Goal: Task Accomplishment & Management: Manage account settings

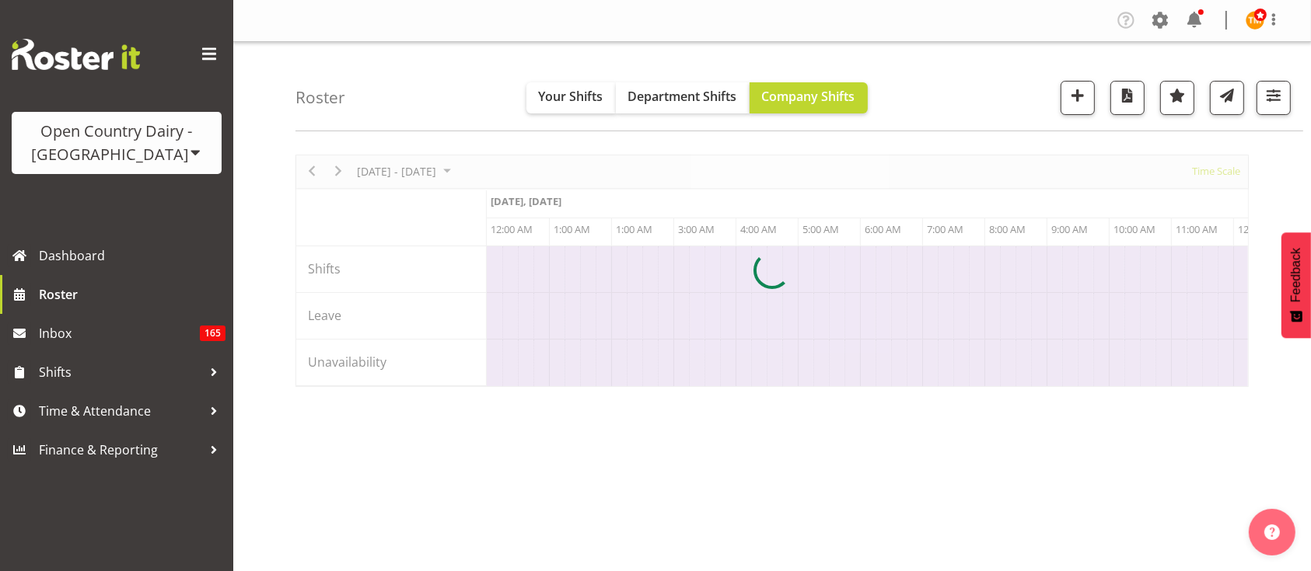
scroll to position [0, 8956]
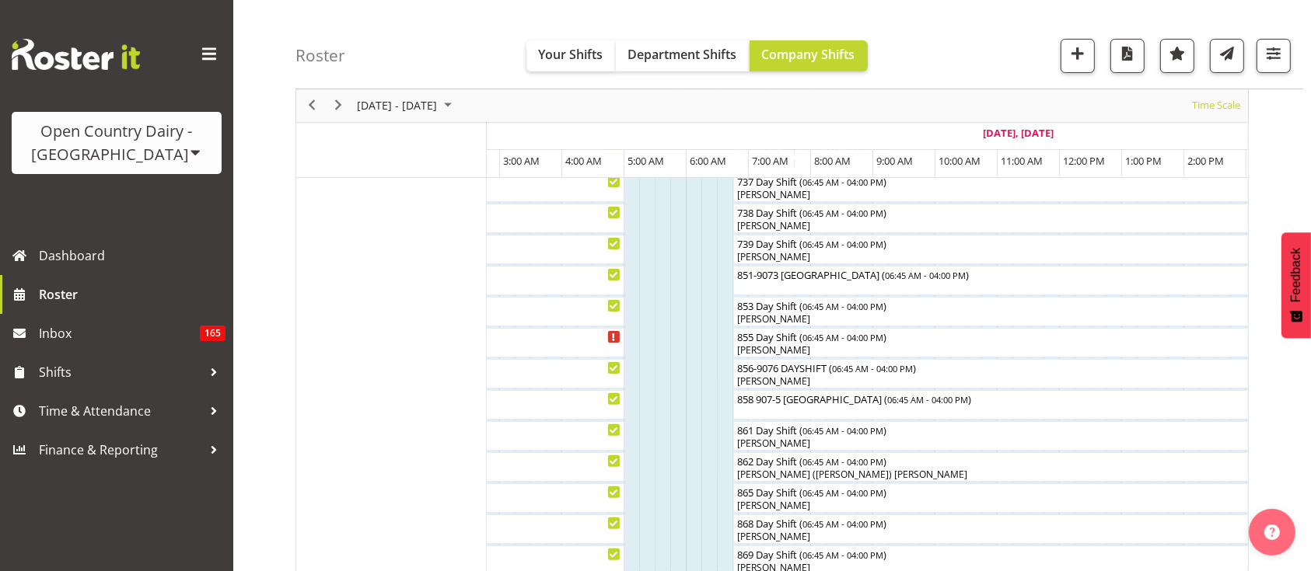
scroll to position [0, 9686]
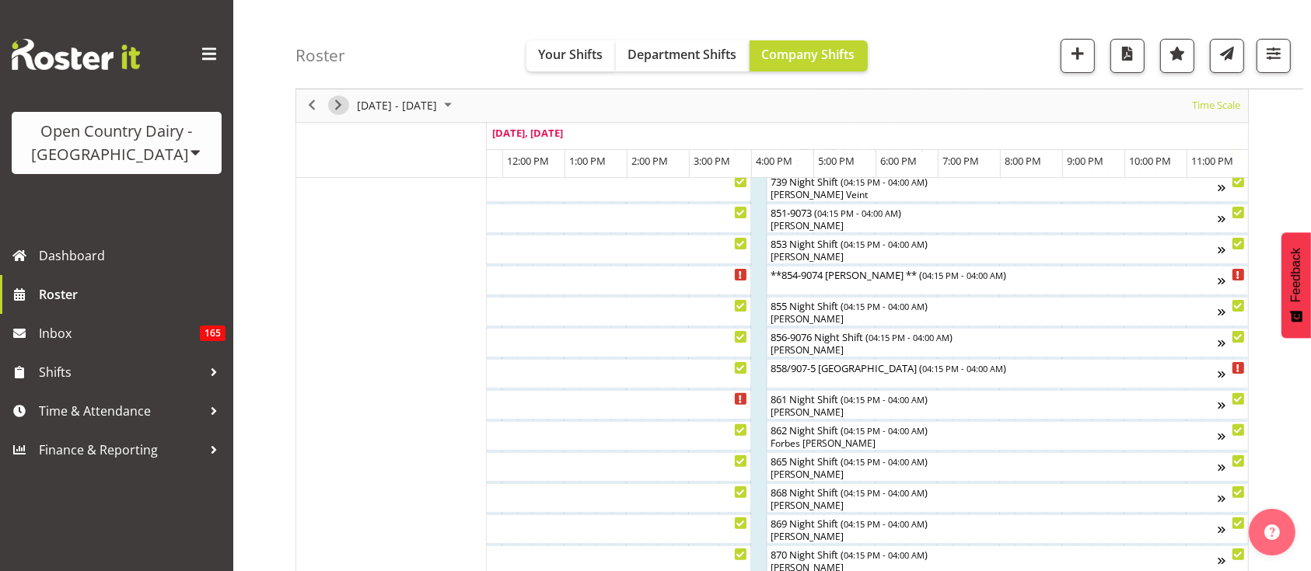
click at [336, 96] on span "Next" at bounding box center [338, 105] width 19 height 19
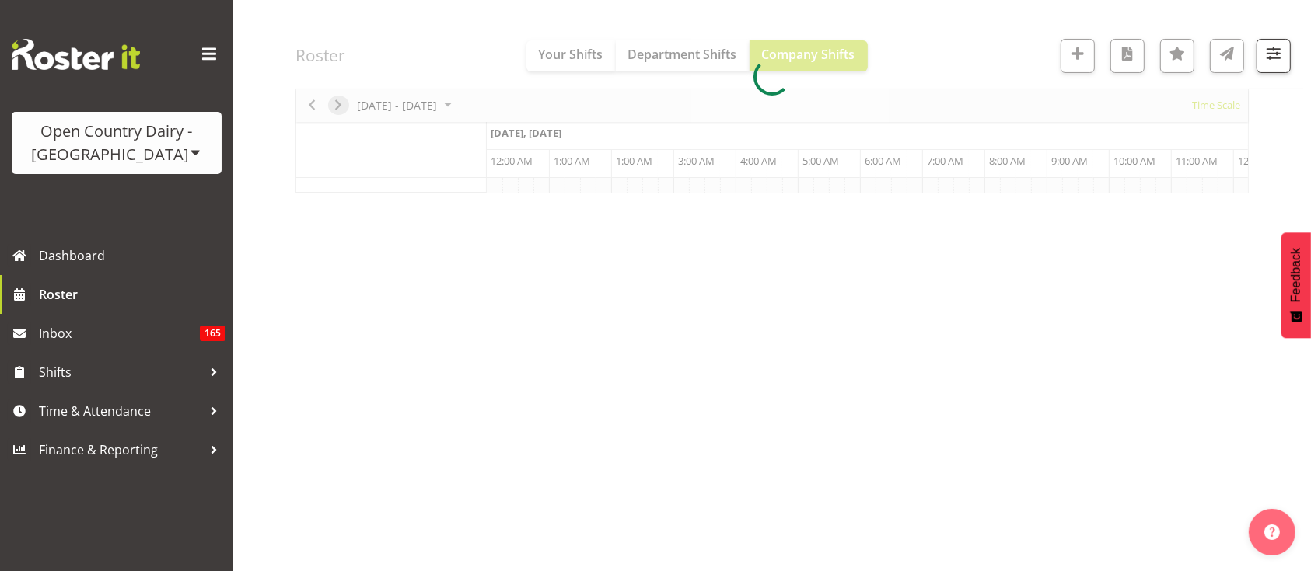
scroll to position [193, 0]
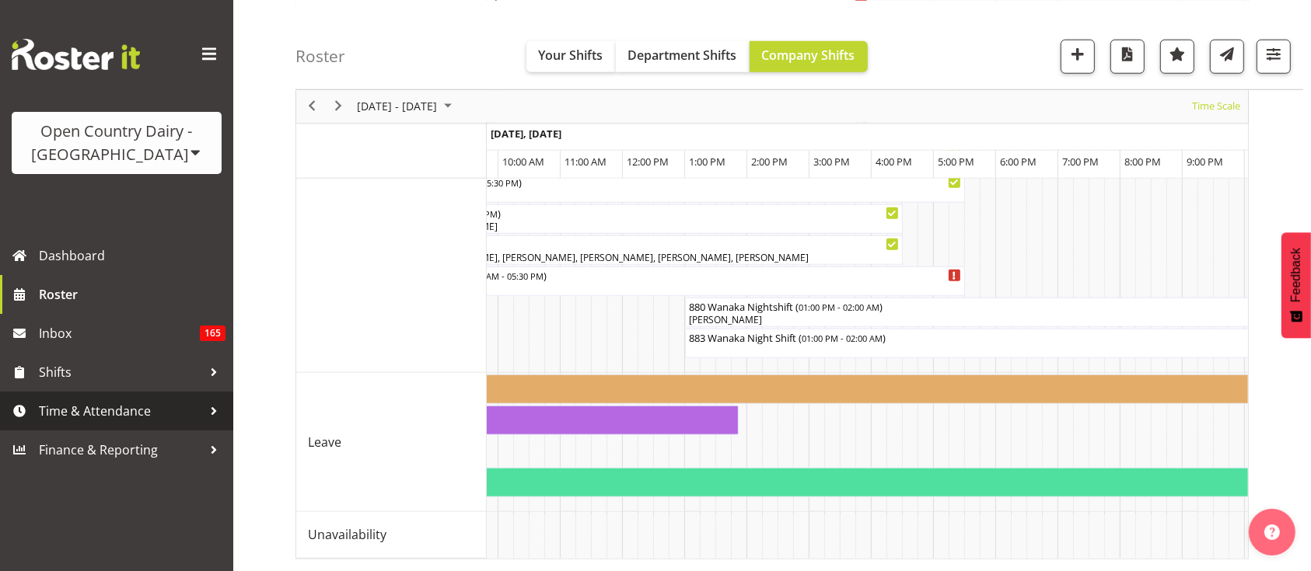
click at [106, 409] on span "Time & Attendance" at bounding box center [120, 411] width 163 height 23
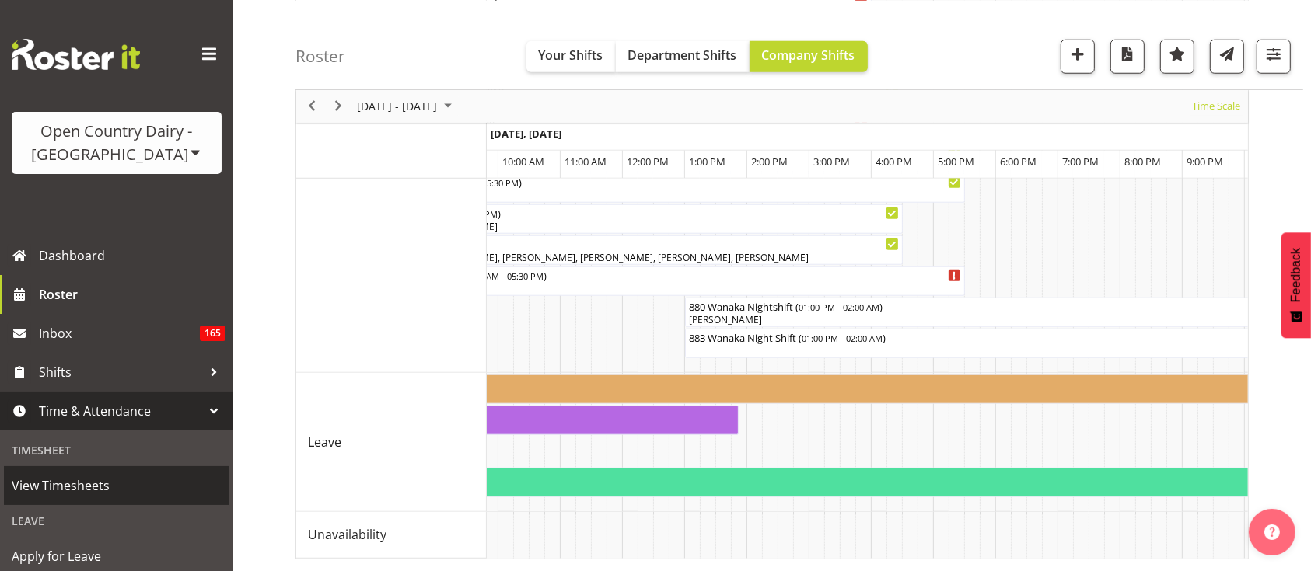
scroll to position [124, 0]
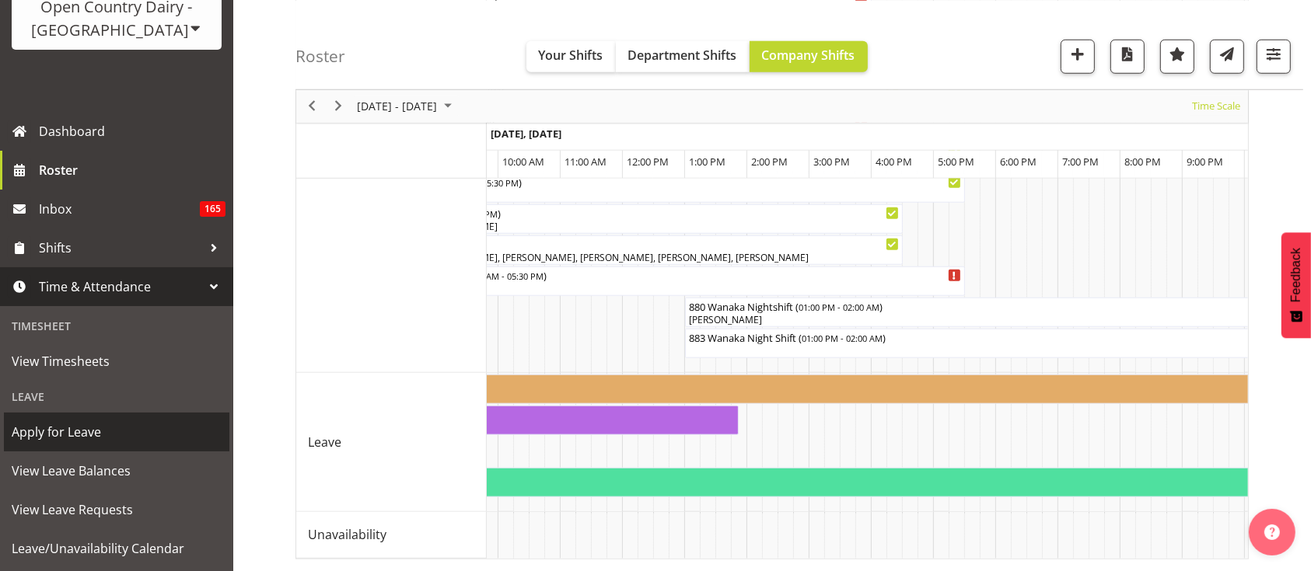
click at [110, 429] on span "Apply for Leave" at bounding box center [117, 432] width 210 height 23
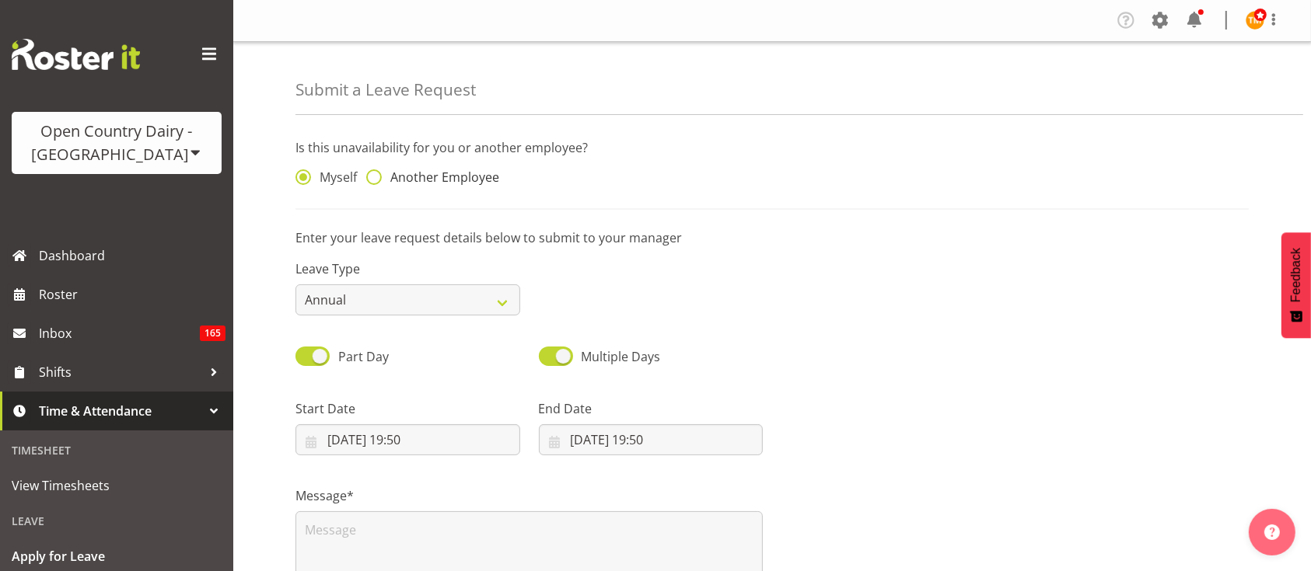
click at [410, 174] on span "Another Employee" at bounding box center [440, 177] width 117 height 16
click at [376, 174] on input "Another Employee" at bounding box center [371, 178] width 10 height 10
radio input "true"
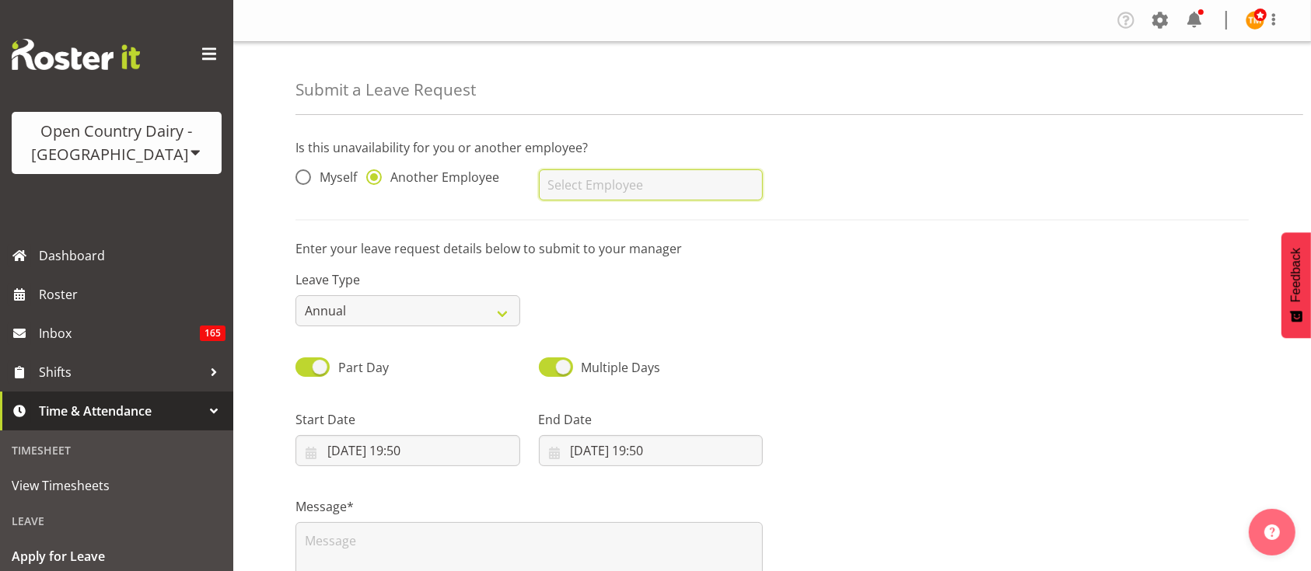
click at [631, 190] on input "text" at bounding box center [651, 184] width 225 height 31
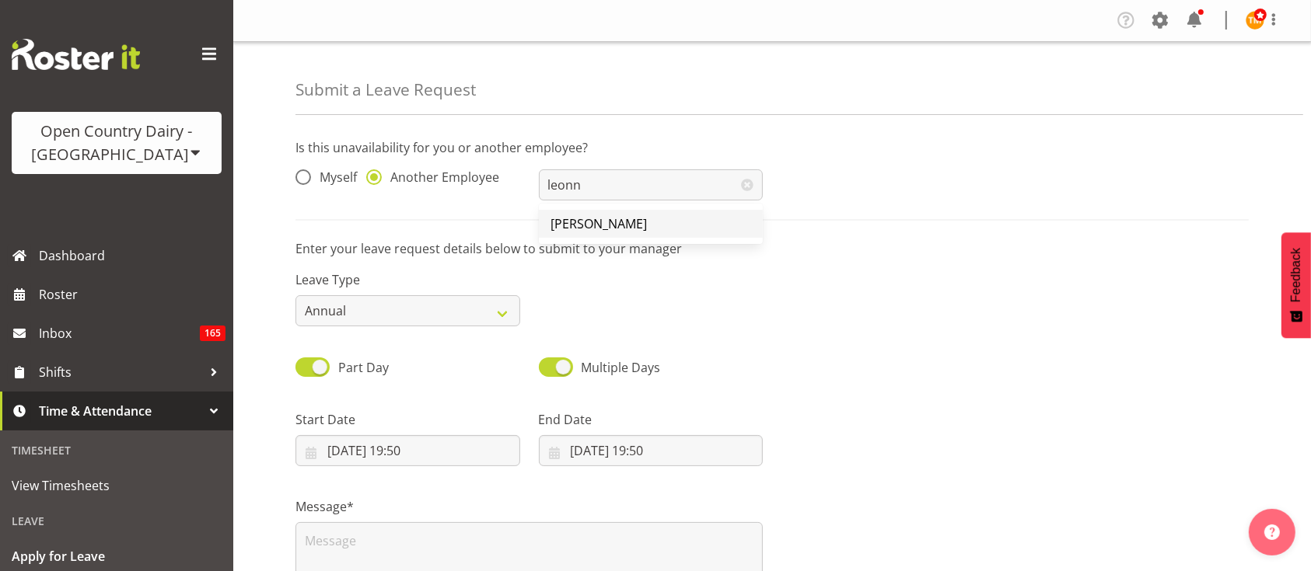
click at [626, 222] on span "[PERSON_NAME]" at bounding box center [599, 223] width 96 height 17
type input "[PERSON_NAME]"
click at [445, 328] on div "Leave Type Annual Sick Leave Without Pay Bereavement Domestic Violence Parental…" at bounding box center [407, 292] width 243 height 87
click at [441, 322] on select "Annual Sick Leave Without Pay Bereavement Domestic Violence Parental Jury Servi…" at bounding box center [407, 310] width 225 height 31
select select "Sick"
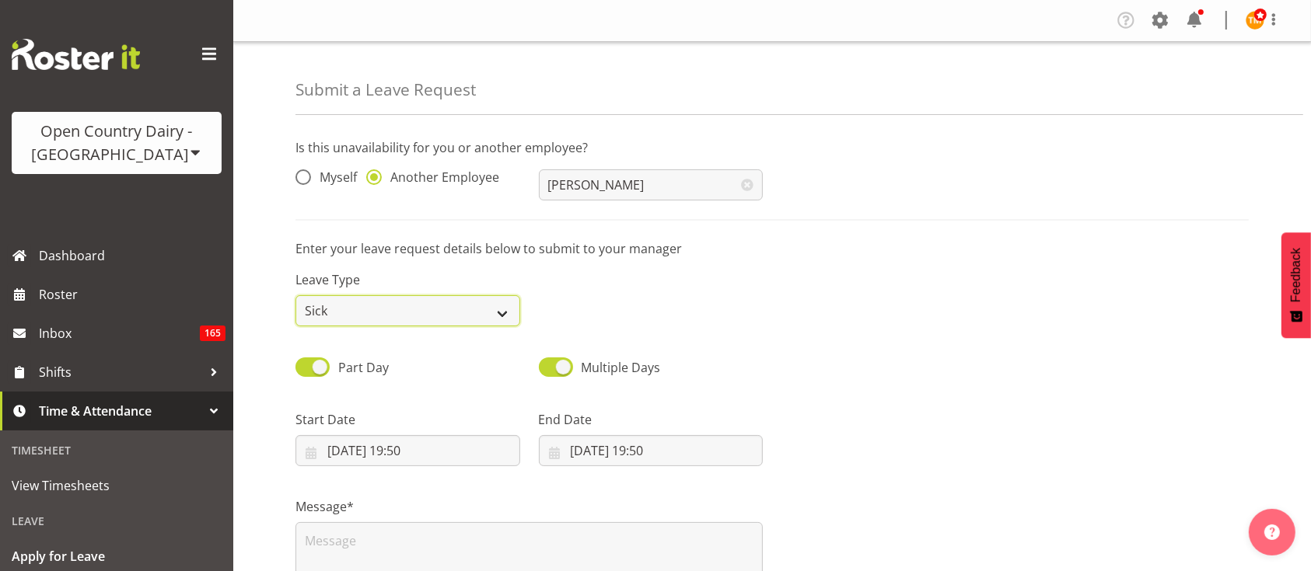
click at [295, 295] on select "Annual Sick Leave Without Pay Bereavement Domestic Violence Parental Jury Servi…" at bounding box center [407, 310] width 225 height 31
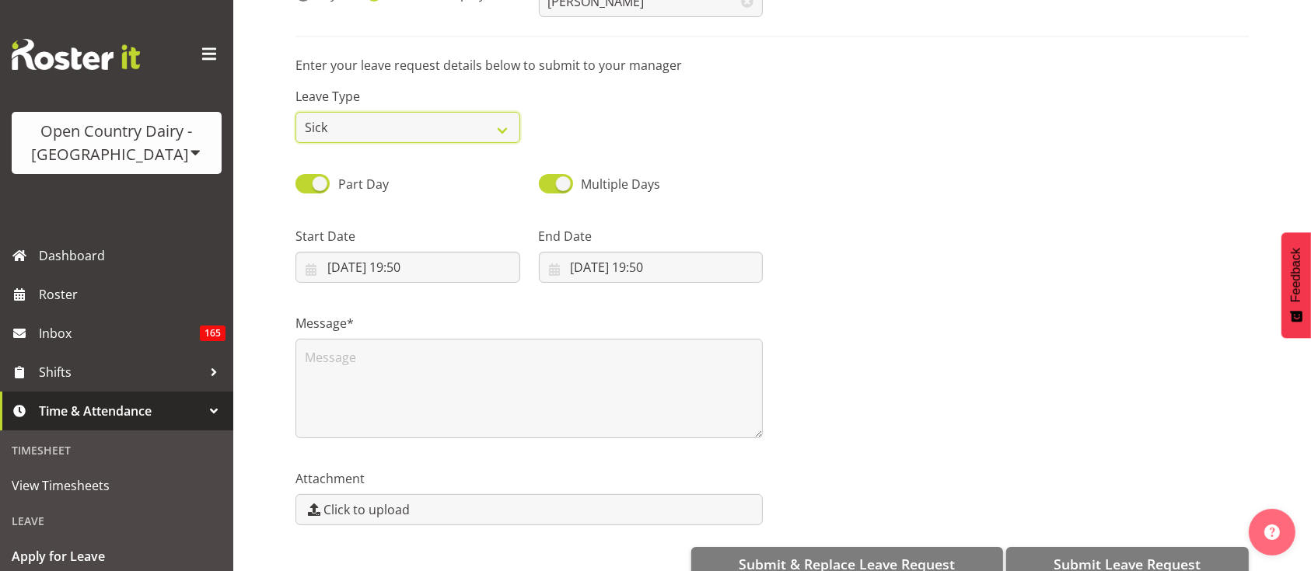
scroll to position [186, 0]
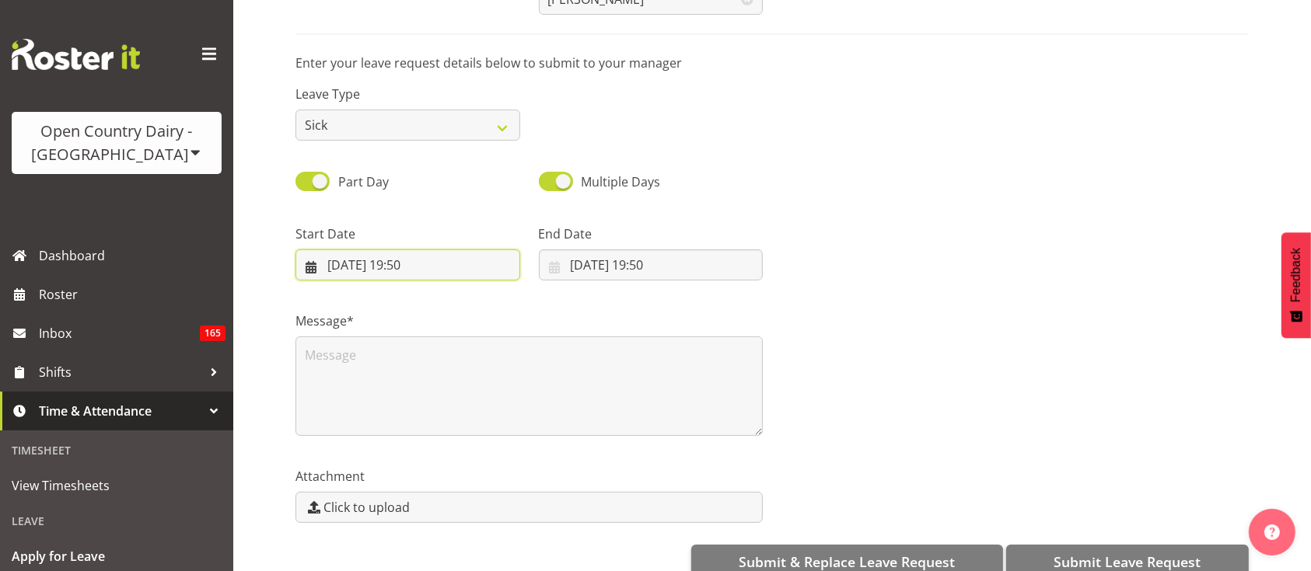
click at [416, 275] on input "28/09/2025, 19:50" at bounding box center [407, 265] width 225 height 31
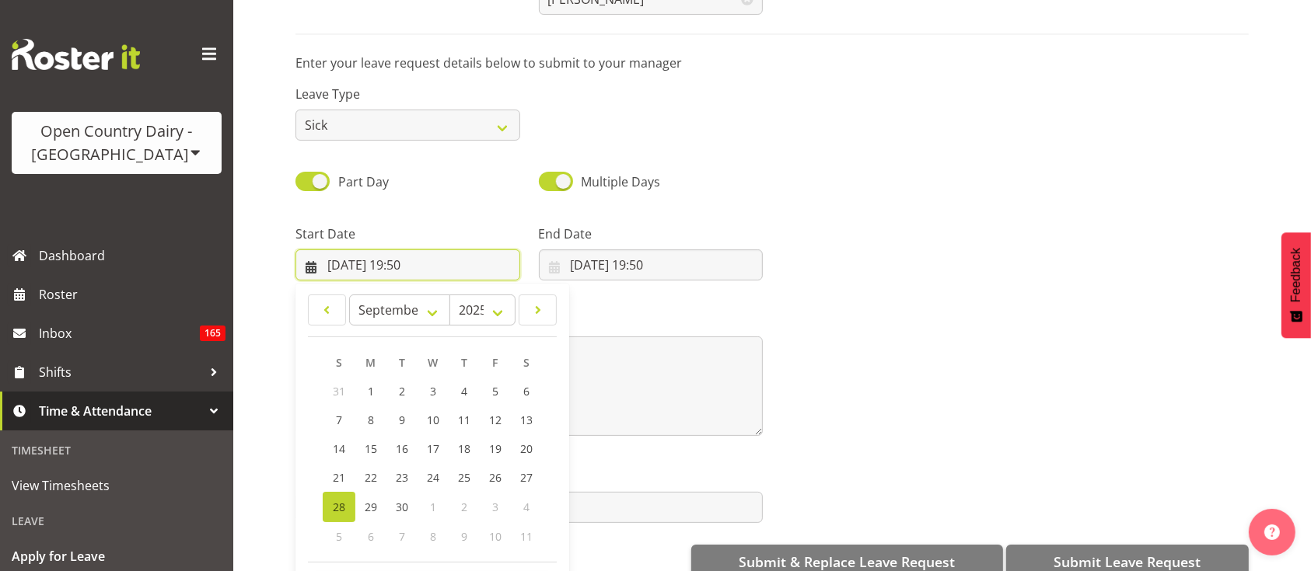
scroll to position [44, 0]
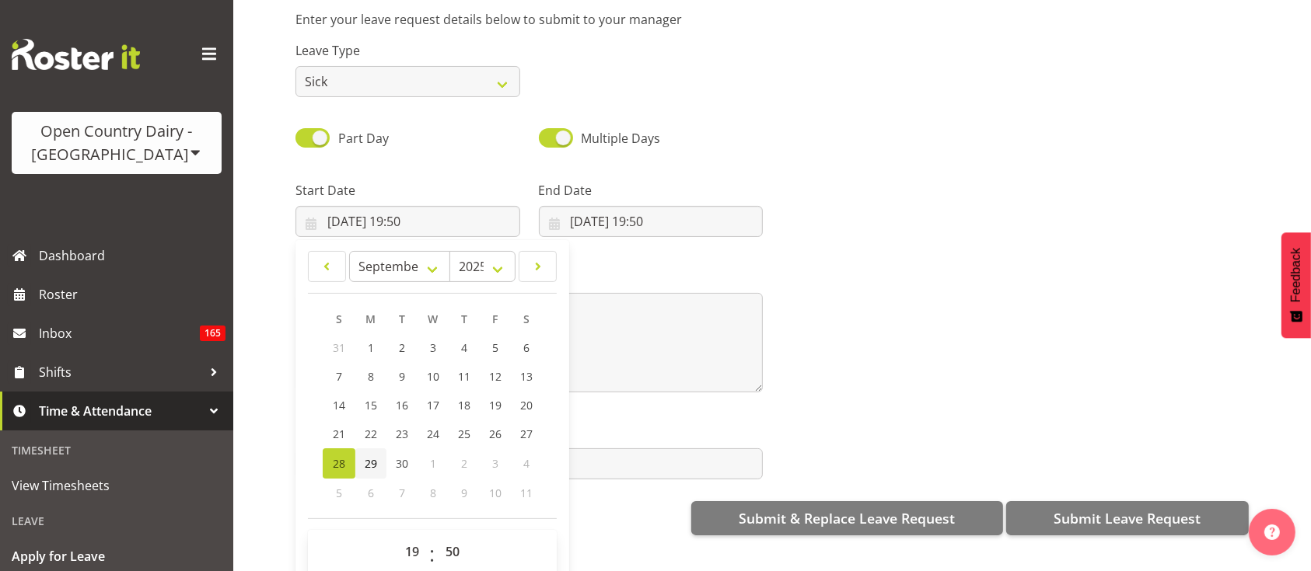
click at [368, 463] on span "29" at bounding box center [371, 463] width 12 height 15
type input "29/09/2025, 19:50"
click at [415, 549] on select "00 01 02 03 04 05 06 07 08 09 10 11 12 13 14 15 16 17 18 19 20 21 22 23" at bounding box center [413, 551] width 35 height 31
select select "4"
click at [396, 536] on select "00 01 02 03 04 05 06 07 08 09 10 11 12 13 14 15 16 17 18 19 20 21 22 23" at bounding box center [413, 551] width 35 height 31
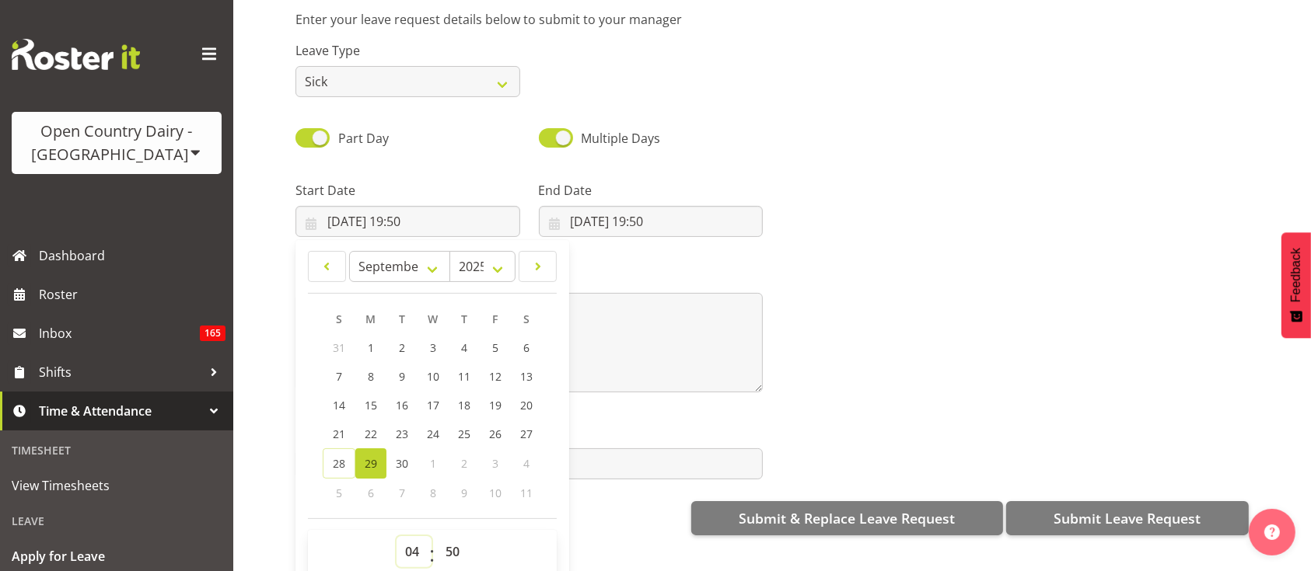
type input "29/09/2025, 04:50"
click at [613, 222] on input "28/09/2025, 19:50" at bounding box center [651, 221] width 225 height 31
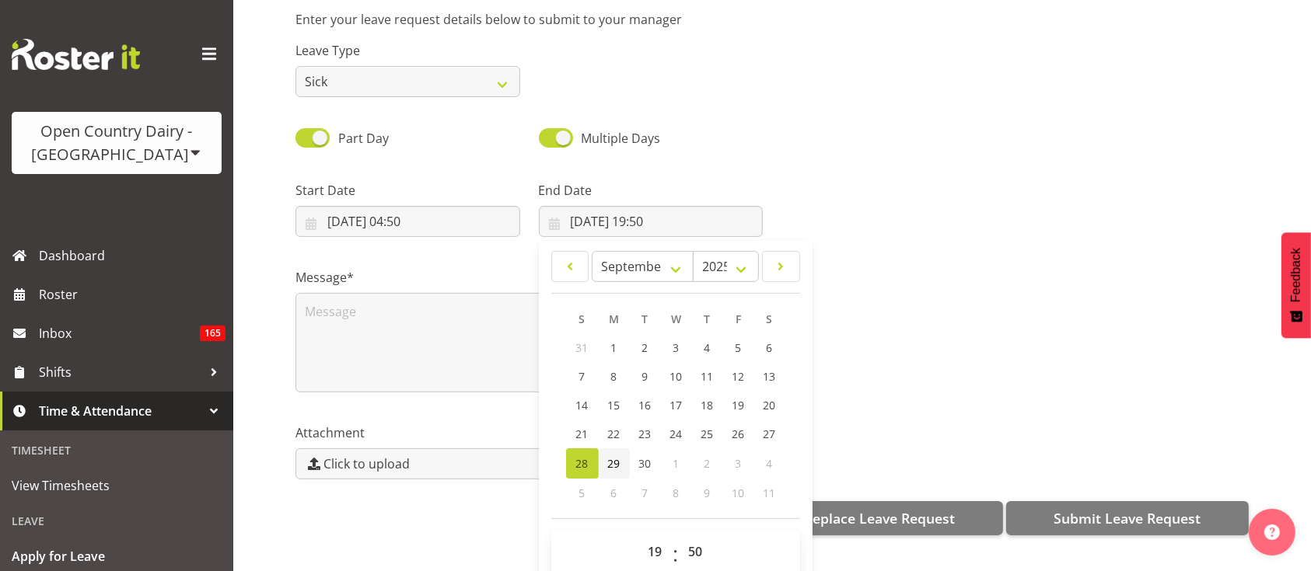
click at [618, 454] on link "29" at bounding box center [614, 464] width 31 height 30
type input "29/09/2025, 19:50"
click at [461, 317] on textarea at bounding box center [528, 343] width 467 height 100
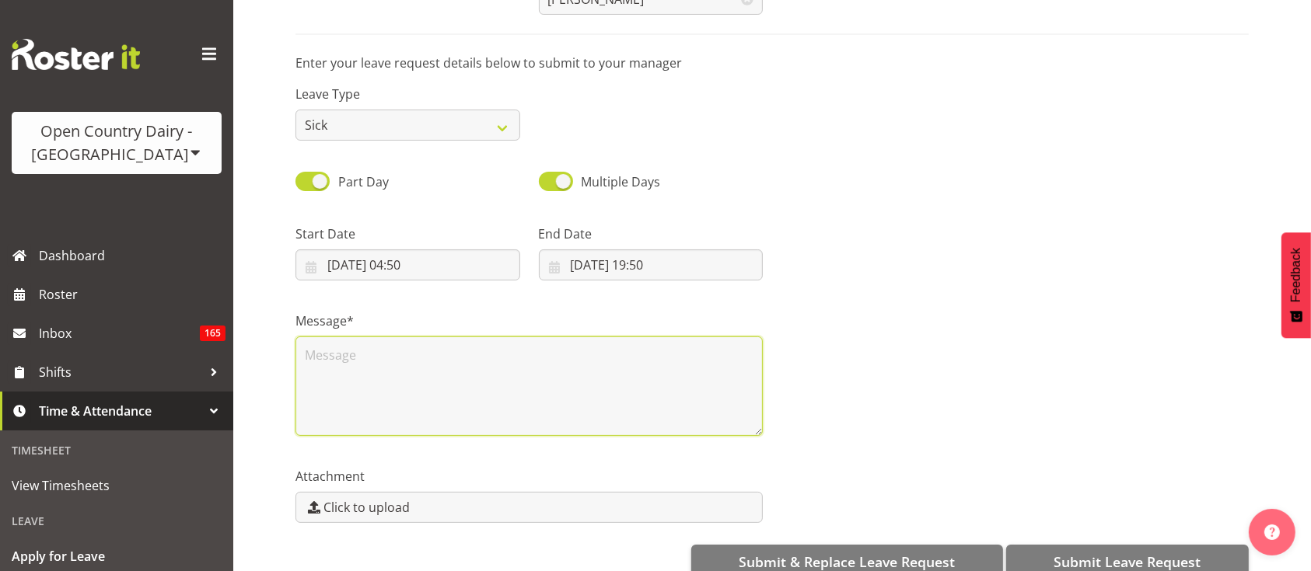
scroll to position [221, 0]
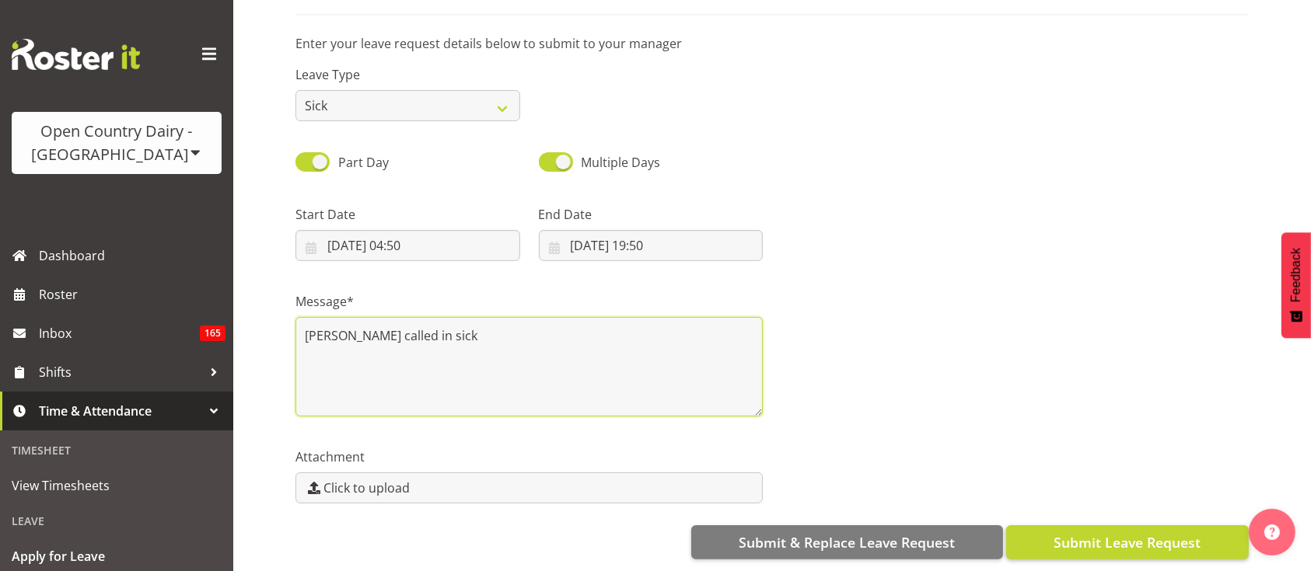
type textarea "Leonna called in sick"
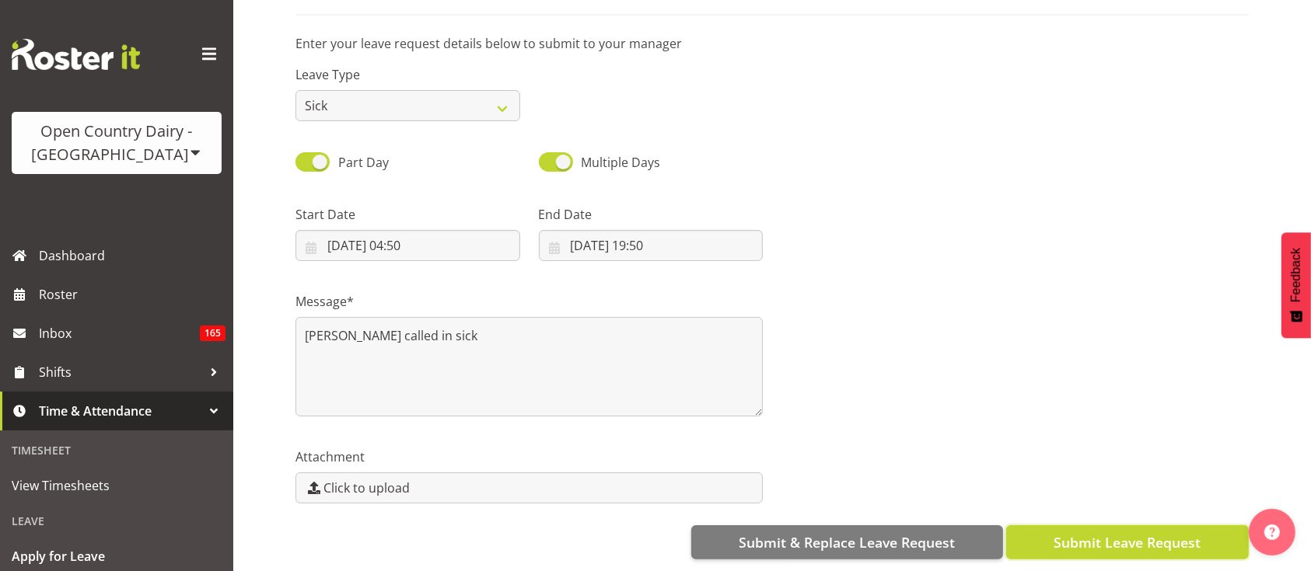
click at [1050, 526] on button "Submit Leave Request" at bounding box center [1127, 543] width 243 height 34
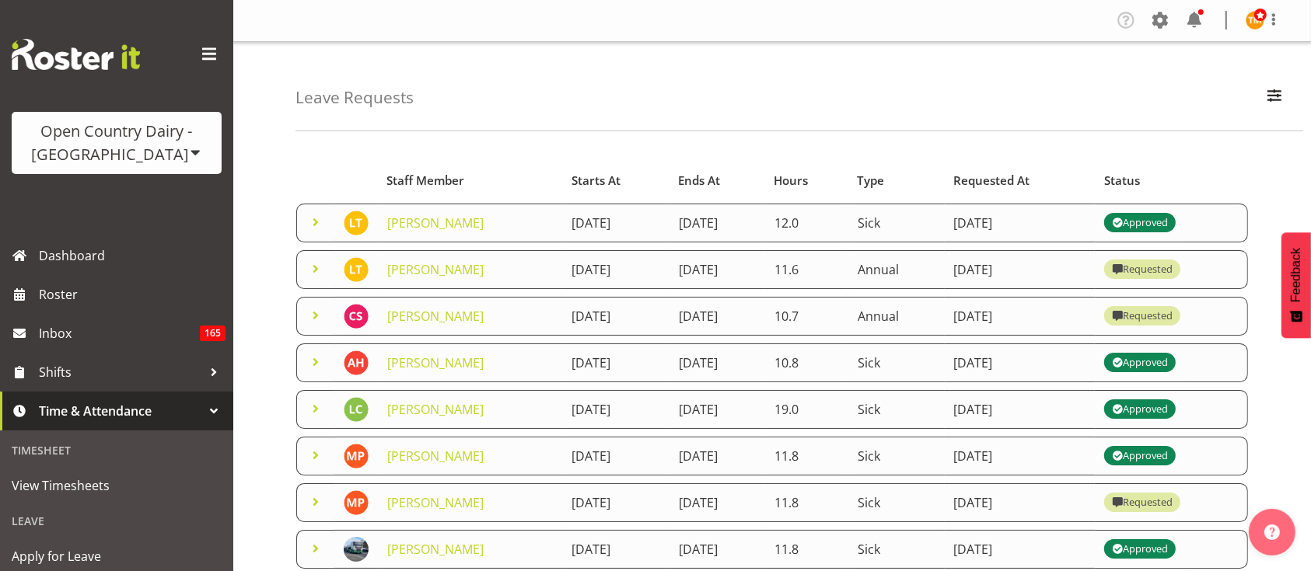
click at [312, 314] on span at bounding box center [315, 315] width 19 height 19
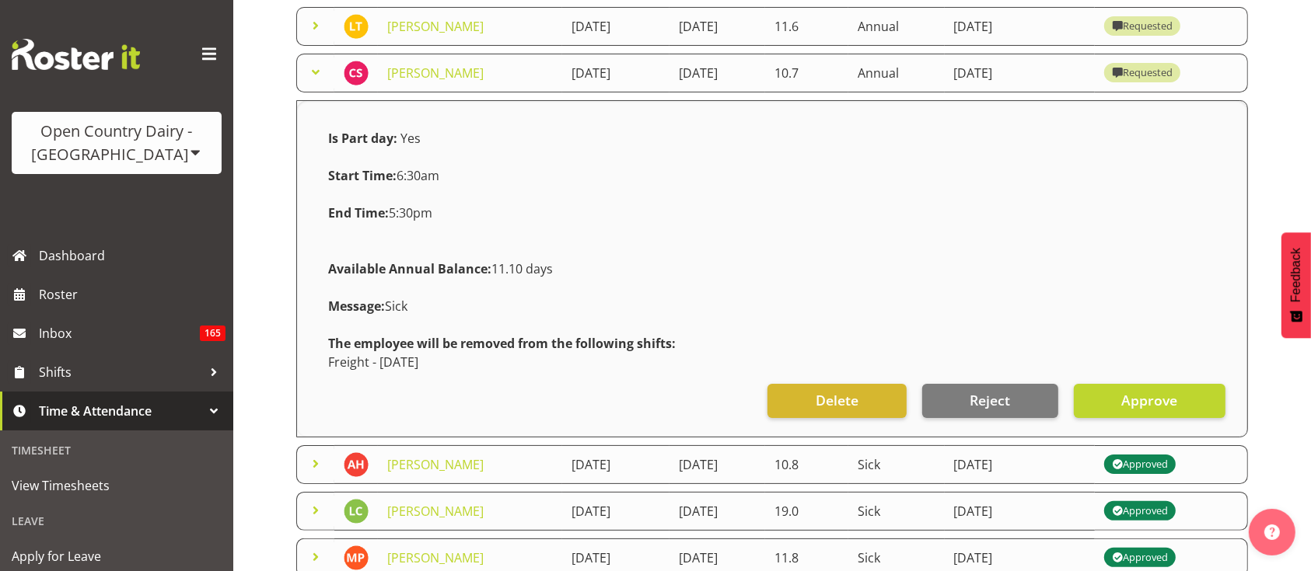
scroll to position [249, 0]
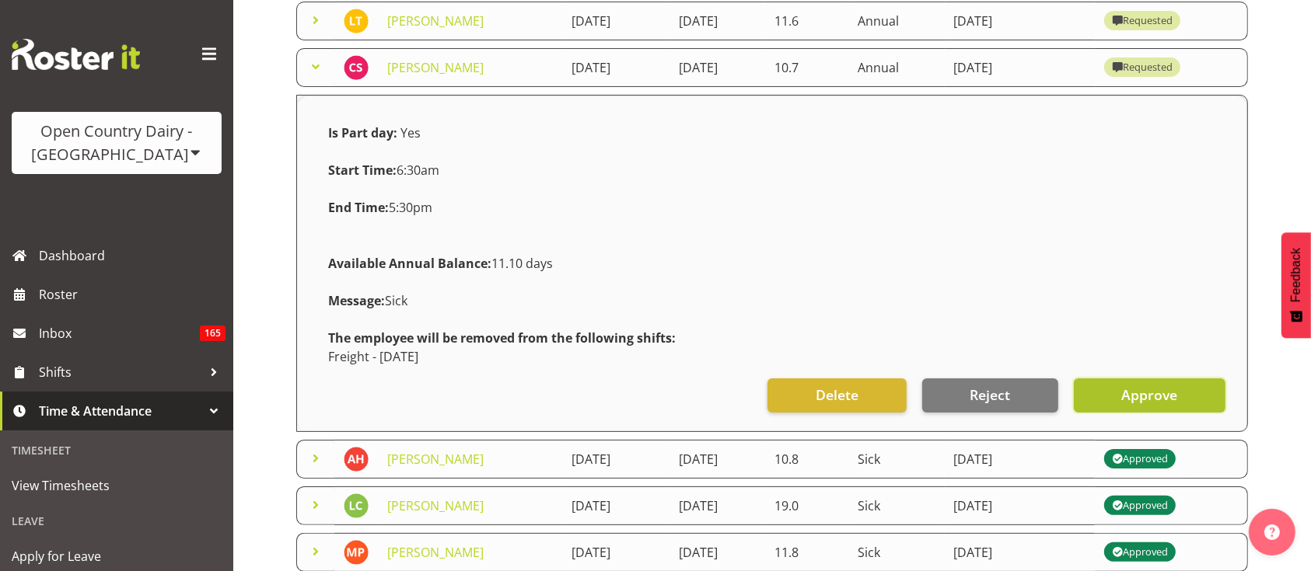
click at [1145, 385] on span "Approve" at bounding box center [1149, 395] width 56 height 20
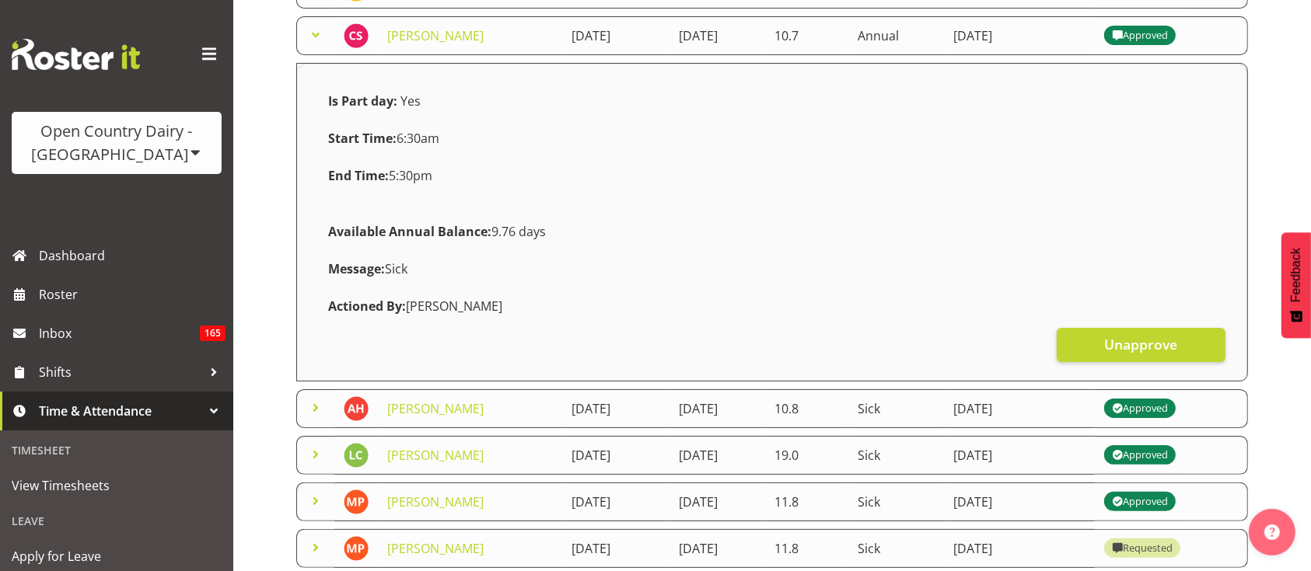
scroll to position [250, 0]
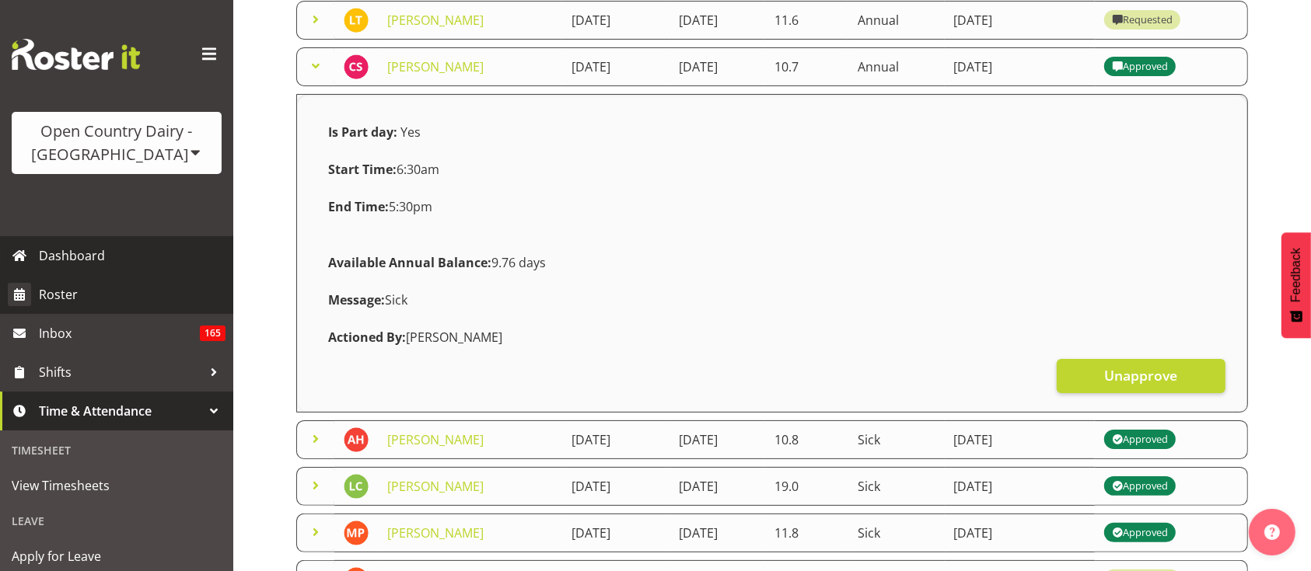
click at [63, 279] on link "Roster" at bounding box center [116, 294] width 233 height 39
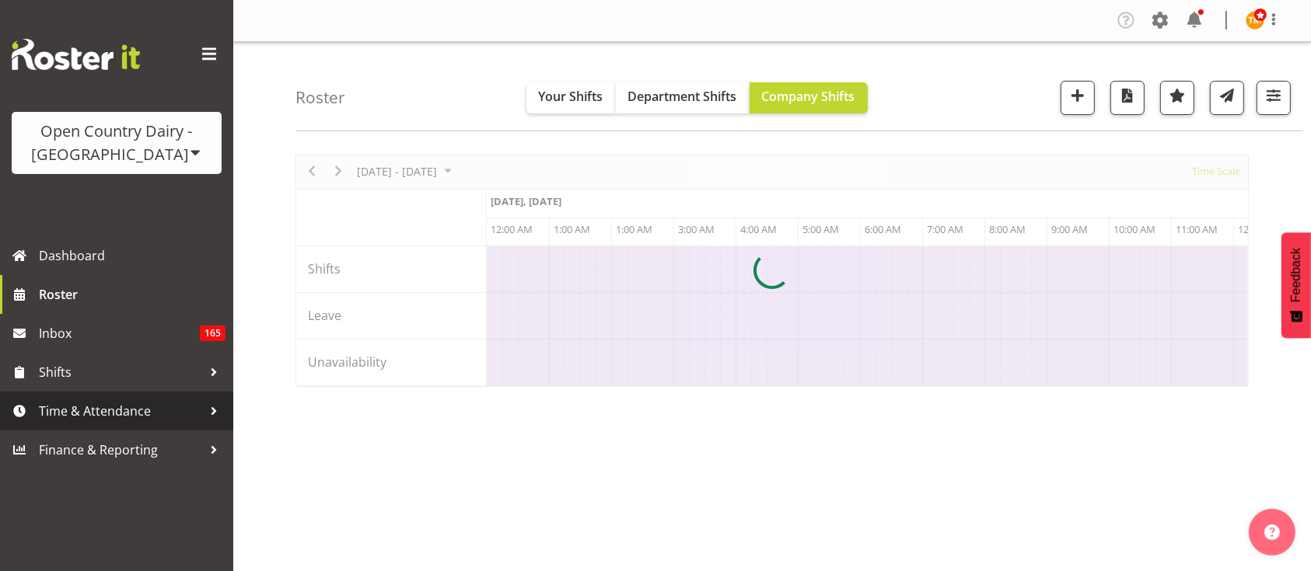
click at [141, 403] on span "Time & Attendance" at bounding box center [120, 411] width 163 height 23
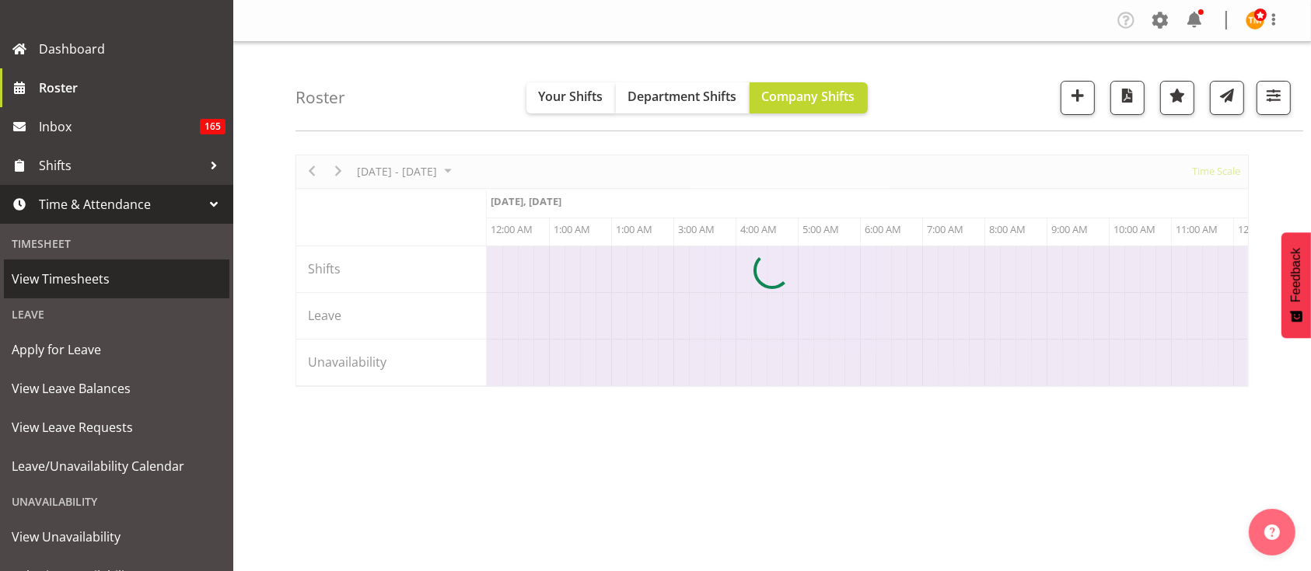
scroll to position [215, 0]
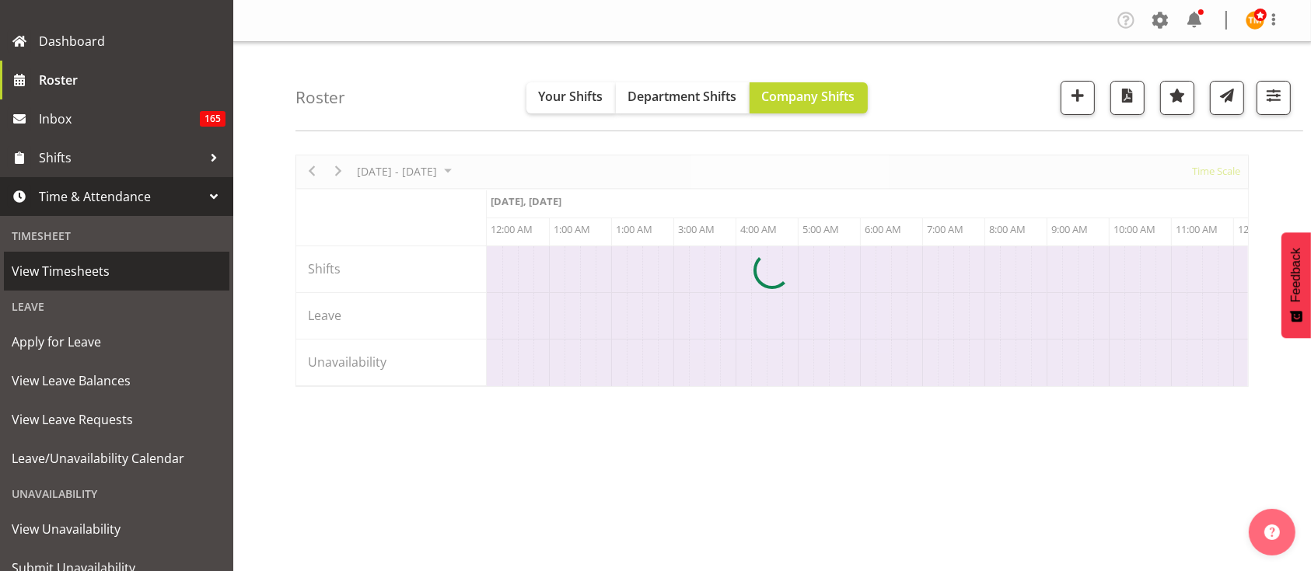
click at [105, 263] on span "View Timesheets" at bounding box center [117, 271] width 210 height 23
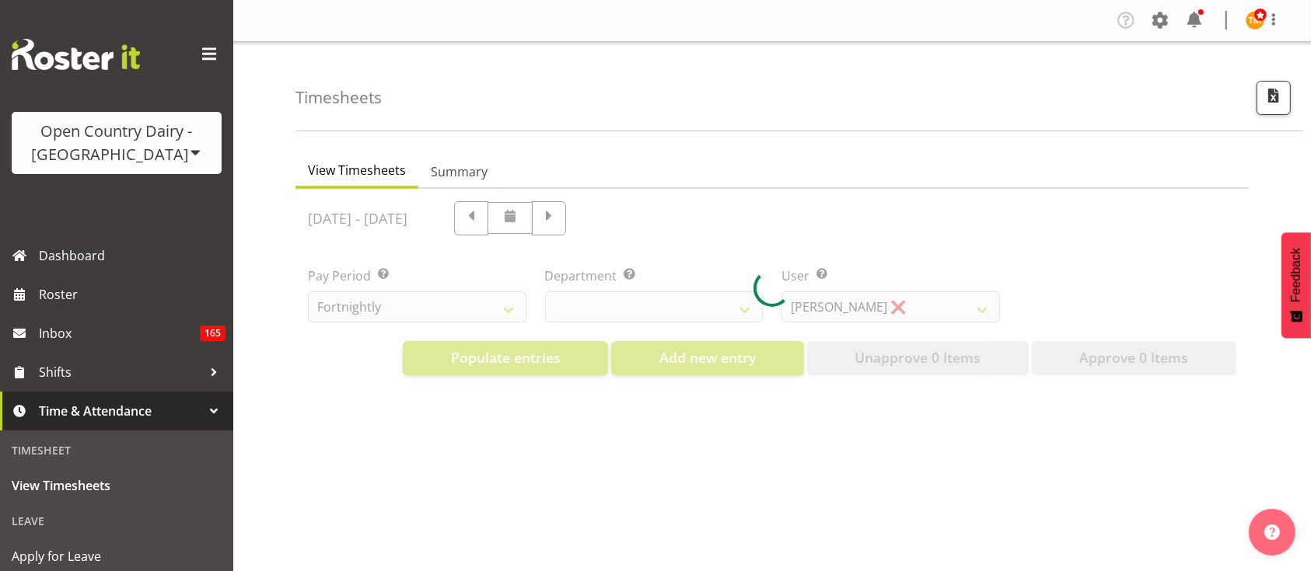
select select "699"
select select "8449"
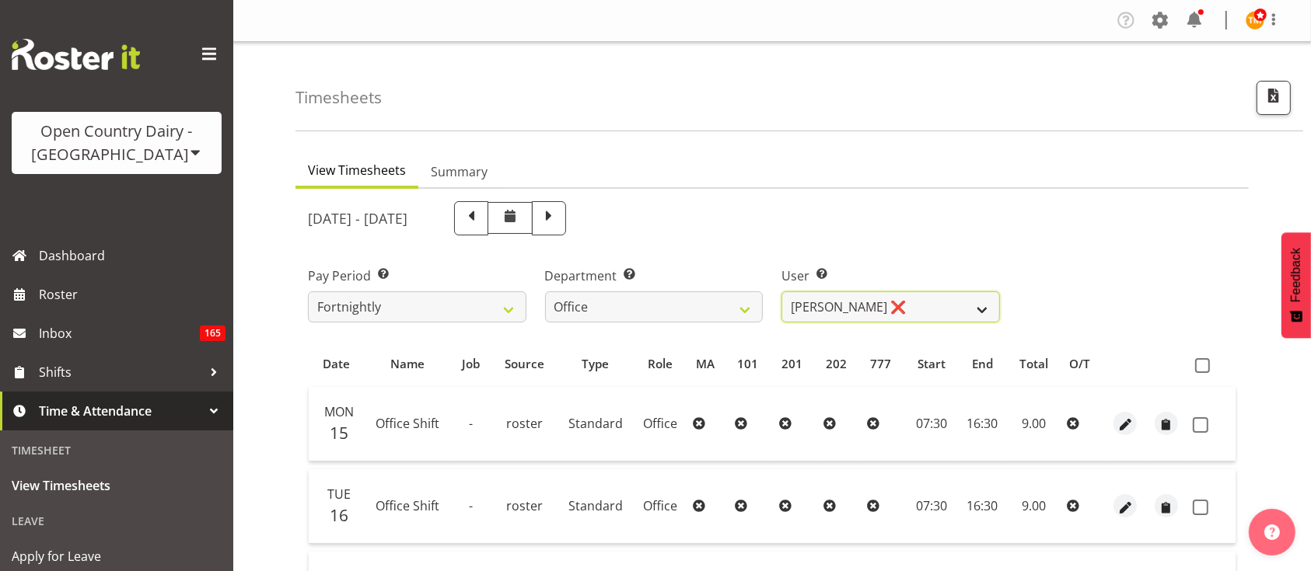
click at [853, 302] on select "[PERSON_NAME] ❌ [PERSON_NAME] ❌ [PERSON_NAME] ❌ [PERSON_NAME] ❌ [PERSON_NAME] ❌…" at bounding box center [890, 307] width 218 height 31
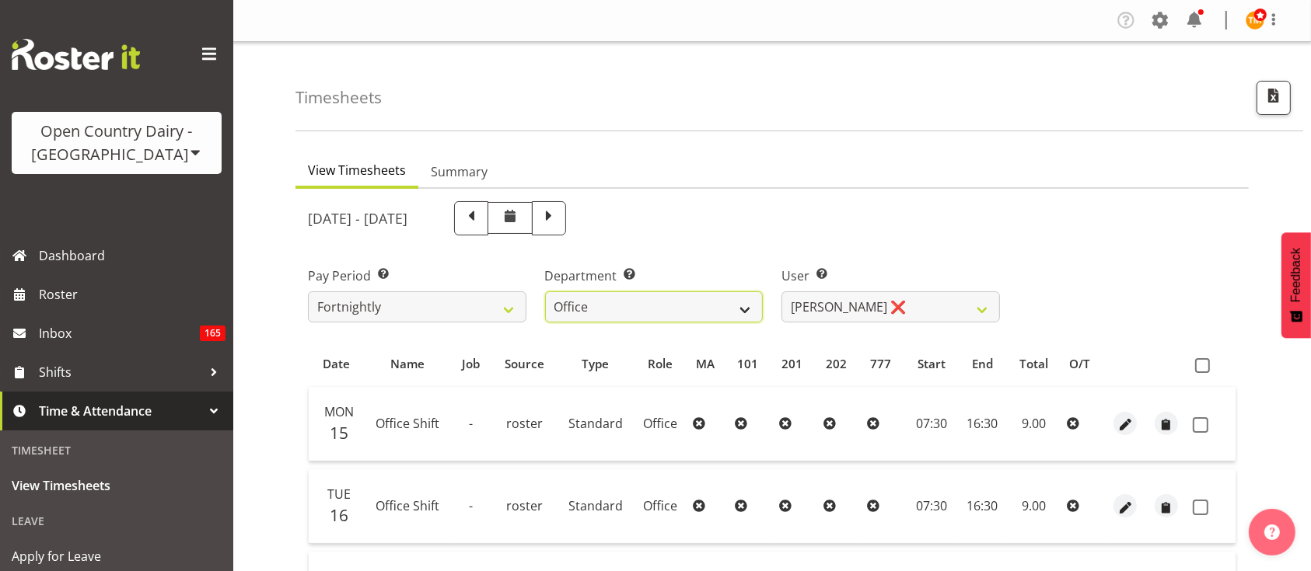
click at [704, 311] on select "734 735 736 737 738 739 851 853 854 855 856 858 861 862 865 867-9032 868 869 87…" at bounding box center [654, 307] width 218 height 31
select select "702"
click at [545, 292] on select "734 735 736 737 738 739 851 853 854 855 856 858 861 862 865 867-9032 868 869 87…" at bounding box center [654, 307] width 218 height 31
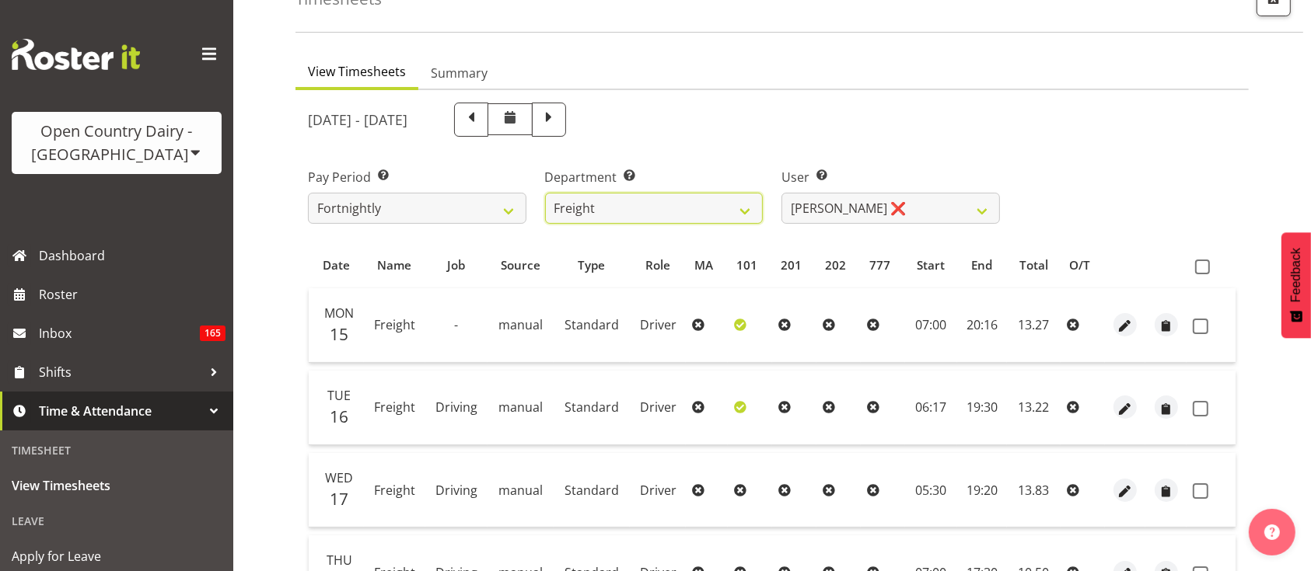
scroll to position [109, 0]
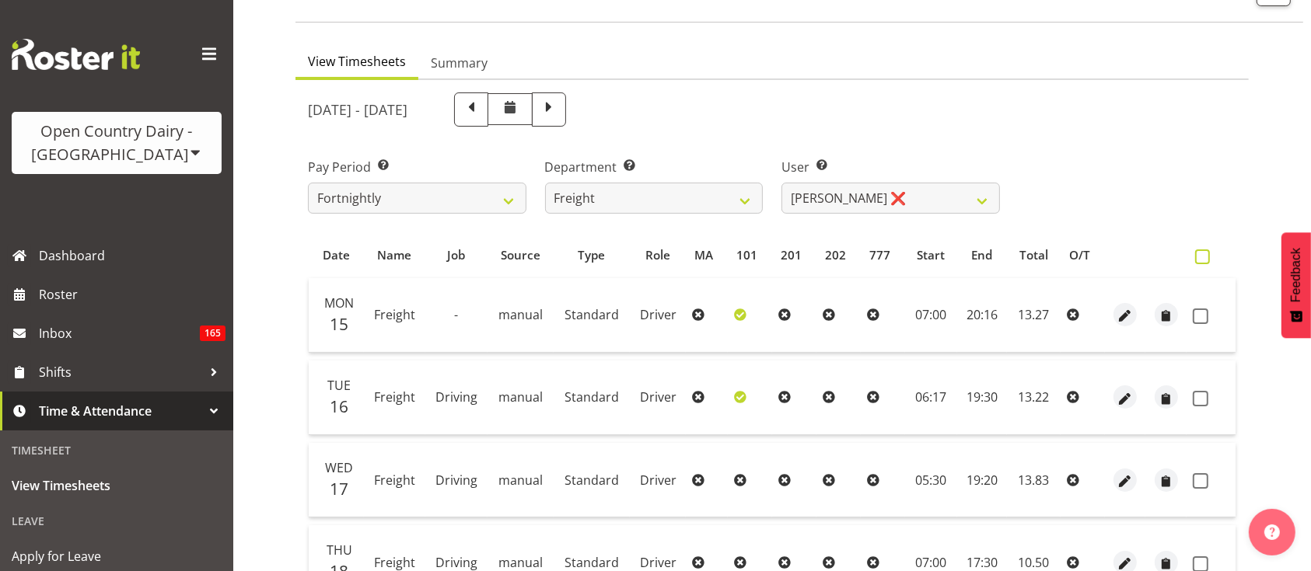
click at [1200, 261] on span at bounding box center [1202, 257] width 15 height 15
click at [1200, 261] on input "checkbox" at bounding box center [1200, 257] width 10 height 10
checkbox input "true"
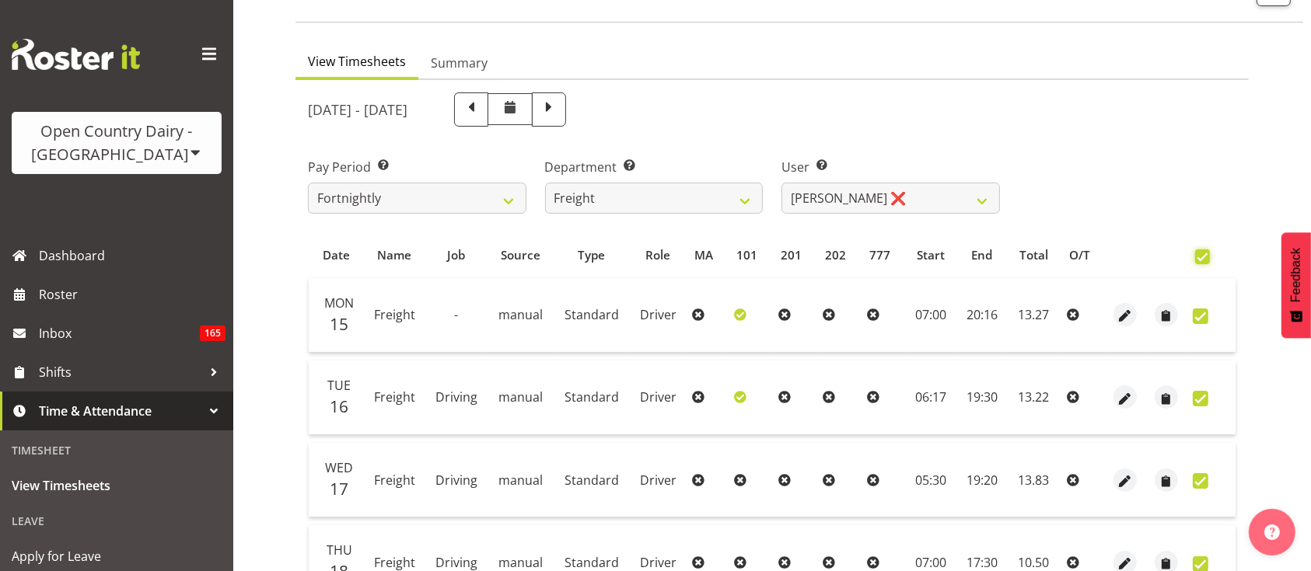
checkbox input "true"
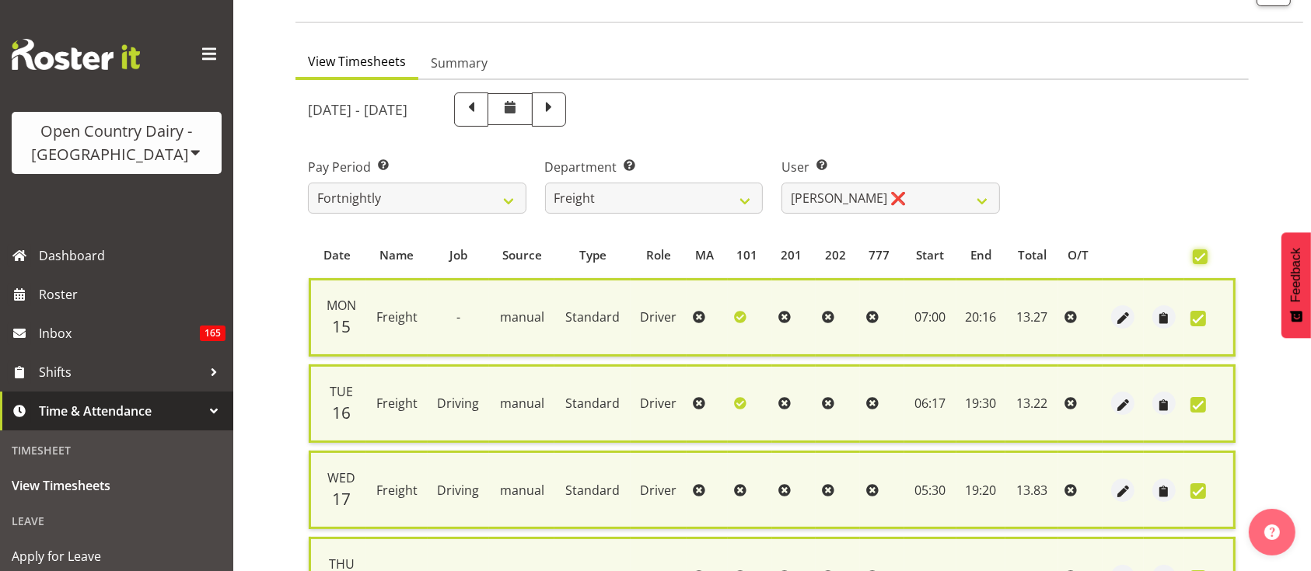
scroll to position [533, 0]
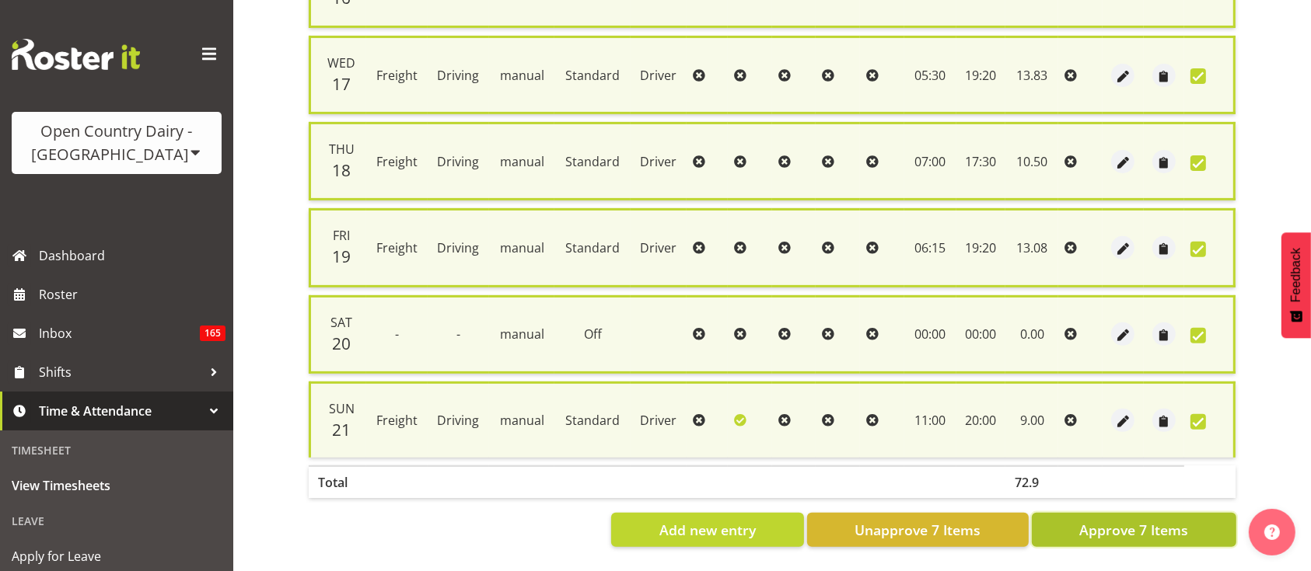
click at [1170, 524] on span "Approve 7 Items" at bounding box center [1133, 530] width 109 height 20
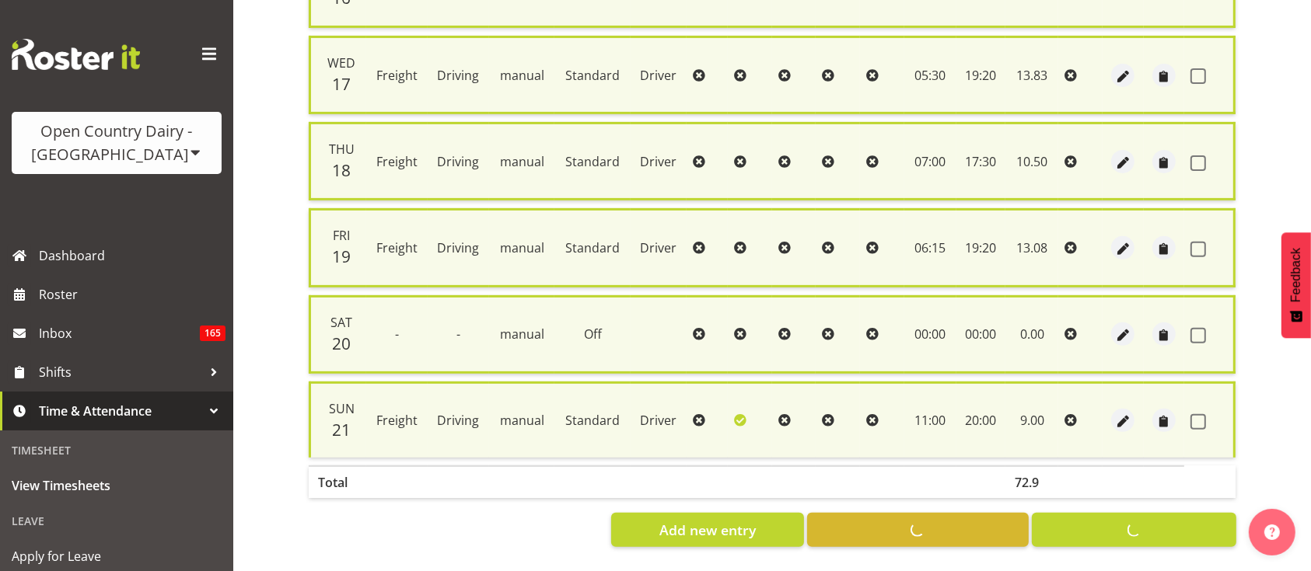
checkbox input "false"
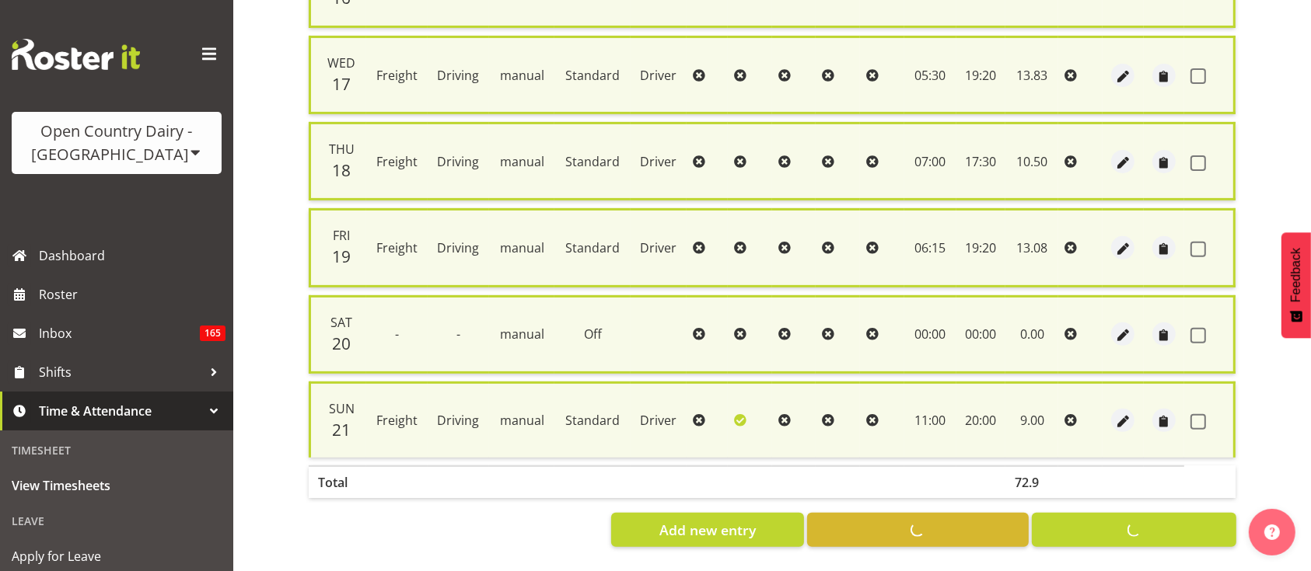
checkbox input "false"
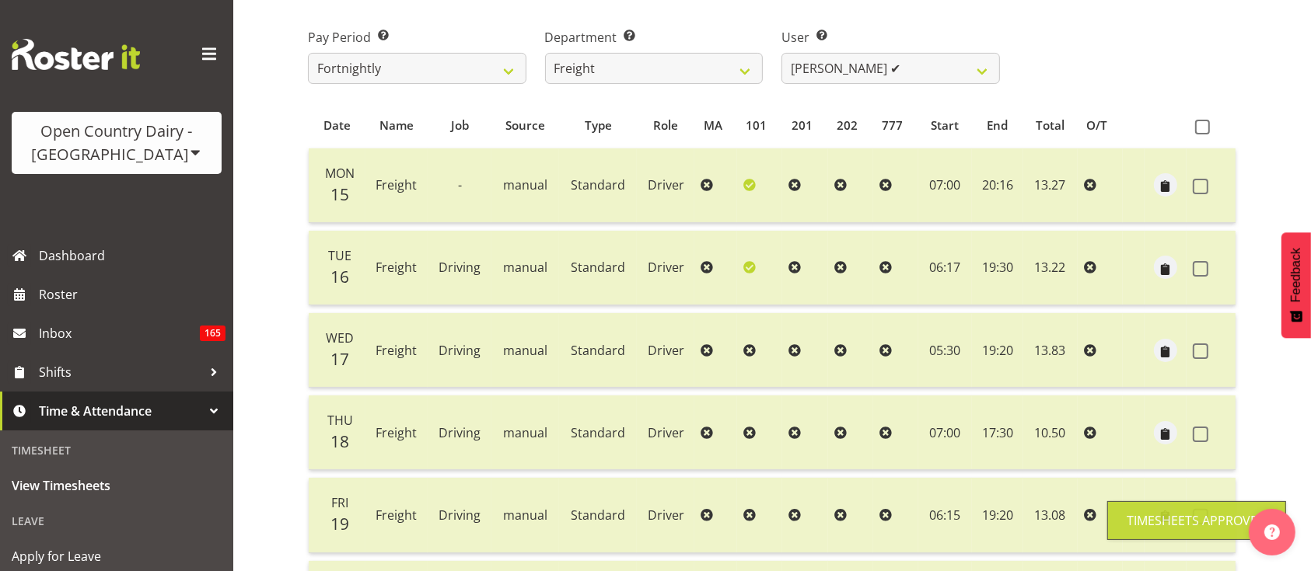
scroll to position [166, 0]
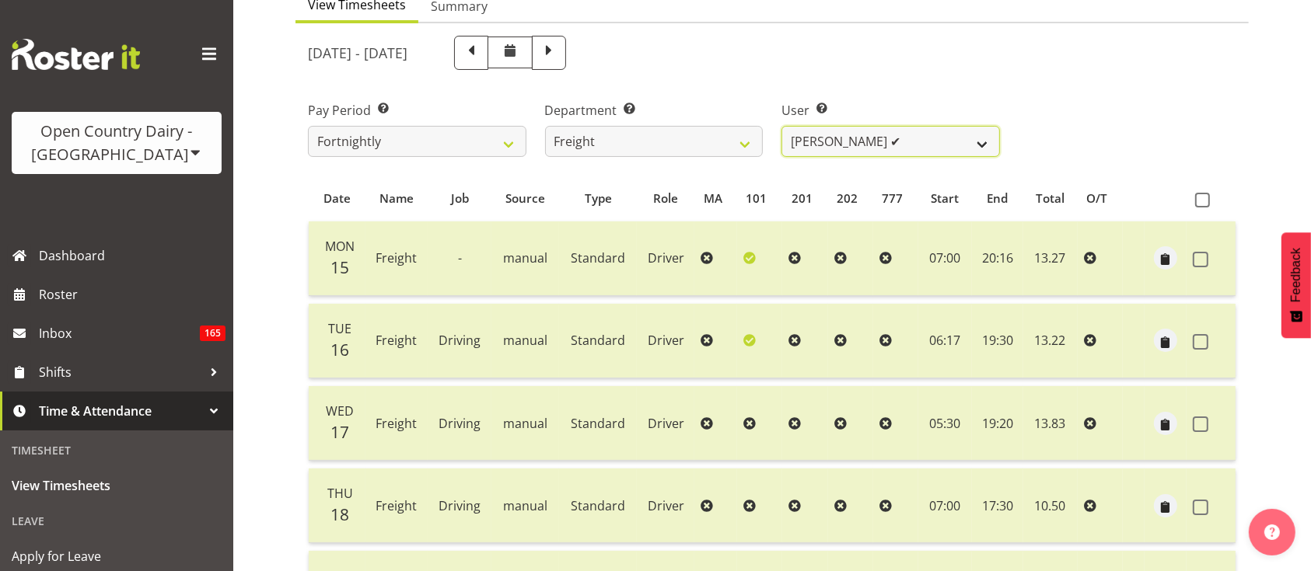
click at [934, 152] on select "[PERSON_NAME] ✔ [PERSON_NAME] ❌ [PERSON_NAME] ❌ [PERSON_NAME] (Spotty) McMurdo …" at bounding box center [890, 141] width 218 height 31
select select "7427"
click at [781, 126] on select "[PERSON_NAME] ✔ [PERSON_NAME] ❌ [PERSON_NAME] ❌ [PERSON_NAME] (Spotty) McMurdo …" at bounding box center [890, 141] width 218 height 31
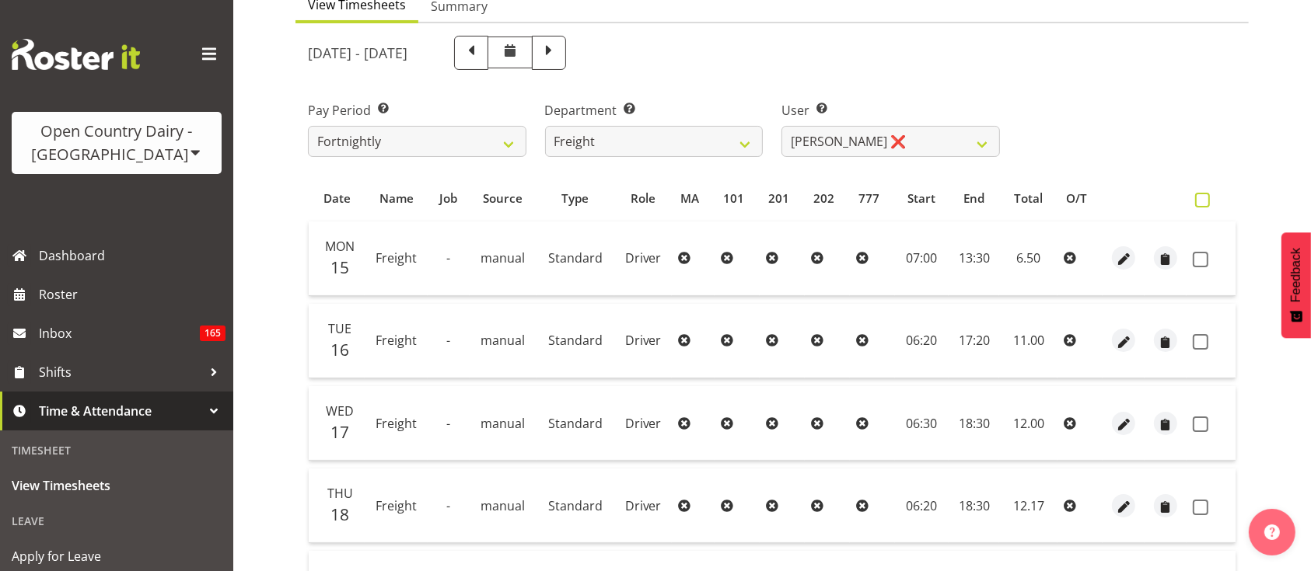
click at [1208, 203] on span at bounding box center [1202, 200] width 15 height 15
click at [1205, 203] on input "checkbox" at bounding box center [1200, 200] width 10 height 10
checkbox input "true"
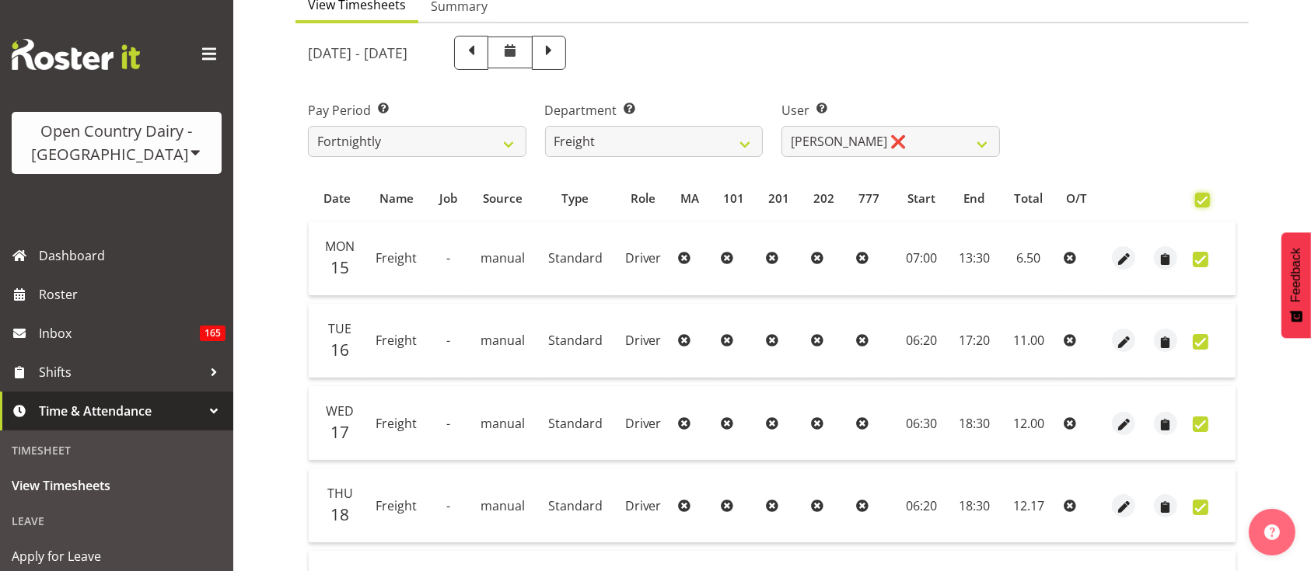
checkbox input "true"
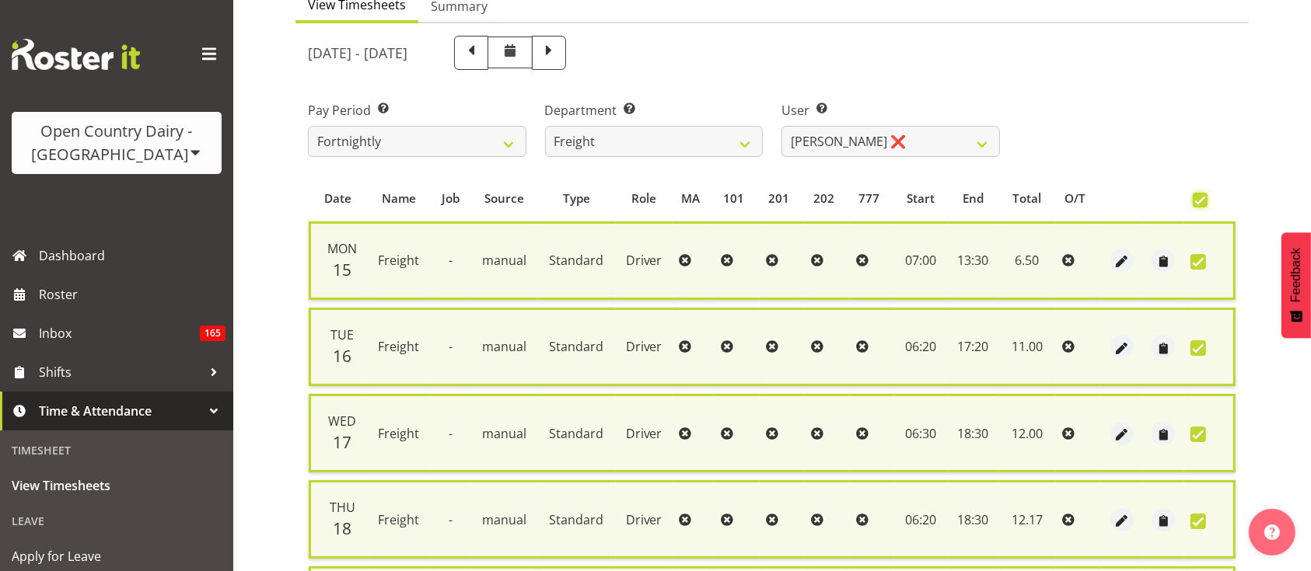
scroll to position [533, 0]
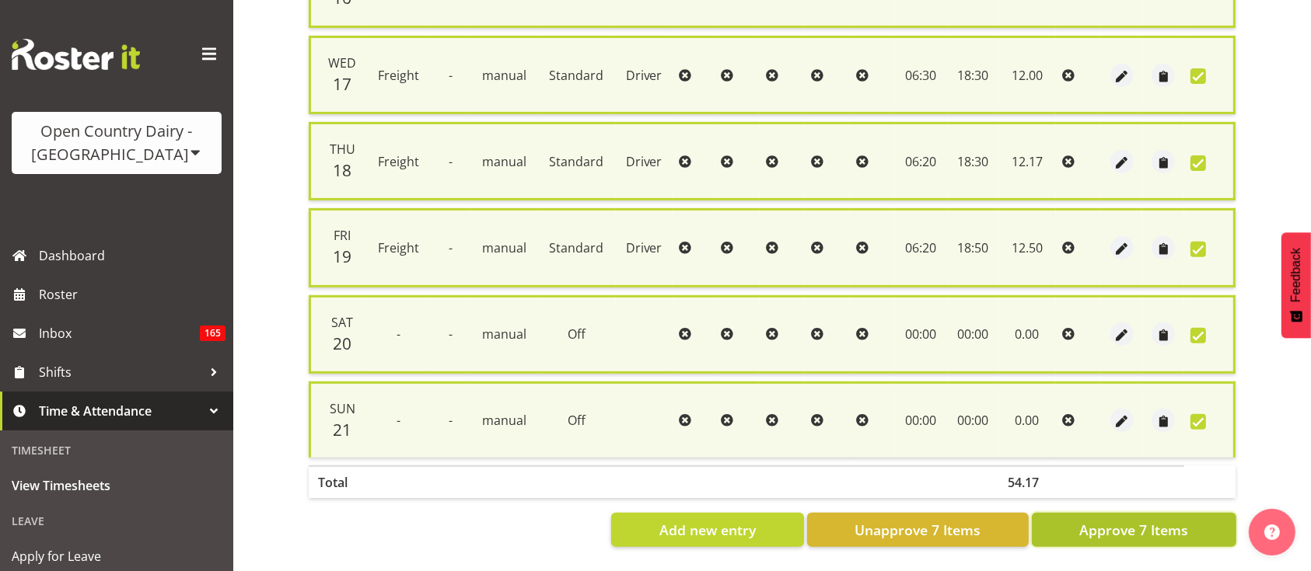
click at [1136, 520] on span "Approve 7 Items" at bounding box center [1133, 530] width 109 height 20
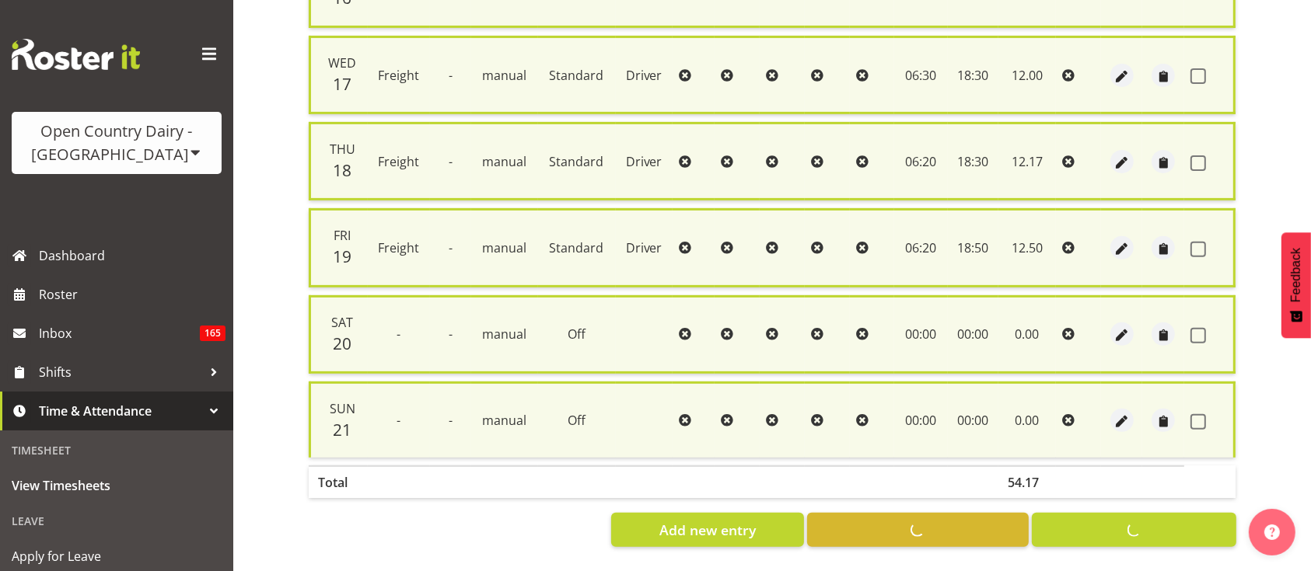
checkbox input "false"
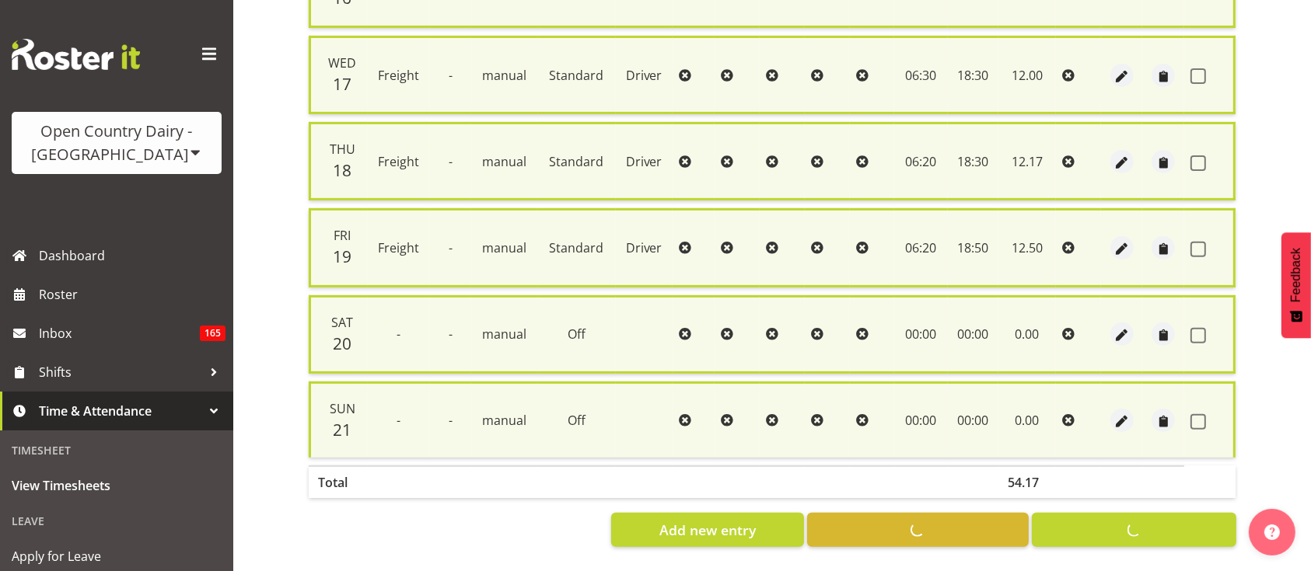
checkbox input "false"
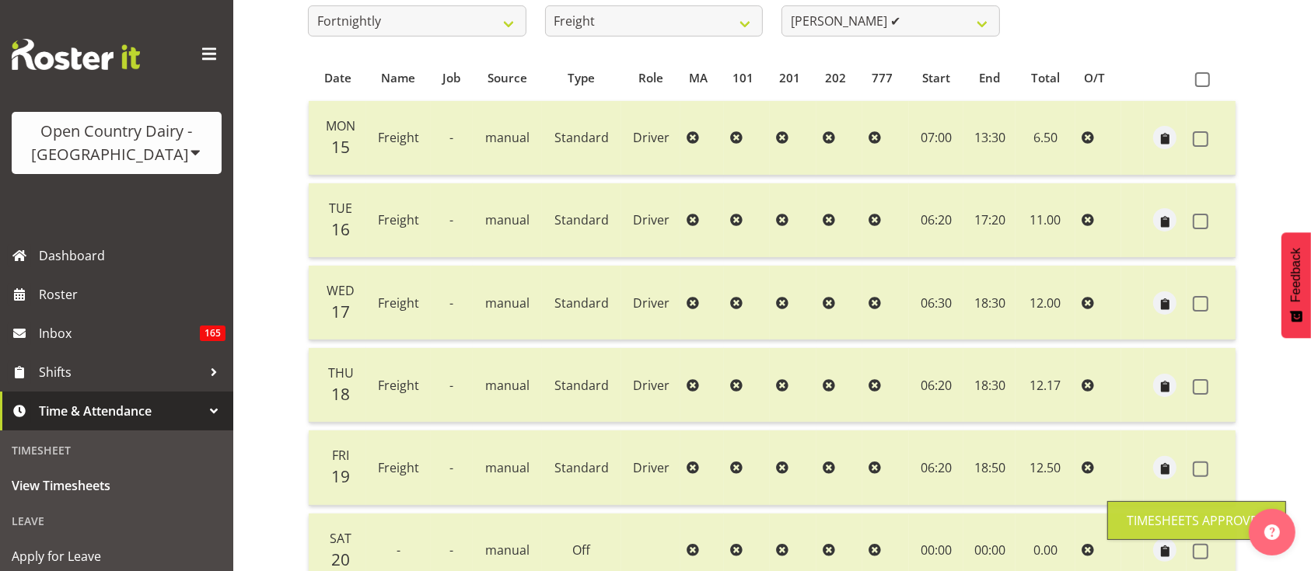
scroll to position [110, 0]
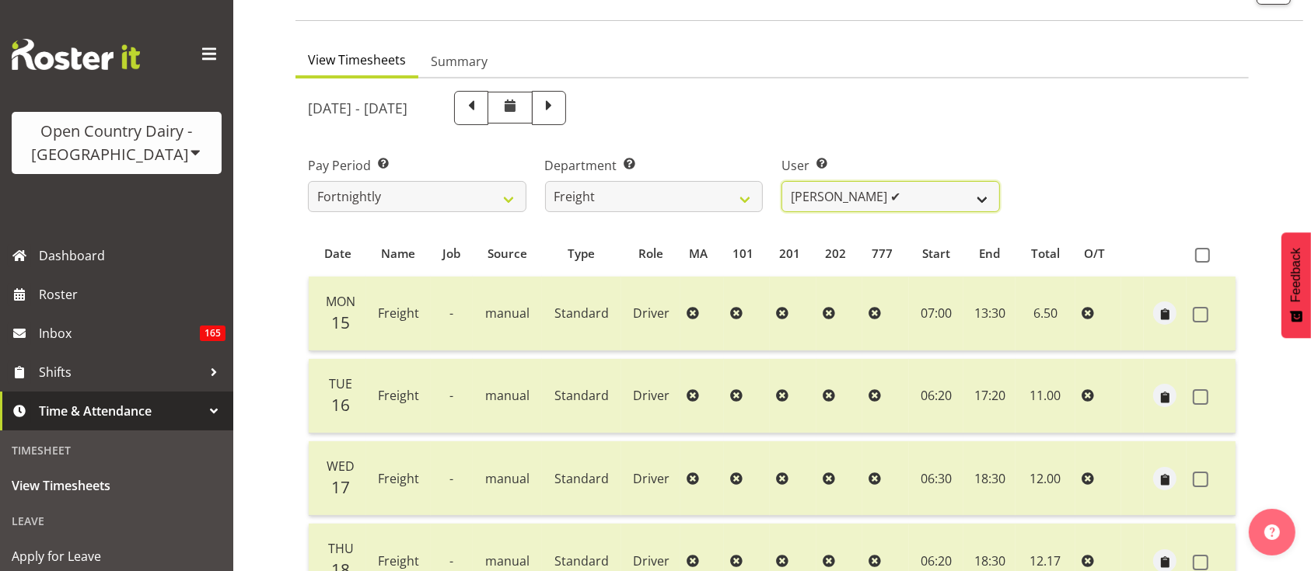
click at [905, 199] on select "[PERSON_NAME] ✔ [PERSON_NAME] ✔ [PERSON_NAME] ❌ [PERSON_NAME] (Spotty) McMurdo …" at bounding box center [890, 196] width 218 height 31
select select "11249"
click at [781, 181] on select "[PERSON_NAME] ✔ [PERSON_NAME] ✔ [PERSON_NAME] ❌ [PERSON_NAME] (Spotty) McMurdo …" at bounding box center [890, 196] width 218 height 31
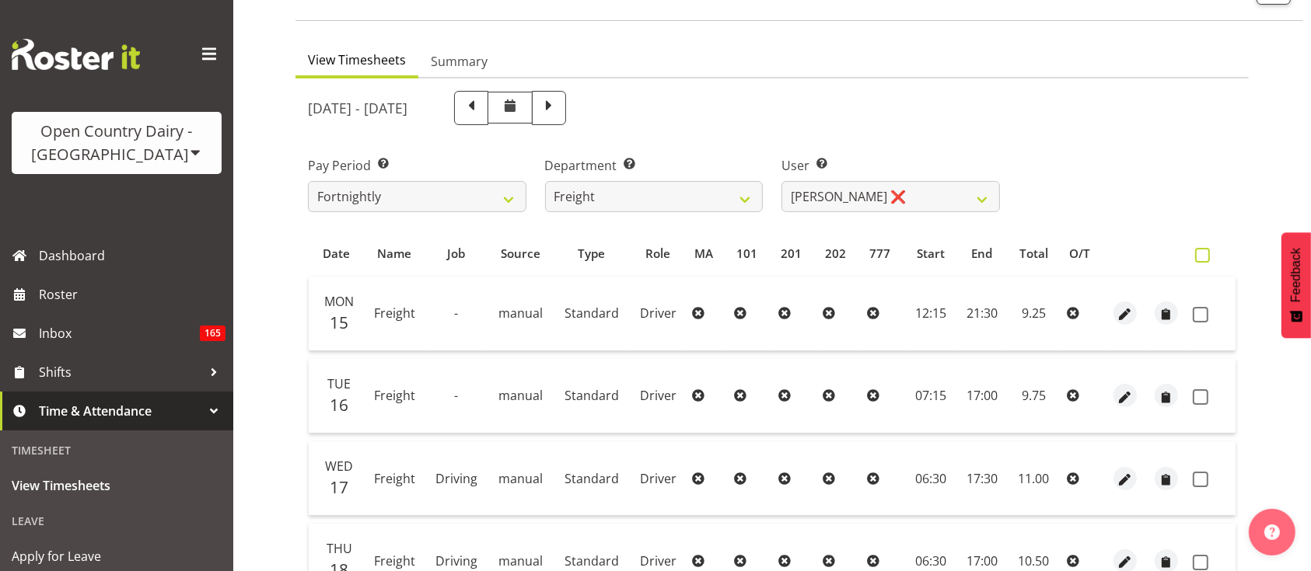
click at [1195, 253] on span at bounding box center [1202, 255] width 15 height 15
click at [1195, 253] on input "checkbox" at bounding box center [1200, 255] width 10 height 10
checkbox input "true"
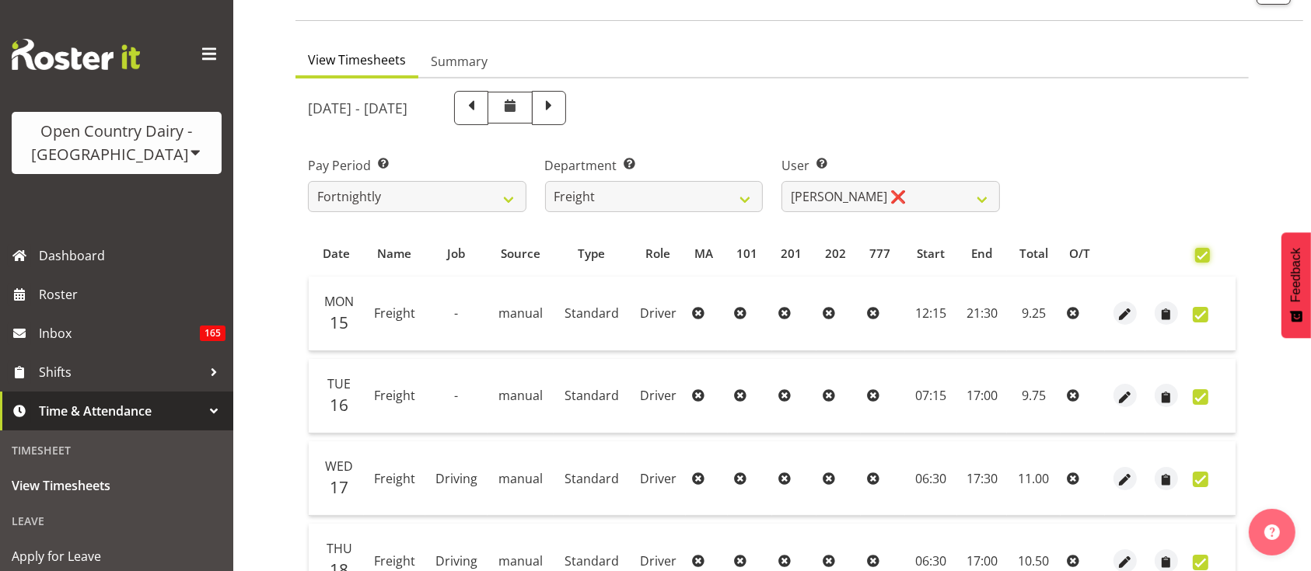
checkbox input "true"
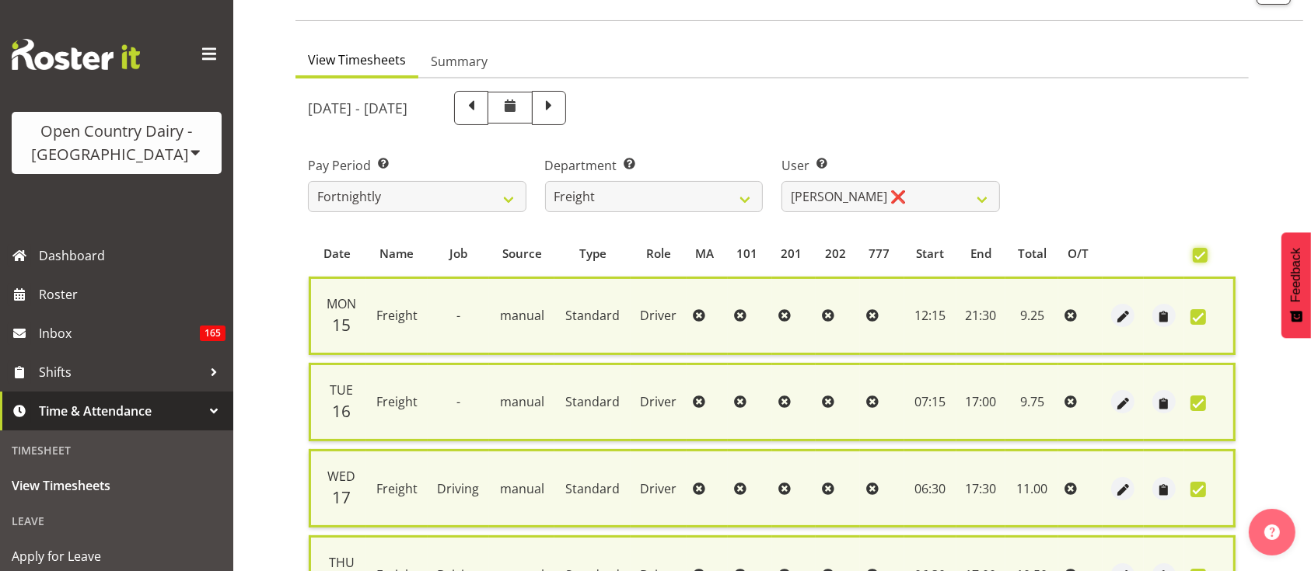
scroll to position [533, 0]
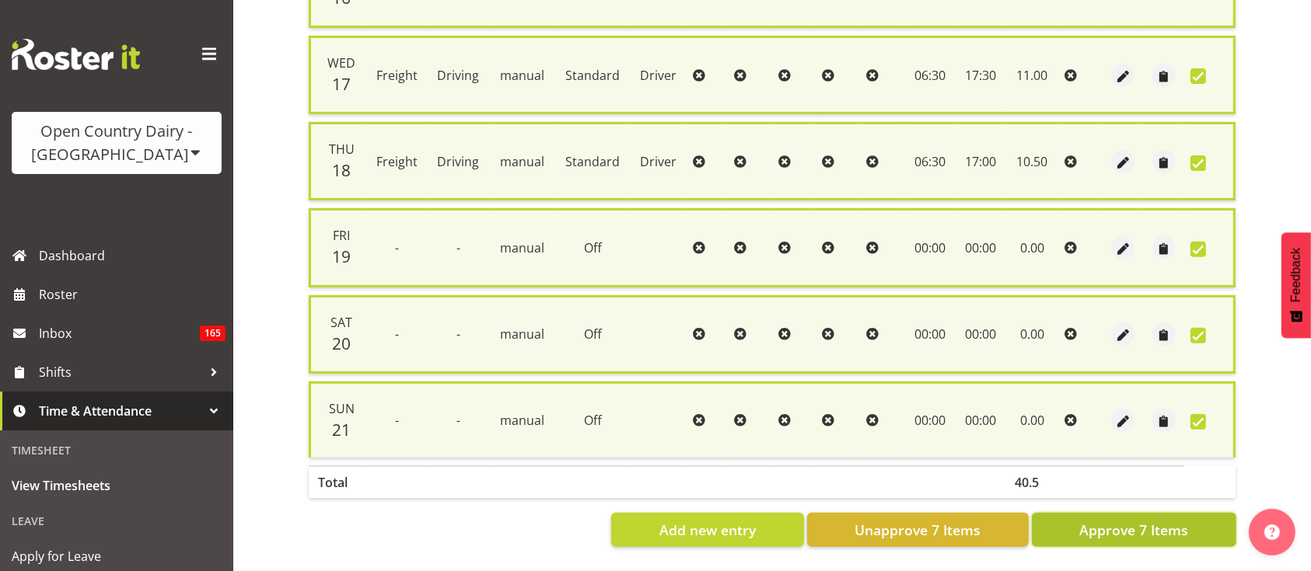
click at [1132, 520] on span "Approve 7 Items" at bounding box center [1133, 530] width 109 height 20
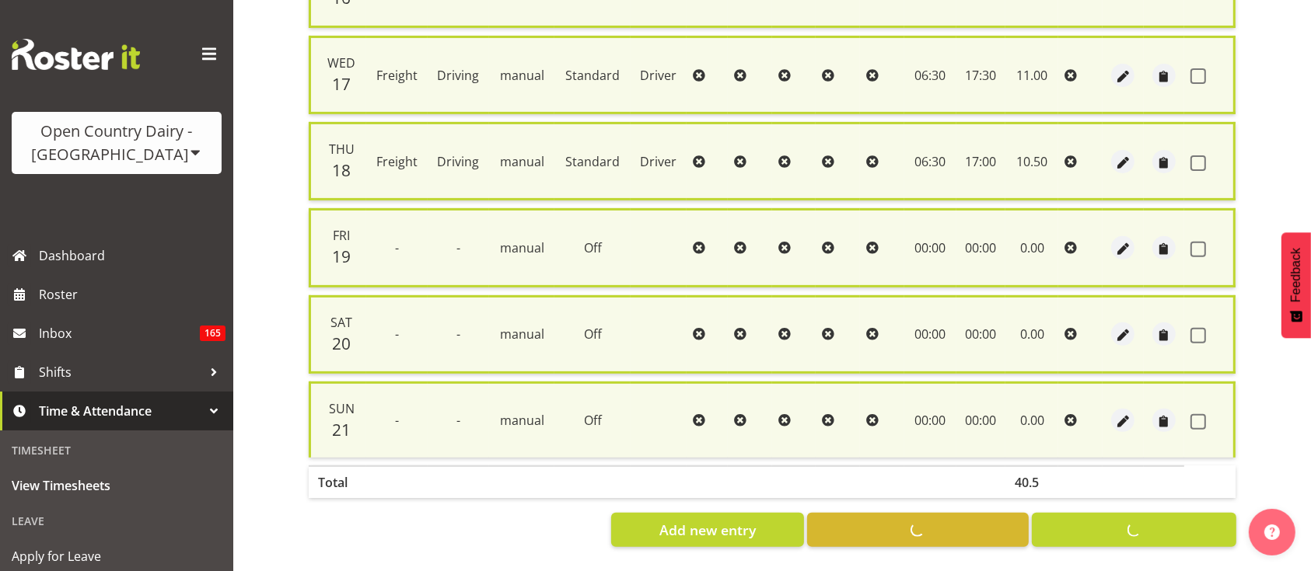
checkbox input "false"
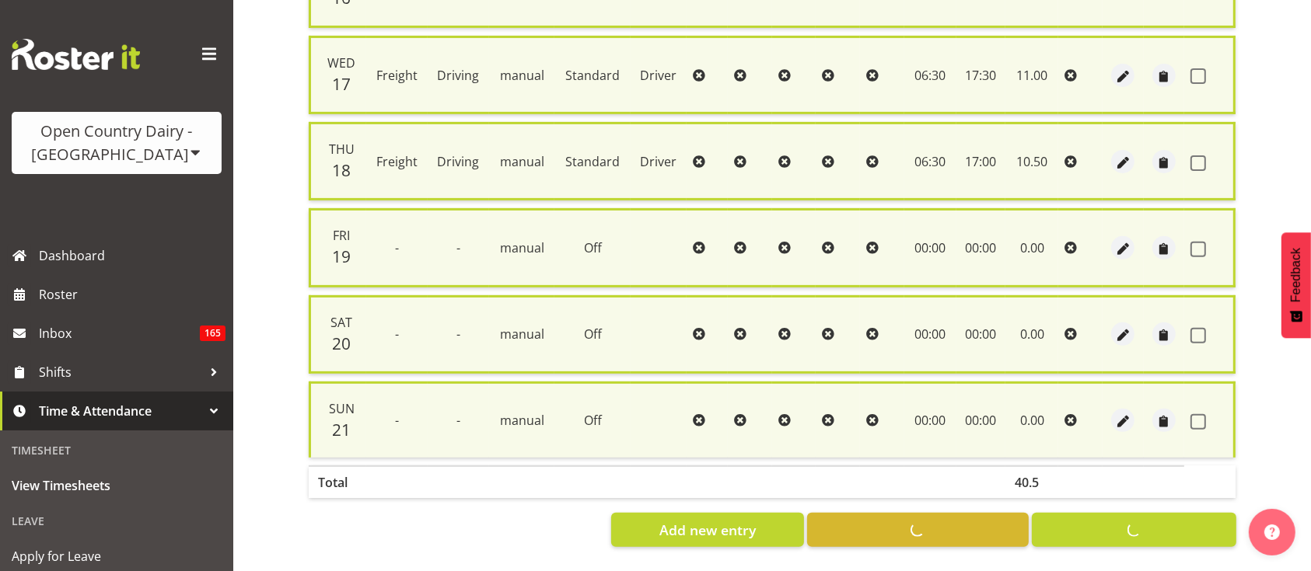
checkbox input "false"
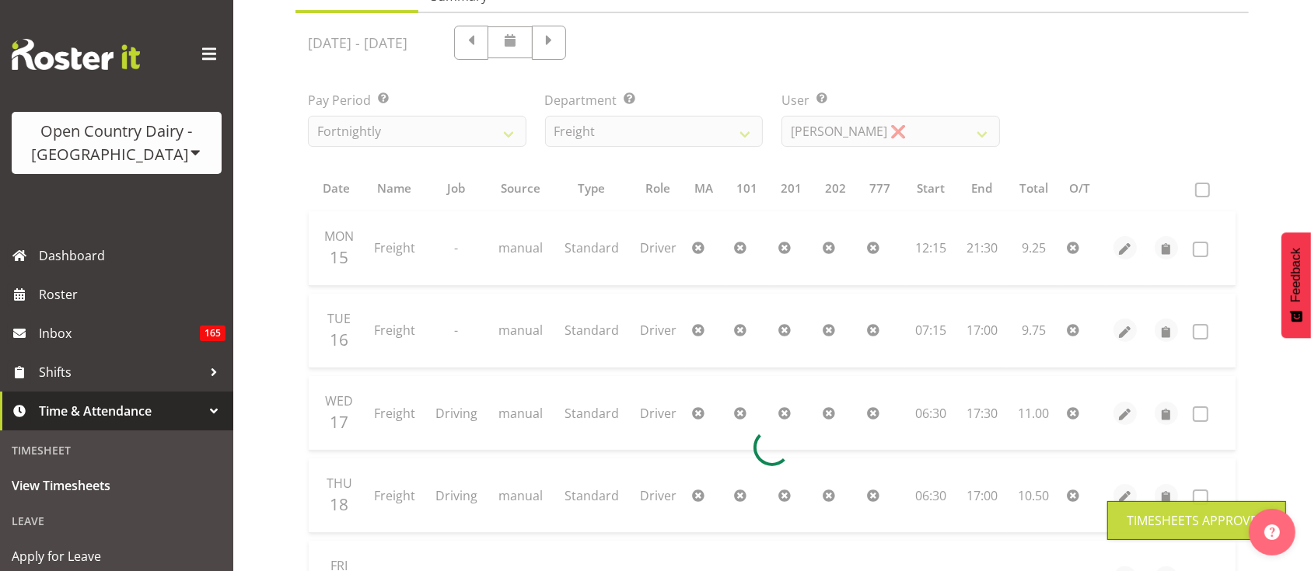
scroll to position [174, 0]
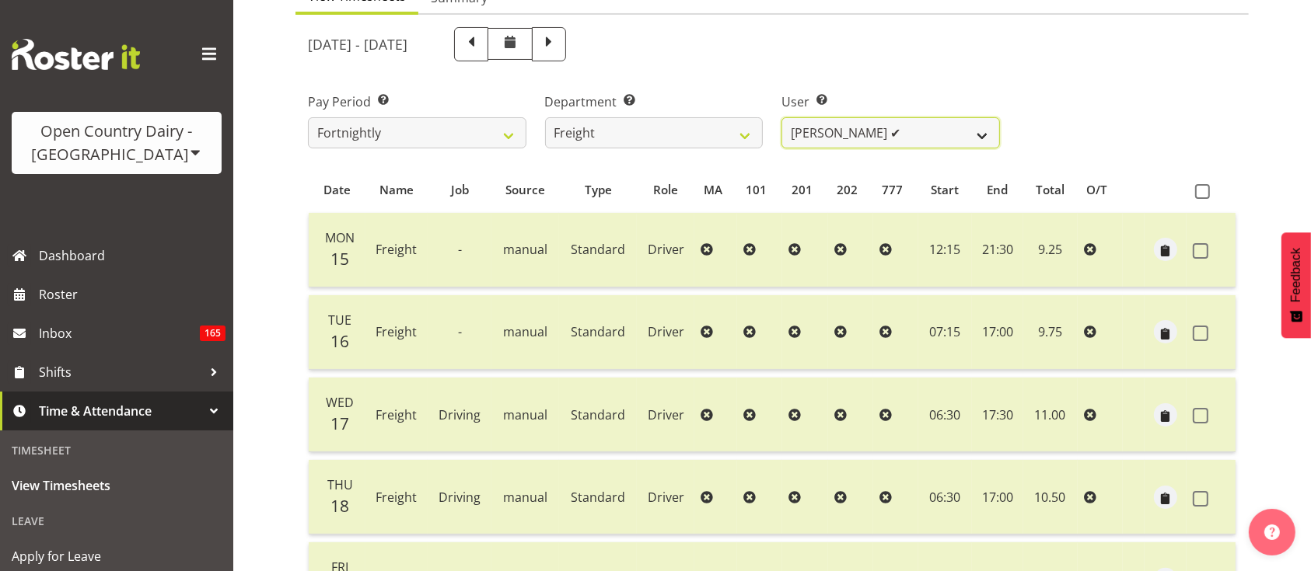
click at [960, 138] on select "[PERSON_NAME] ✔ [PERSON_NAME] ✔ [PERSON_NAME] ✔ [PERSON_NAME] (Spotty) McMurdo …" at bounding box center [890, 132] width 218 height 31
select select "7385"
click at [781, 117] on select "[PERSON_NAME] ✔ [PERSON_NAME] ✔ [PERSON_NAME] ✔ [PERSON_NAME] (Spotty) McMurdo …" at bounding box center [890, 132] width 218 height 31
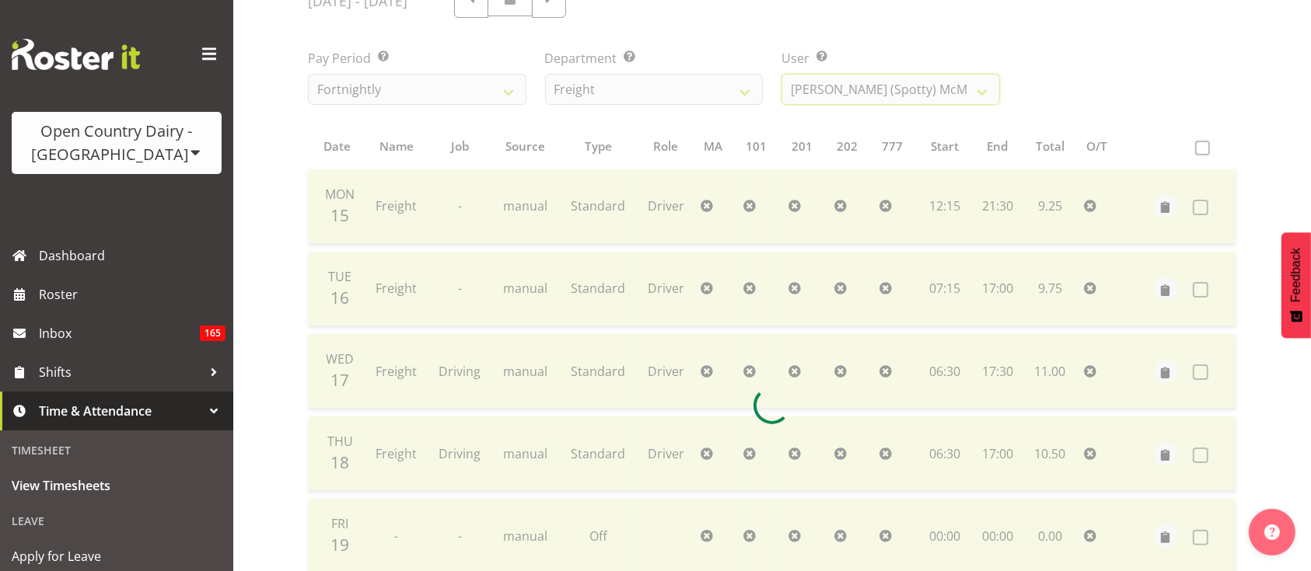
scroll to position [218, 0]
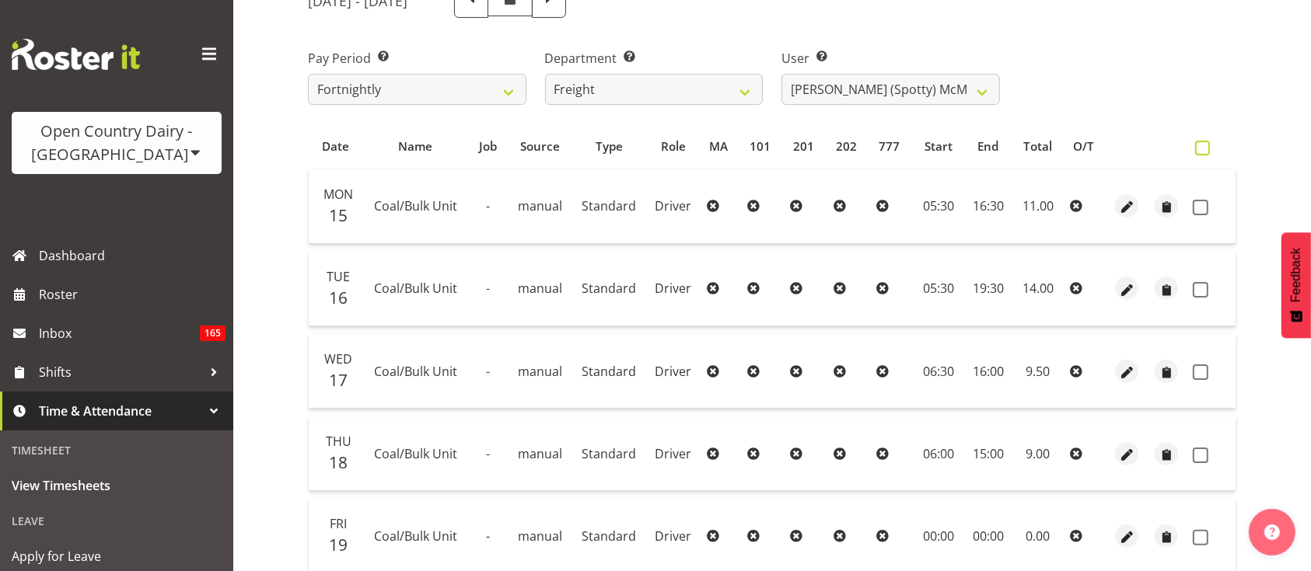
click at [1200, 148] on span at bounding box center [1202, 148] width 15 height 15
click at [1200, 148] on input "checkbox" at bounding box center [1200, 148] width 10 height 10
checkbox input "true"
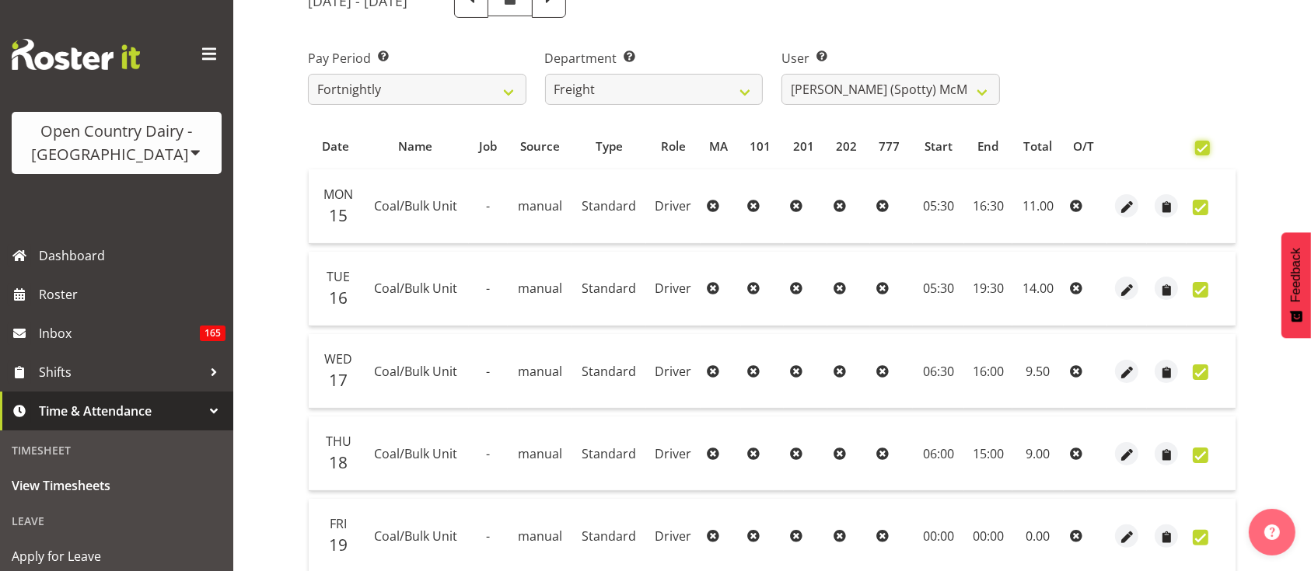
checkbox input "true"
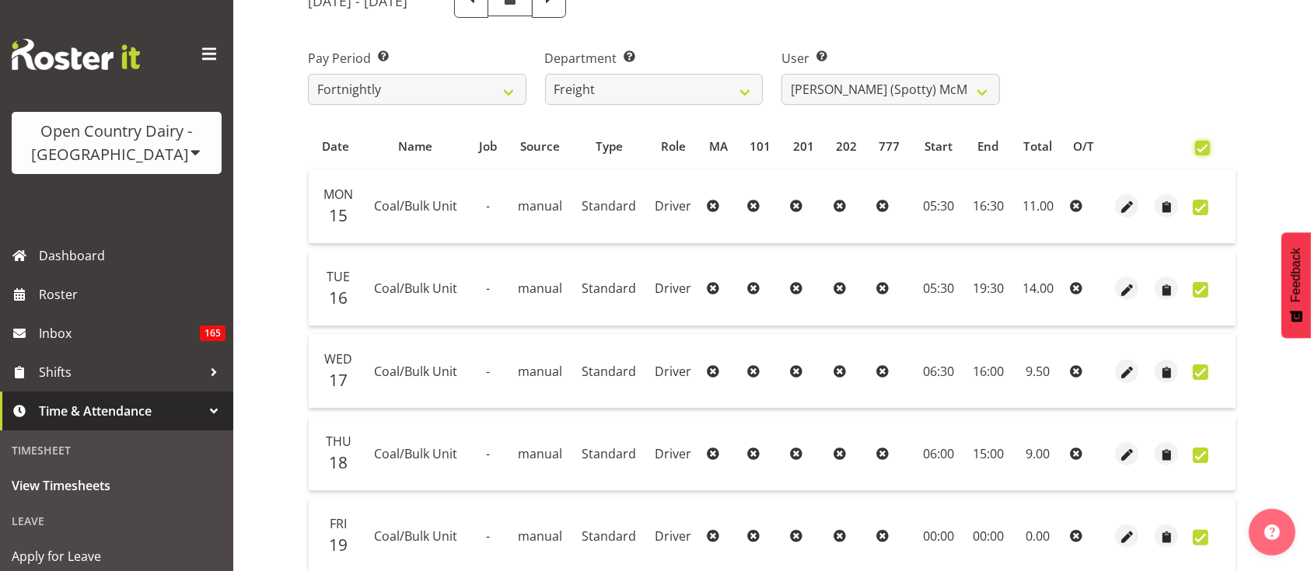
checkbox input "true"
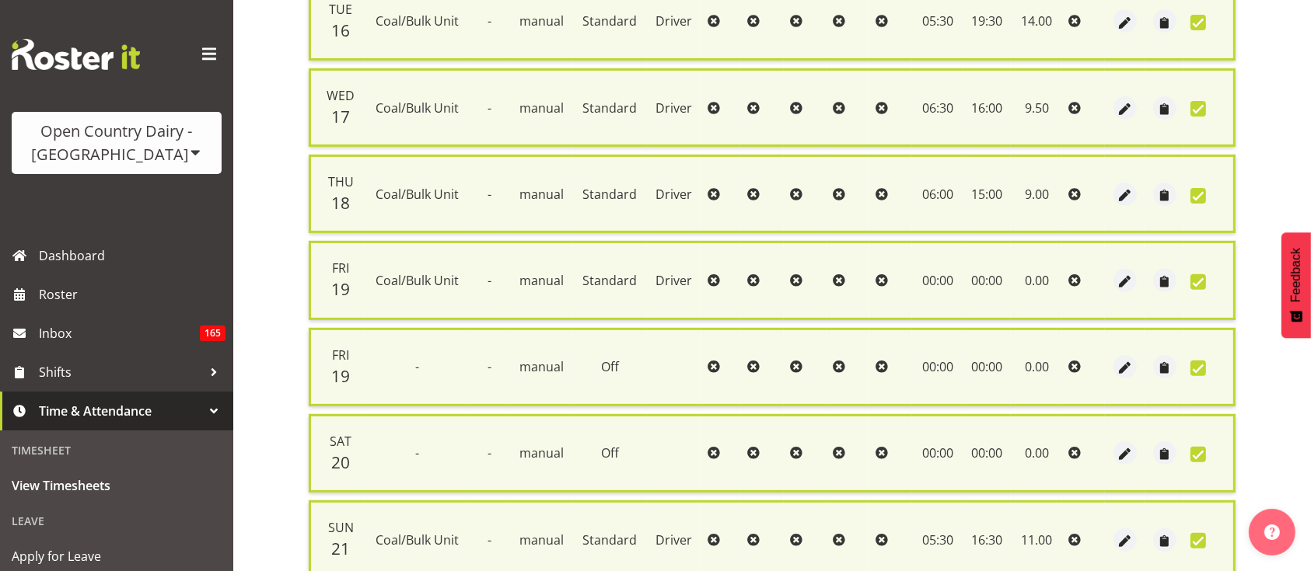
scroll to position [619, 0]
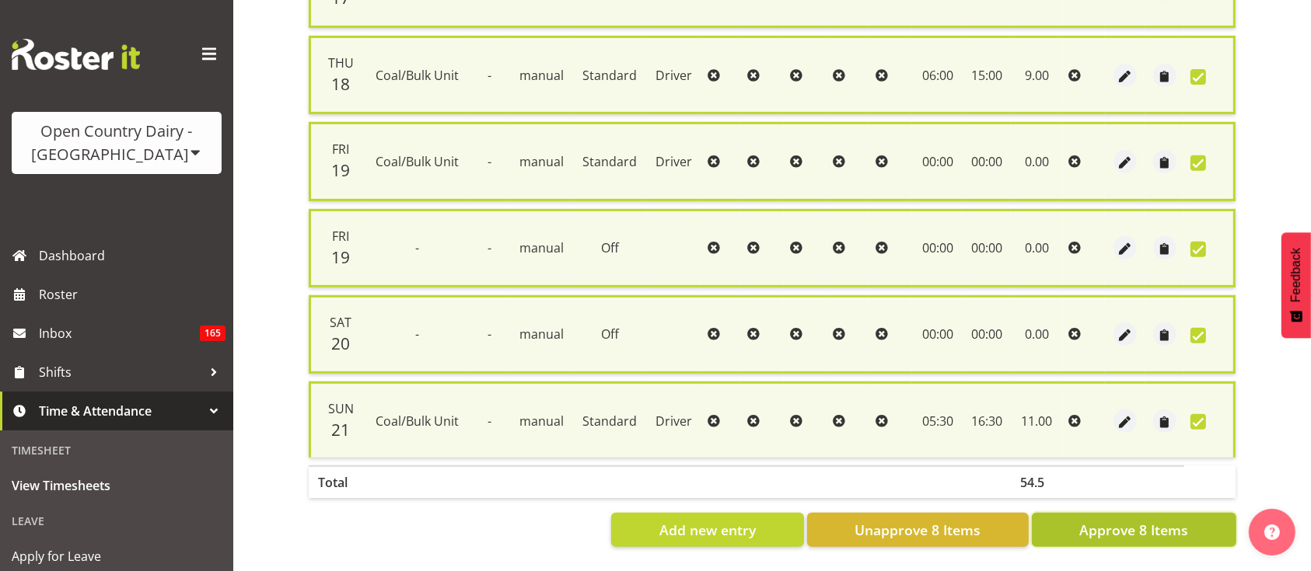
click at [1136, 520] on span "Approve 8 Items" at bounding box center [1133, 530] width 109 height 20
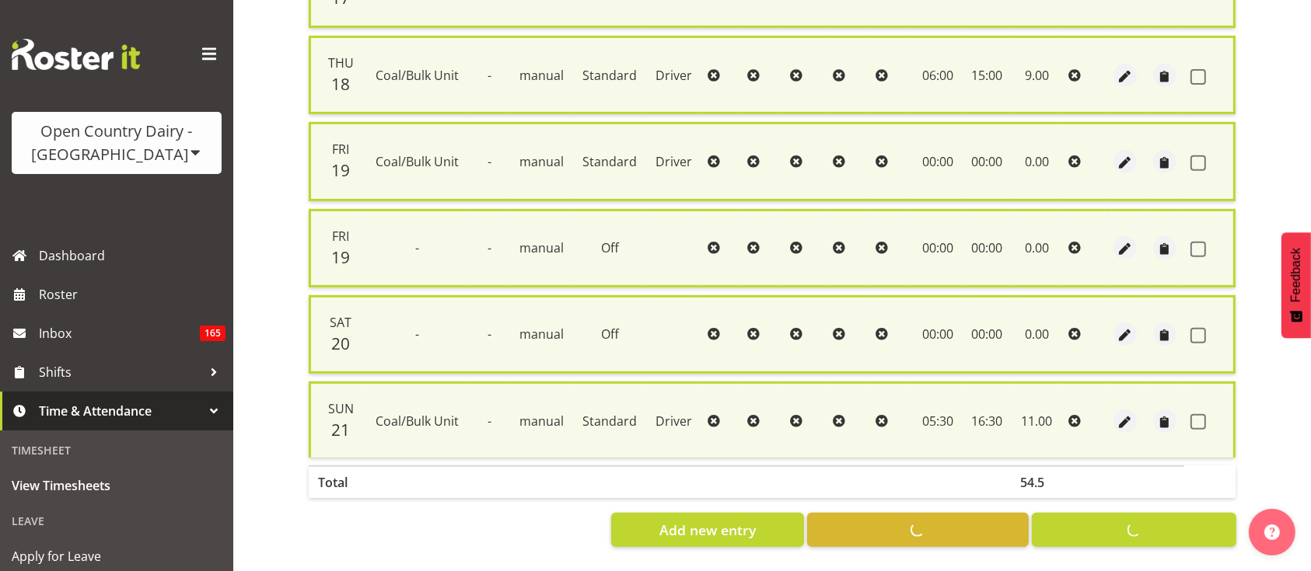
checkbox input "false"
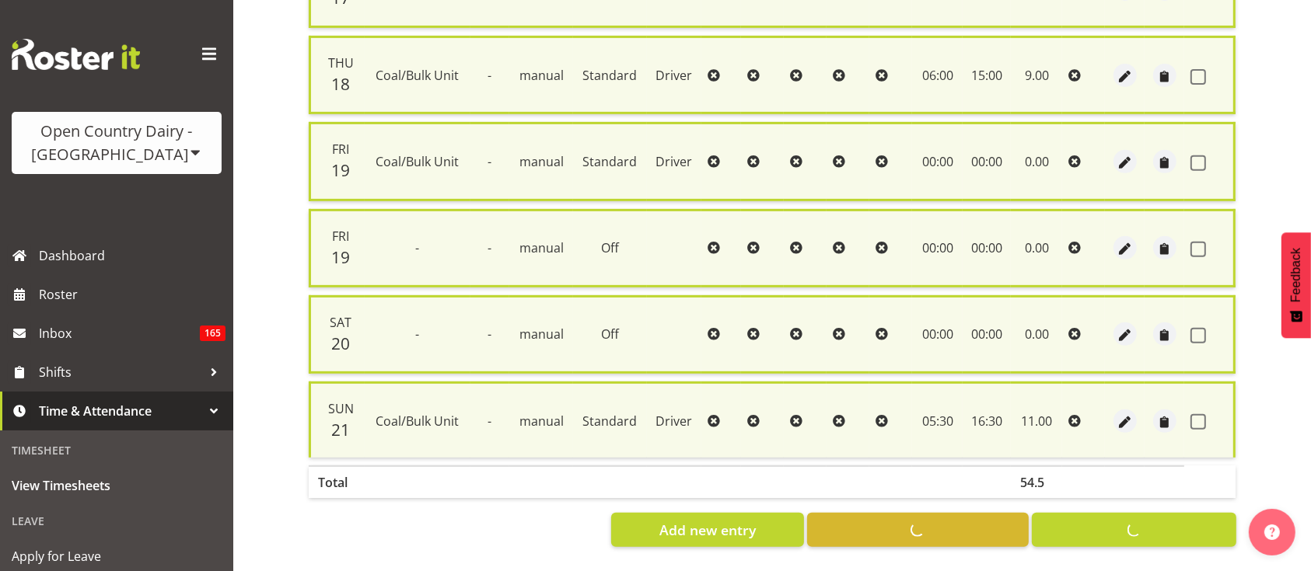
checkbox input "false"
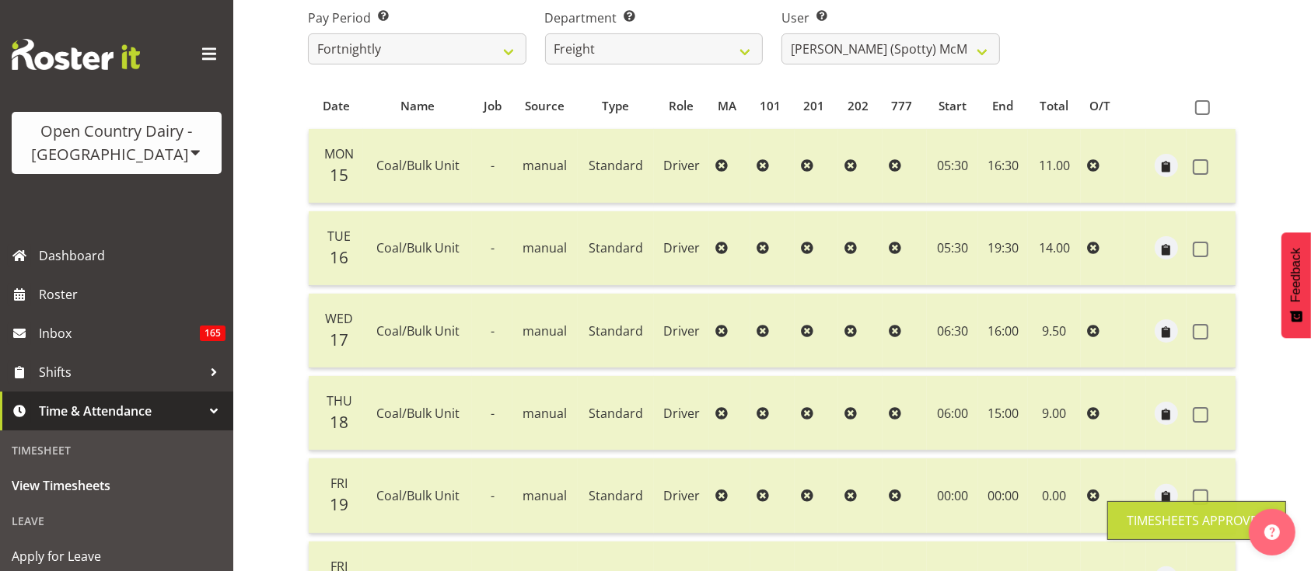
scroll to position [257, 0]
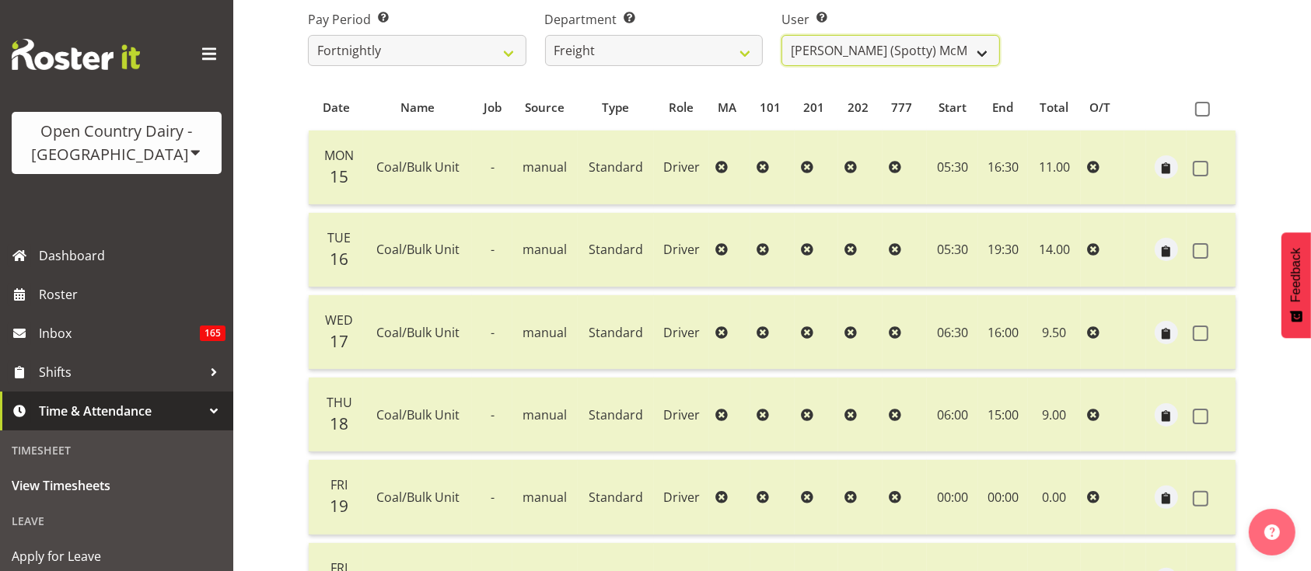
click at [917, 59] on select "[PERSON_NAME] ✔ [PERSON_NAME] ✔ [PERSON_NAME] ✔ [PERSON_NAME] (Spotty) McMurdo …" at bounding box center [890, 50] width 218 height 31
select select "7405"
click at [781, 35] on select "[PERSON_NAME] ✔ [PERSON_NAME] ✔ [PERSON_NAME] ✔ [PERSON_NAME] (Spotty) McMurdo …" at bounding box center [890, 50] width 218 height 31
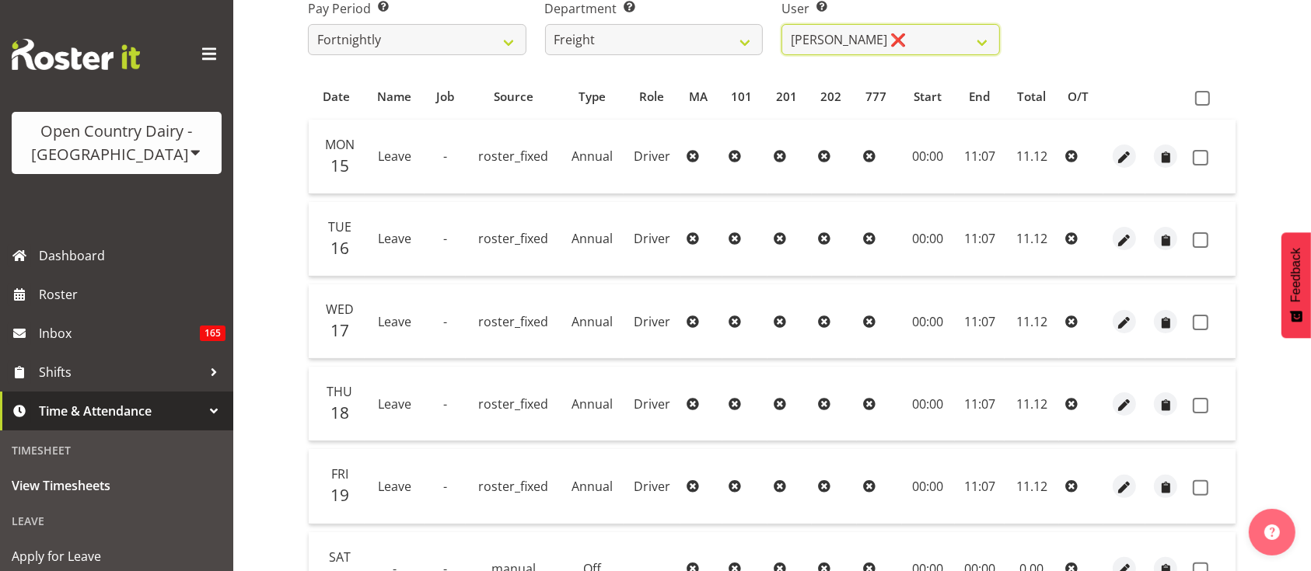
scroll to position [274, 0]
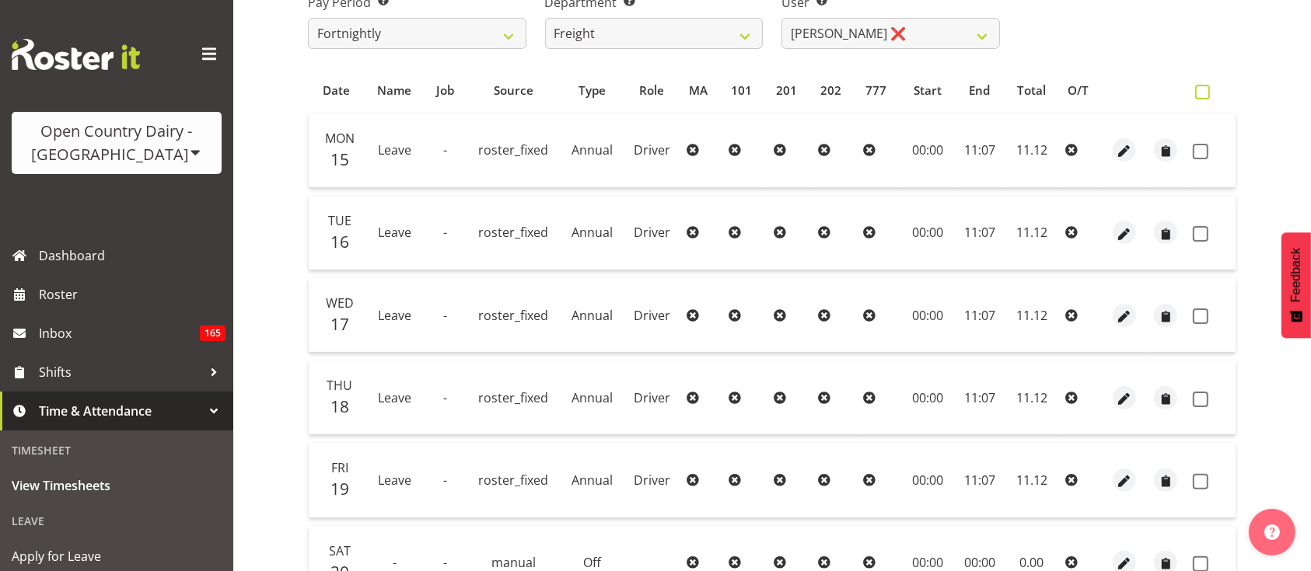
click at [1207, 92] on span at bounding box center [1202, 92] width 15 height 15
click at [1205, 92] on input "checkbox" at bounding box center [1200, 92] width 10 height 10
checkbox input "true"
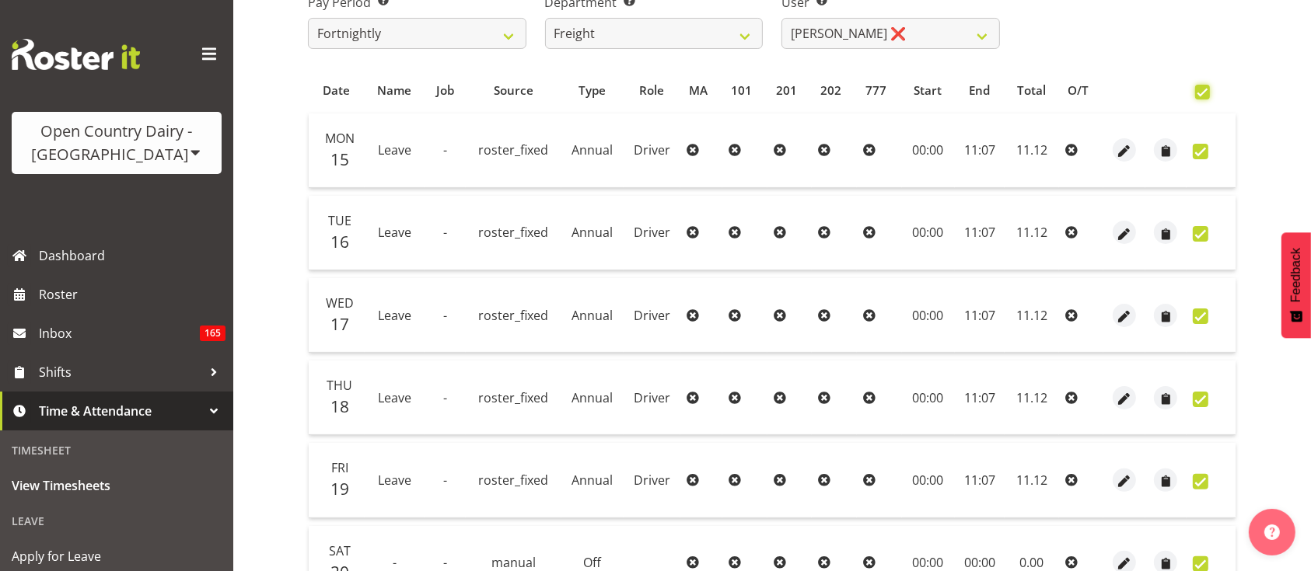
checkbox input "true"
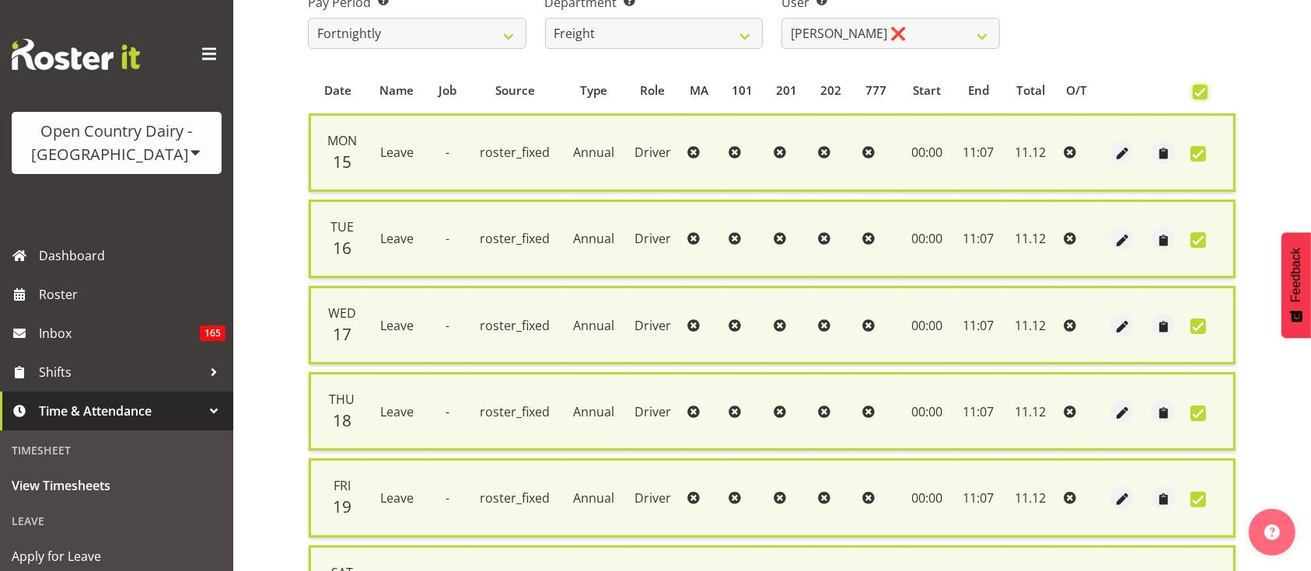
scroll to position [515, 0]
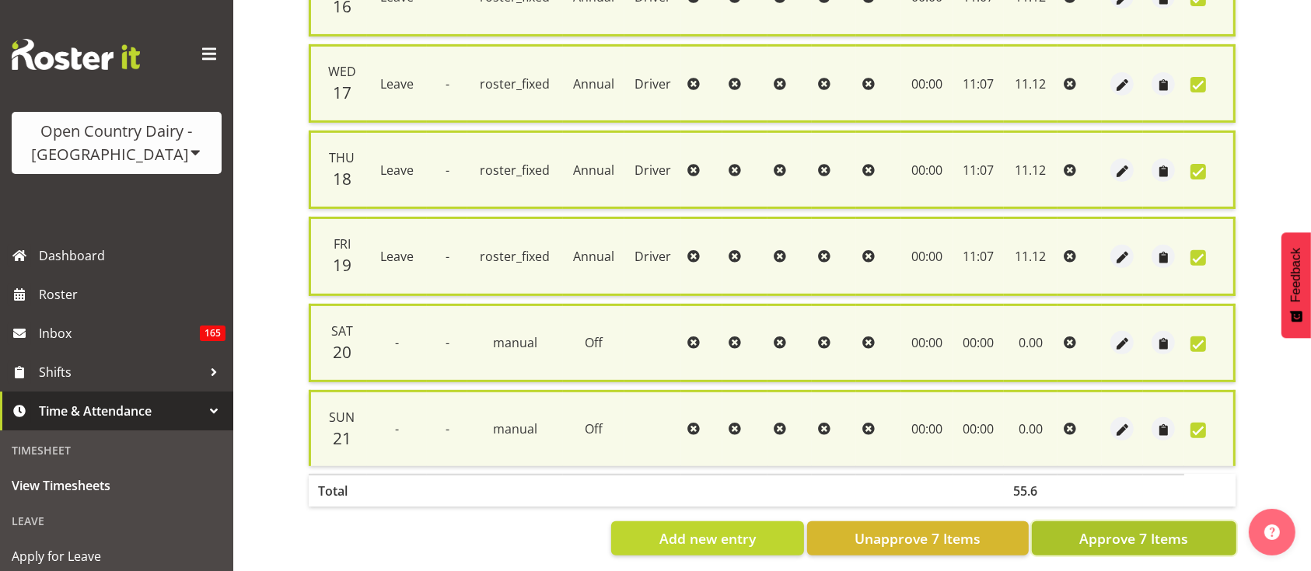
click at [1102, 529] on span "Approve 7 Items" at bounding box center [1133, 539] width 109 height 20
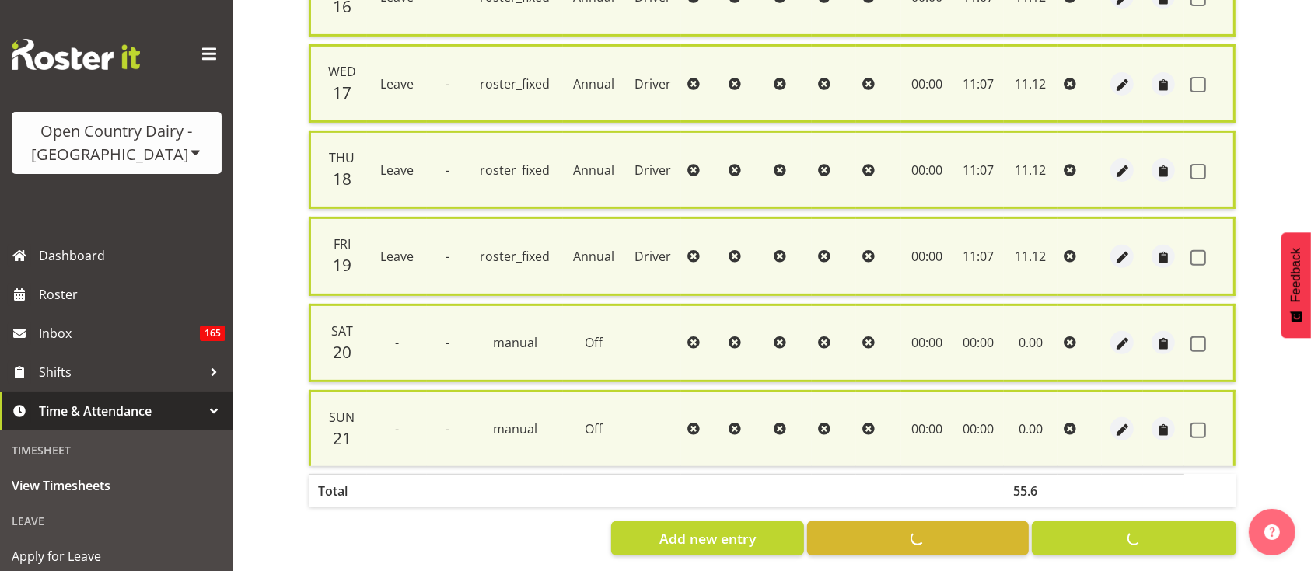
checkbox input "false"
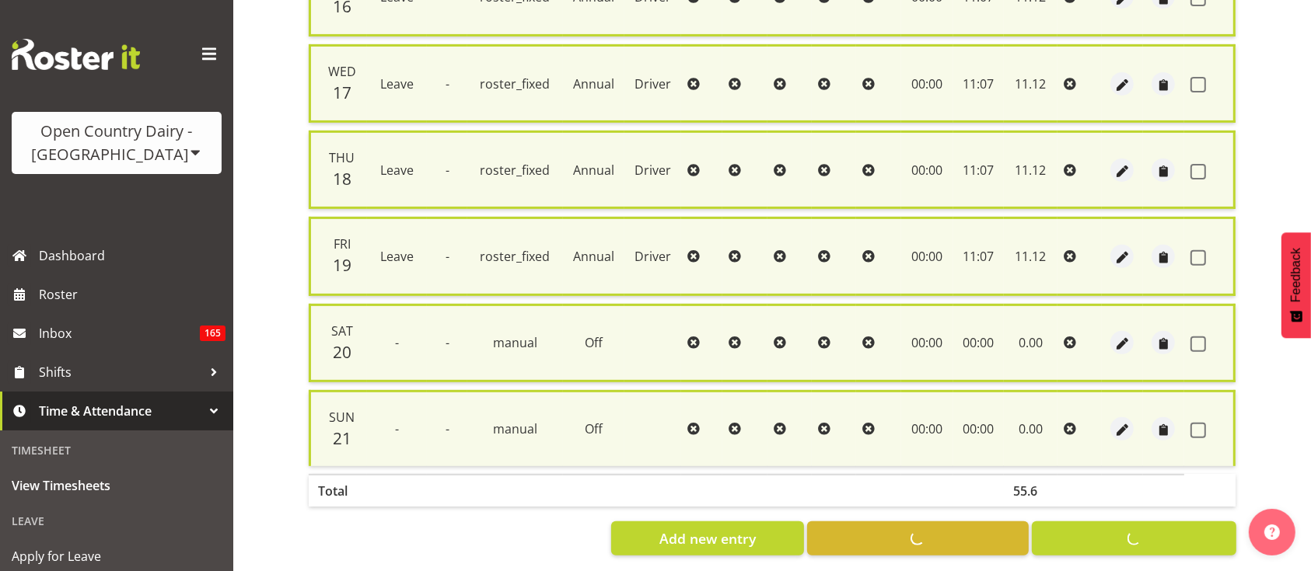
checkbox input "false"
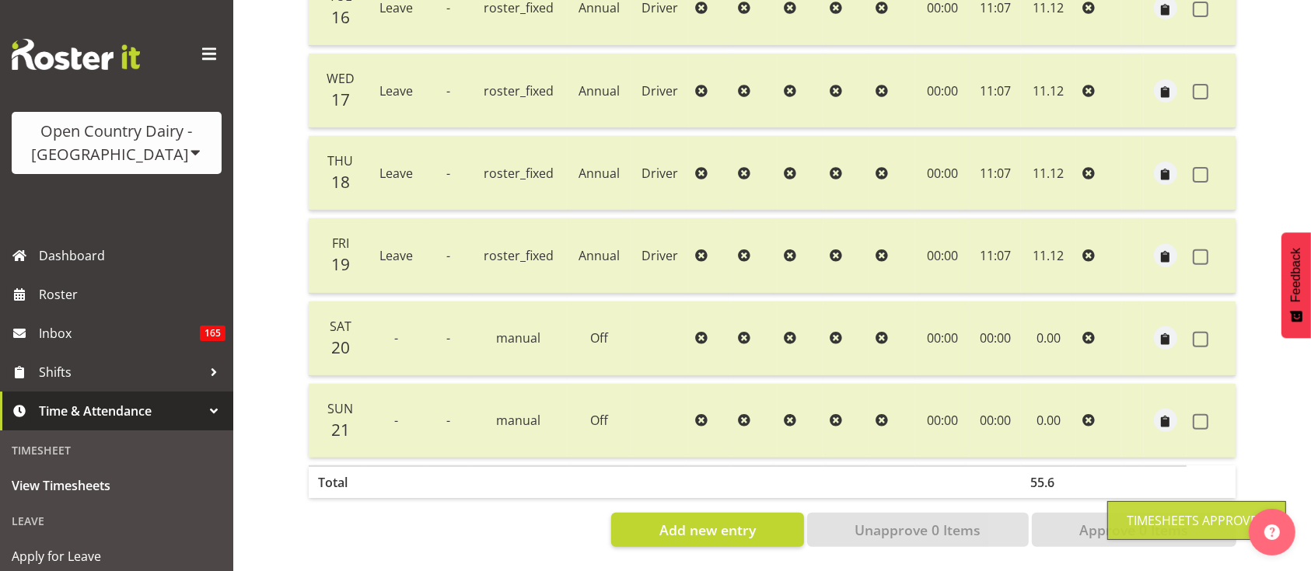
scroll to position [0, 0]
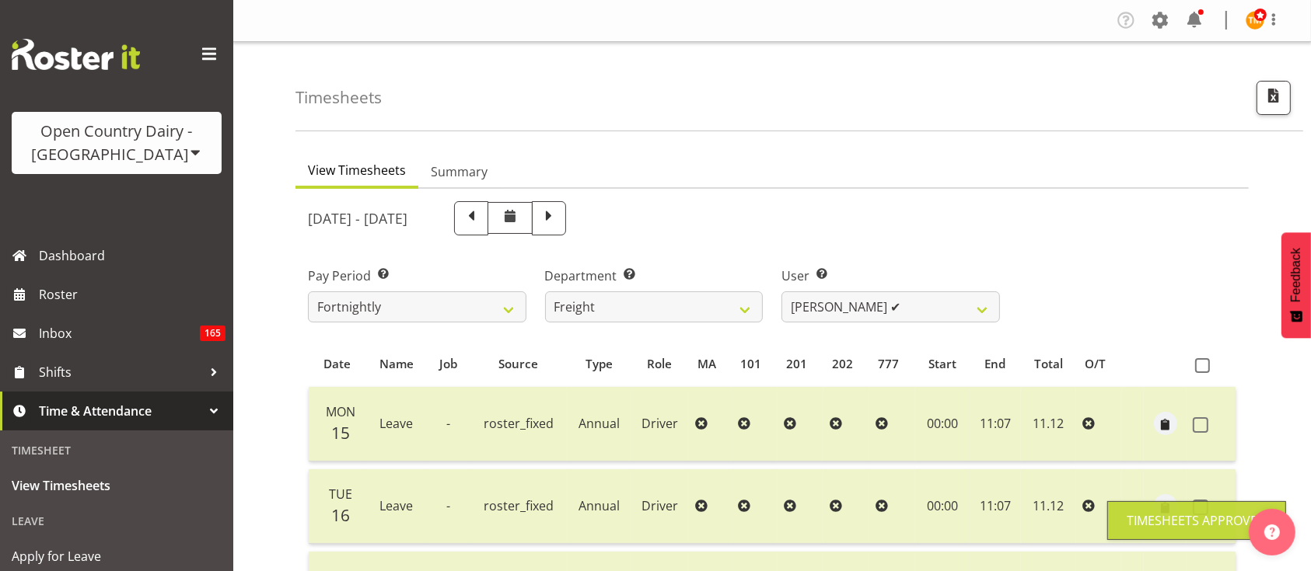
click at [983, 324] on div "User Select user. Note: This is filtered down by the previous two drop-down ite…" at bounding box center [890, 288] width 237 height 87
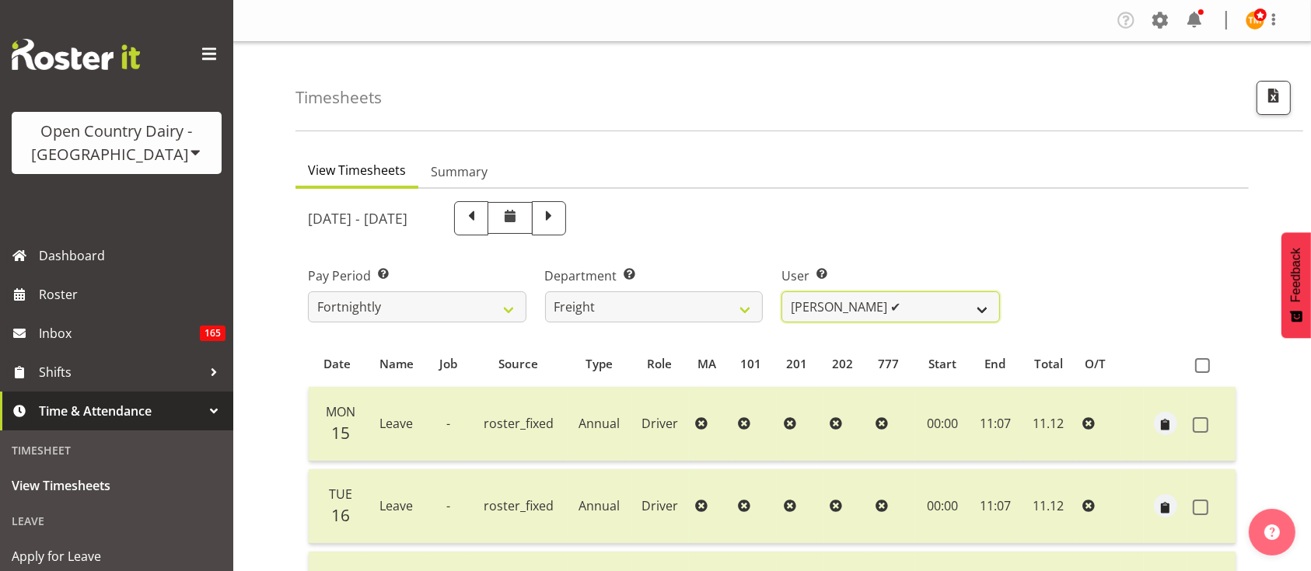
click at [971, 311] on select "[PERSON_NAME] ✔ [PERSON_NAME] ✔ [PERSON_NAME] ✔ [PERSON_NAME] (Spotty) McMurdo …" at bounding box center [890, 307] width 218 height 31
select select "7403"
click at [781, 292] on select "[PERSON_NAME] ✔ [PERSON_NAME] ✔ [PERSON_NAME] ✔ [PERSON_NAME] (Spotty) McMurdo …" at bounding box center [890, 307] width 218 height 31
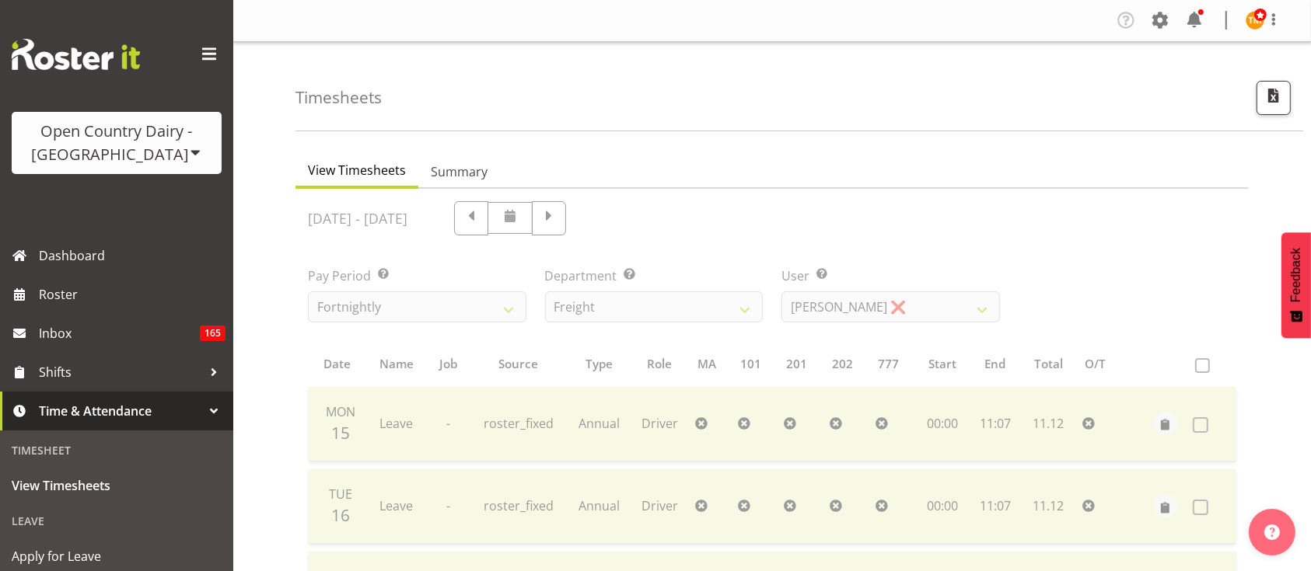
click at [907, 155] on ul "View Timesheets Summary" at bounding box center [771, 172] width 953 height 34
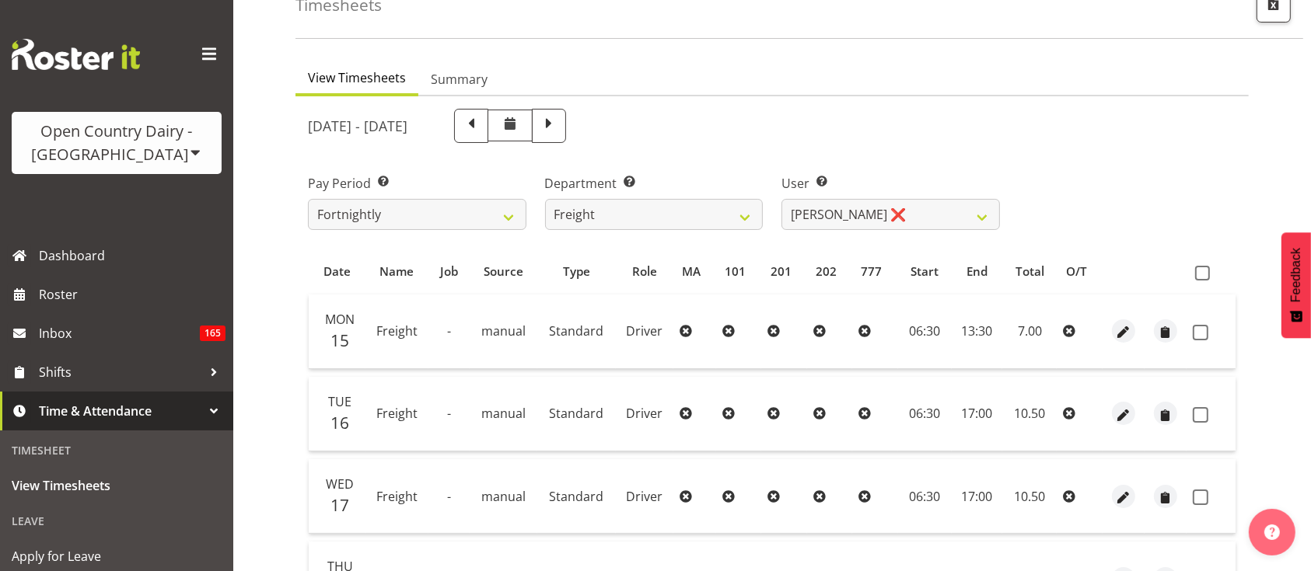
scroll to position [93, 0]
click at [1201, 268] on span at bounding box center [1202, 272] width 15 height 15
click at [1201, 268] on input "checkbox" at bounding box center [1200, 272] width 10 height 10
checkbox input "true"
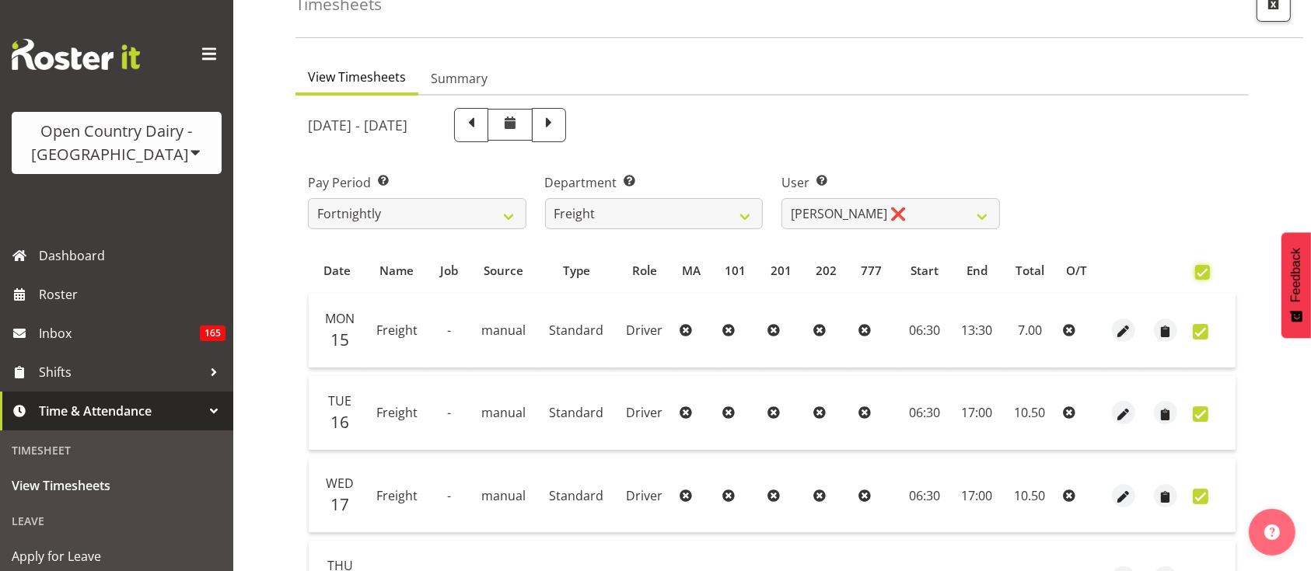
checkbox input "true"
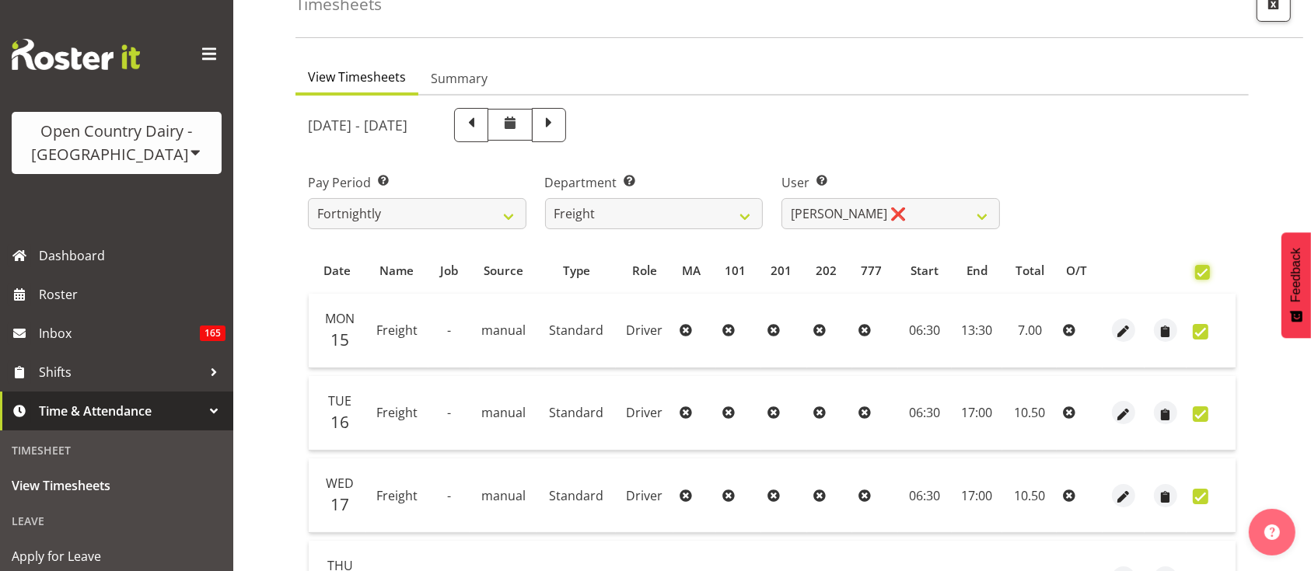
checkbox input "true"
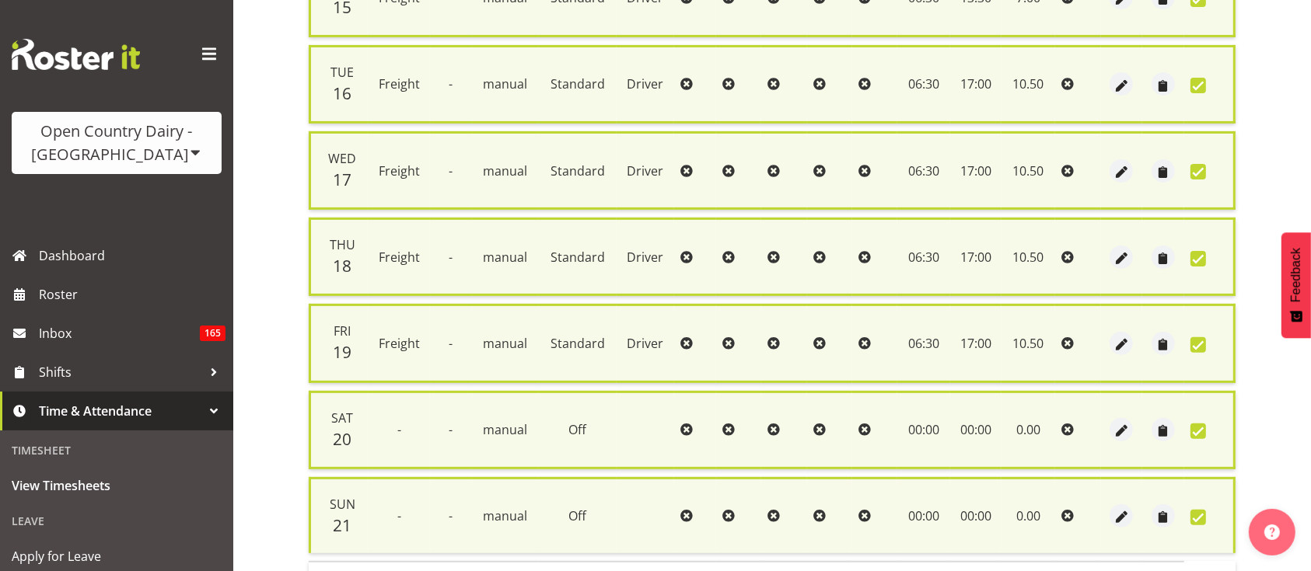
scroll to position [533, 0]
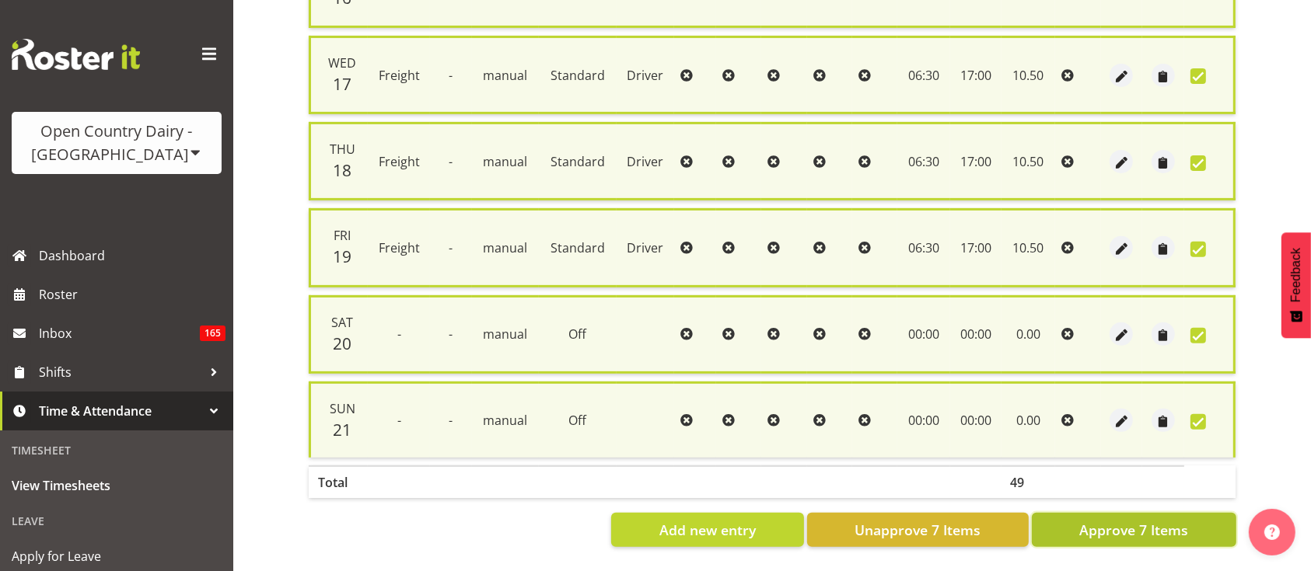
click at [1180, 520] on span "Approve 7 Items" at bounding box center [1133, 530] width 109 height 20
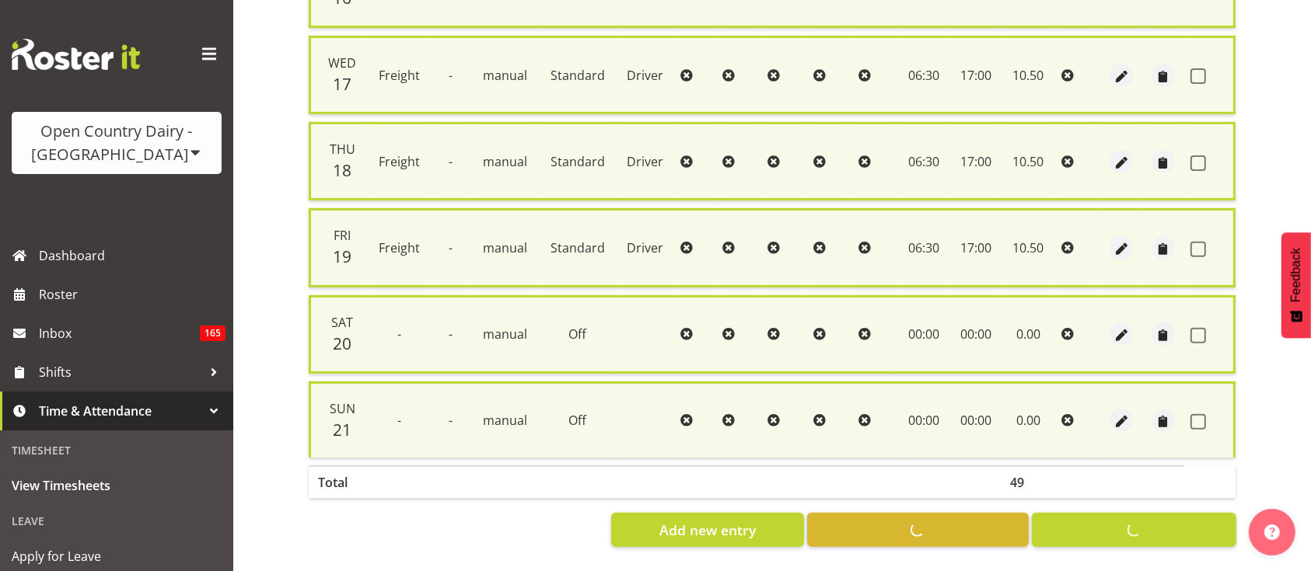
checkbox input "false"
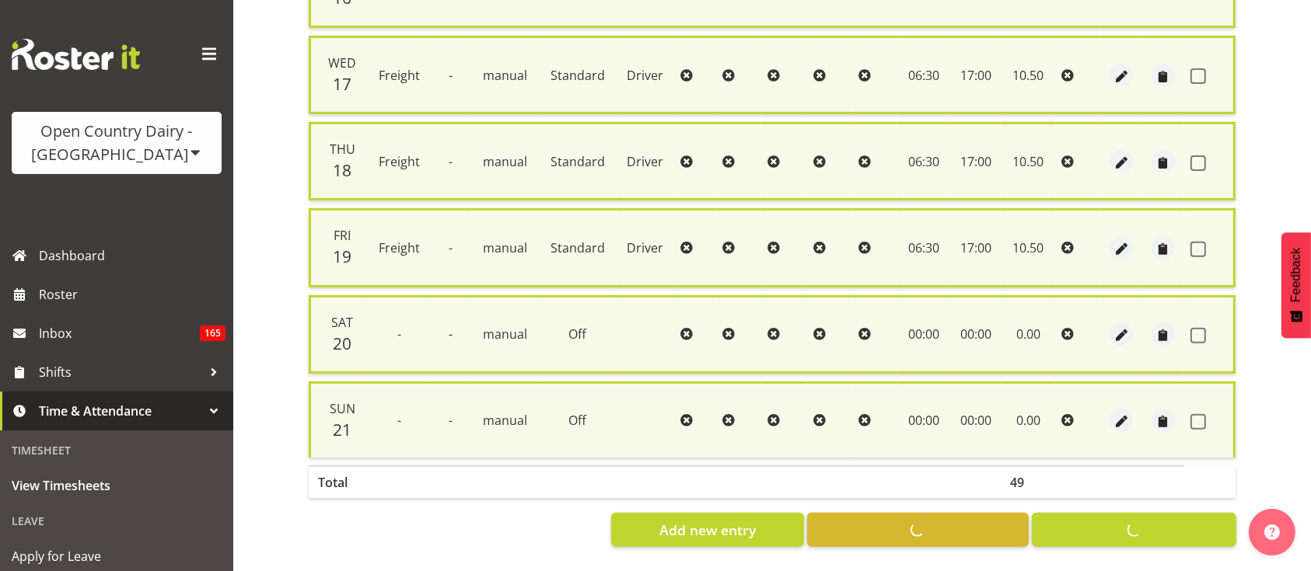
checkbox input "false"
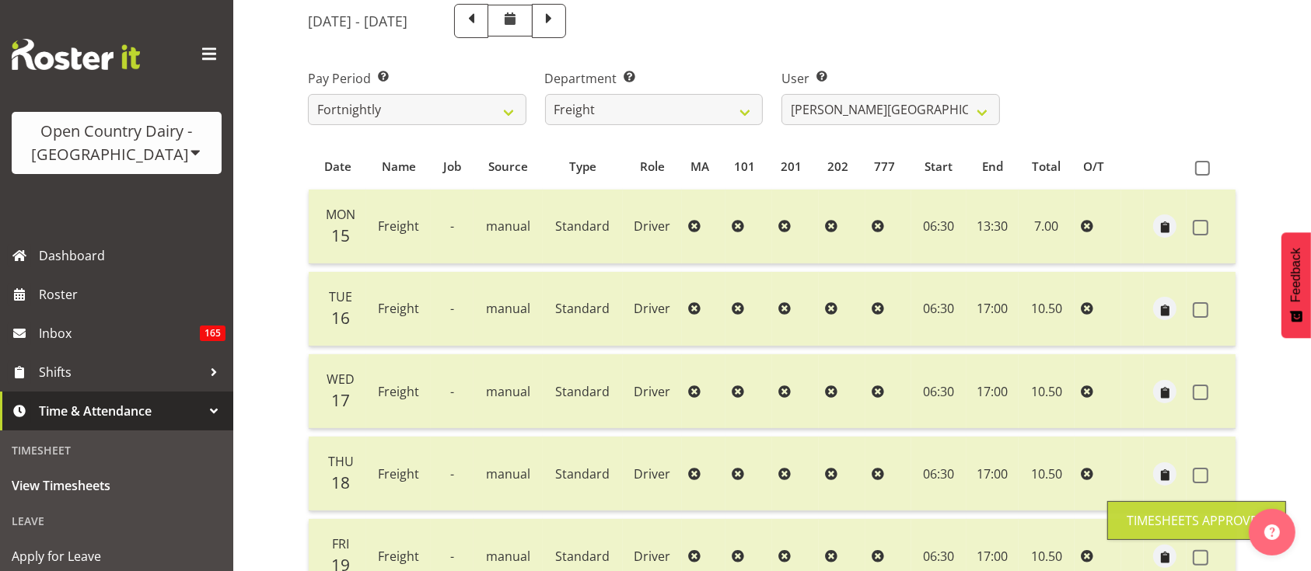
scroll to position [155, 0]
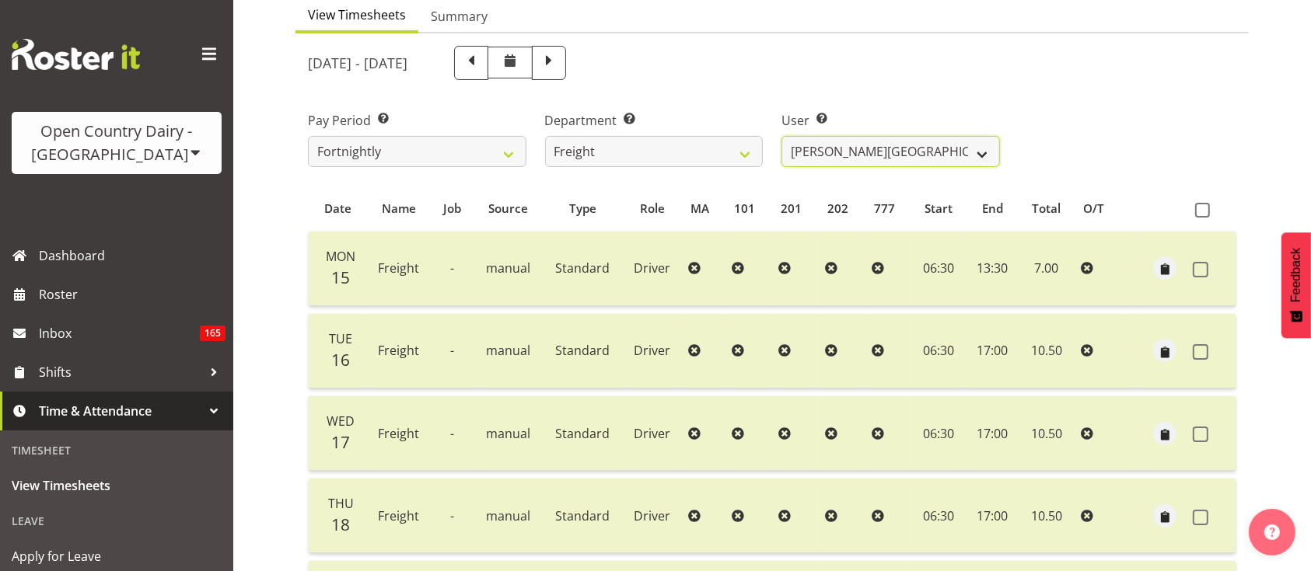
click at [952, 148] on select "[PERSON_NAME] ✔ [PERSON_NAME] ✔ [PERSON_NAME] ✔ [PERSON_NAME] (Spotty) [PERSON_…" at bounding box center [890, 151] width 218 height 31
select select "7436"
click at [781, 136] on select "[PERSON_NAME] ✔ [PERSON_NAME] ✔ [PERSON_NAME] ✔ [PERSON_NAME] (Spotty) [PERSON_…" at bounding box center [890, 151] width 218 height 31
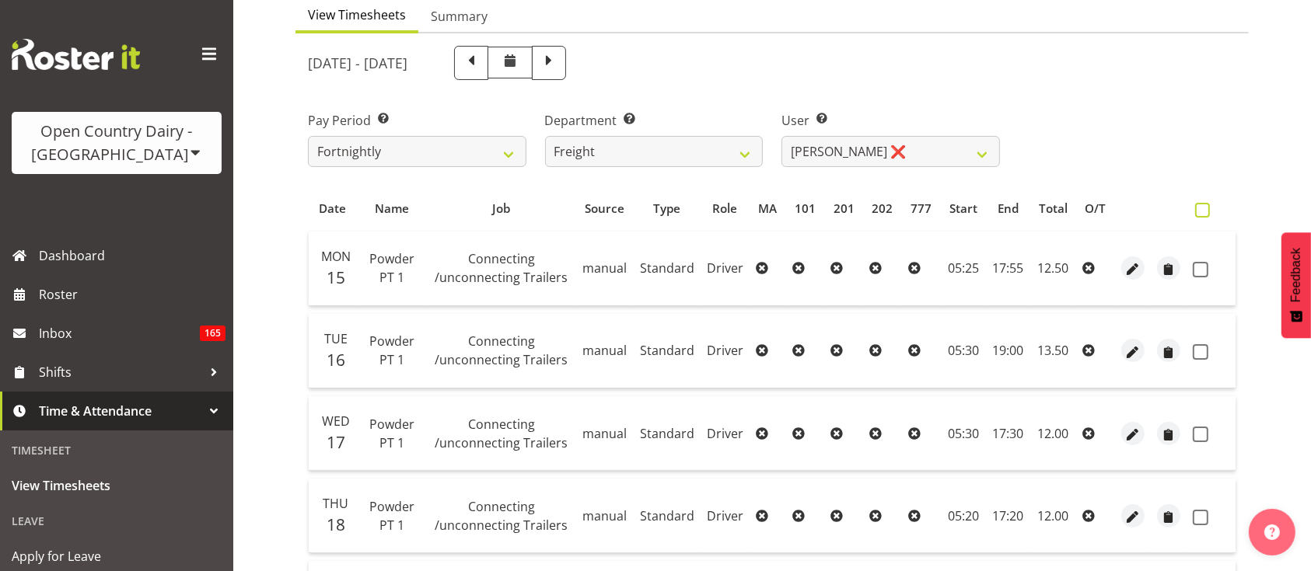
click at [1209, 212] on span at bounding box center [1202, 210] width 15 height 15
click at [1205, 212] on input "checkbox" at bounding box center [1200, 210] width 10 height 10
checkbox input "true"
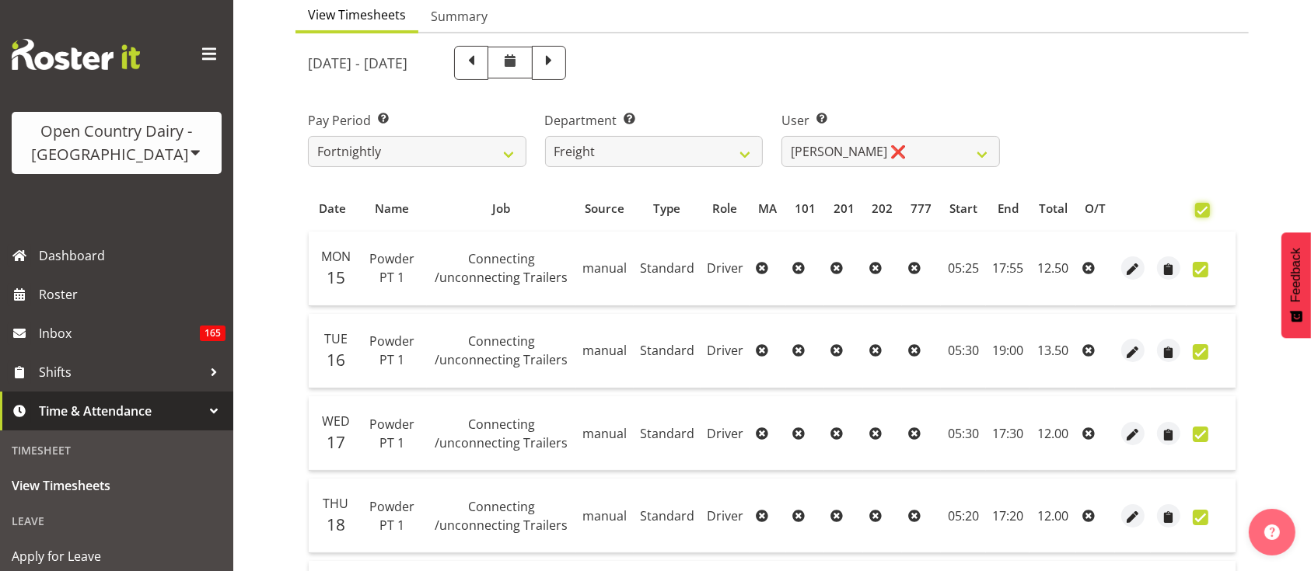
checkbox input "true"
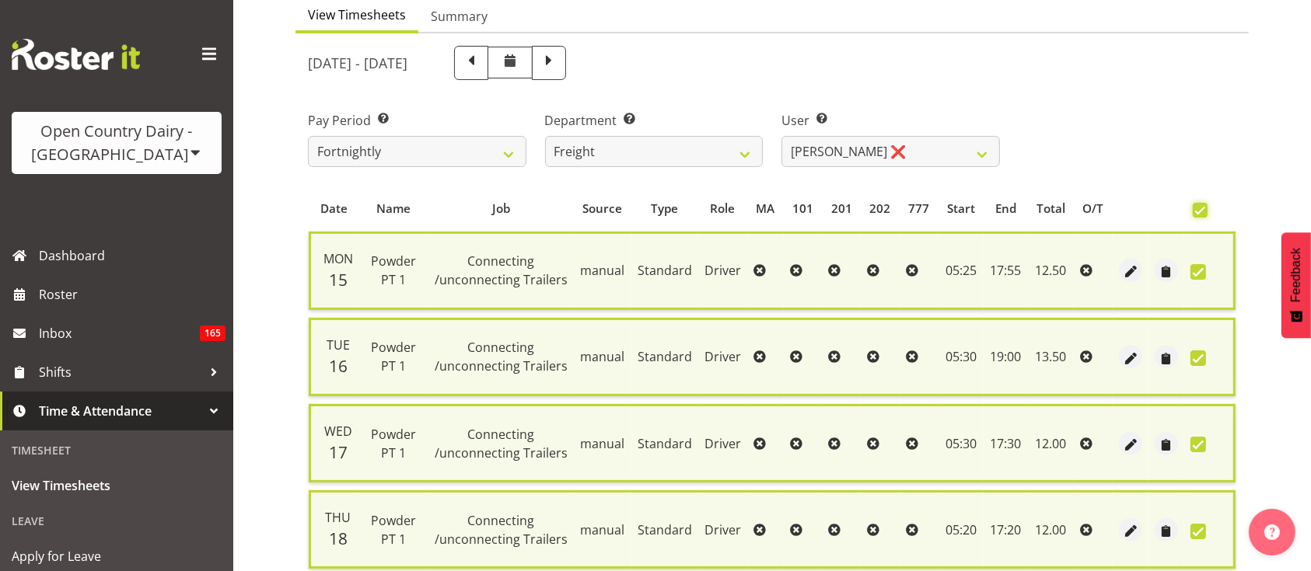
scroll to position [533, 0]
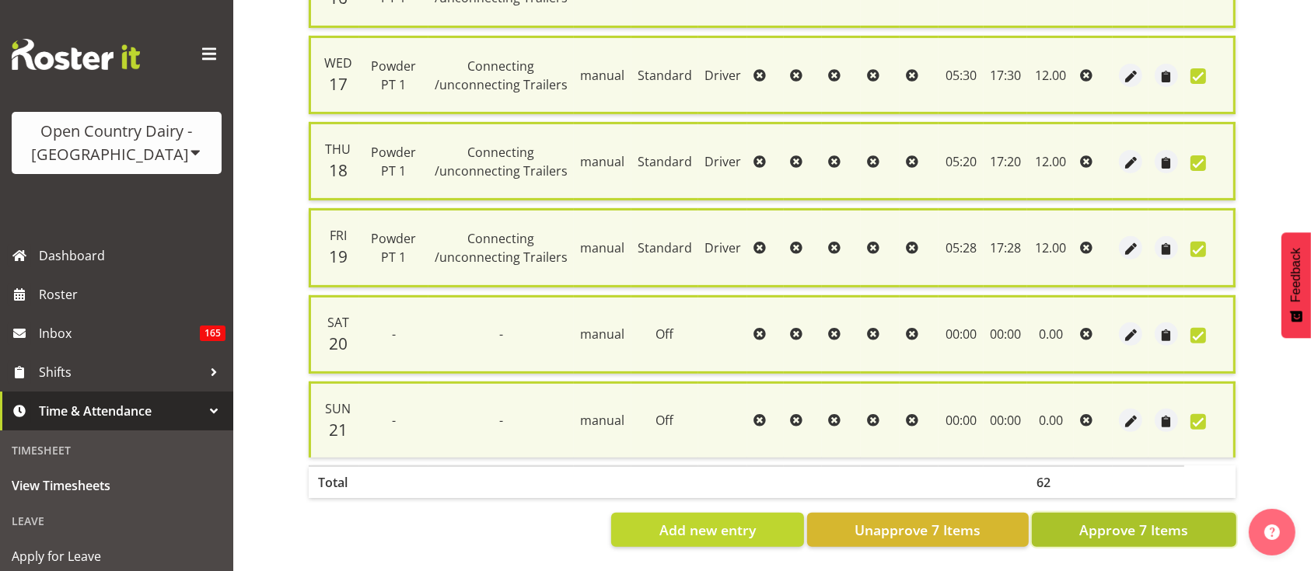
click at [1147, 513] on button "Approve 7 Items" at bounding box center [1134, 530] width 204 height 34
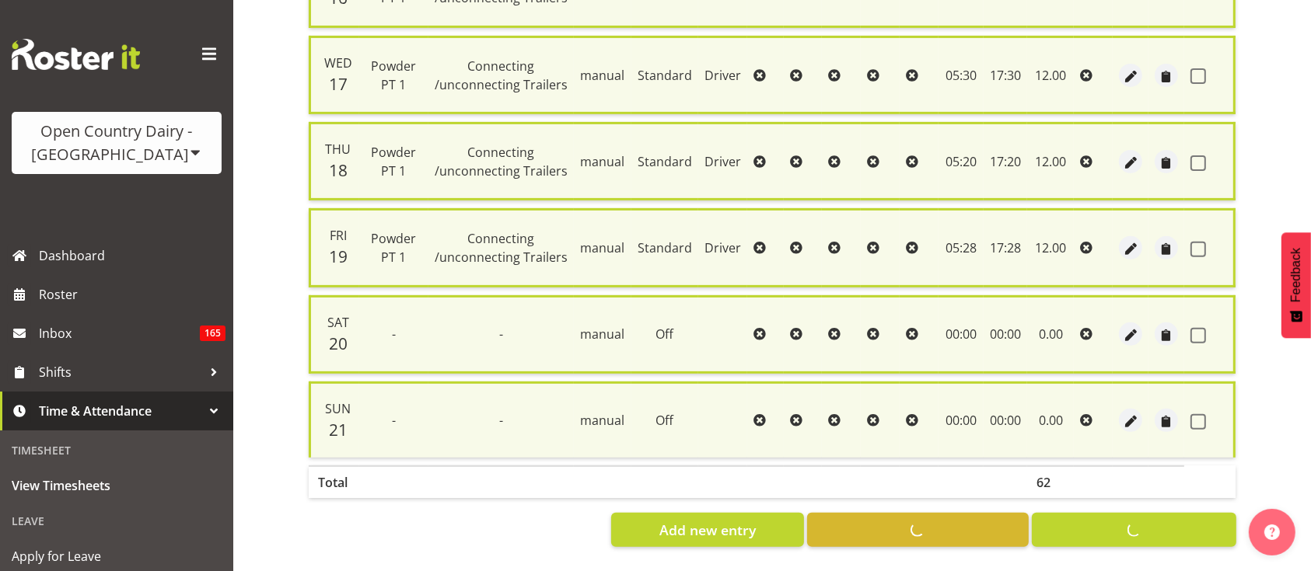
checkbox input "false"
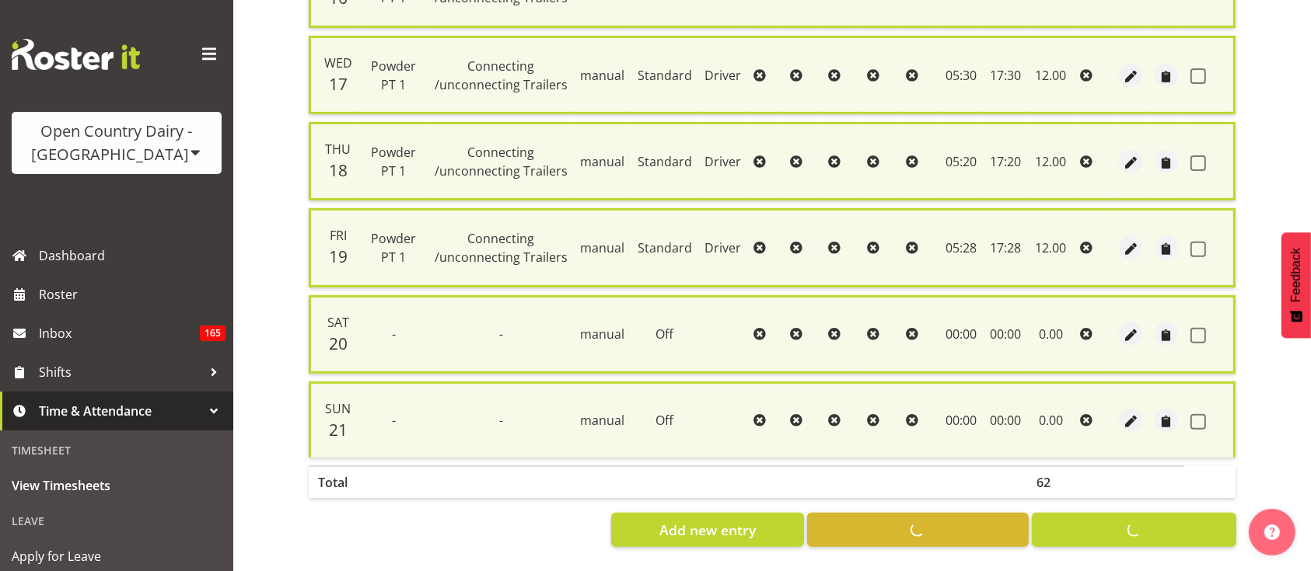
checkbox input "false"
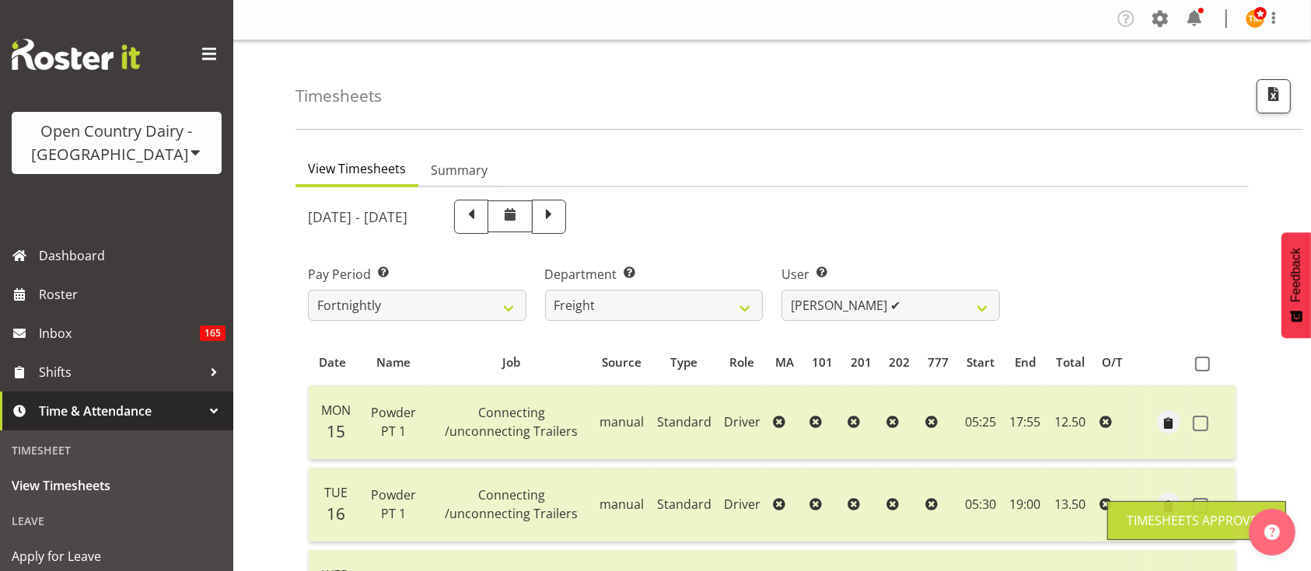
scroll to position [0, 0]
click at [952, 297] on select "[PERSON_NAME] ✔ [PERSON_NAME] ✔ [PERSON_NAME] ✔ [PERSON_NAME] (Spotty) [PERSON_…" at bounding box center [890, 307] width 218 height 31
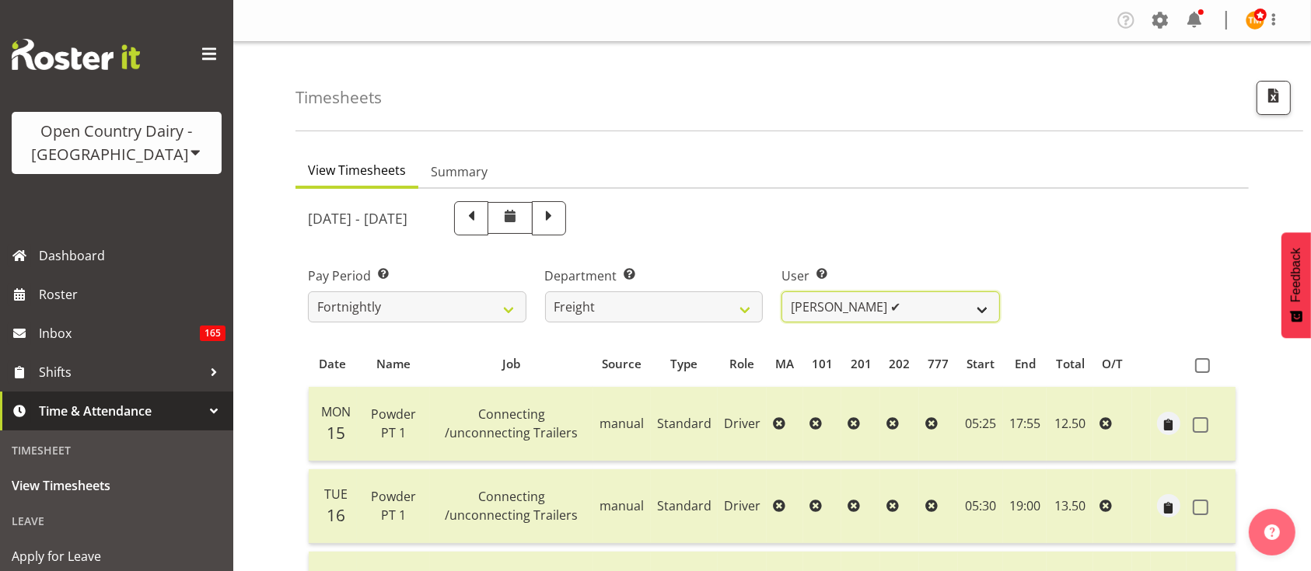
select select "7410"
click at [781, 292] on select "[PERSON_NAME] ✔ [PERSON_NAME] ✔ [PERSON_NAME] ✔ [PERSON_NAME] (Spotty) [PERSON_…" at bounding box center [890, 307] width 218 height 31
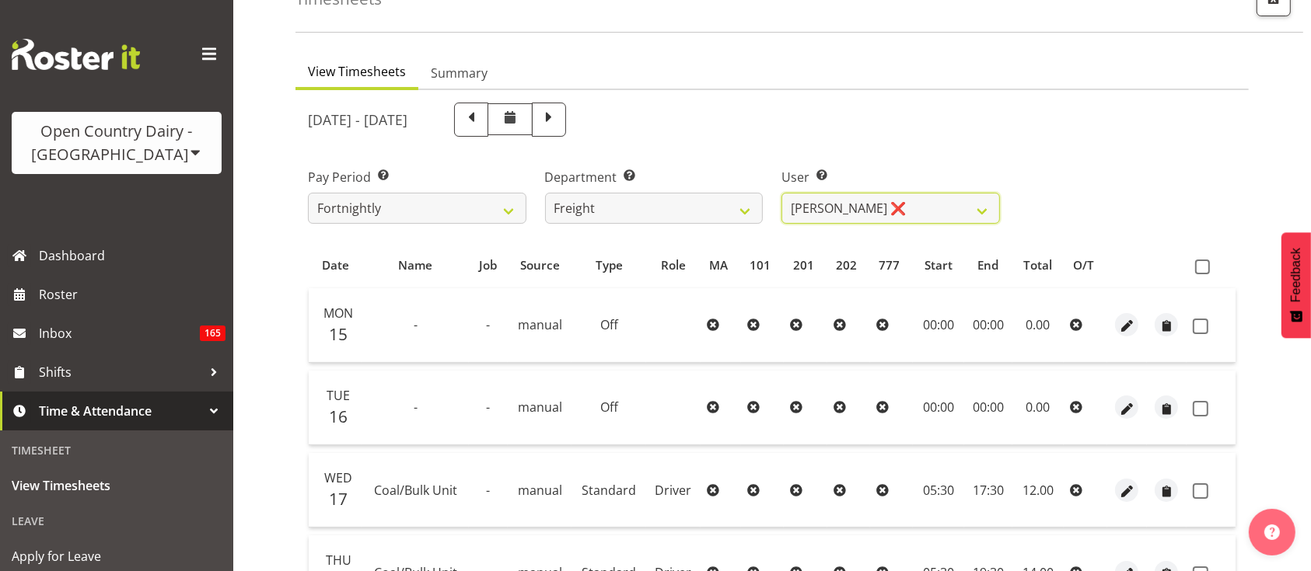
scroll to position [114, 0]
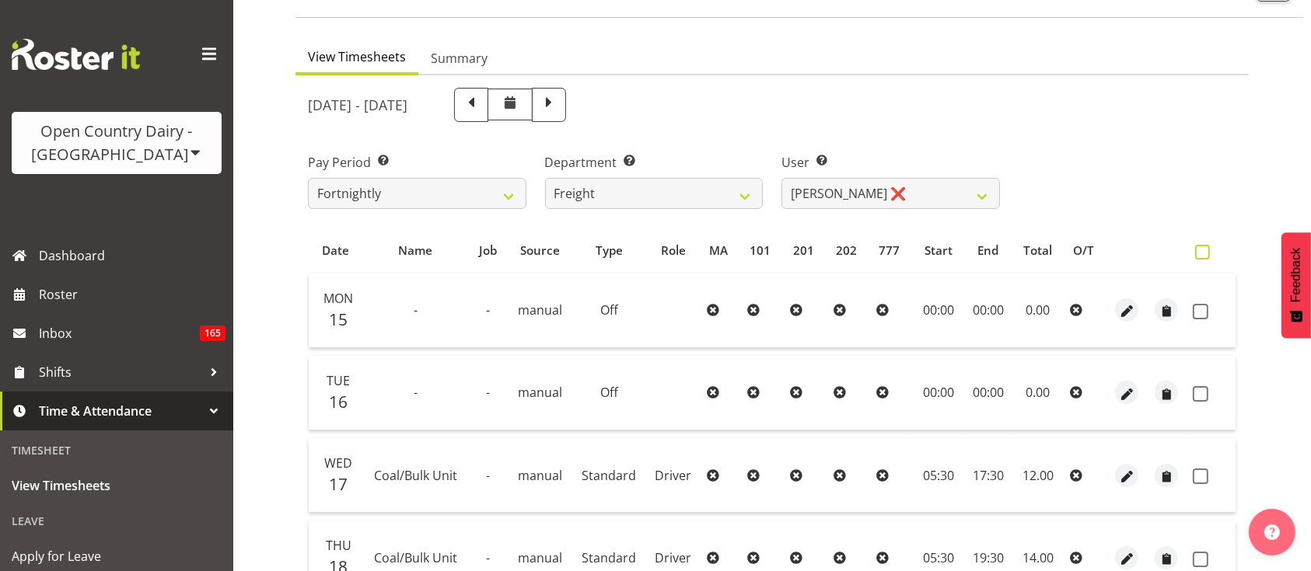
click at [1210, 245] on label at bounding box center [1206, 252] width 23 height 15
click at [1205, 247] on input "checkbox" at bounding box center [1200, 252] width 10 height 10
checkbox input "true"
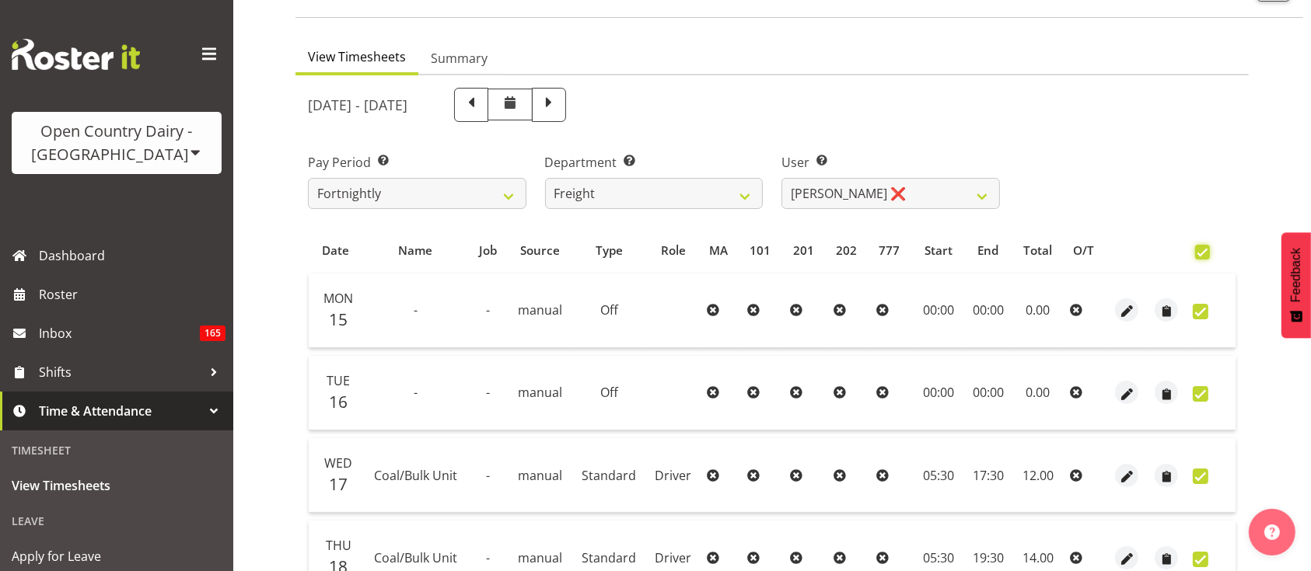
checkbox input "true"
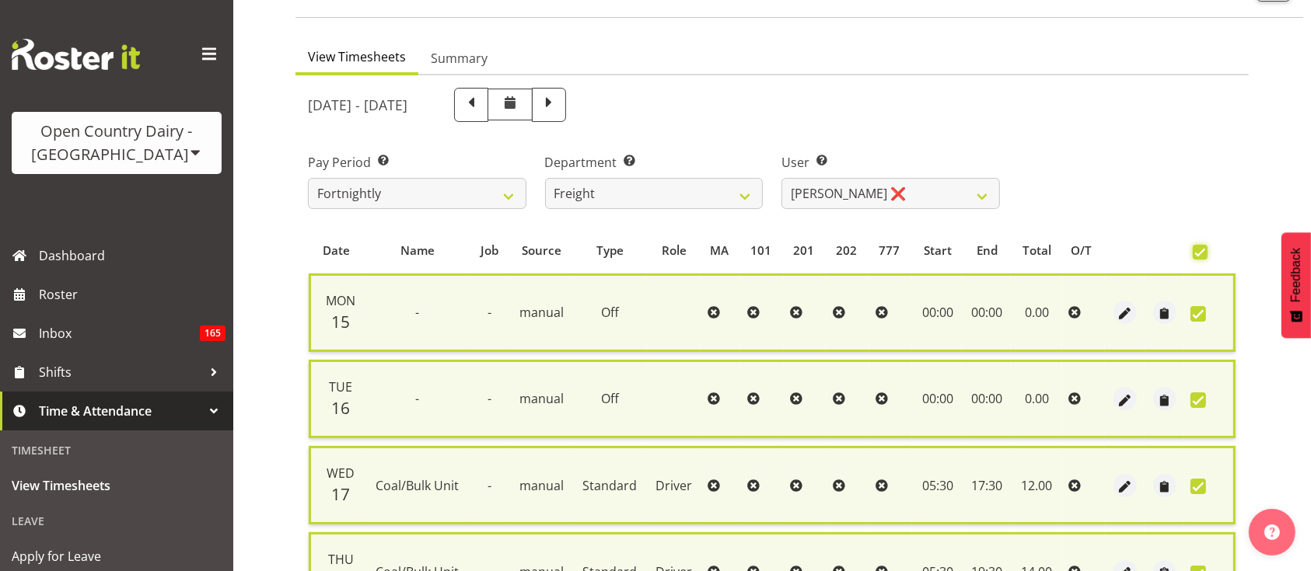
scroll to position [533, 0]
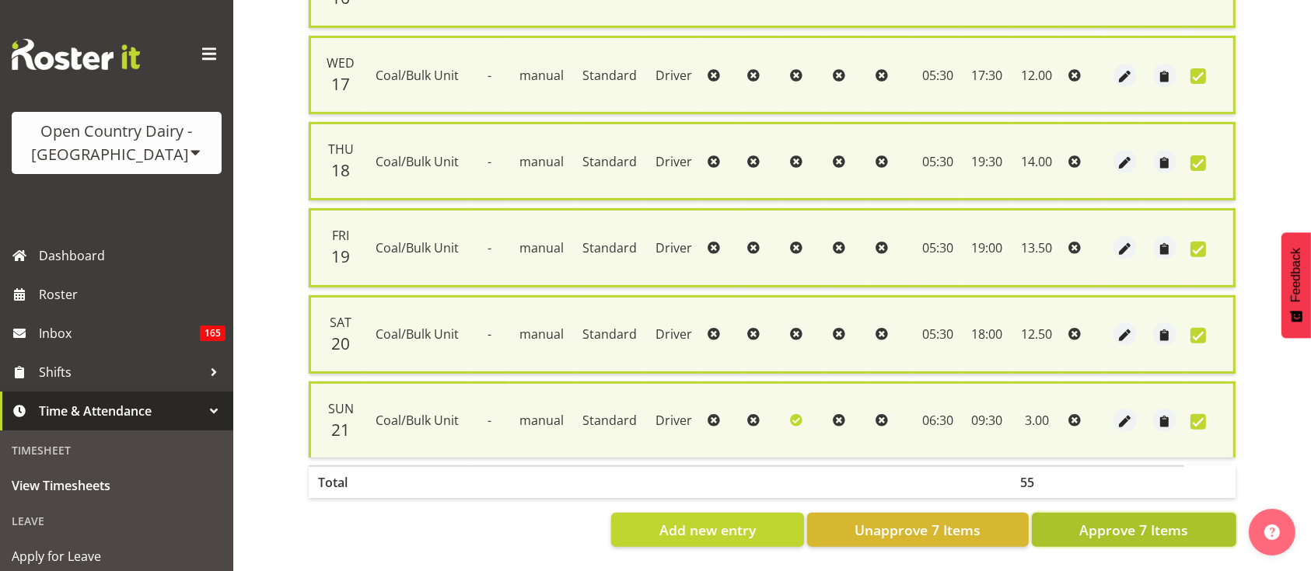
click at [1138, 520] on span "Approve 7 Items" at bounding box center [1133, 530] width 109 height 20
checkbox input "false"
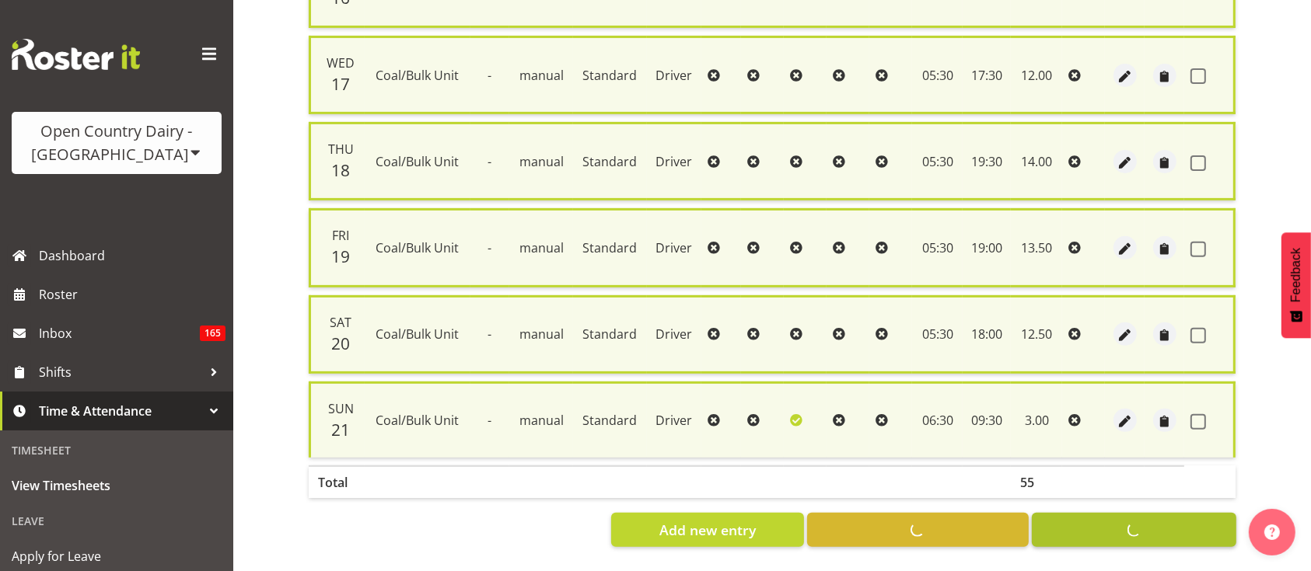
checkbox input "false"
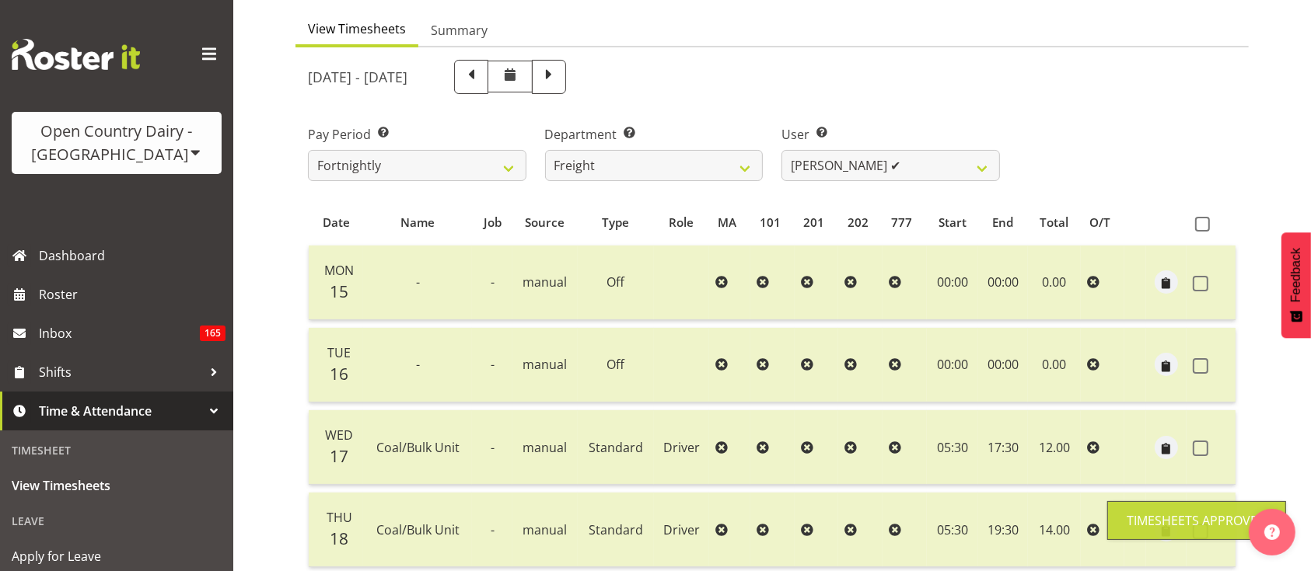
scroll to position [139, 0]
click at [910, 176] on select "[PERSON_NAME] ✔ [PERSON_NAME] ✔ [PERSON_NAME] ✔ [PERSON_NAME] (Spotty) [PERSON_…" at bounding box center [890, 167] width 218 height 31
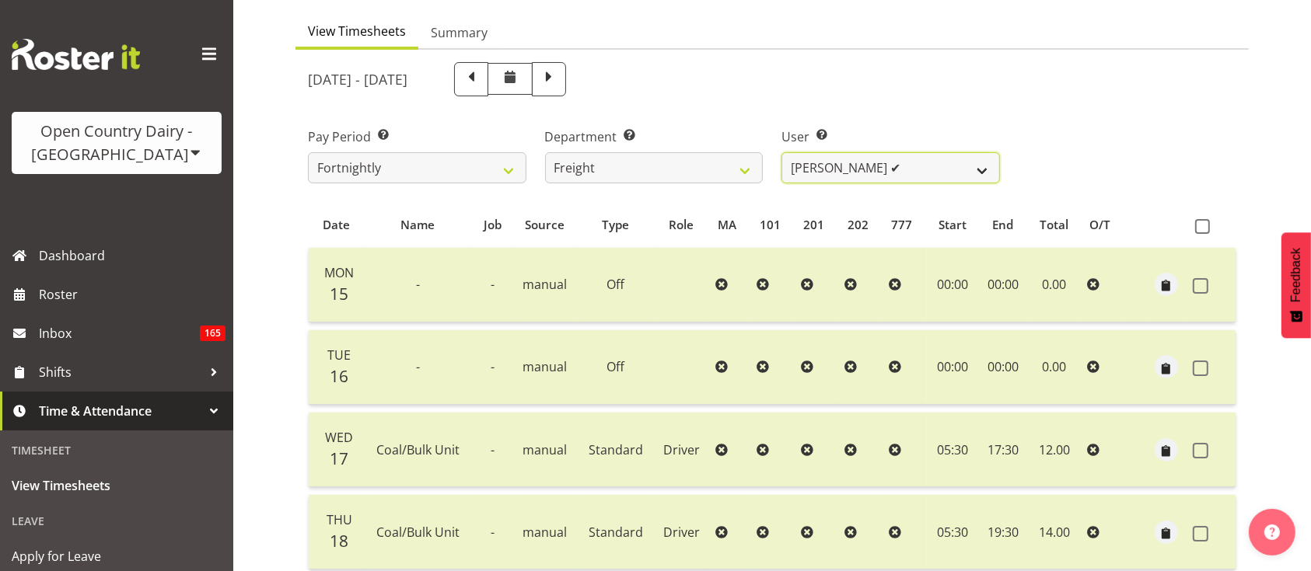
select select "11798"
click at [781, 152] on select "[PERSON_NAME] ✔ [PERSON_NAME] ✔ [PERSON_NAME] ✔ [PERSON_NAME] (Spotty) [PERSON_…" at bounding box center [890, 167] width 218 height 31
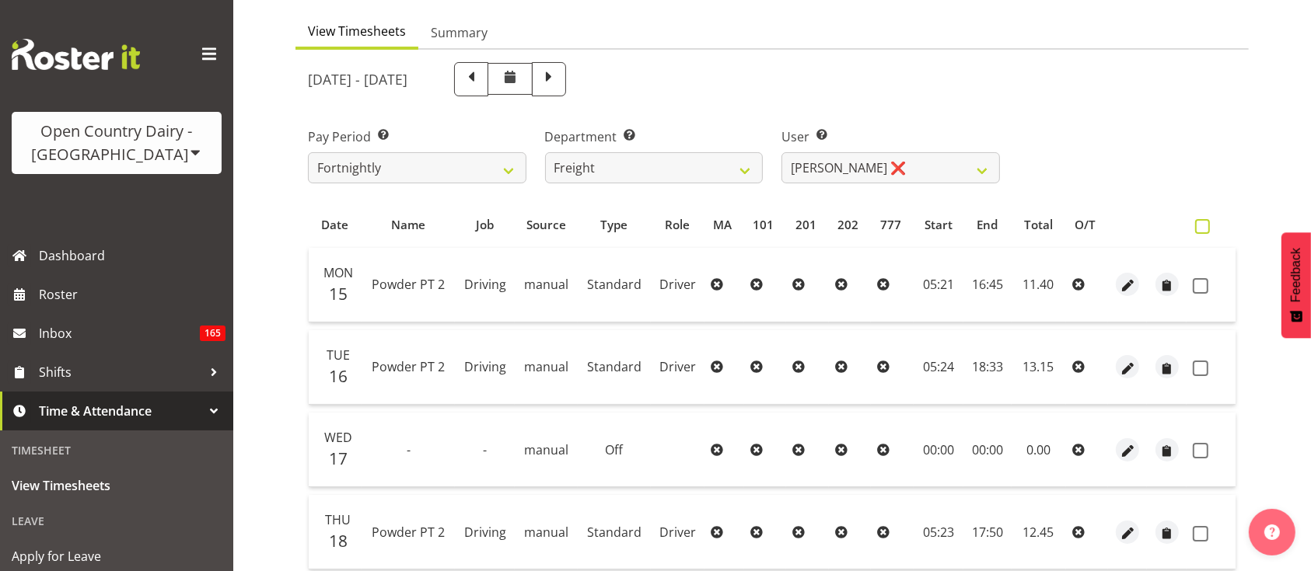
click at [1207, 228] on span at bounding box center [1202, 226] width 15 height 15
click at [1205, 228] on input "checkbox" at bounding box center [1200, 227] width 10 height 10
checkbox input "true"
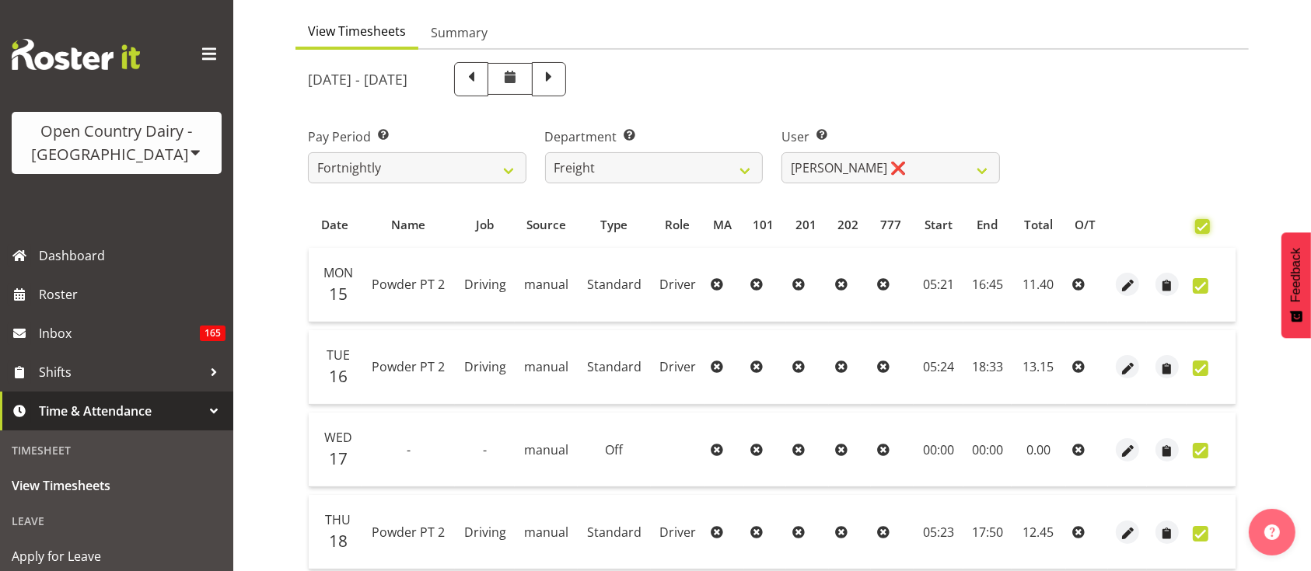
checkbox input "true"
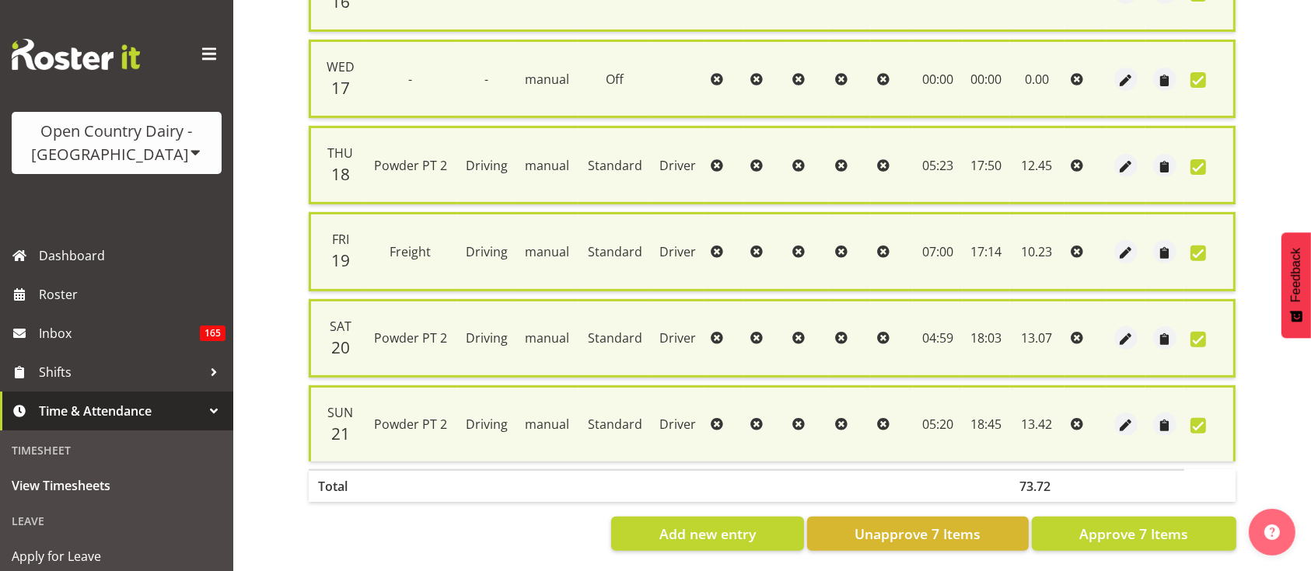
scroll to position [533, 0]
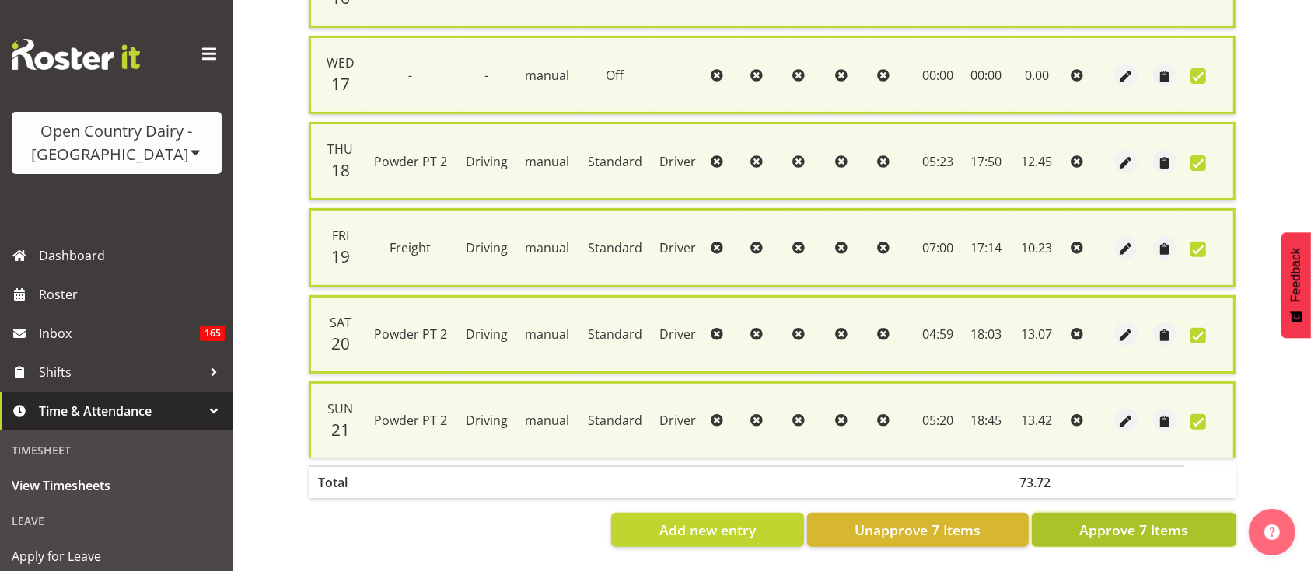
click at [1111, 520] on span "Approve 7 Items" at bounding box center [1133, 530] width 109 height 20
checkbox input "false"
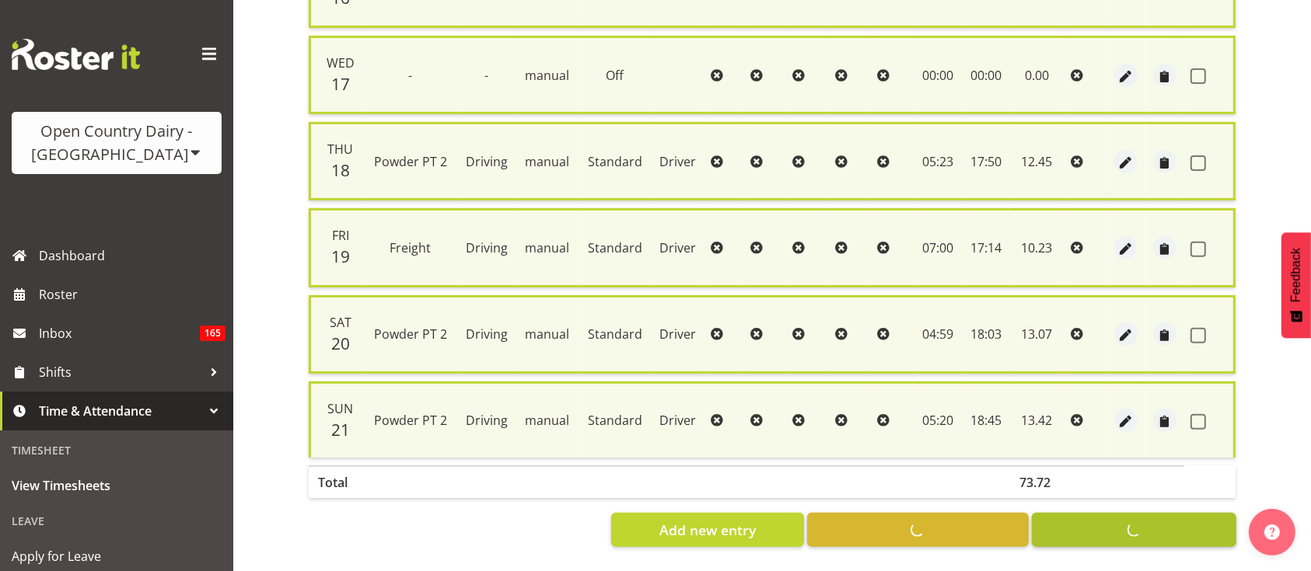
checkbox input "false"
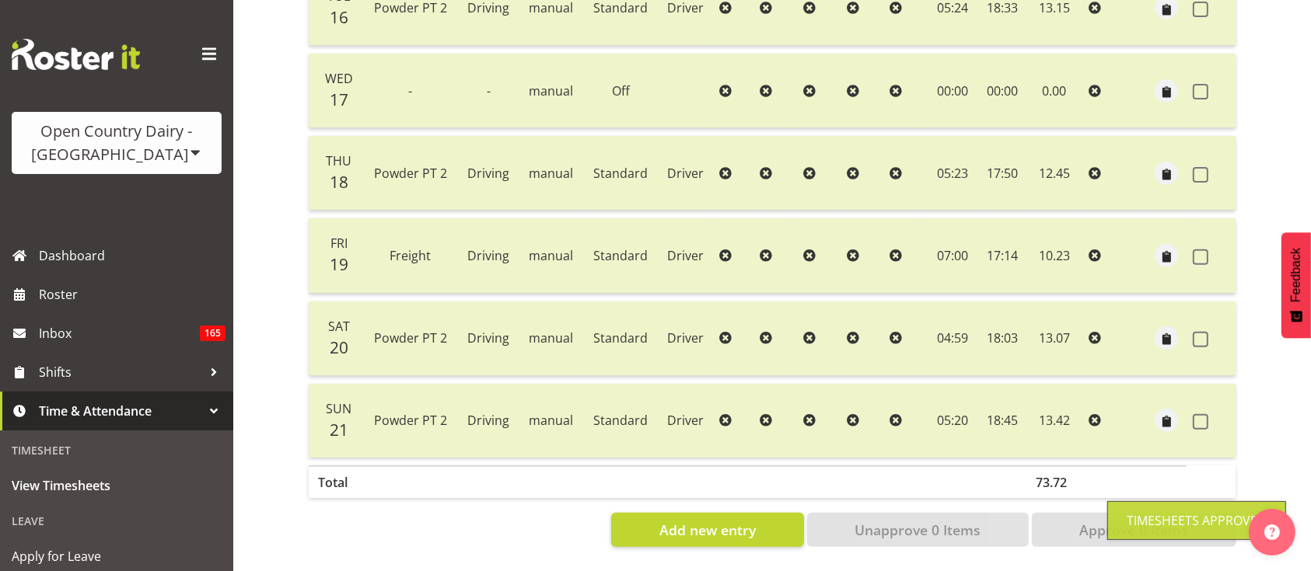
scroll to position [0, 0]
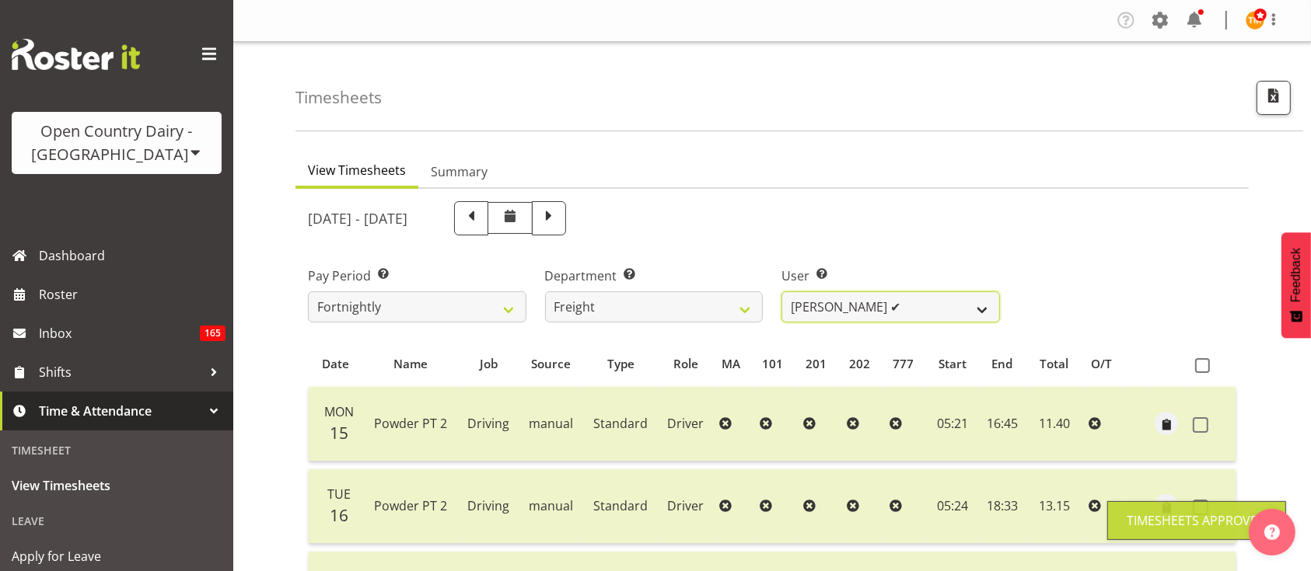
click at [853, 307] on select "[PERSON_NAME] ✔ [PERSON_NAME] ✔ [PERSON_NAME] ✔ [PERSON_NAME] (Spotty) [PERSON_…" at bounding box center [890, 307] width 218 height 31
select select "7462"
click at [781, 292] on select "[PERSON_NAME] ✔ [PERSON_NAME] ✔ [PERSON_NAME] ✔ [PERSON_NAME] (Spotty) [PERSON_…" at bounding box center [890, 307] width 218 height 31
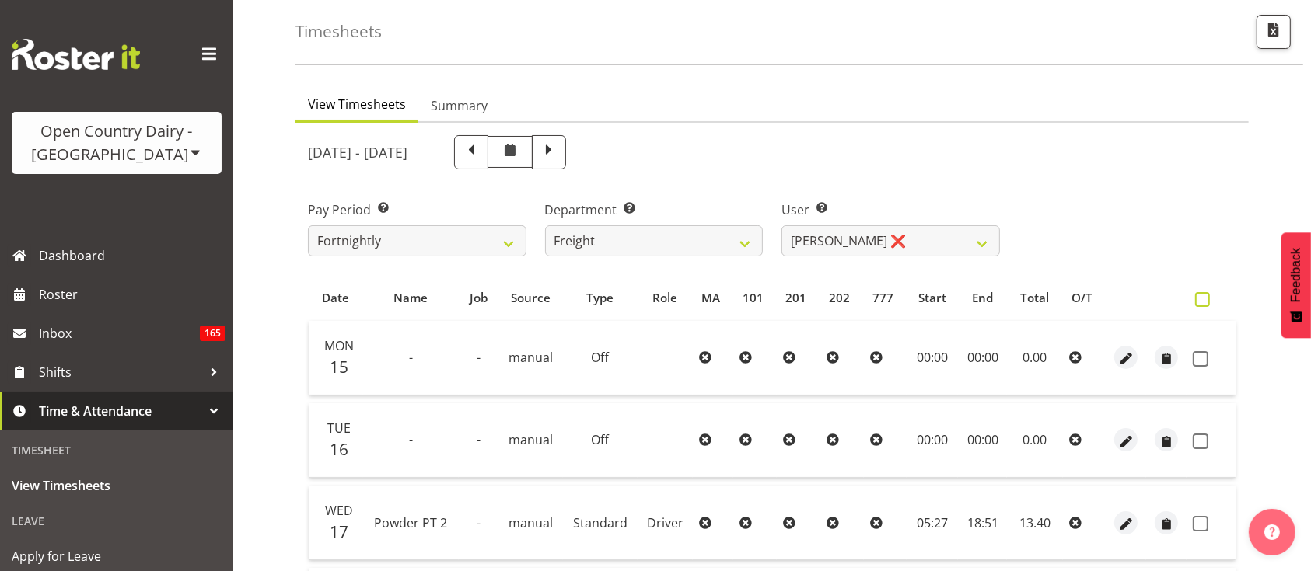
click at [1203, 300] on span at bounding box center [1202, 299] width 15 height 15
click at [1203, 300] on input "checkbox" at bounding box center [1200, 300] width 10 height 10
checkbox input "true"
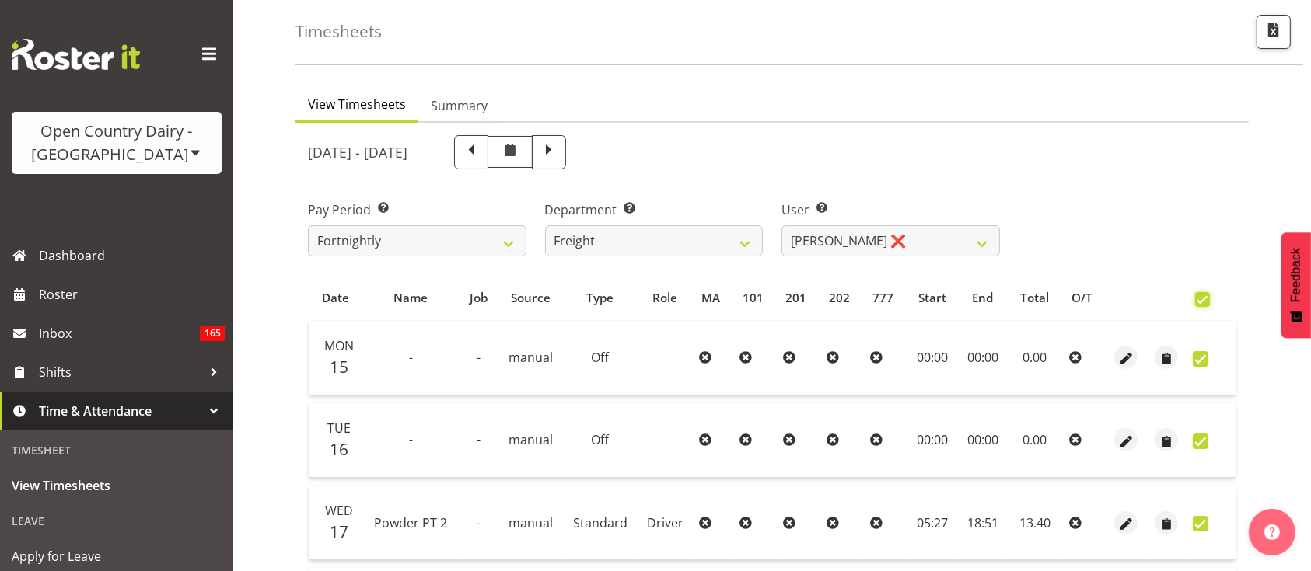
checkbox input "true"
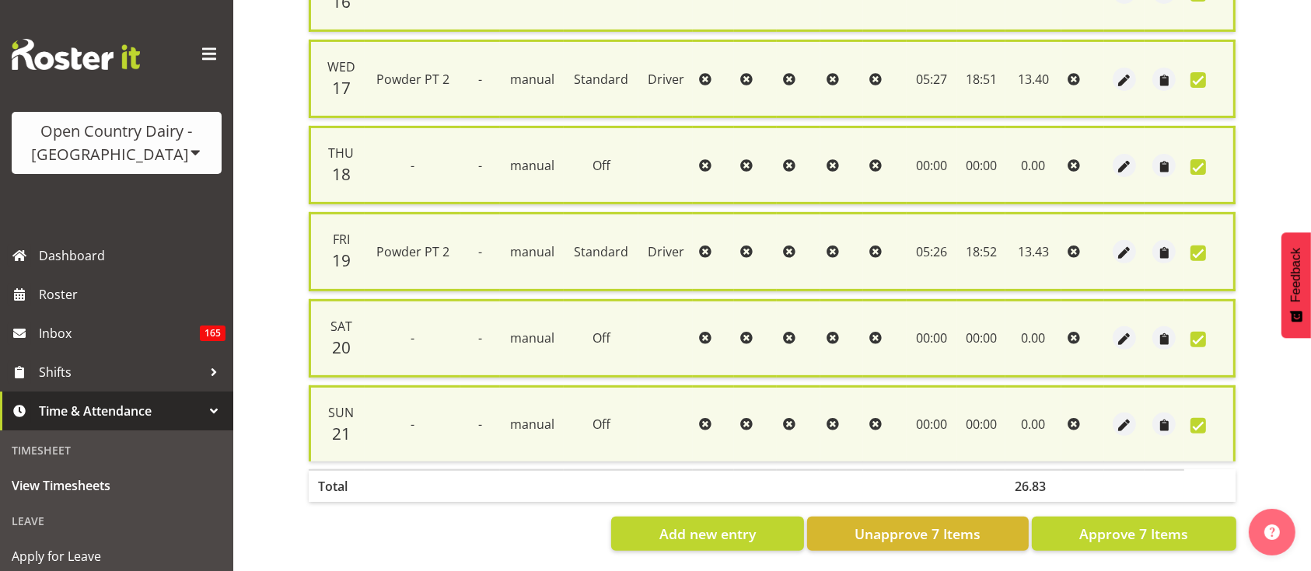
scroll to position [533, 0]
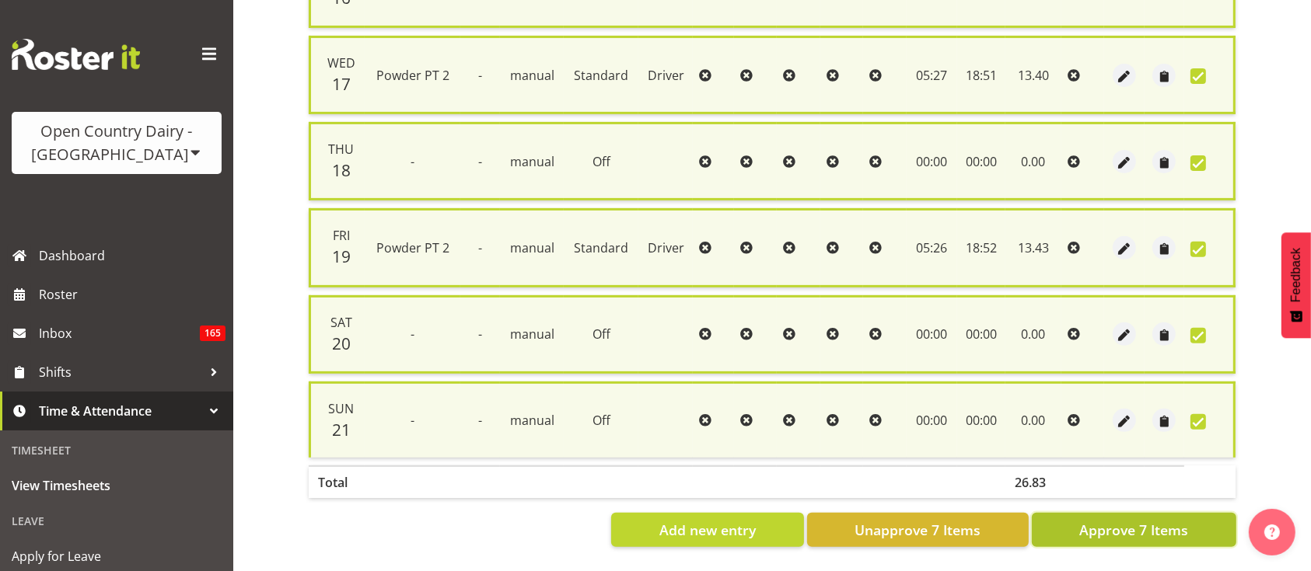
click at [1154, 520] on span "Approve 7 Items" at bounding box center [1133, 530] width 109 height 20
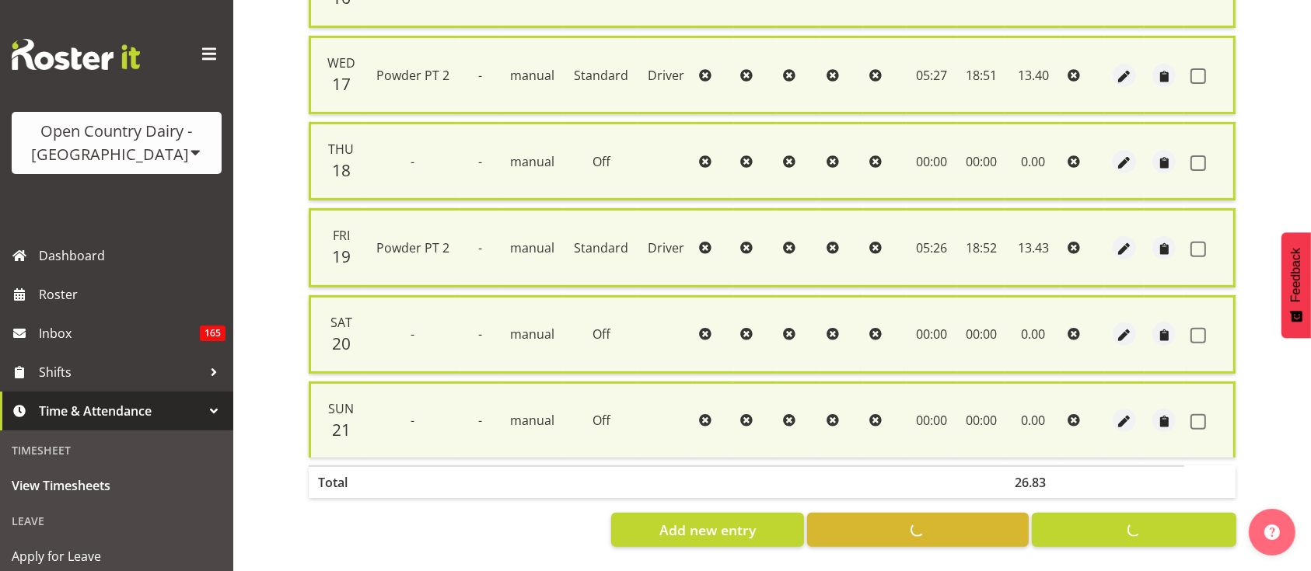
checkbox input "false"
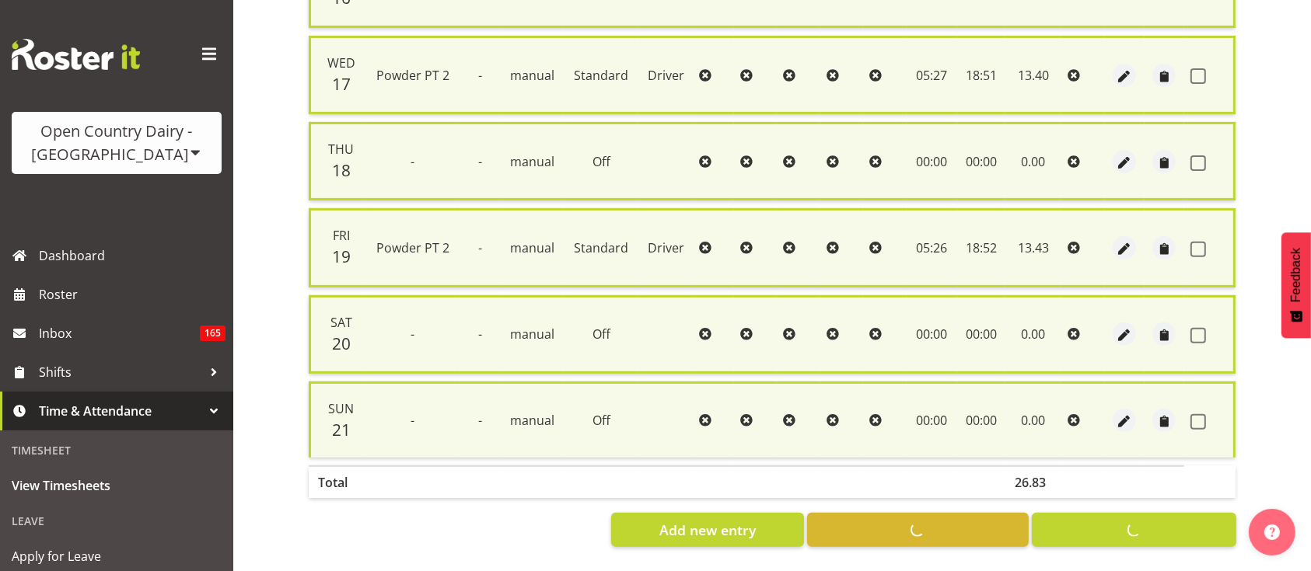
checkbox input "false"
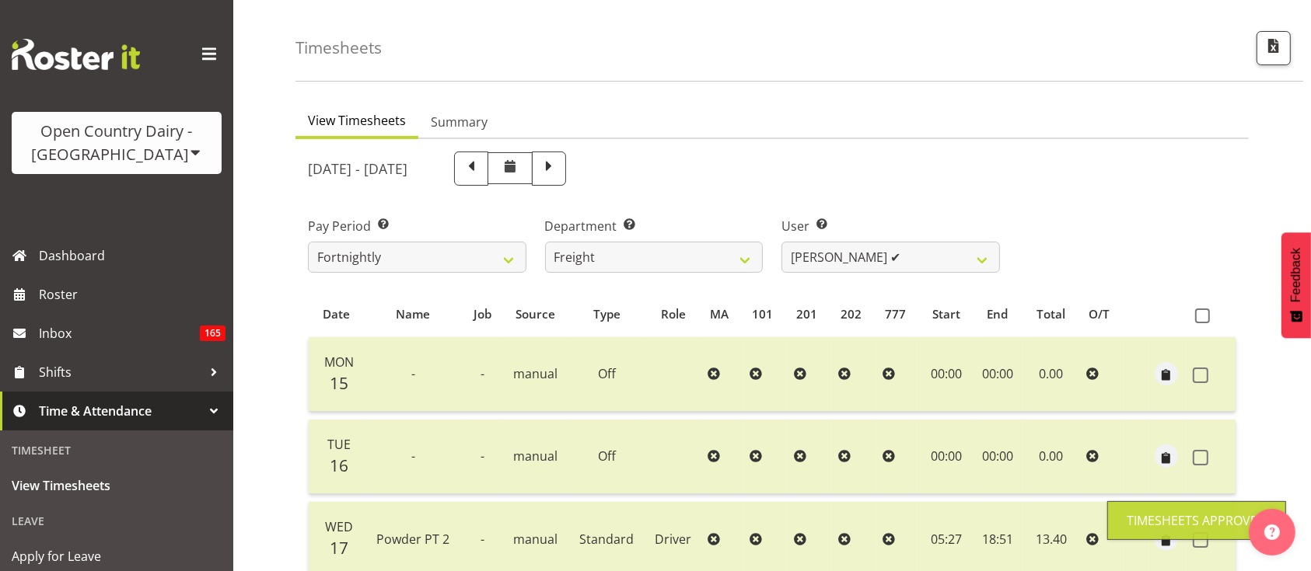
scroll to position [36, 0]
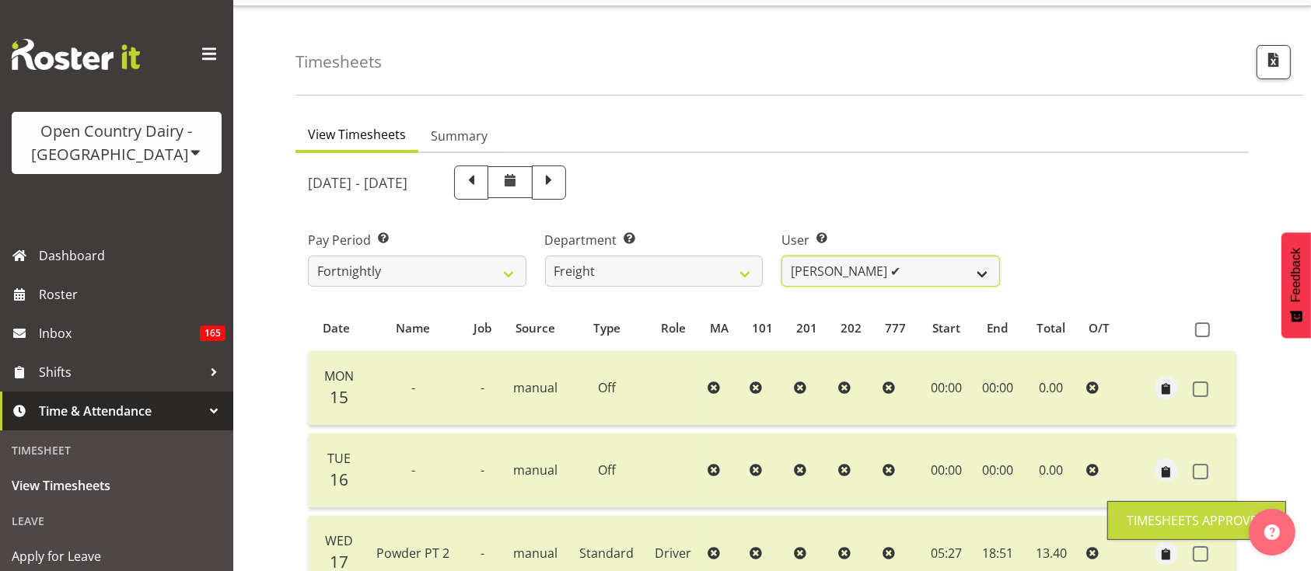
click at [913, 268] on select "[PERSON_NAME] ✔ [PERSON_NAME] ✔ [PERSON_NAME] ✔ [PERSON_NAME] (Spotty) [PERSON_…" at bounding box center [890, 271] width 218 height 31
select select "7463"
click at [781, 256] on select "[PERSON_NAME] ✔ [PERSON_NAME] ✔ [PERSON_NAME] ✔ [PERSON_NAME] (Spotty) [PERSON_…" at bounding box center [890, 271] width 218 height 31
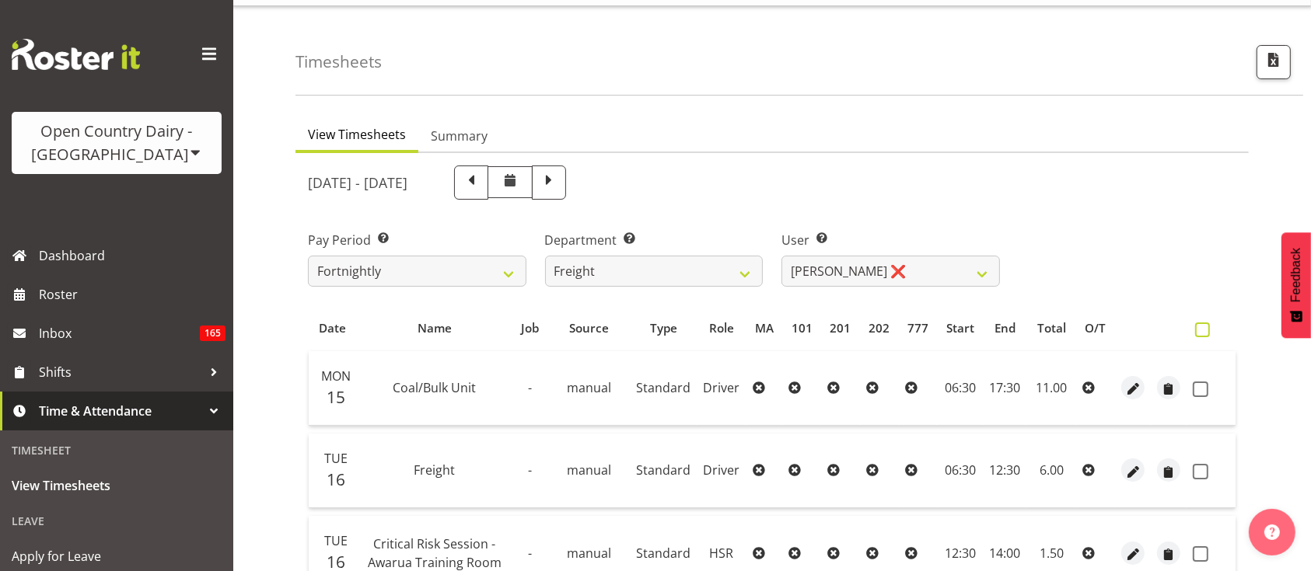
click at [1203, 328] on span at bounding box center [1202, 330] width 15 height 15
click at [1203, 328] on input "checkbox" at bounding box center [1200, 330] width 10 height 10
checkbox input "true"
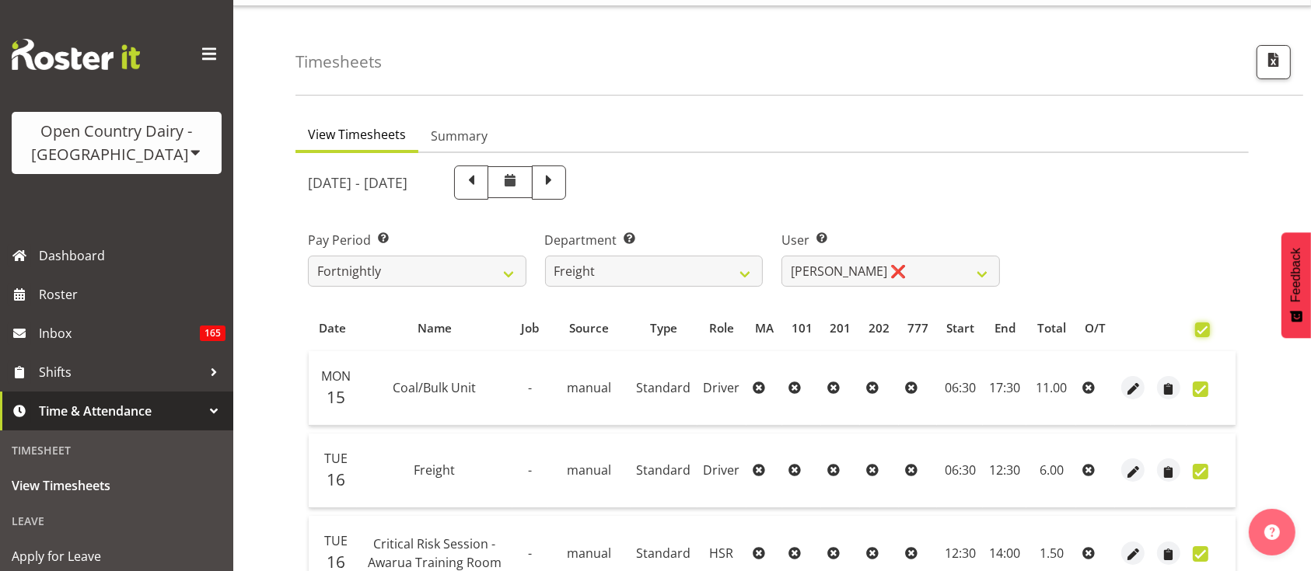
checkbox input "true"
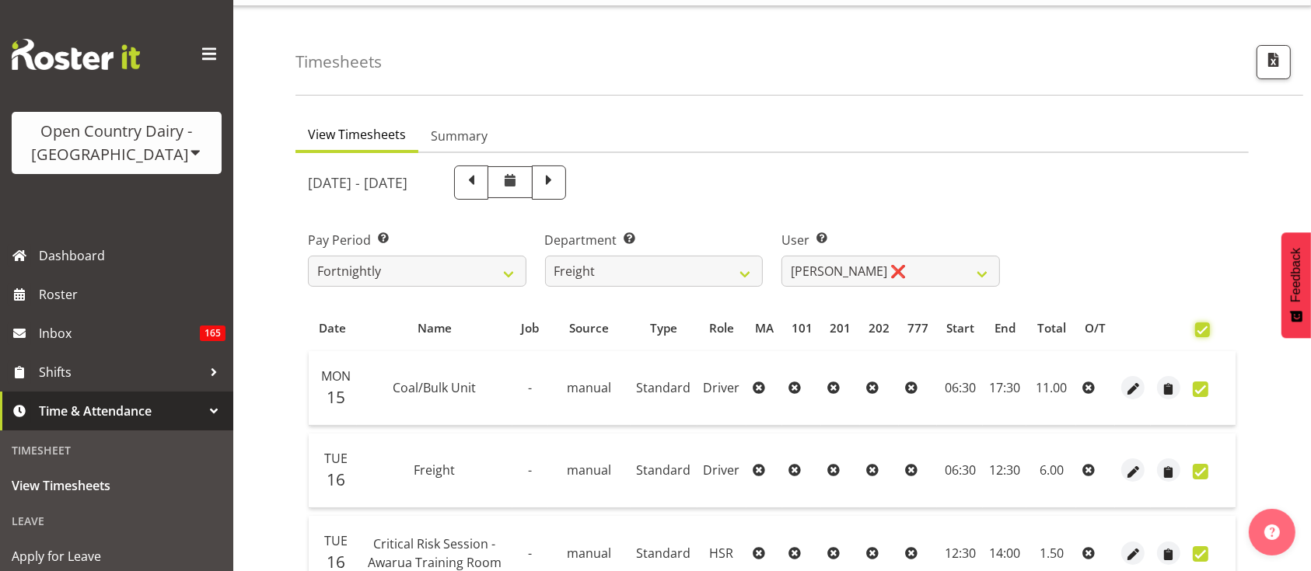
checkbox input "true"
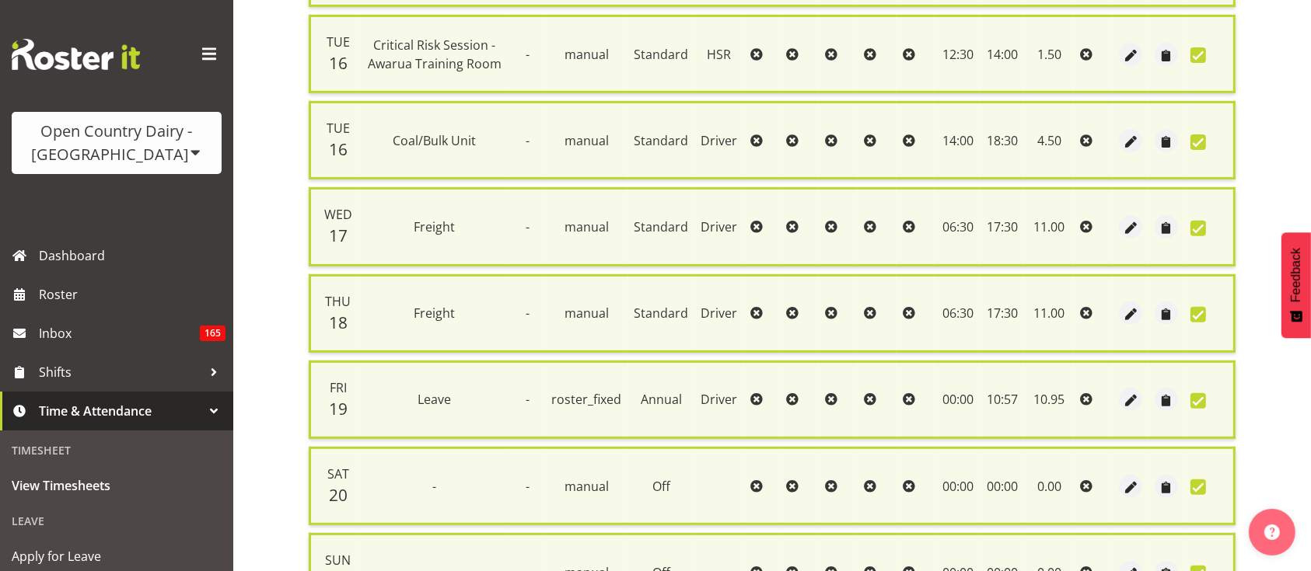
scroll to position [704, 0]
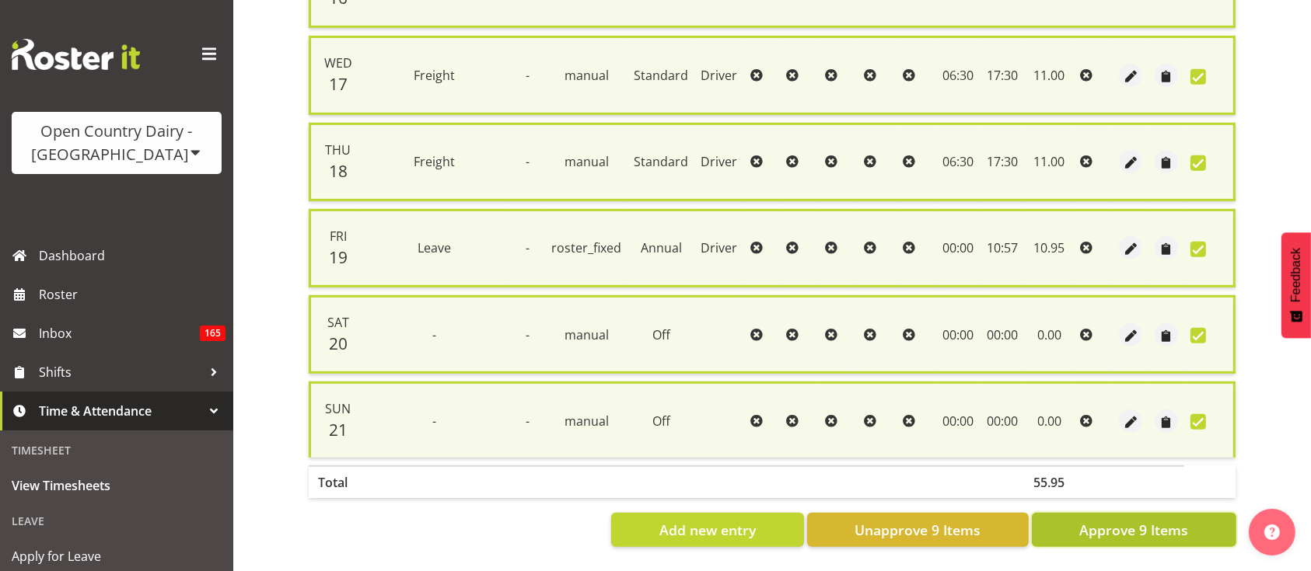
click at [1175, 520] on span "Approve 9 Items" at bounding box center [1133, 530] width 109 height 20
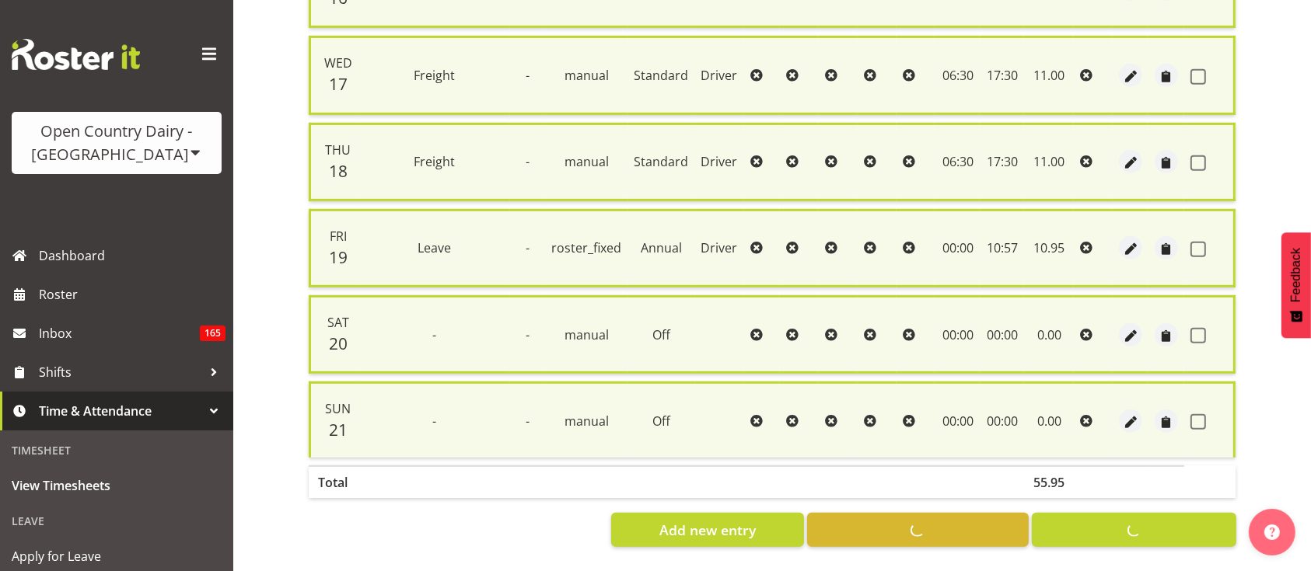
checkbox input "false"
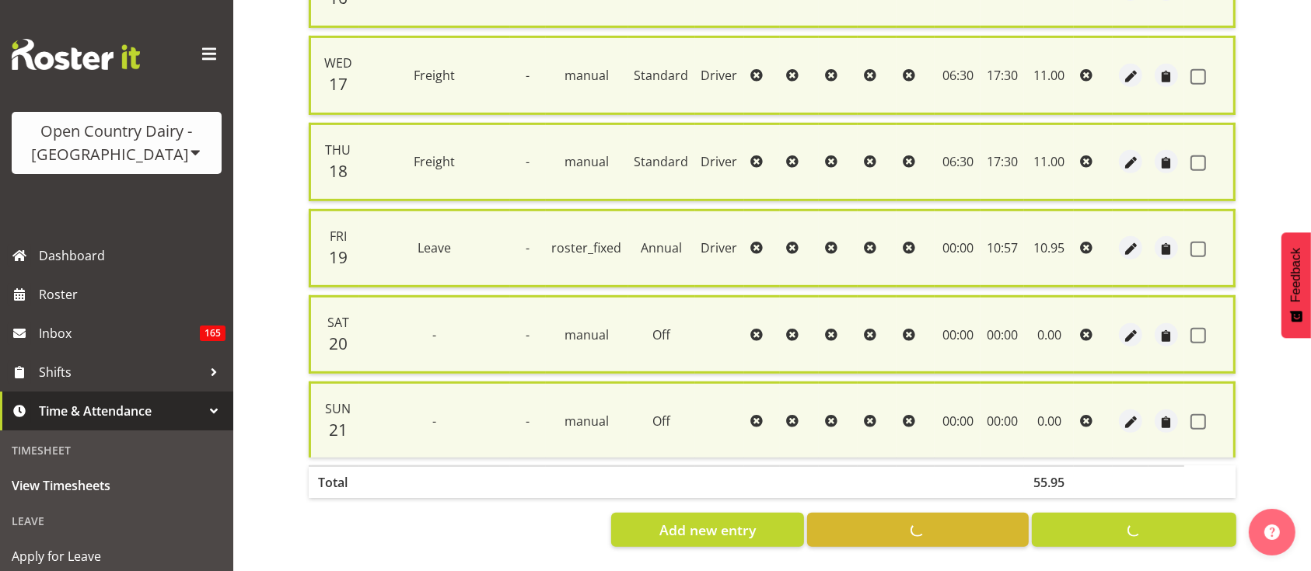
checkbox input "false"
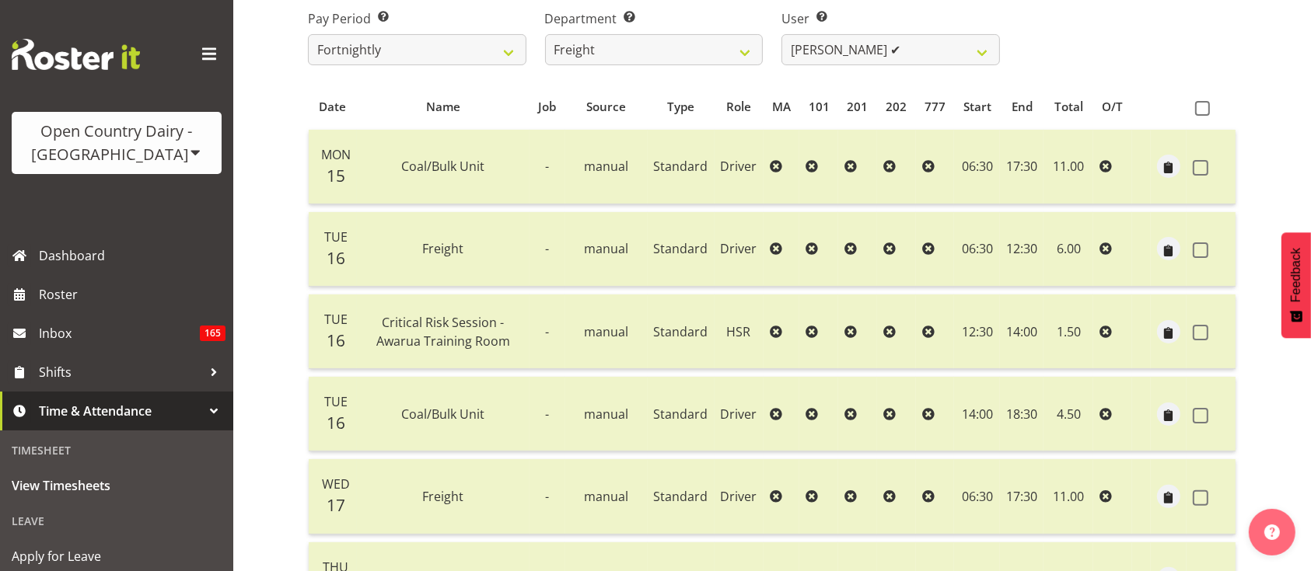
scroll to position [141, 0]
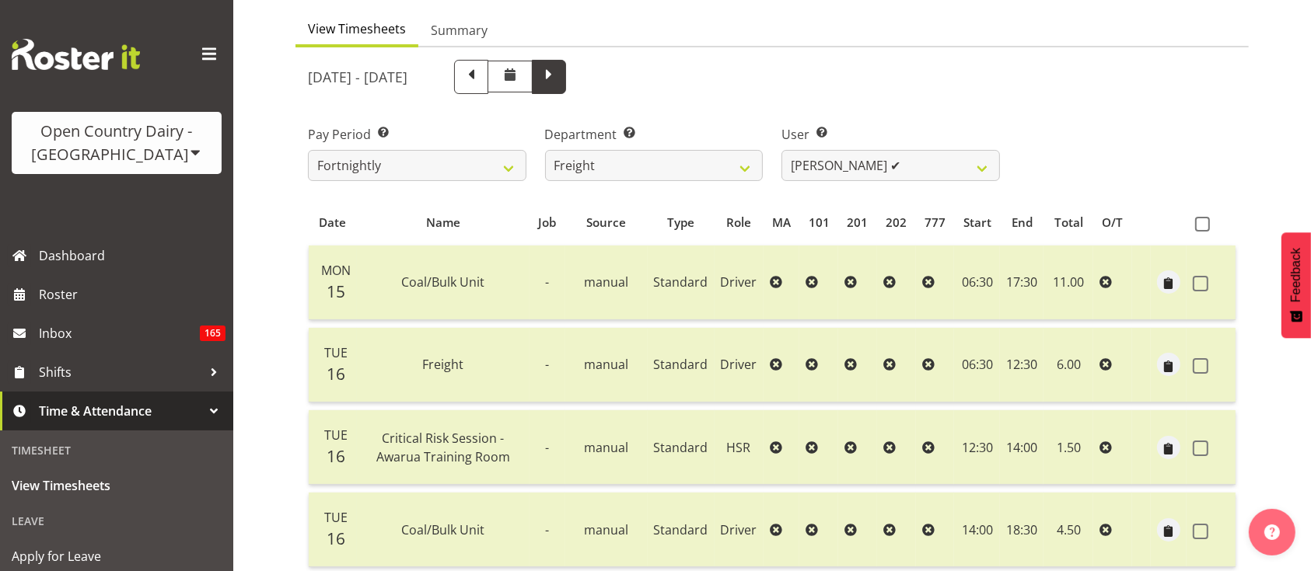
click at [559, 75] on span at bounding box center [549, 75] width 20 height 20
select select
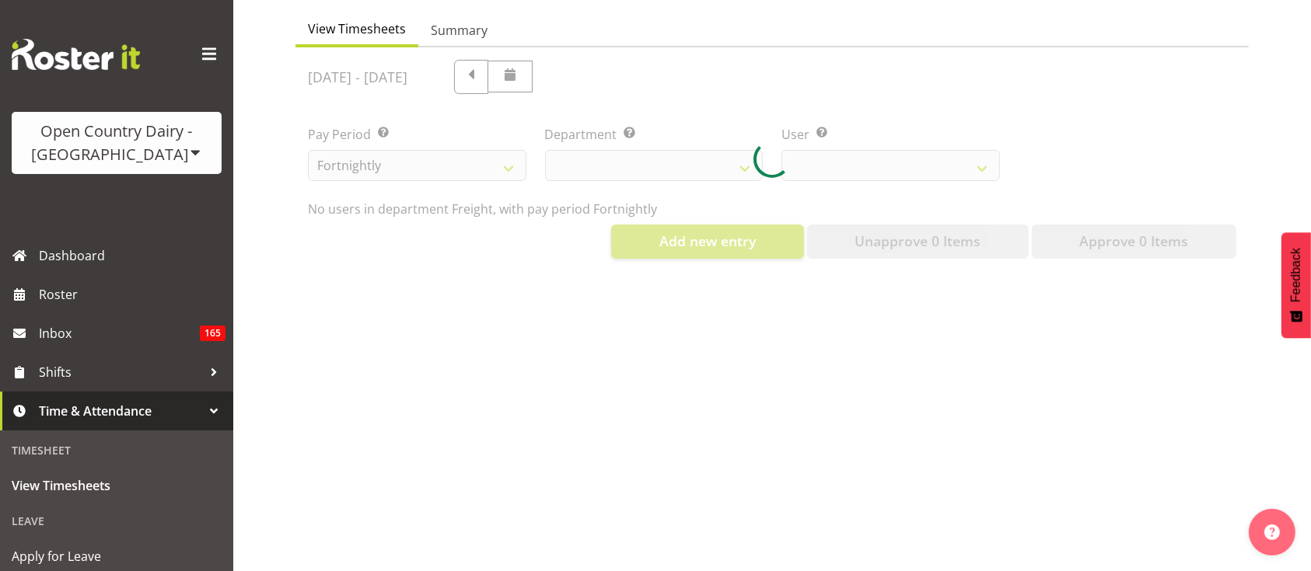
select select "702"
select select "7463"
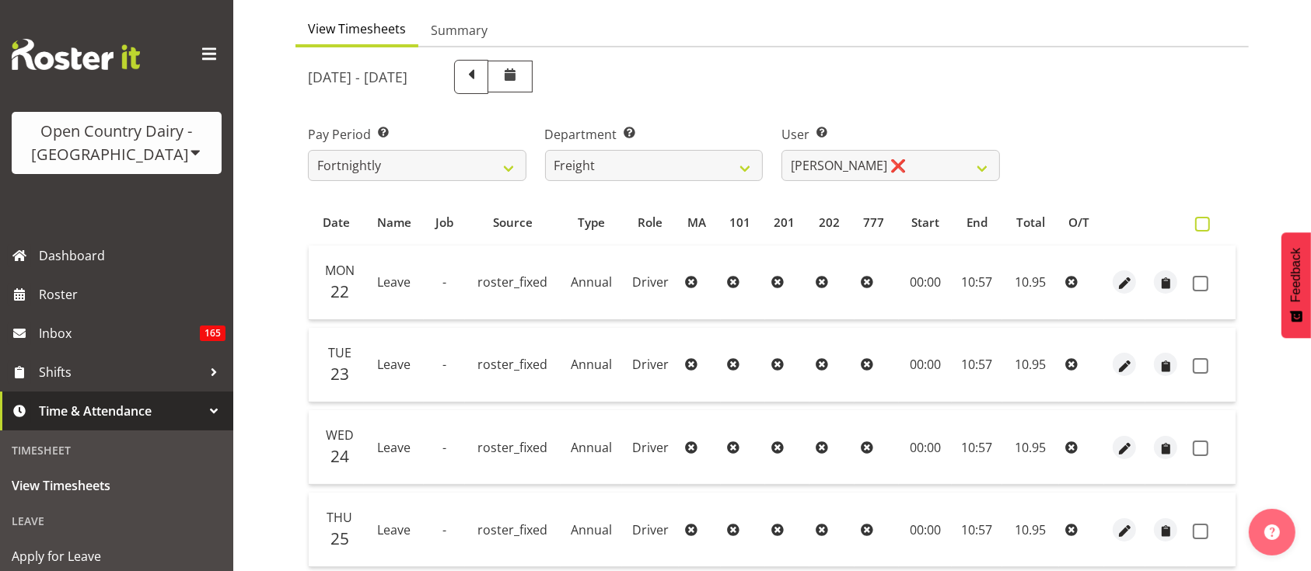
click at [1207, 225] on span at bounding box center [1202, 224] width 15 height 15
click at [1205, 225] on input "checkbox" at bounding box center [1200, 224] width 10 height 10
checkbox input "true"
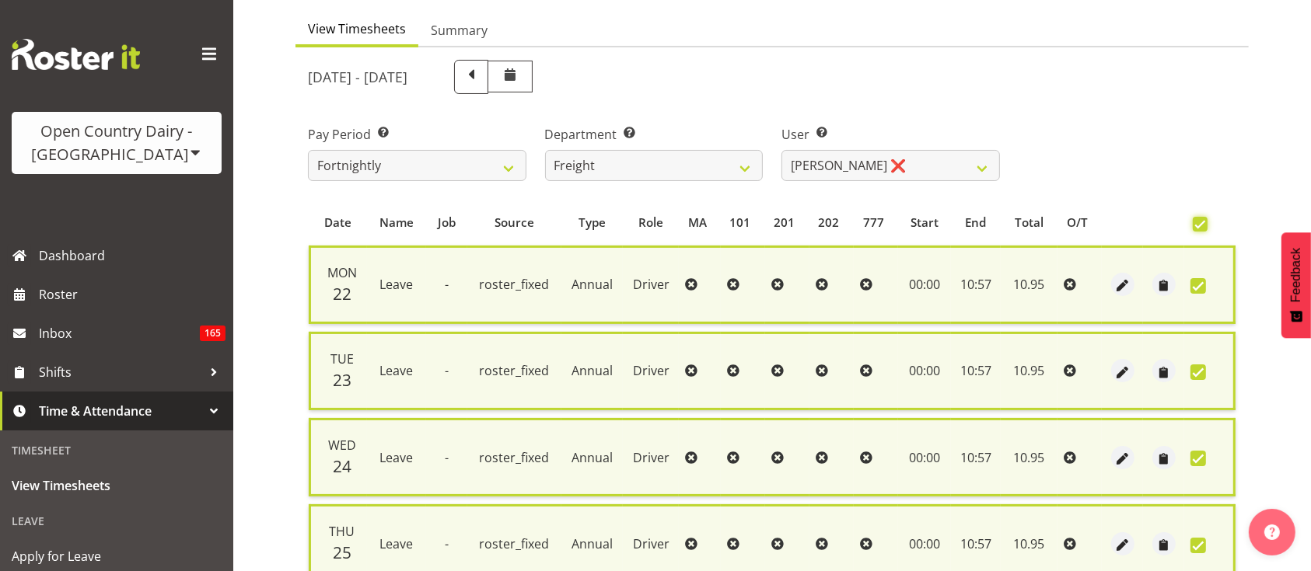
scroll to position [361, 0]
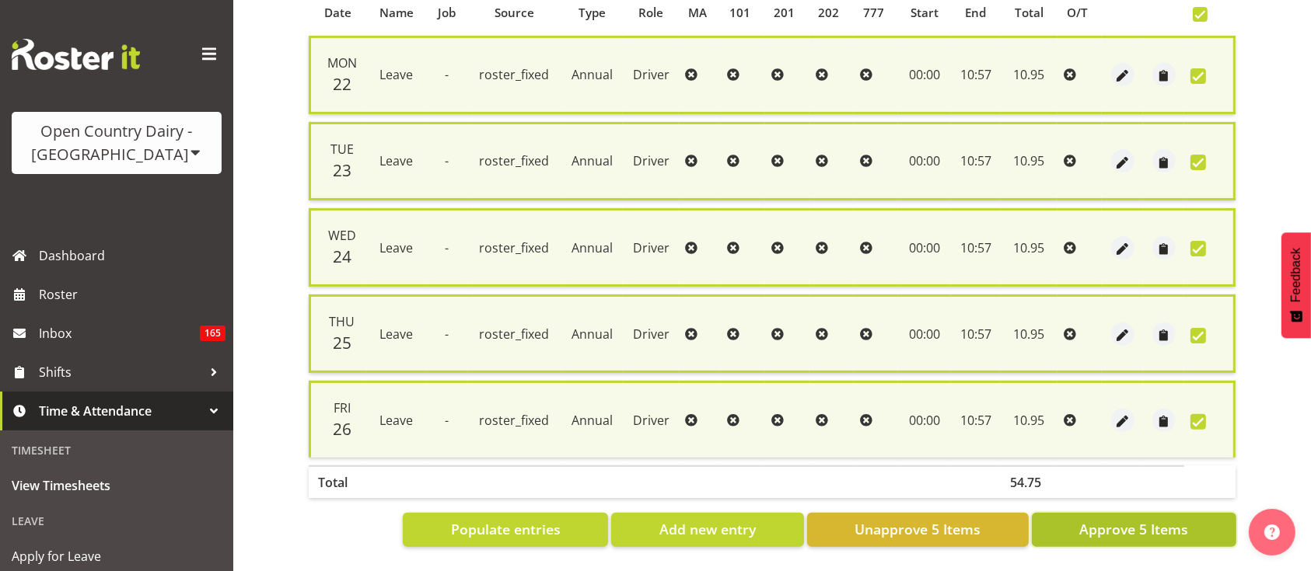
click at [1149, 513] on button "Approve 5 Items" at bounding box center [1134, 530] width 204 height 34
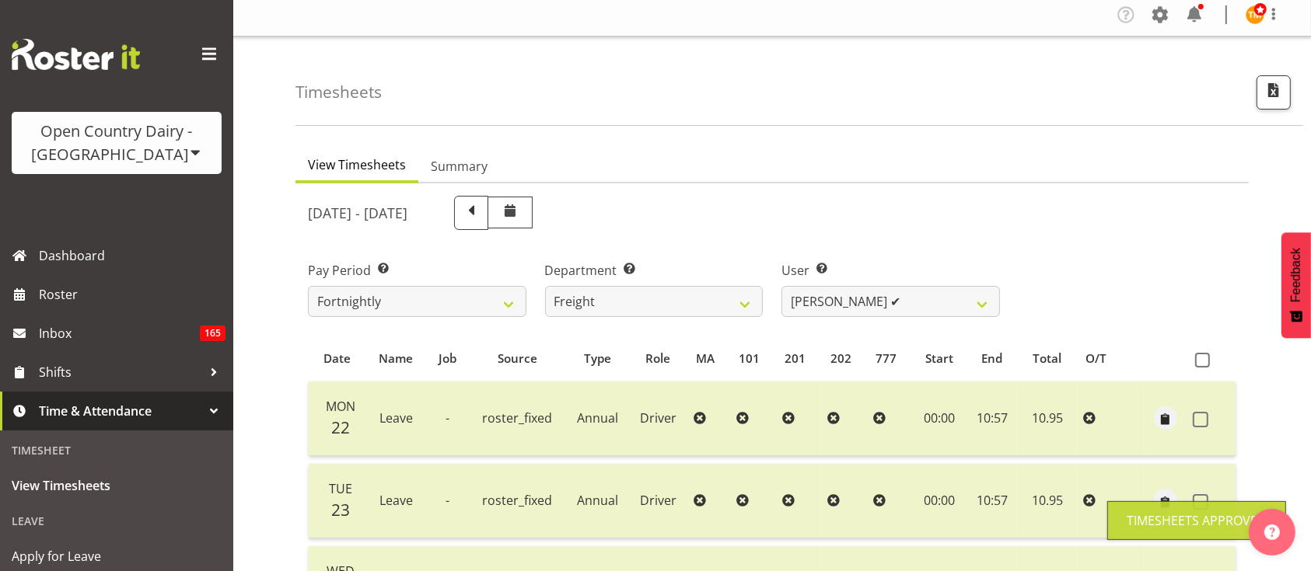
scroll to position [4, 0]
click at [896, 314] on select "[PERSON_NAME] ❌ [PERSON_NAME] ❌ [PERSON_NAME] ❌ [PERSON_NAME] (Spotty) McMurdo …" at bounding box center [890, 303] width 218 height 31
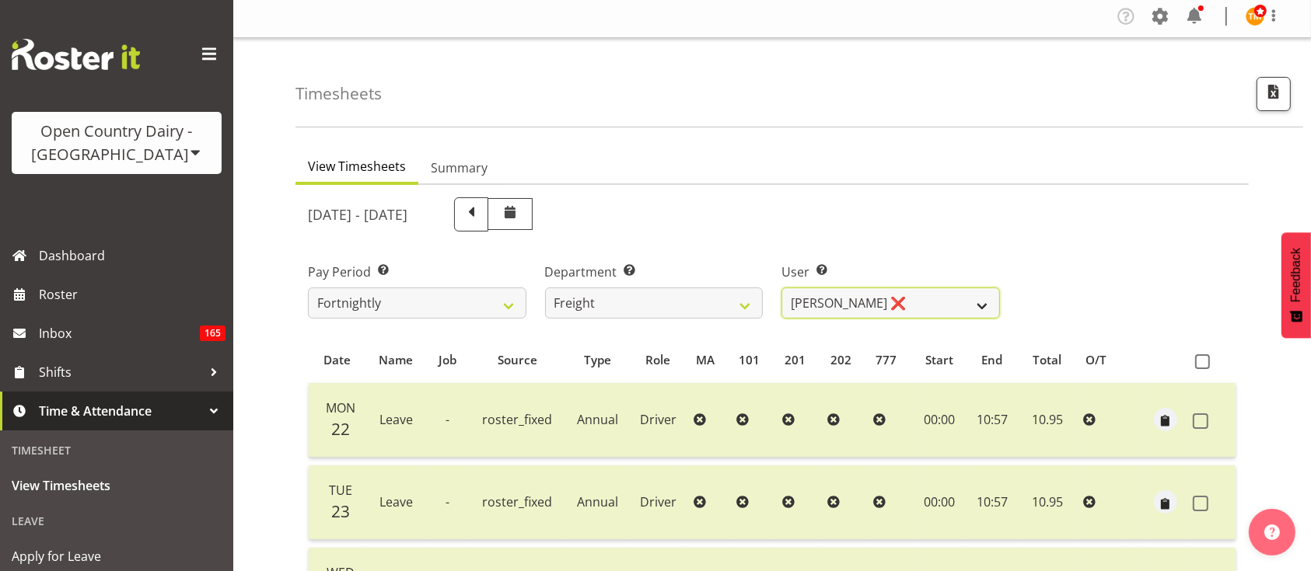
click at [781, 288] on select "[PERSON_NAME] ❌ [PERSON_NAME] ❌ [PERSON_NAME] ❌ [PERSON_NAME] (Spotty) McMurdo …" at bounding box center [890, 303] width 218 height 31
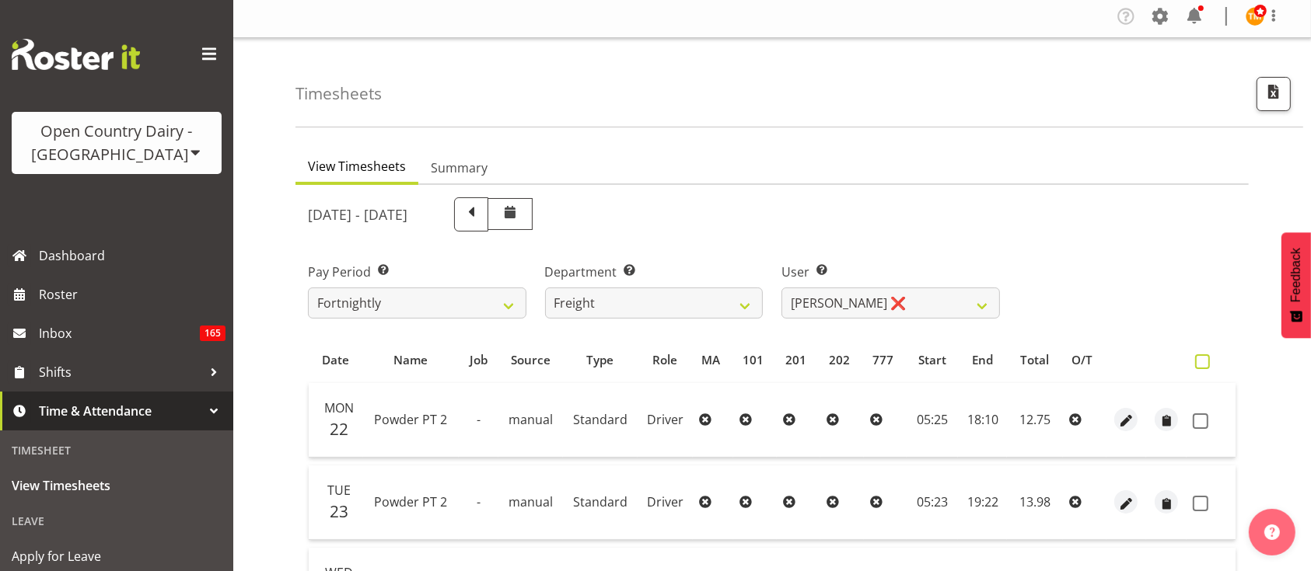
click at [1210, 366] on label at bounding box center [1206, 361] width 23 height 15
click at [1205, 366] on input "checkbox" at bounding box center [1200, 362] width 10 height 10
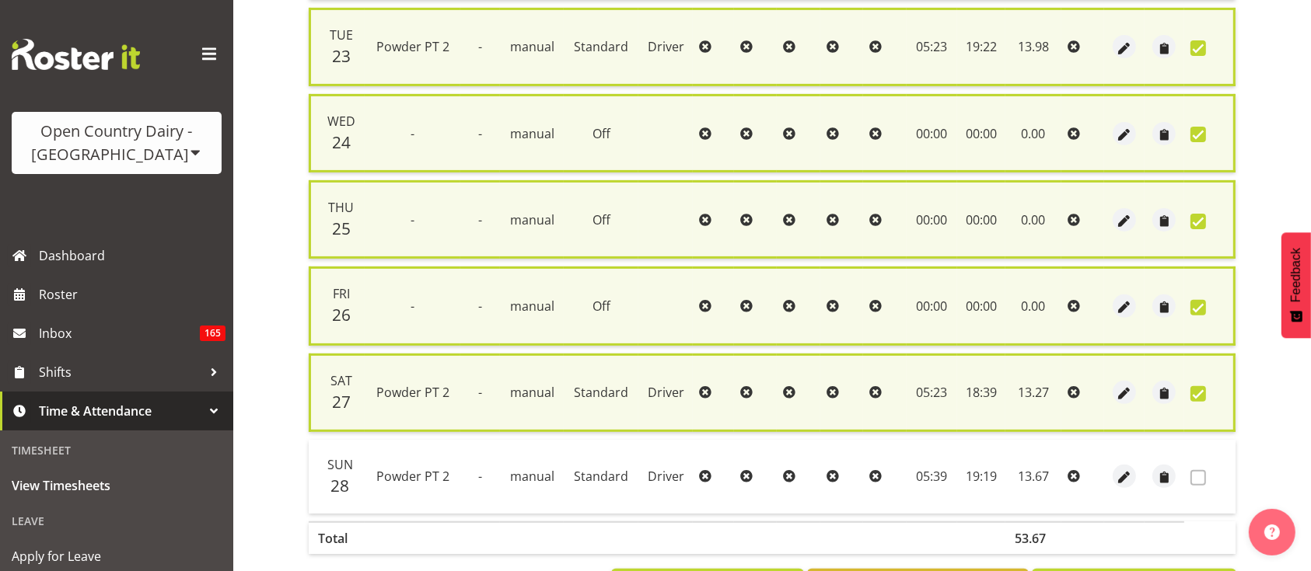
scroll to position [531, 0]
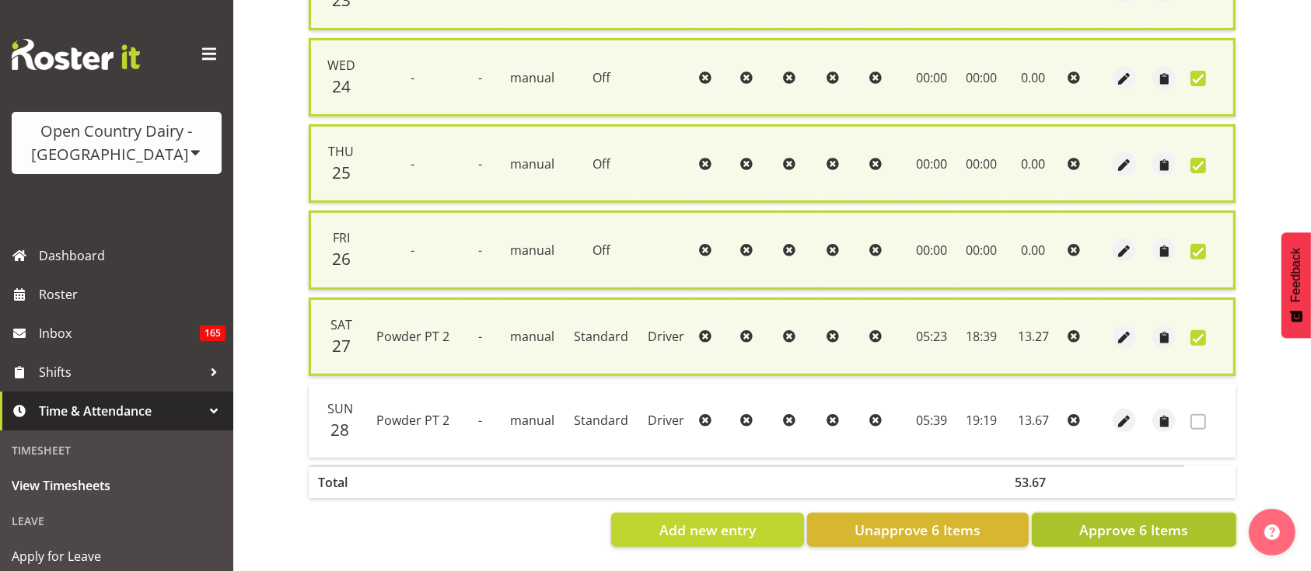
click at [1179, 520] on span "Approve 6 Items" at bounding box center [1133, 530] width 109 height 20
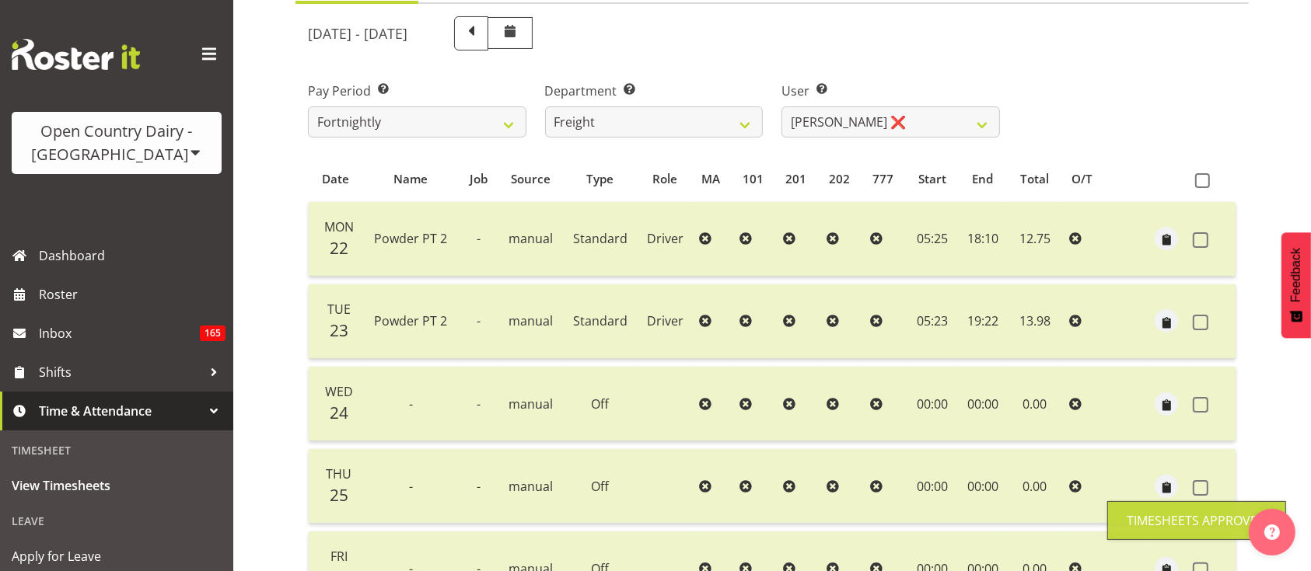
scroll to position [182, 0]
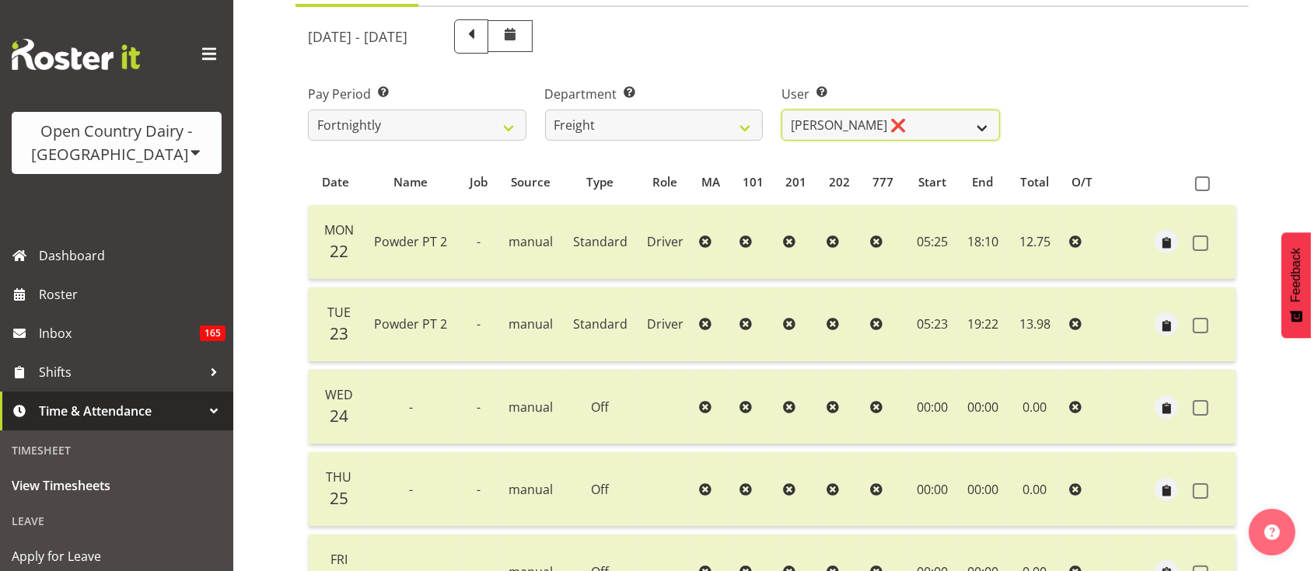
click at [866, 127] on select "[PERSON_NAME] ❌ [PERSON_NAME] ❌ [PERSON_NAME] ❌ [PERSON_NAME] (Spotty) McMurdo …" at bounding box center [890, 125] width 218 height 31
click at [781, 110] on select "[PERSON_NAME] ❌ [PERSON_NAME] ❌ [PERSON_NAME] ❌ [PERSON_NAME] (Spotty) McMurdo …" at bounding box center [890, 125] width 218 height 31
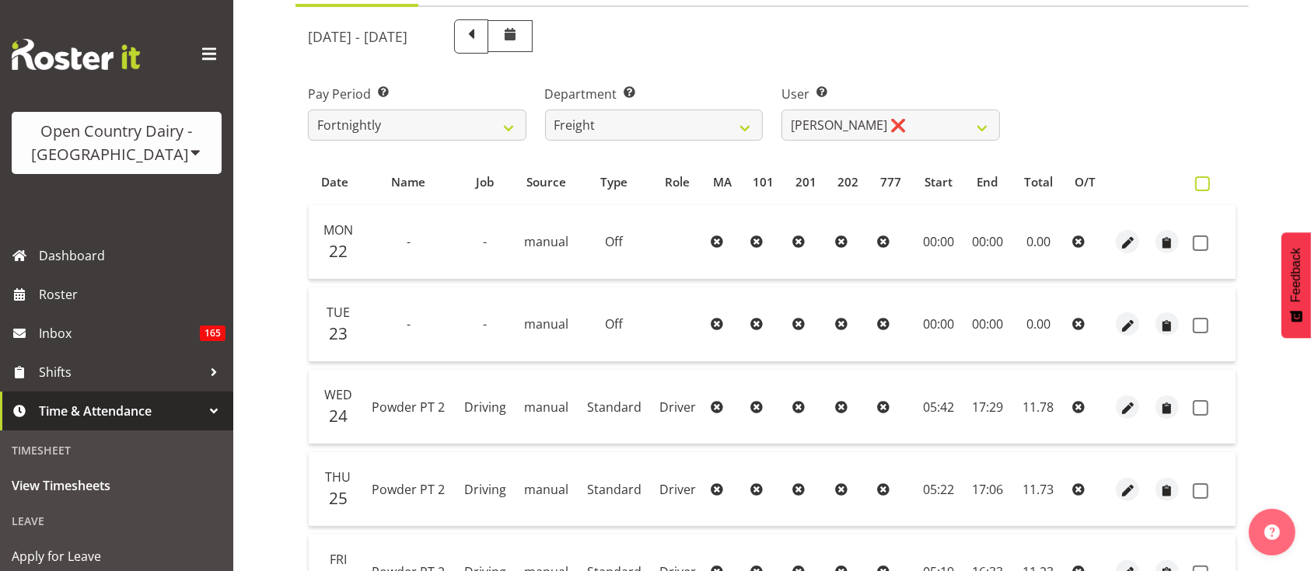
click at [1203, 179] on span at bounding box center [1202, 183] width 15 height 15
click at [1203, 179] on input "checkbox" at bounding box center [1200, 184] width 10 height 10
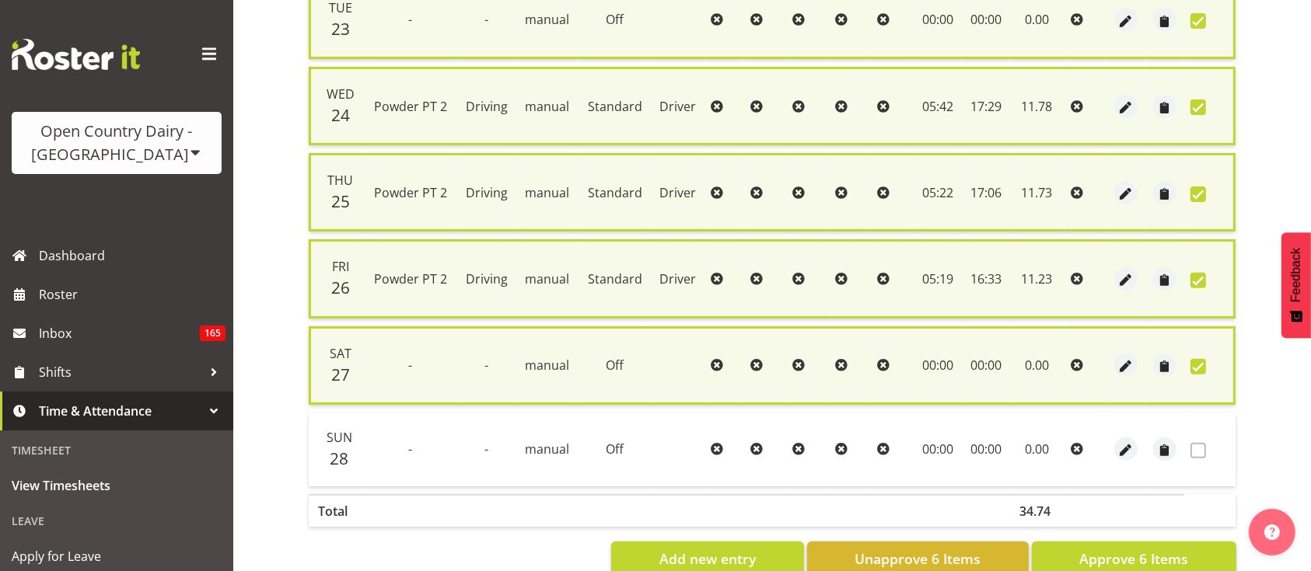
scroll to position [531, 0]
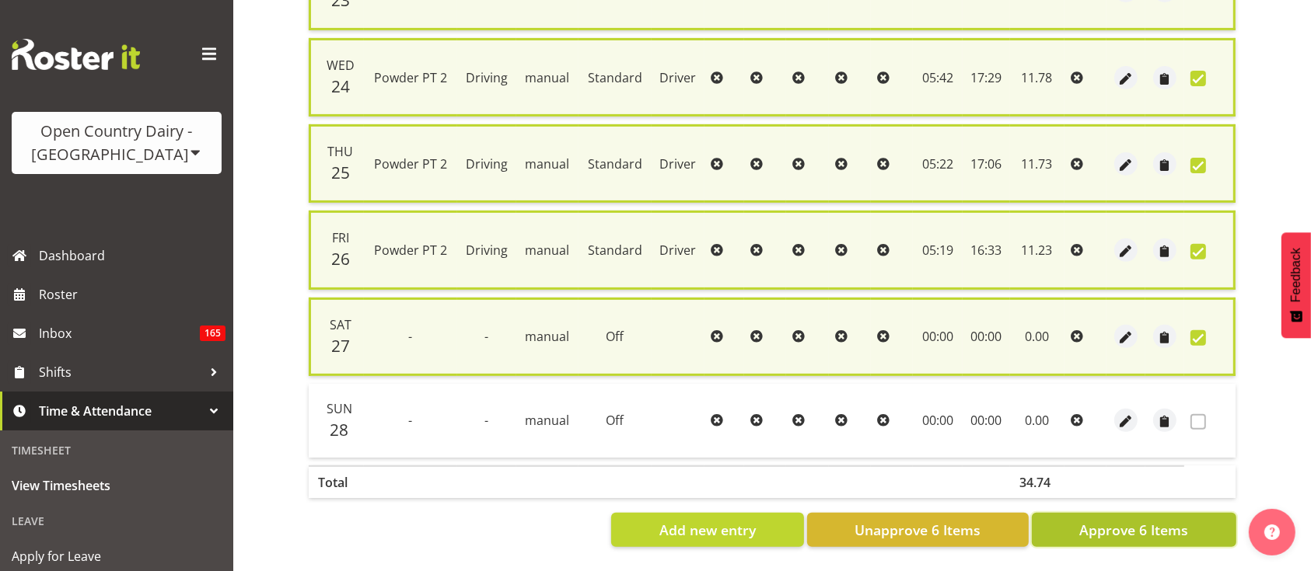
click at [1129, 520] on span "Approve 6 Items" at bounding box center [1133, 530] width 109 height 20
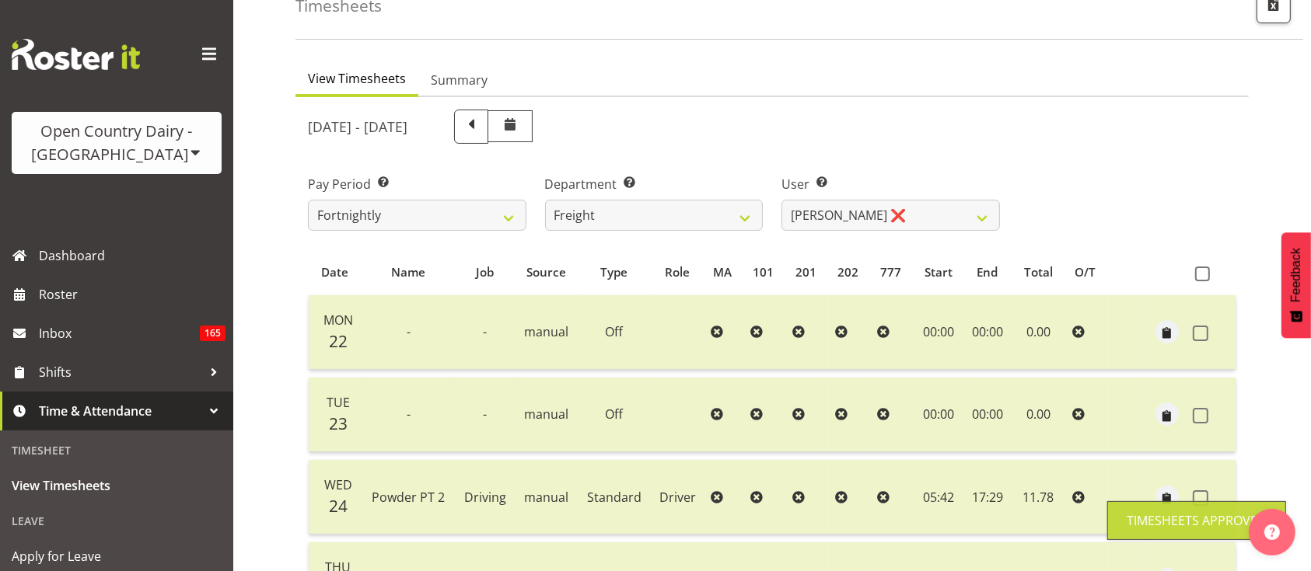
scroll to position [81, 0]
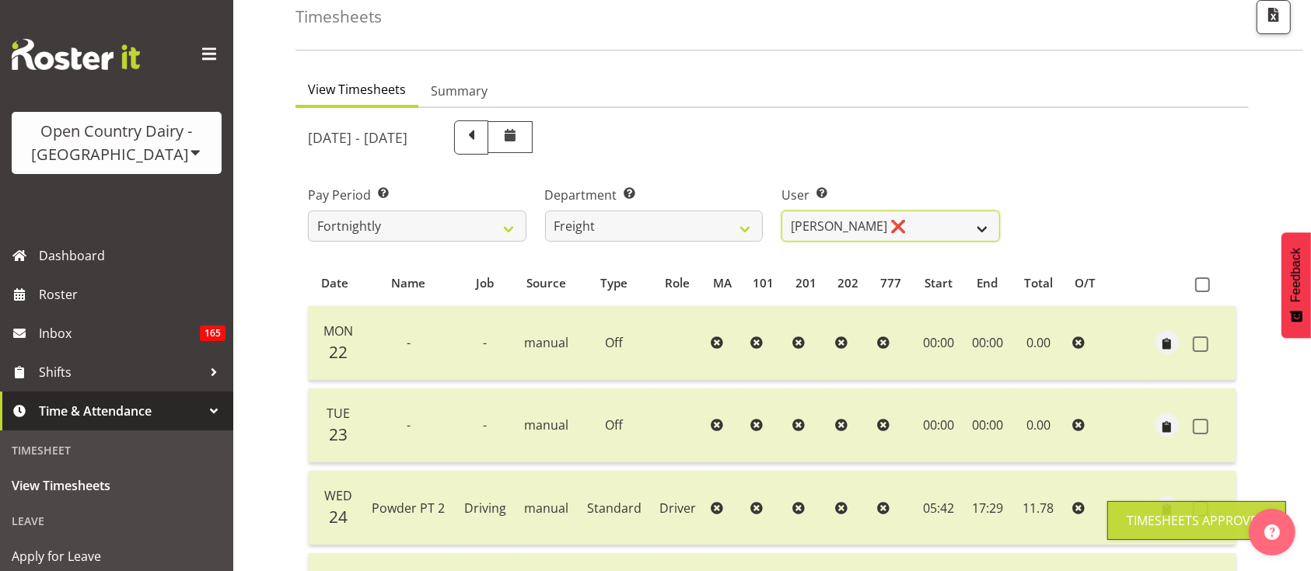
click at [894, 211] on select "[PERSON_NAME] ❌ [PERSON_NAME] ❌ [PERSON_NAME] ❌ [PERSON_NAME] (Spotty) McMurdo …" at bounding box center [890, 226] width 218 height 31
click at [781, 211] on select "[PERSON_NAME] ❌ [PERSON_NAME] ❌ [PERSON_NAME] ❌ [PERSON_NAME] (Spotty) McMurdo …" at bounding box center [890, 226] width 218 height 31
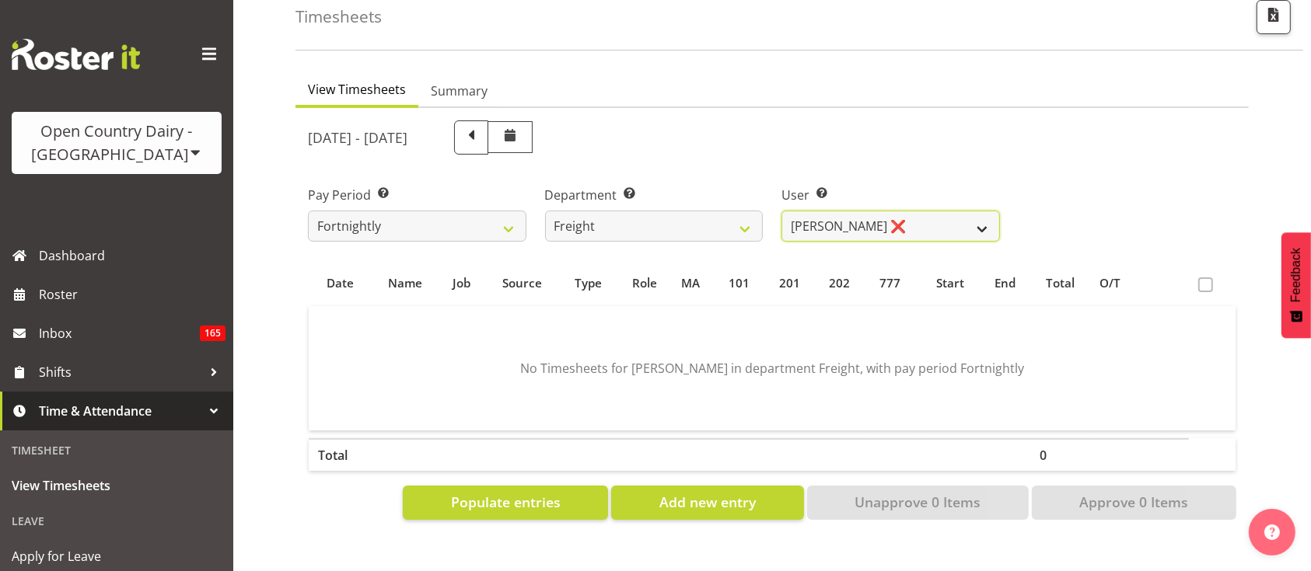
click at [867, 215] on select "[PERSON_NAME] ❌ [PERSON_NAME] ❌ [PERSON_NAME] ❌ [PERSON_NAME] (Spotty) McMurdo …" at bounding box center [890, 226] width 218 height 31
click at [781, 211] on select "[PERSON_NAME] ❌ [PERSON_NAME] ❌ [PERSON_NAME] ❌ [PERSON_NAME] (Spotty) McMurdo …" at bounding box center [890, 226] width 218 height 31
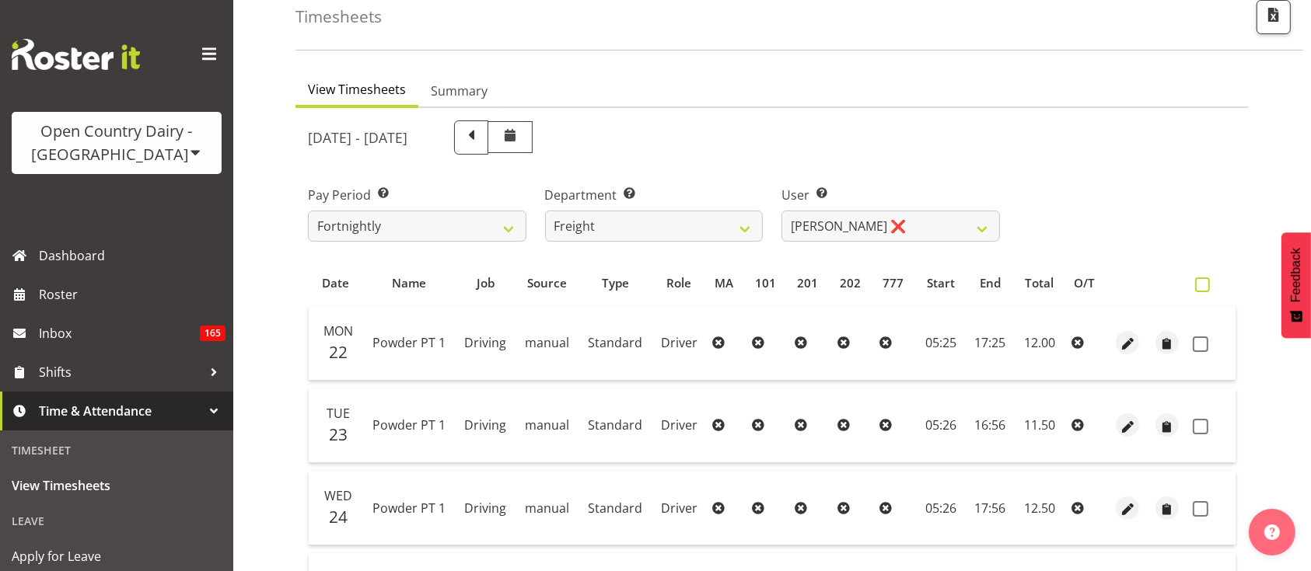
click at [1212, 285] on label at bounding box center [1206, 285] width 23 height 15
click at [1205, 285] on input "checkbox" at bounding box center [1200, 285] width 10 height 10
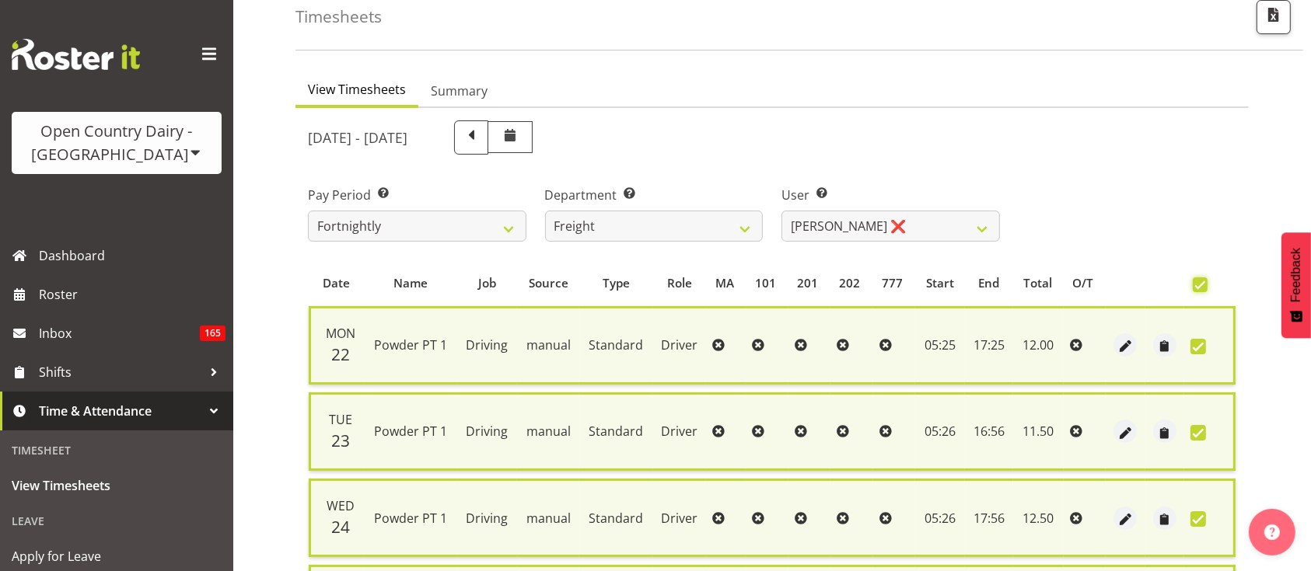
scroll to position [531, 0]
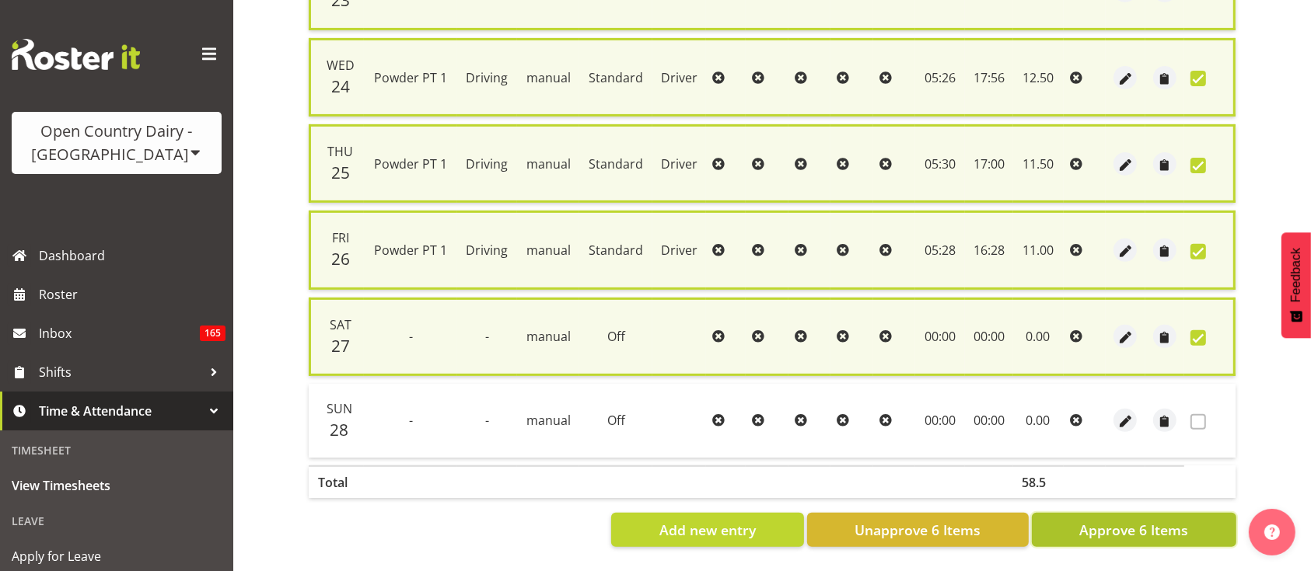
click at [1138, 520] on span "Approve 6 Items" at bounding box center [1133, 530] width 109 height 20
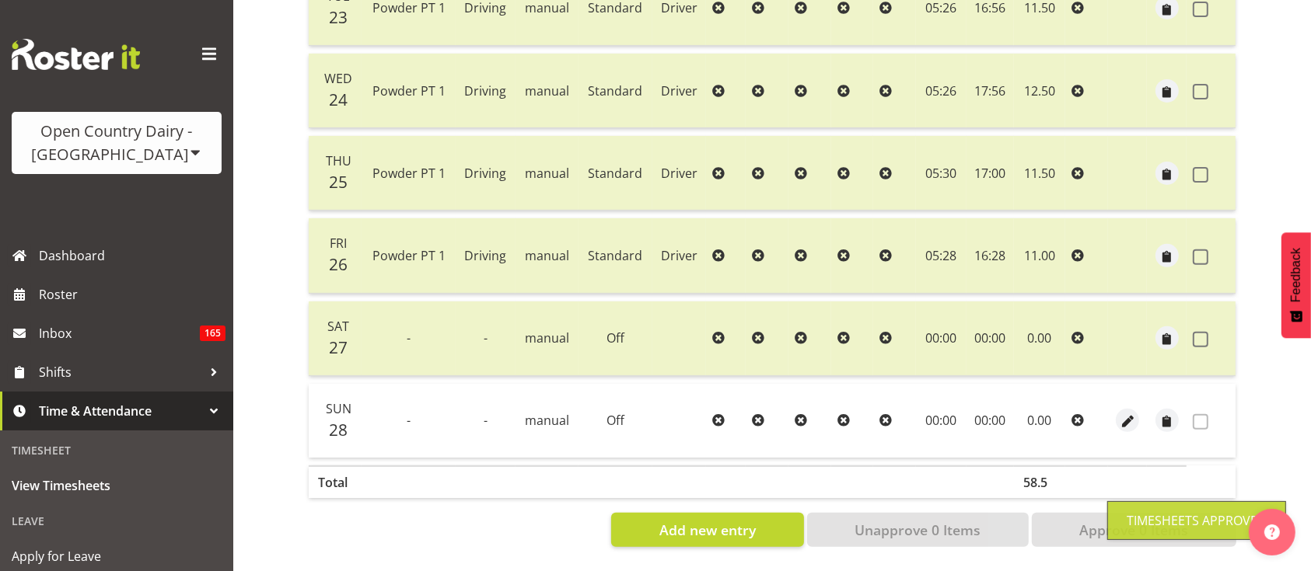
scroll to position [0, 0]
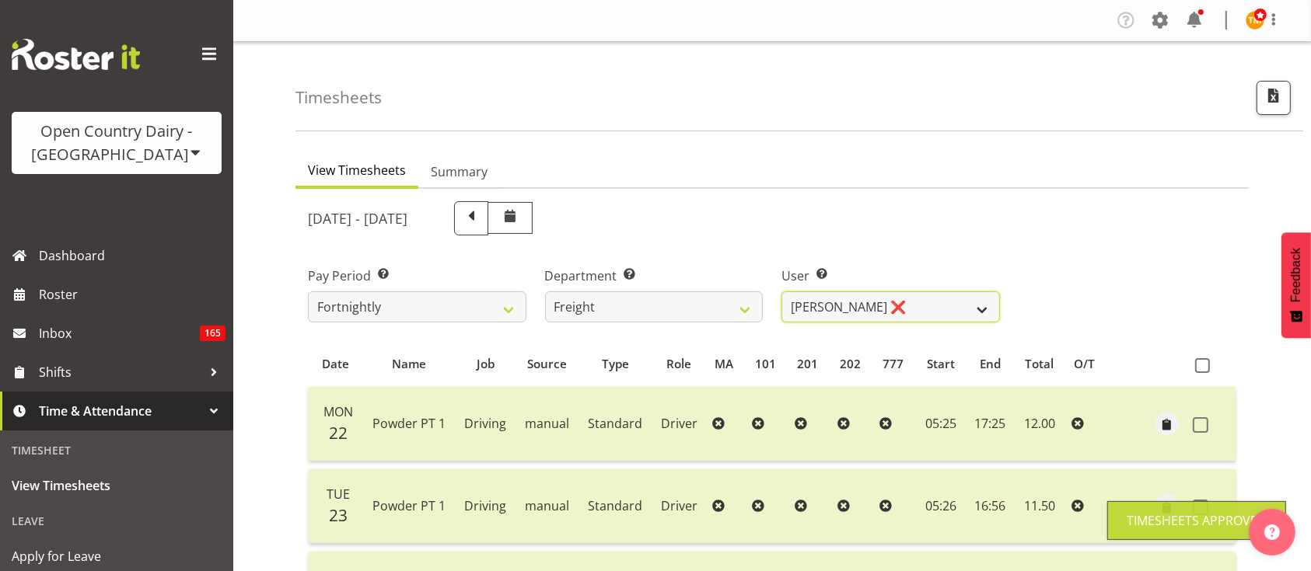
click at [819, 297] on select "[PERSON_NAME] ❌ [PERSON_NAME] ❌ [PERSON_NAME] ❌ [PERSON_NAME] (Spotty) McMurdo …" at bounding box center [890, 307] width 218 height 31
click at [781, 292] on select "[PERSON_NAME] ❌ [PERSON_NAME] ❌ [PERSON_NAME] ❌ [PERSON_NAME] (Spotty) McMurdo …" at bounding box center [890, 307] width 218 height 31
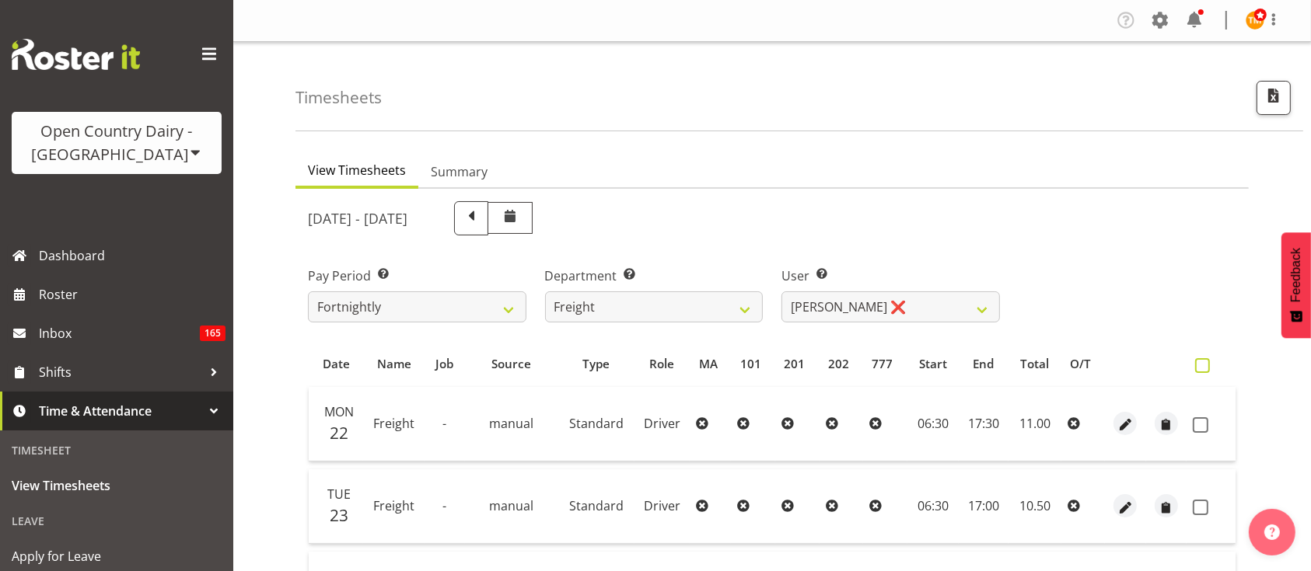
click at [1195, 361] on span at bounding box center [1202, 365] width 15 height 15
click at [1195, 361] on input "checkbox" at bounding box center [1200, 366] width 10 height 10
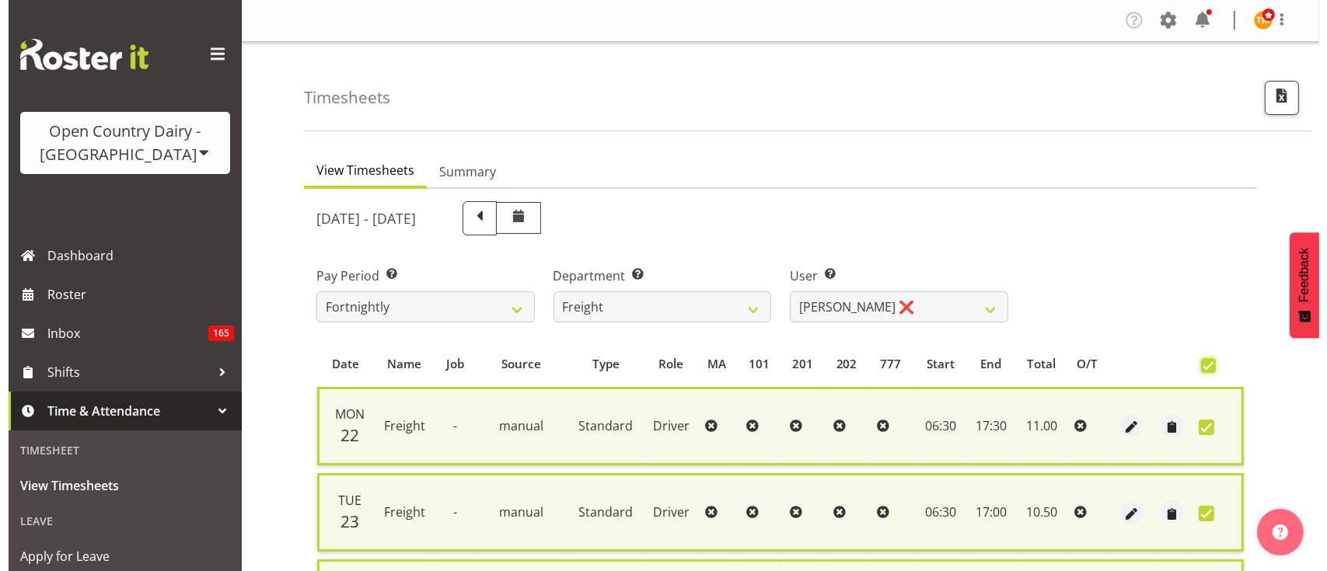
scroll to position [531, 0]
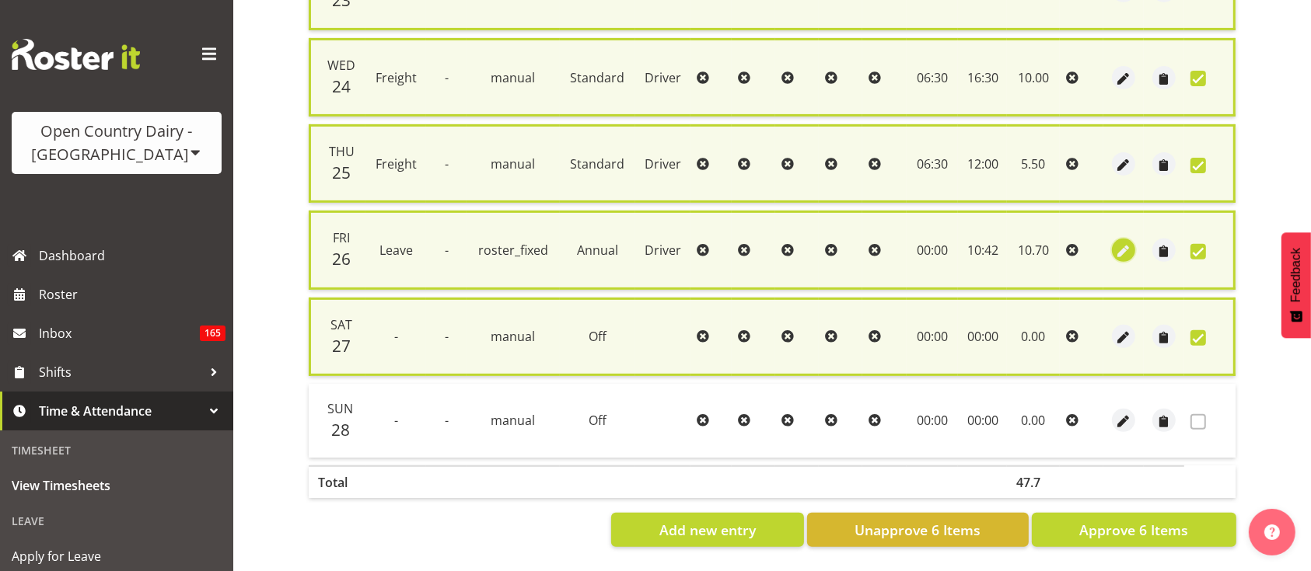
click at [1117, 243] on span "button" at bounding box center [1124, 252] width 18 height 18
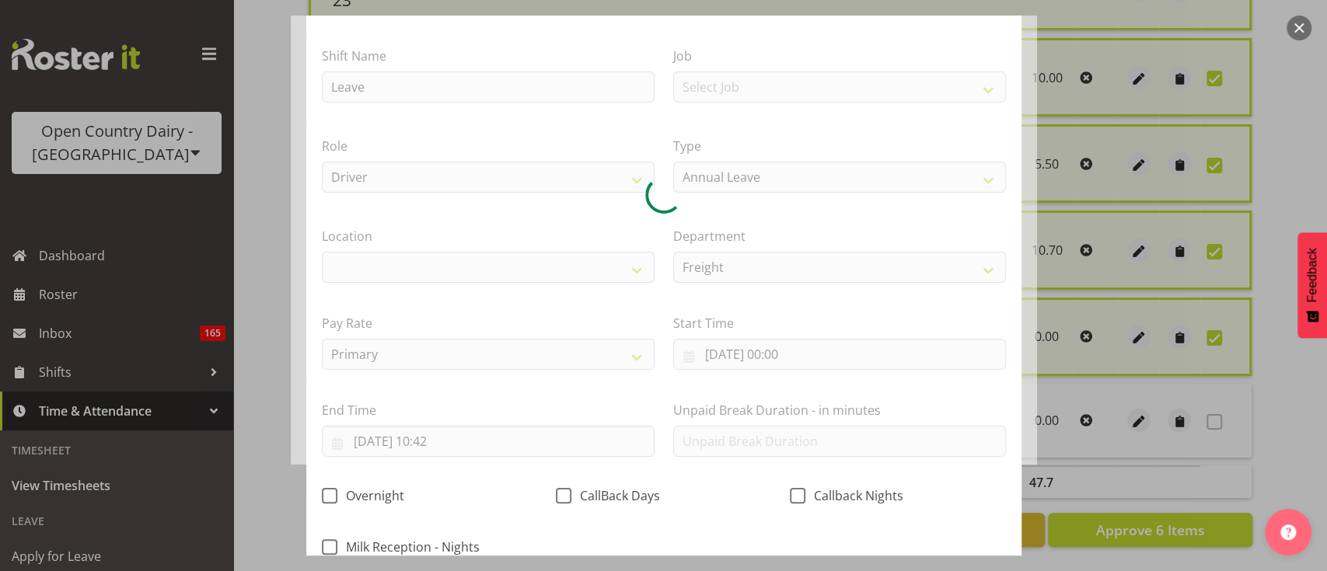
scroll to position [93, 0]
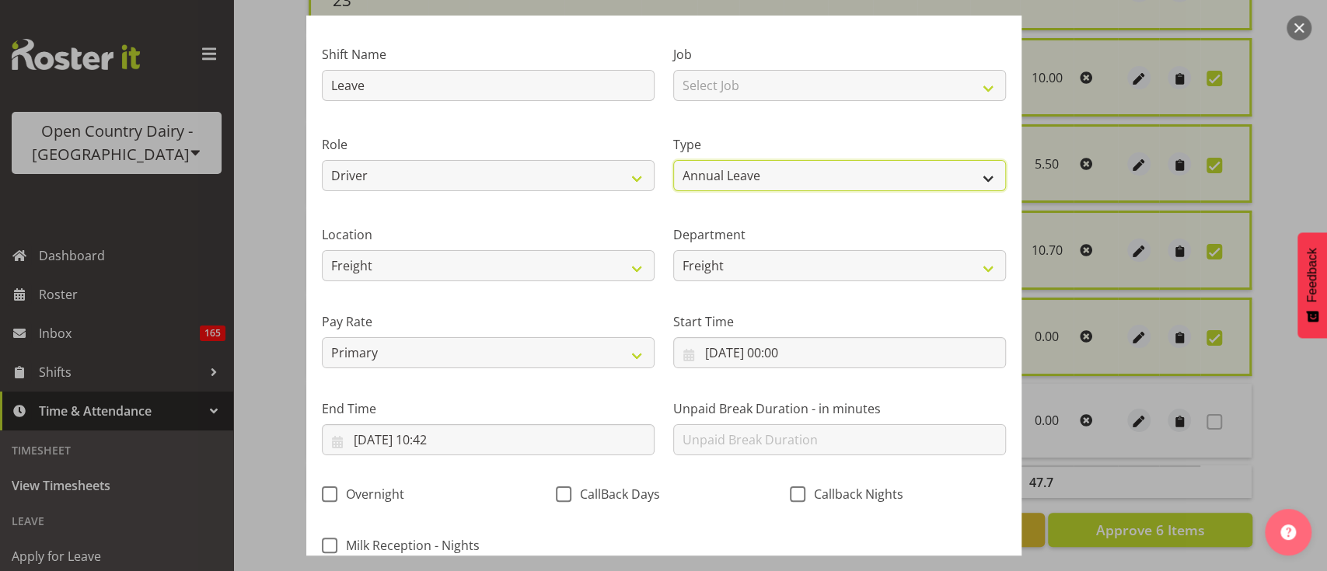
click at [894, 184] on select "Off Standard Public Holiday Public Holiday (Worked) Day In Lieu Annual Leave Si…" at bounding box center [839, 175] width 333 height 31
click at [673, 160] on select "Off Standard Public Holiday Public Holiday (Worked) Day In Lieu Annual Leave Si…" at bounding box center [839, 175] width 333 height 31
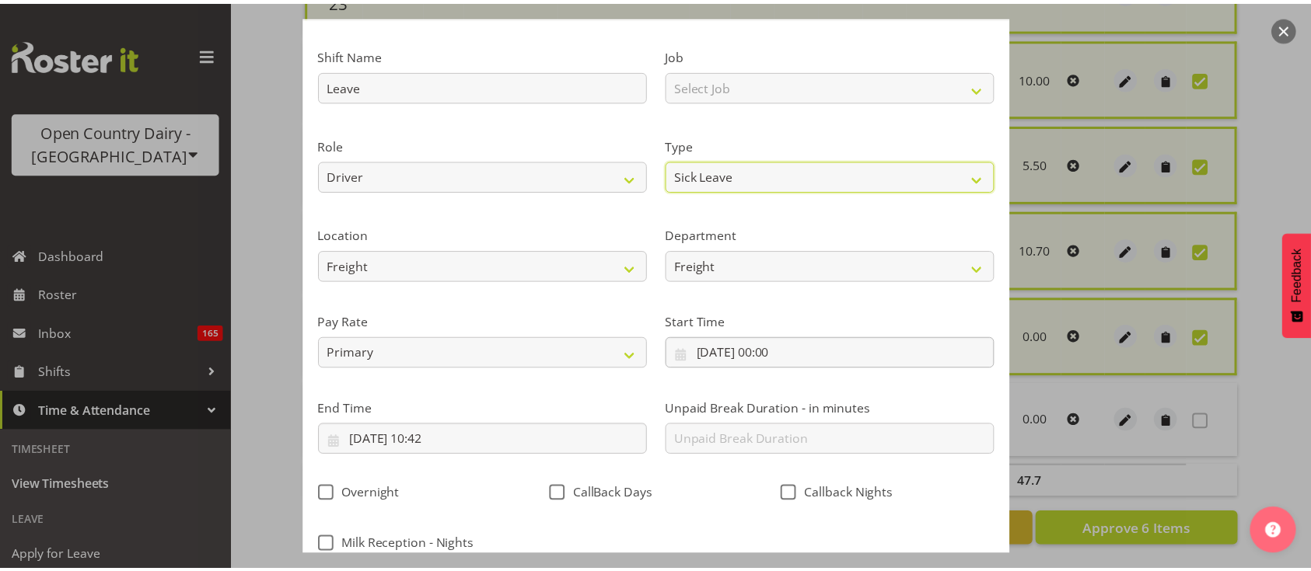
scroll to position [201, 0]
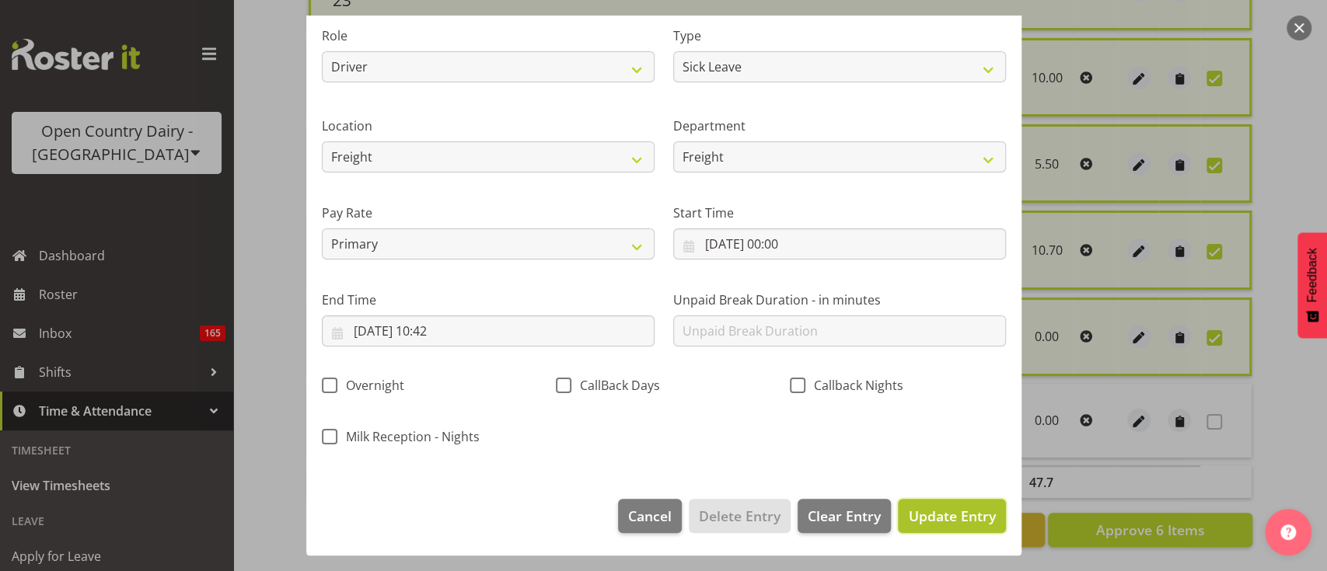
click at [915, 510] on span "Update Entry" at bounding box center [951, 516] width 87 height 19
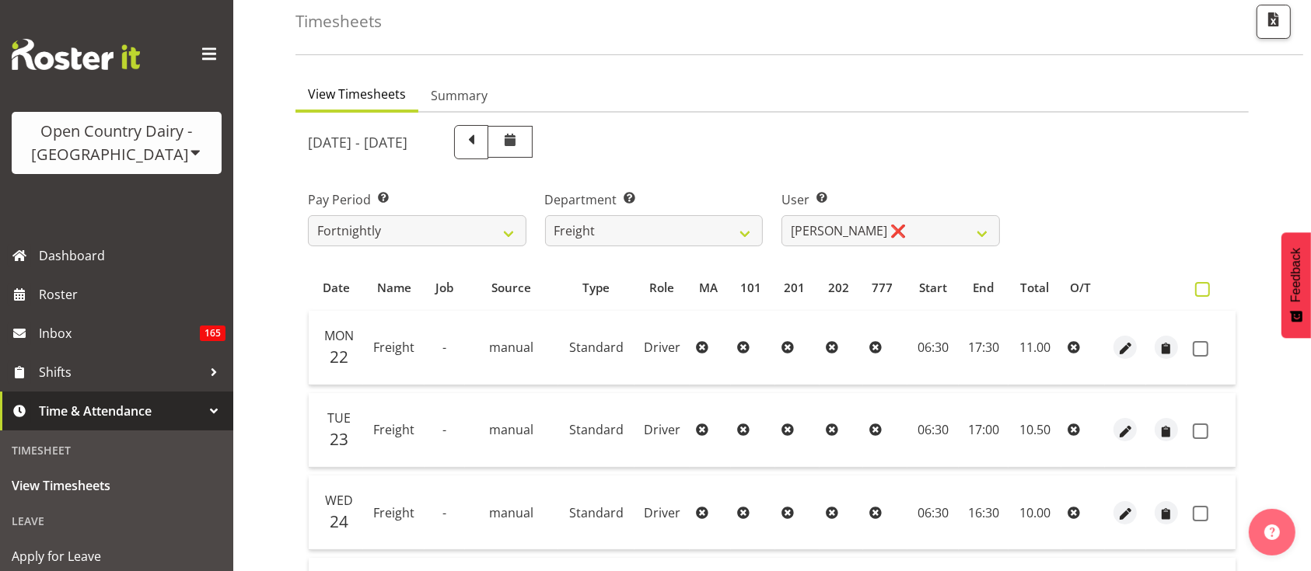
scroll to position [0, 0]
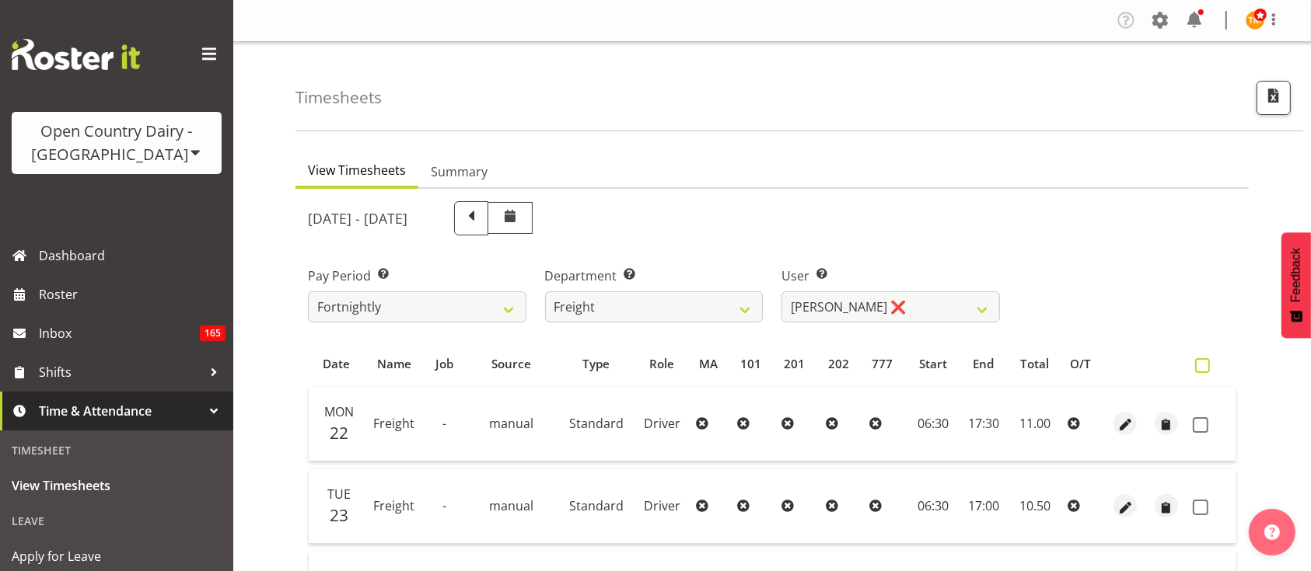
click at [1196, 366] on span at bounding box center [1202, 365] width 15 height 15
click at [1196, 366] on input "checkbox" at bounding box center [1200, 366] width 10 height 10
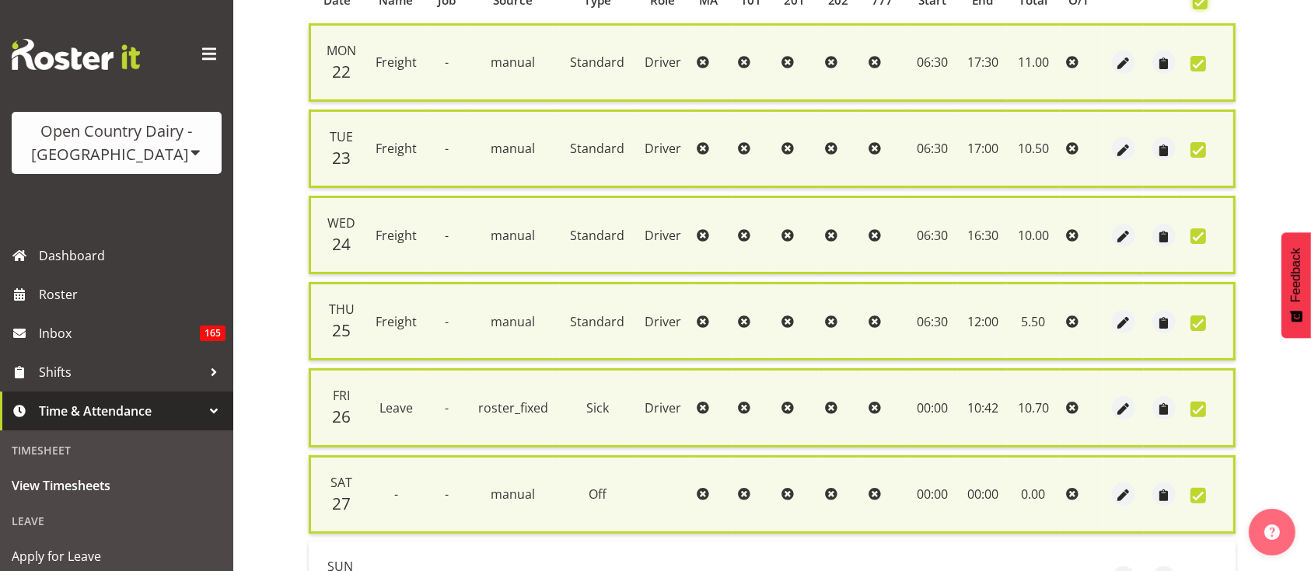
scroll to position [531, 0]
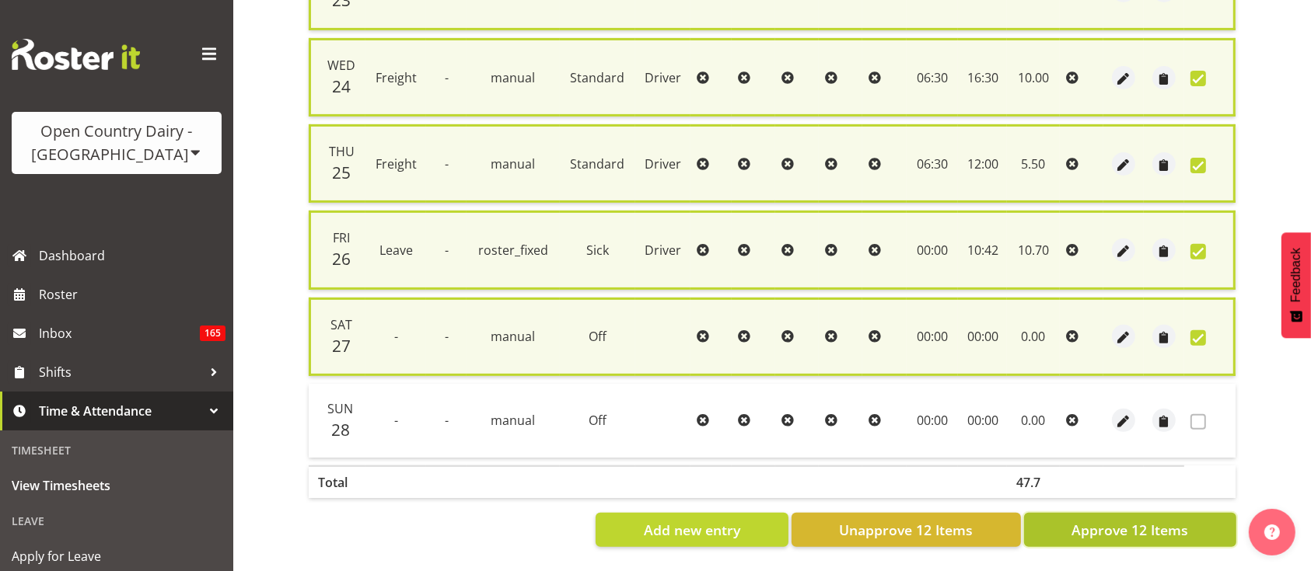
click at [1203, 520] on button "Approve 12 Items" at bounding box center [1130, 530] width 212 height 34
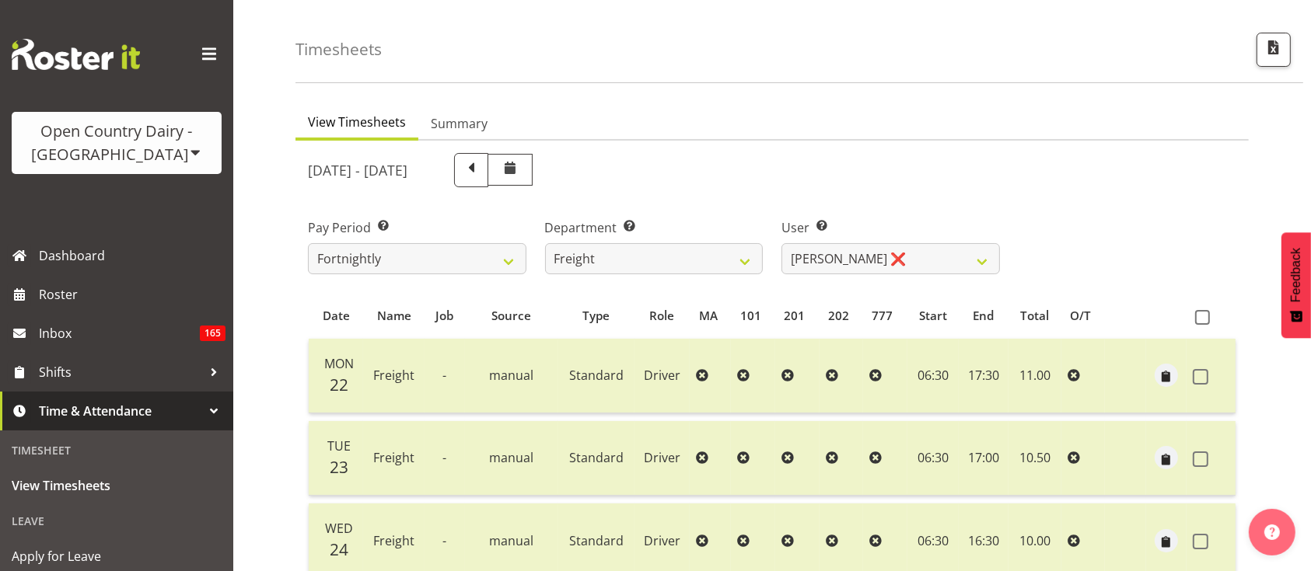
scroll to position [0, 0]
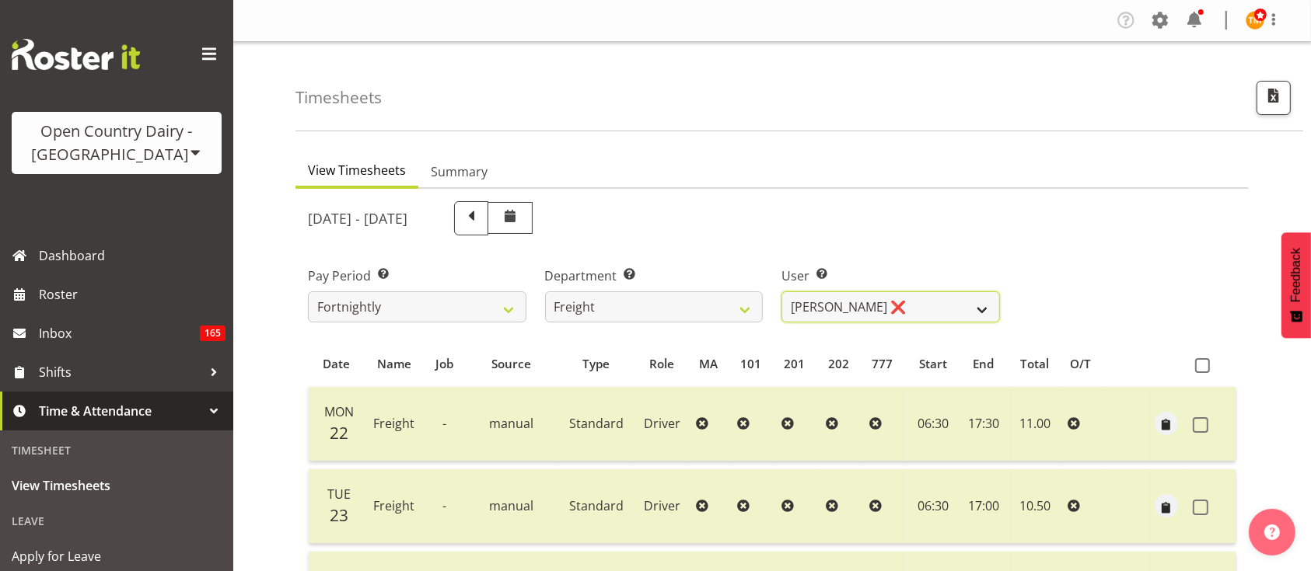
click at [966, 309] on select "[PERSON_NAME] ❌ [PERSON_NAME] ❌ [PERSON_NAME] ❌ [PERSON_NAME] (Spotty) McMurdo …" at bounding box center [890, 307] width 218 height 31
click at [781, 292] on select "[PERSON_NAME] ❌ [PERSON_NAME] ❌ [PERSON_NAME] ❌ [PERSON_NAME] (Spotty) McMurdo …" at bounding box center [890, 307] width 218 height 31
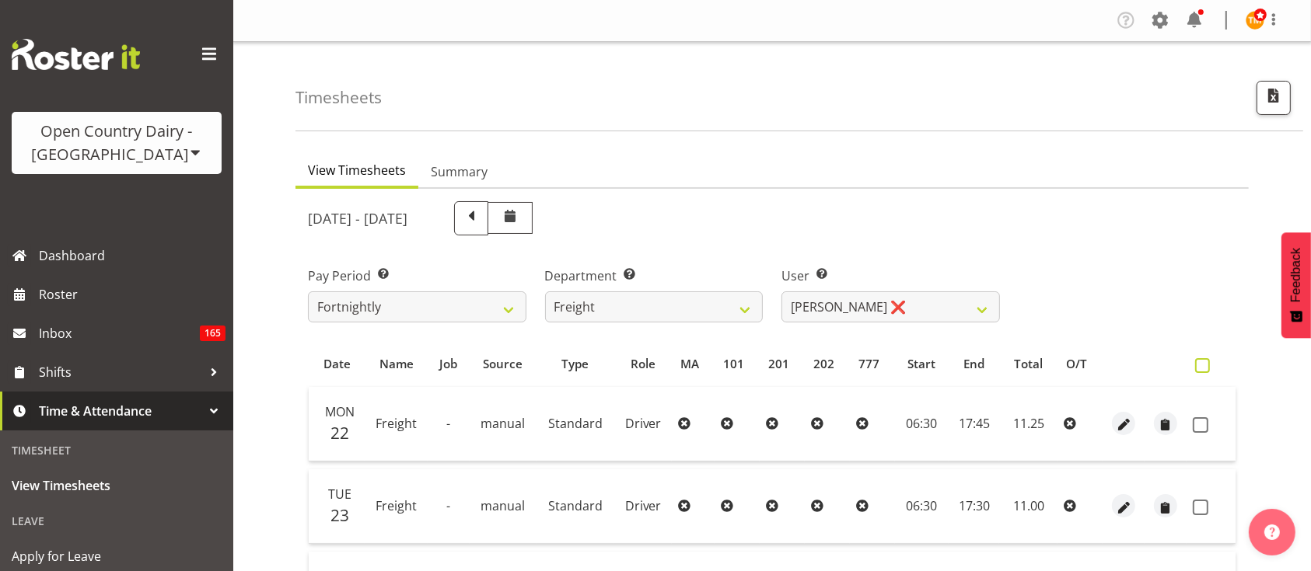
click at [1200, 364] on span at bounding box center [1202, 365] width 15 height 15
click at [1200, 364] on input "checkbox" at bounding box center [1200, 366] width 10 height 10
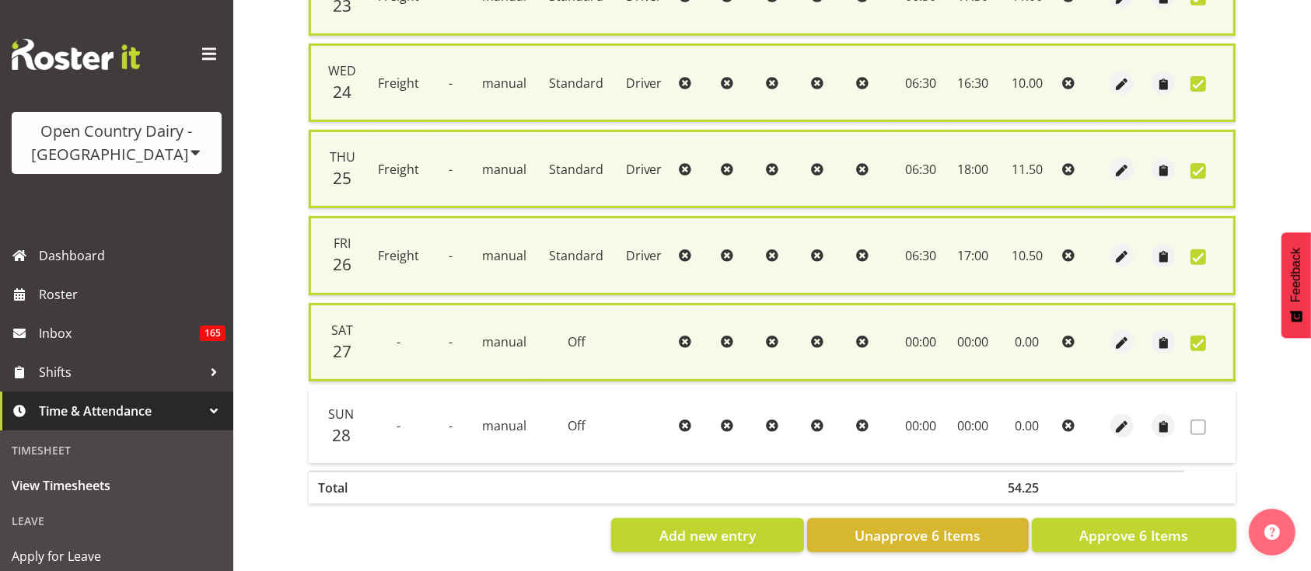
scroll to position [531, 0]
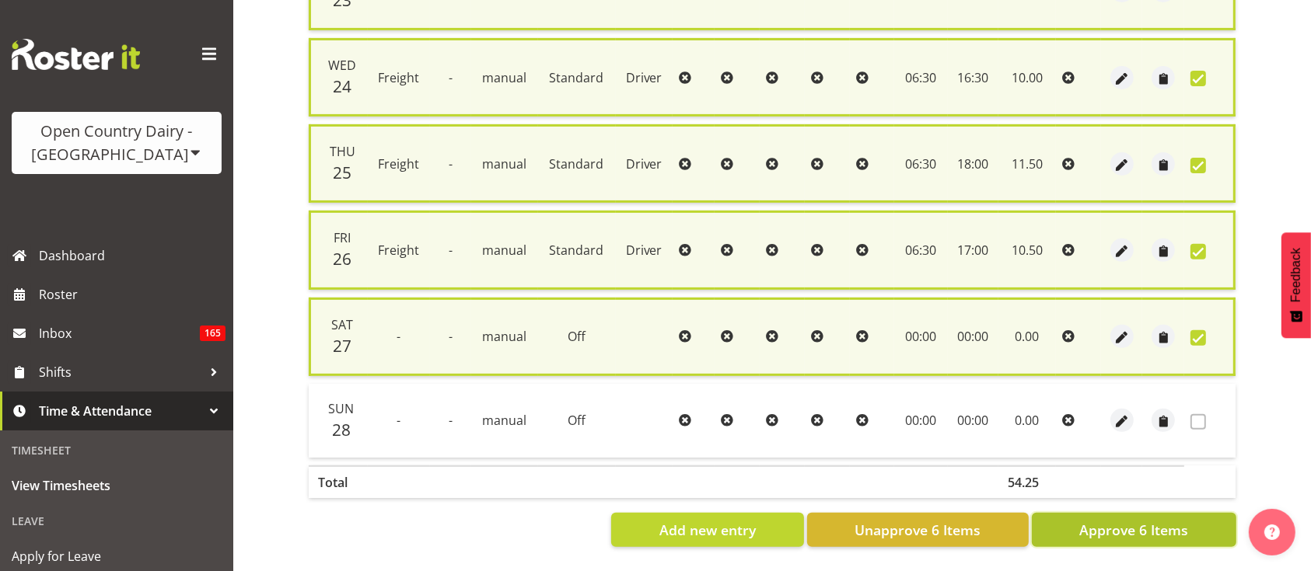
click at [1157, 525] on button "Approve 6 Items" at bounding box center [1134, 530] width 204 height 34
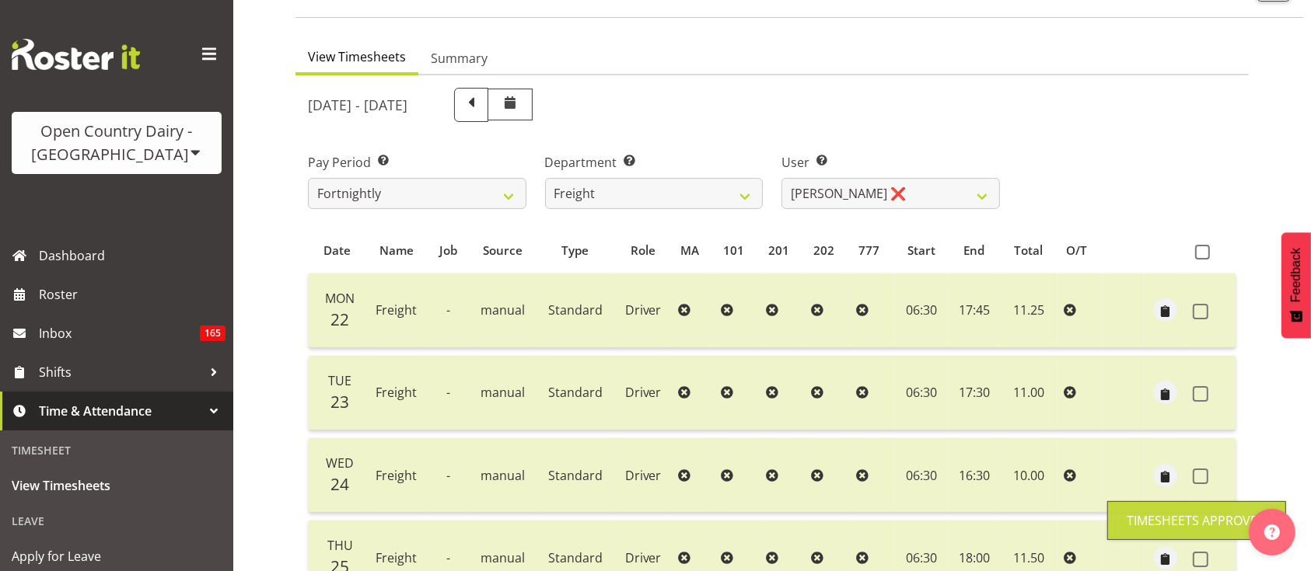
scroll to position [110, 0]
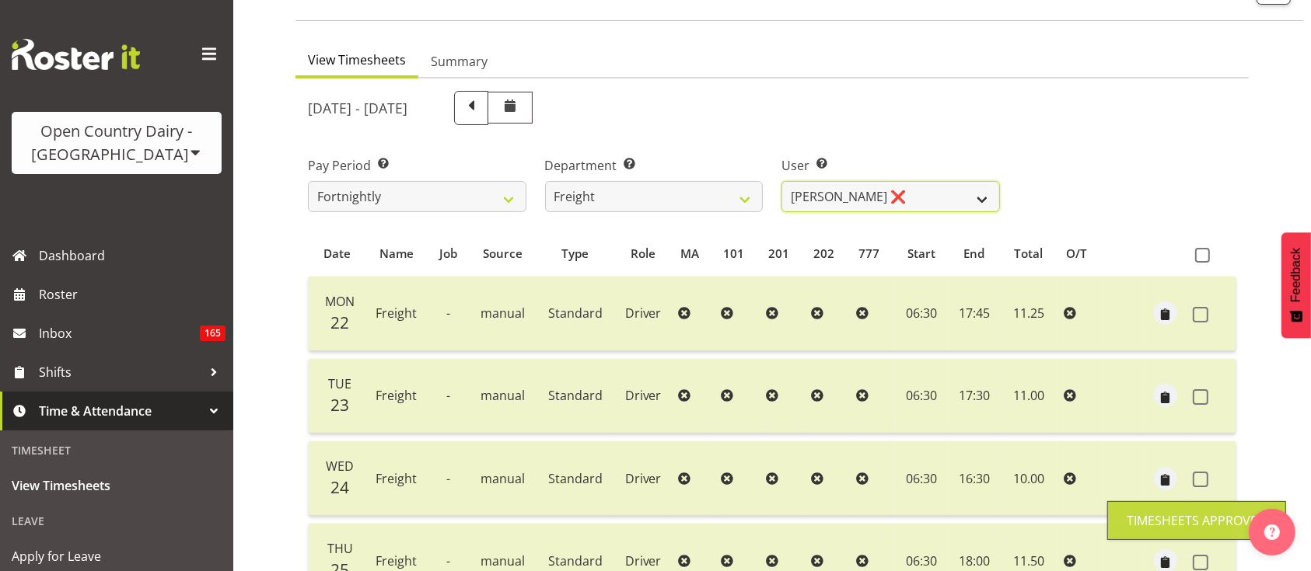
click at [941, 200] on select "[PERSON_NAME] ❌ [PERSON_NAME] ❌ [PERSON_NAME] ❌ [PERSON_NAME] (Spotty) McMurdo …" at bounding box center [890, 196] width 218 height 31
click at [781, 181] on select "[PERSON_NAME] ❌ [PERSON_NAME] ❌ [PERSON_NAME] ❌ [PERSON_NAME] (Spotty) McMurdo …" at bounding box center [890, 196] width 218 height 31
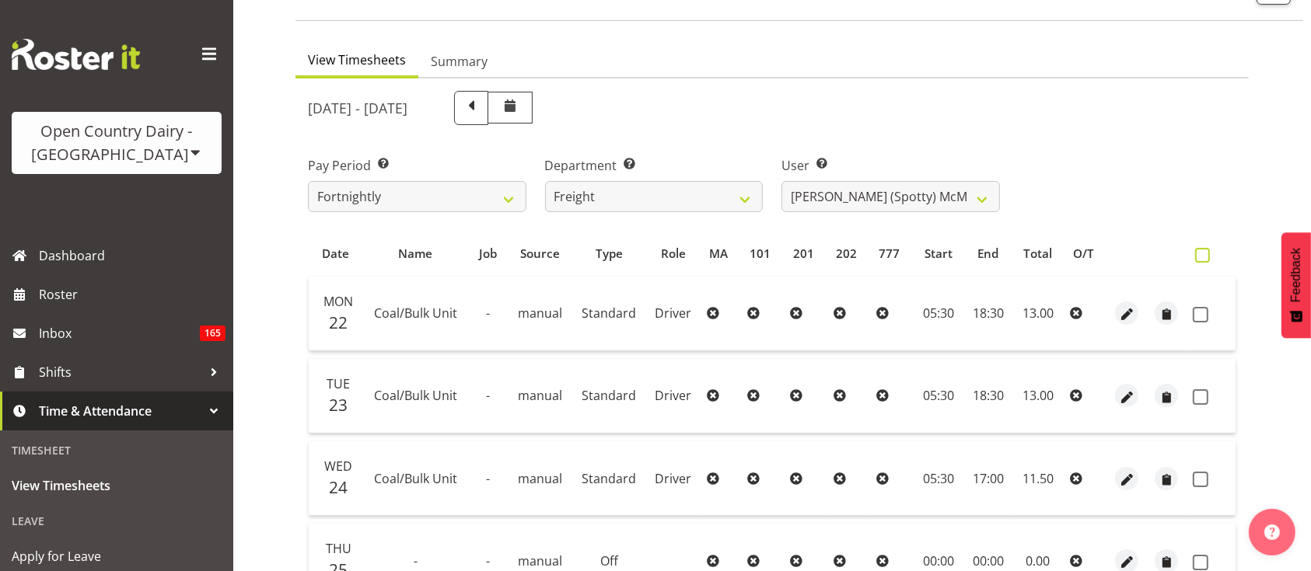
click at [1199, 257] on span at bounding box center [1202, 255] width 15 height 15
click at [1199, 257] on input "checkbox" at bounding box center [1200, 255] width 10 height 10
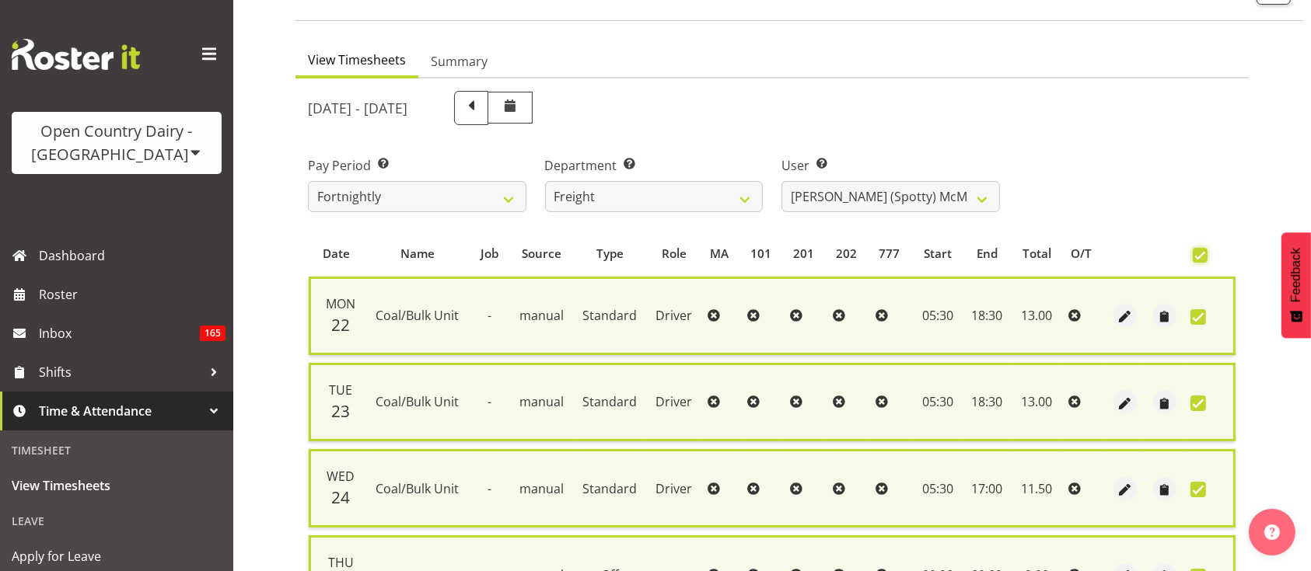
scroll to position [531, 0]
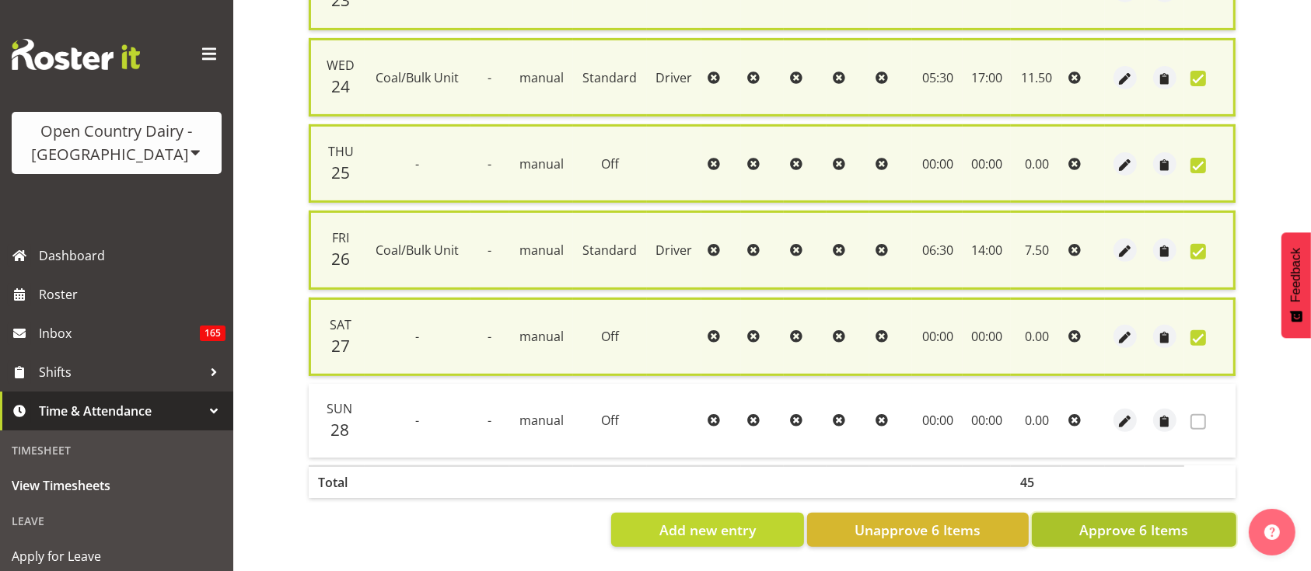
click at [1170, 520] on span "Approve 6 Items" at bounding box center [1133, 530] width 109 height 20
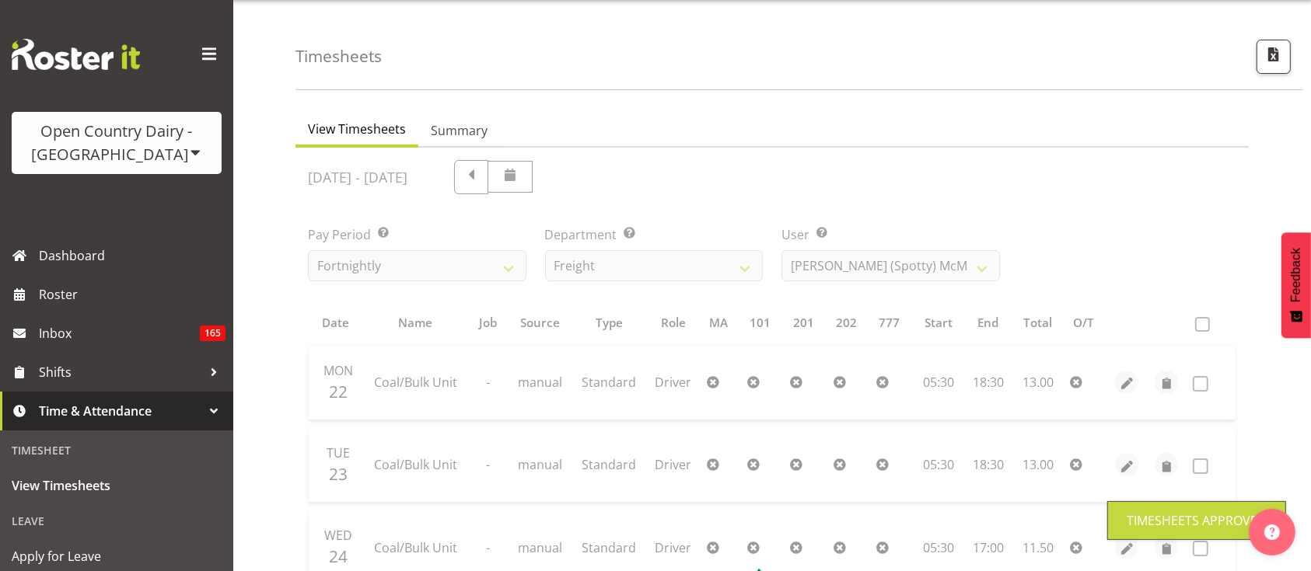
scroll to position [40, 0]
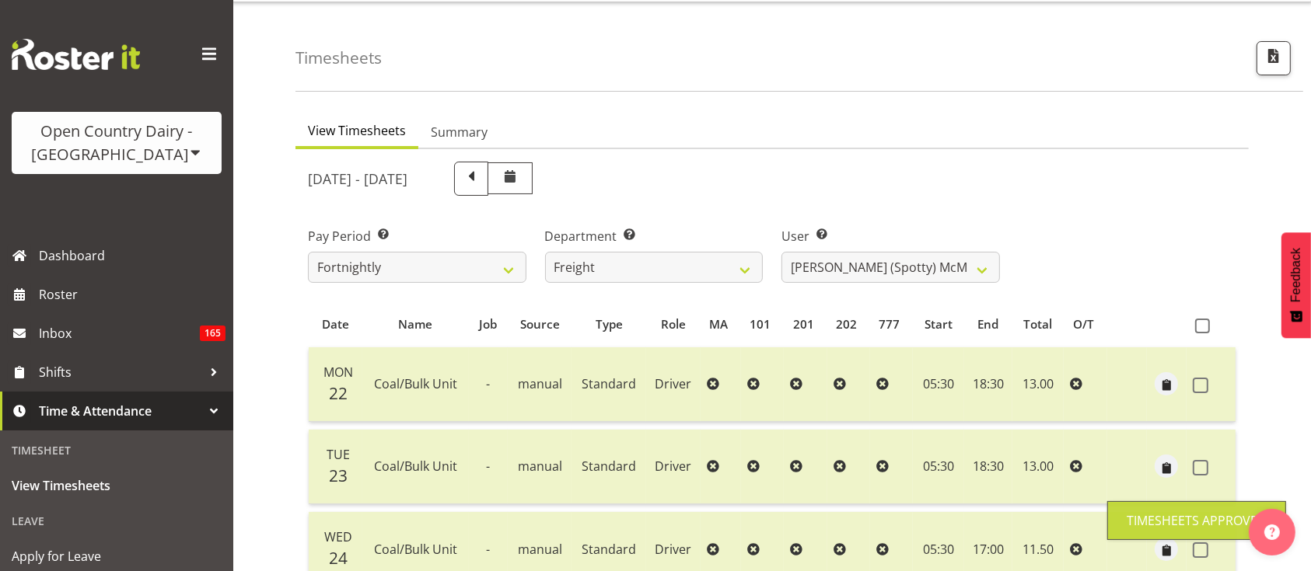
click at [902, 246] on div "User Select user. Note: This is filtered down by the previous two drop-down ite…" at bounding box center [890, 255] width 218 height 56
click at [898, 264] on select "[PERSON_NAME] ❌ [PERSON_NAME] ❌ [PERSON_NAME] ❌ [PERSON_NAME] (Spotty) McMurdo …" at bounding box center [890, 267] width 218 height 31
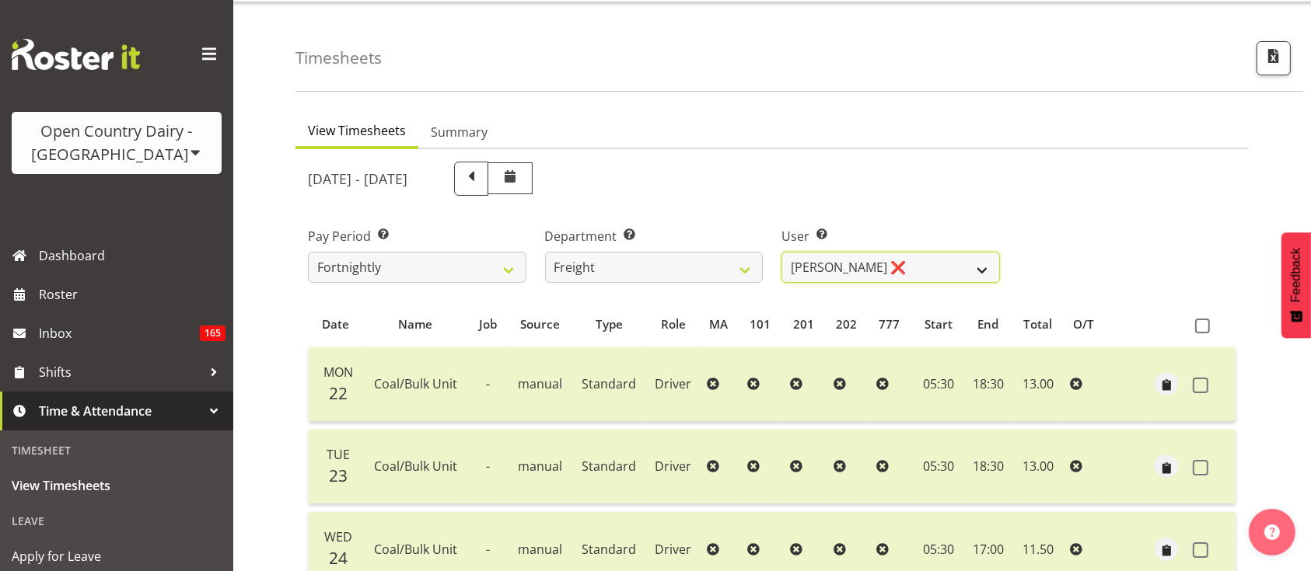
click at [781, 252] on select "[PERSON_NAME] ❌ [PERSON_NAME] ❌ [PERSON_NAME] ❌ [PERSON_NAME] (Spotty) McMurdo …" at bounding box center [890, 267] width 218 height 31
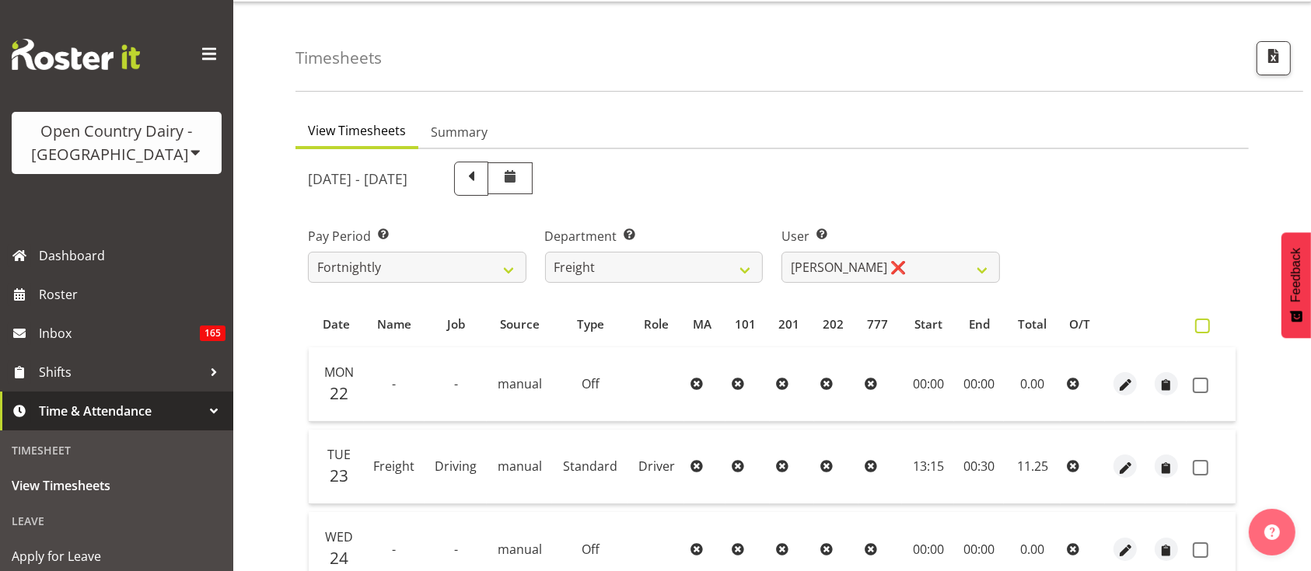
click at [1205, 324] on span at bounding box center [1202, 326] width 15 height 15
click at [1205, 324] on input "checkbox" at bounding box center [1200, 326] width 10 height 10
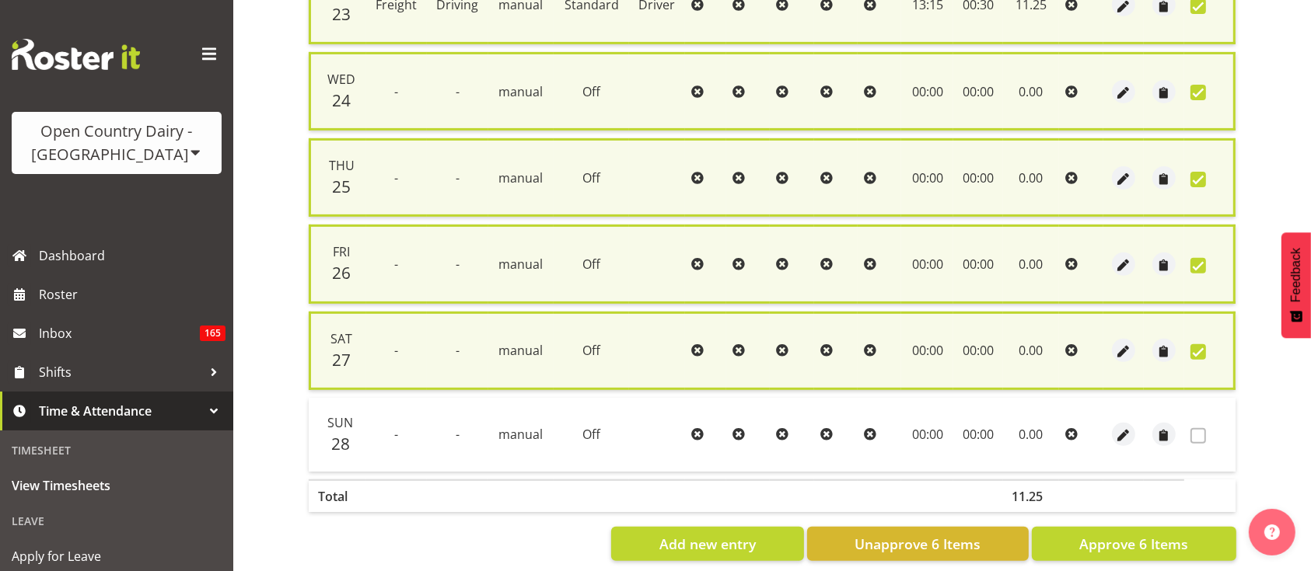
scroll to position [531, 0]
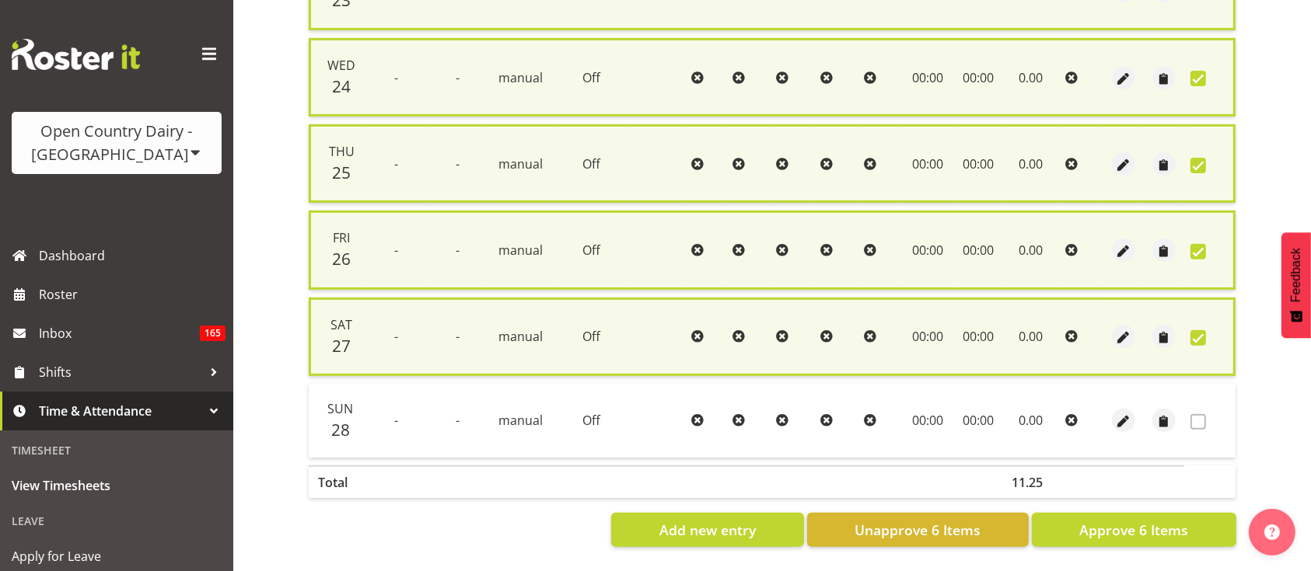
click at [1175, 544] on div "View Timesheets Summary [DATE] - [DATE] Pay Period Select which pay period you …" at bounding box center [802, 96] width 1015 height 950
click at [1095, 520] on span "Approve 6 Items" at bounding box center [1133, 530] width 109 height 20
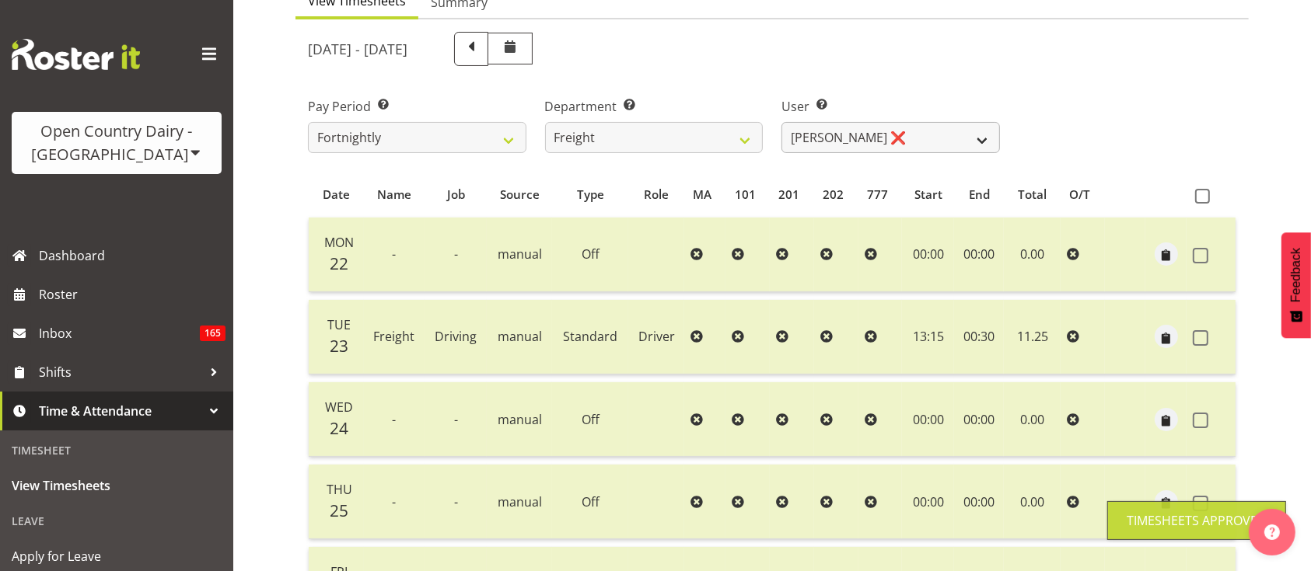
scroll to position [168, 0]
click at [944, 133] on select "[PERSON_NAME] ❌ [PERSON_NAME] ❌ [PERSON_NAME] ❌ [PERSON_NAME] (Spotty) McMurdo …" at bounding box center [890, 139] width 218 height 31
click at [781, 124] on select "[PERSON_NAME] ❌ [PERSON_NAME] ❌ [PERSON_NAME] ❌ [PERSON_NAME] (Spotty) McMurdo …" at bounding box center [890, 139] width 218 height 31
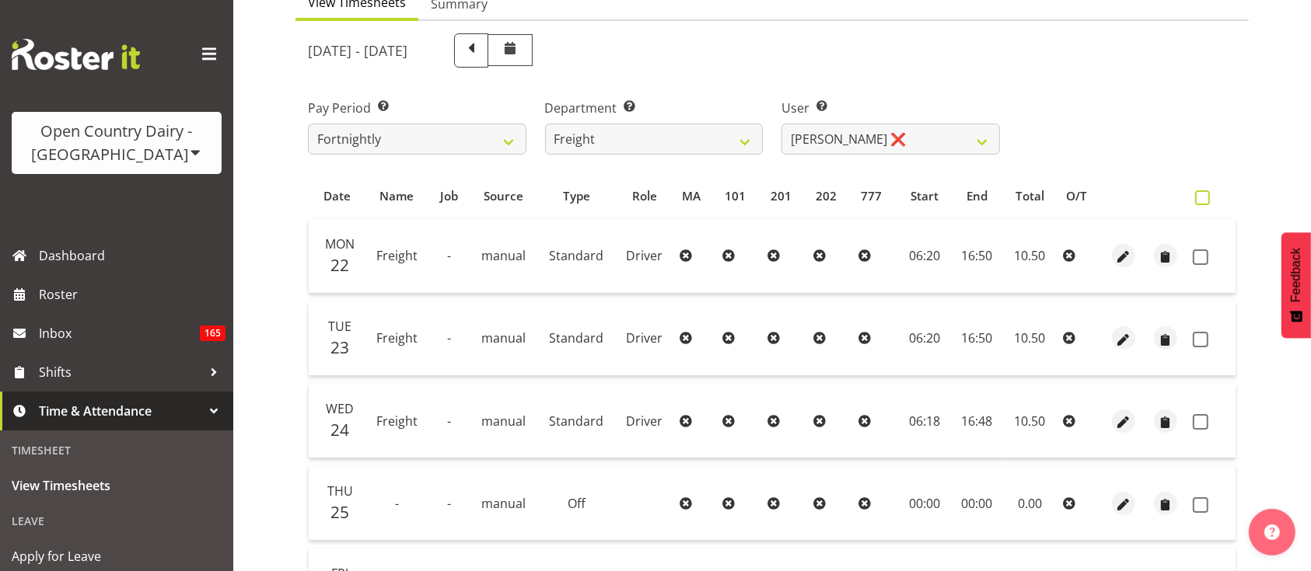
click at [1205, 194] on span at bounding box center [1202, 197] width 15 height 15
click at [1205, 194] on input "checkbox" at bounding box center [1200, 198] width 10 height 10
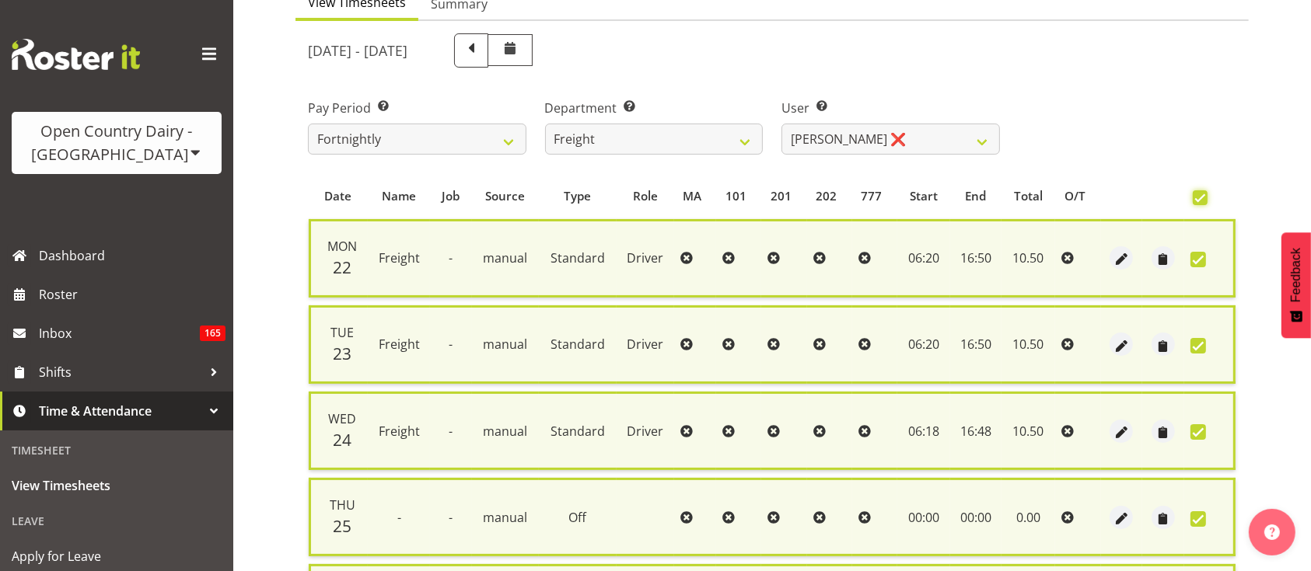
scroll to position [531, 0]
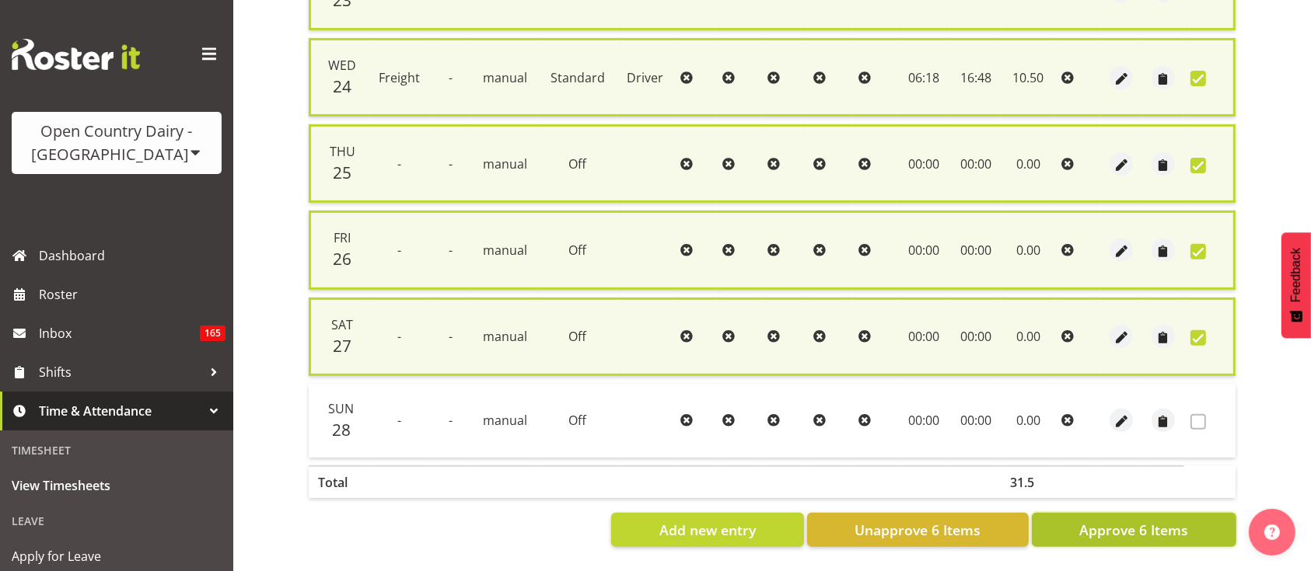
click at [1096, 513] on button "Approve 6 Items" at bounding box center [1134, 530] width 204 height 34
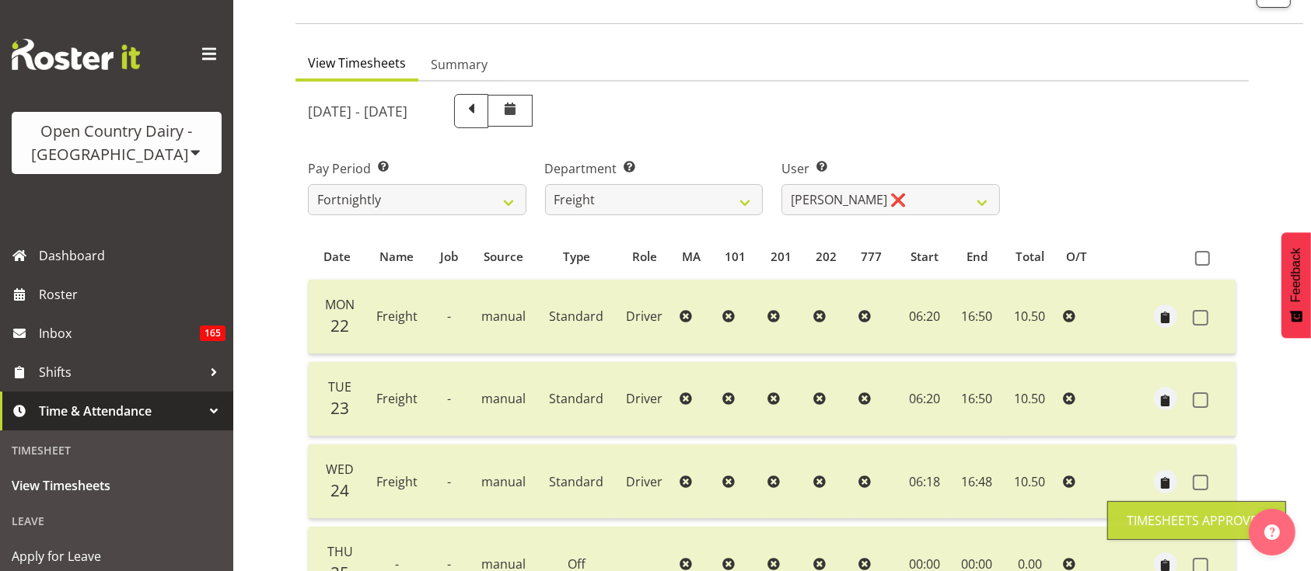
scroll to position [106, 0]
click at [875, 190] on select "[PERSON_NAME] ❌ [PERSON_NAME] ❌ [PERSON_NAME] ❌ [PERSON_NAME] (Spotty) McMurdo …" at bounding box center [890, 201] width 218 height 31
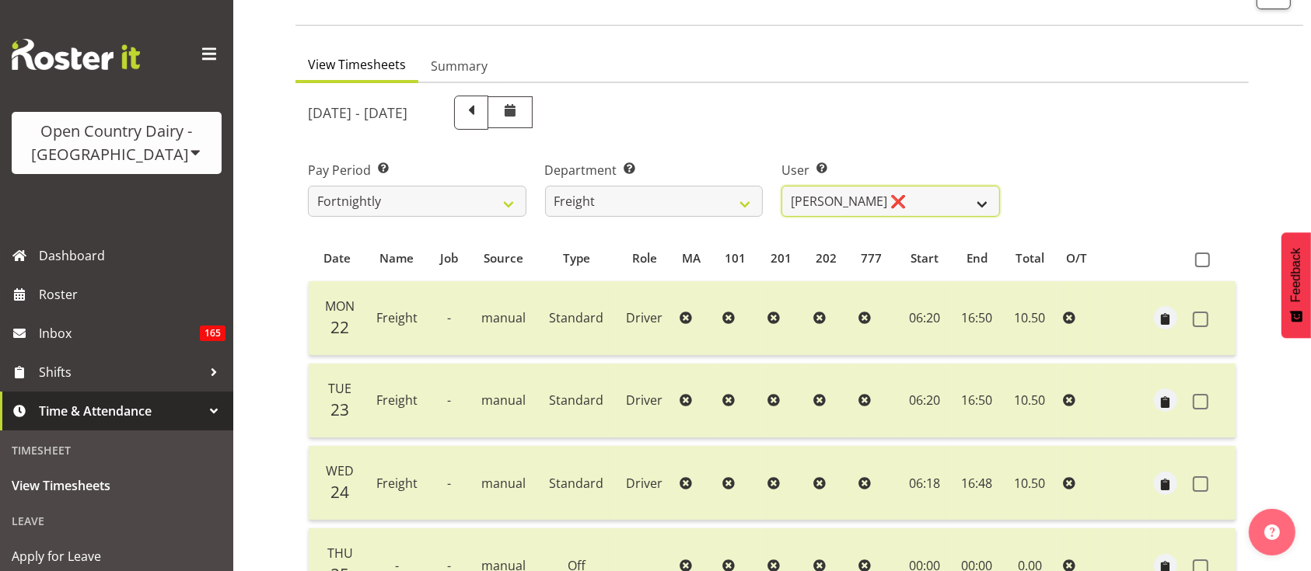
click at [781, 186] on select "[PERSON_NAME] ❌ [PERSON_NAME] ❌ [PERSON_NAME] ❌ [PERSON_NAME] (Spotty) McMurdo …" at bounding box center [890, 201] width 218 height 31
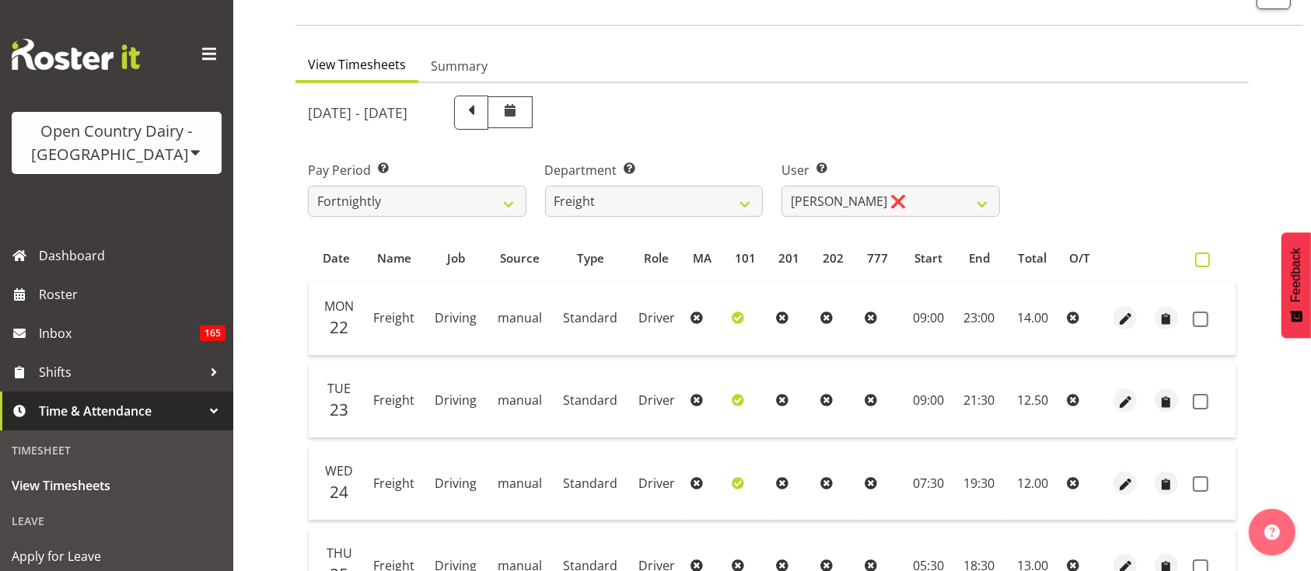
click at [1202, 258] on span at bounding box center [1202, 260] width 15 height 15
click at [1202, 258] on input "checkbox" at bounding box center [1200, 260] width 10 height 10
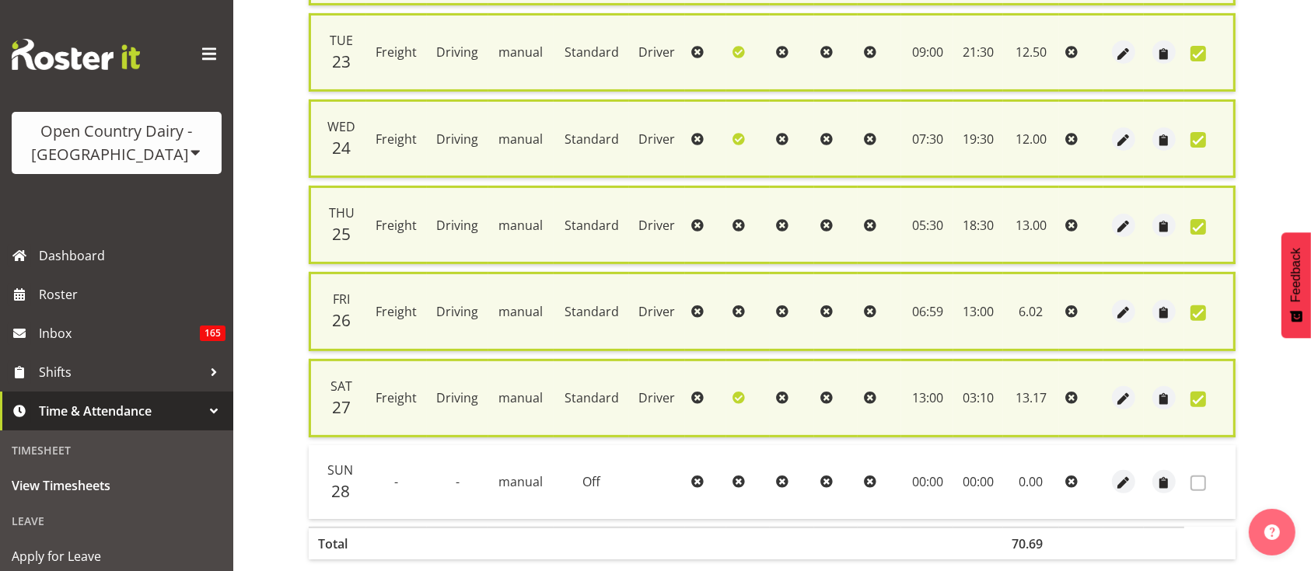
scroll to position [531, 0]
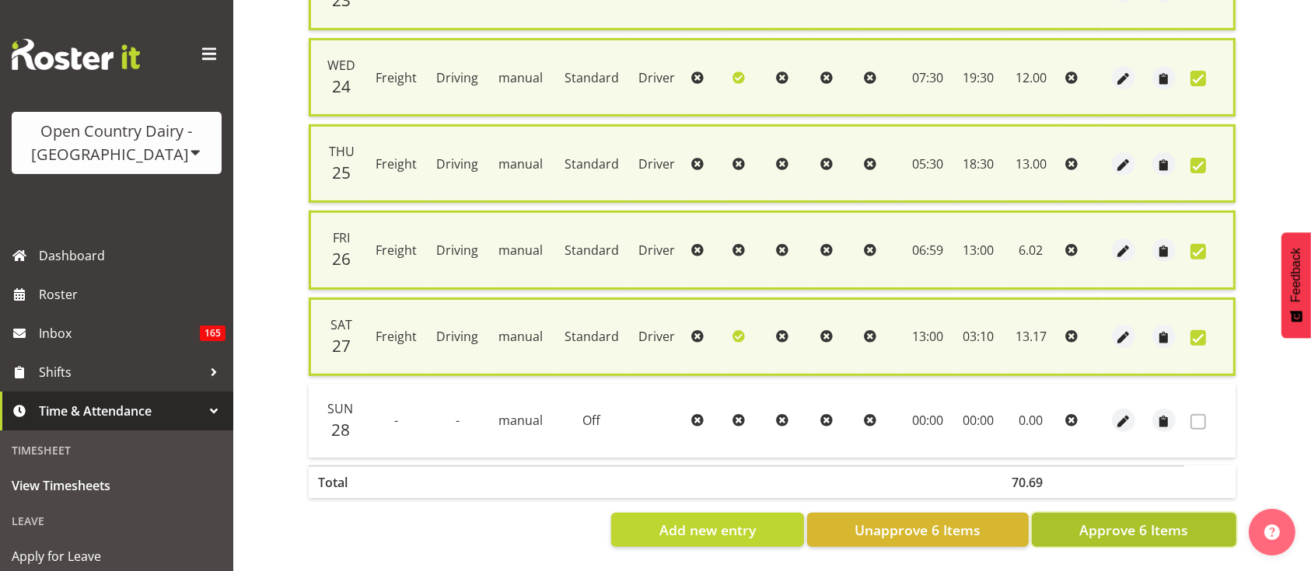
click at [1138, 520] on span "Approve 6 Items" at bounding box center [1133, 530] width 109 height 20
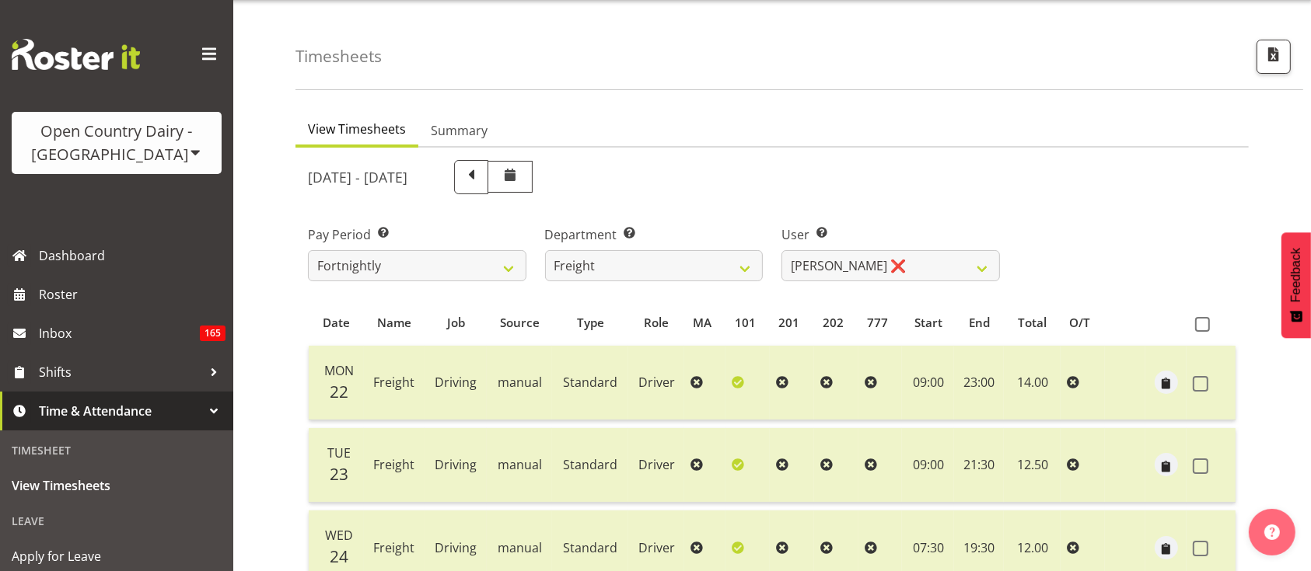
scroll to position [0, 0]
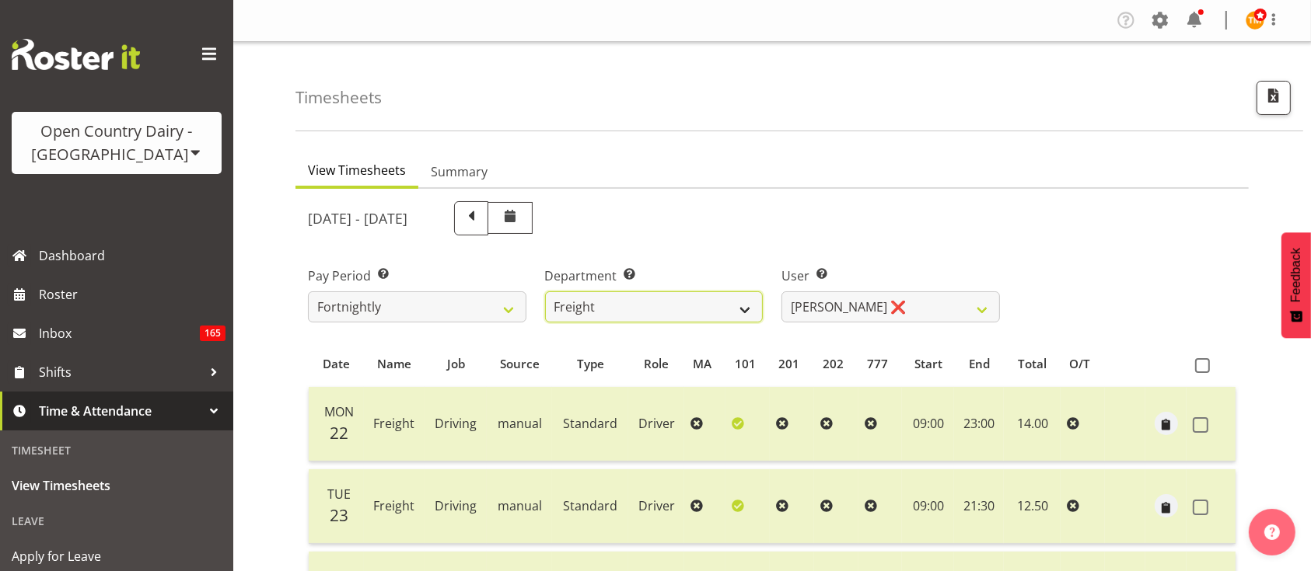
click at [635, 308] on select "734 735 736 737 738 739 851 853 854 855 856 858 861 862 865 867-9032 868 869 87…" at bounding box center [654, 307] width 218 height 31
click at [545, 292] on select "734 735 736 737 738 739 851 853 854 855 856 858 861 862 865 867-9032 868 869 87…" at bounding box center [654, 307] width 218 height 31
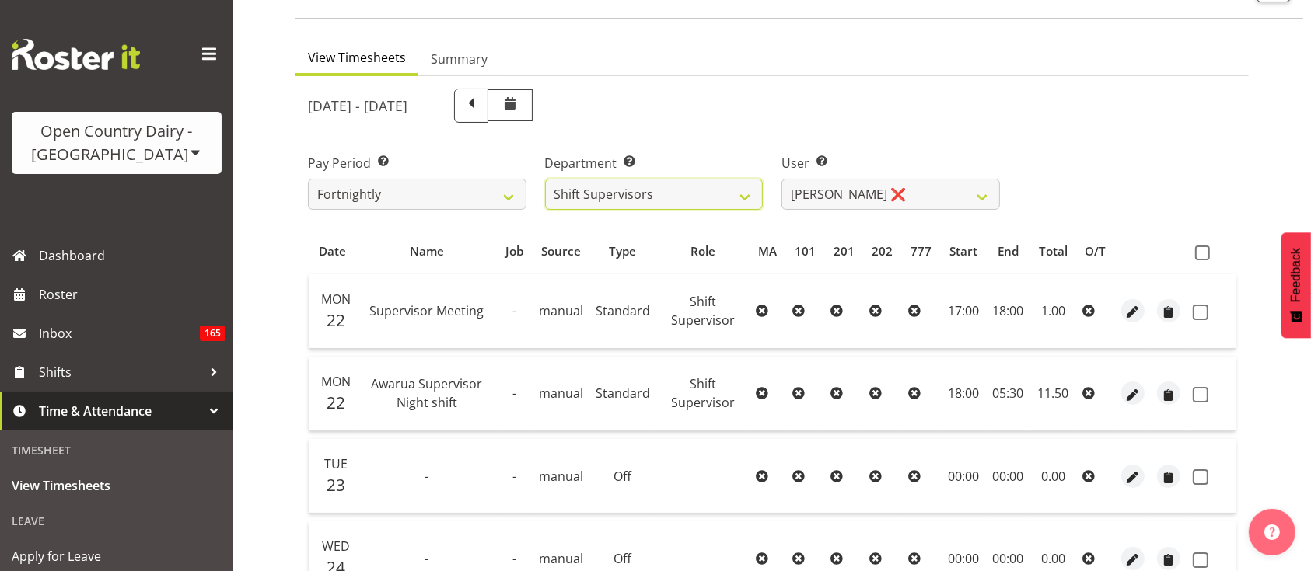
scroll to position [114, 0]
click at [1201, 253] on span at bounding box center [1202, 252] width 15 height 15
click at [1201, 253] on input "checkbox" at bounding box center [1200, 252] width 10 height 10
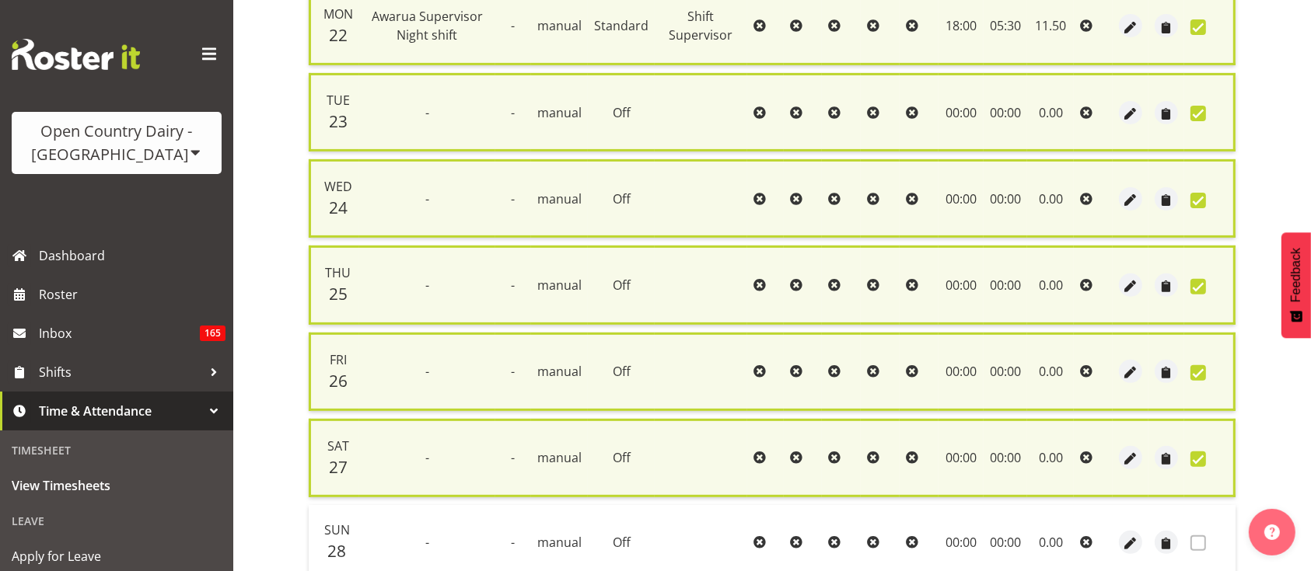
scroll to position [616, 0]
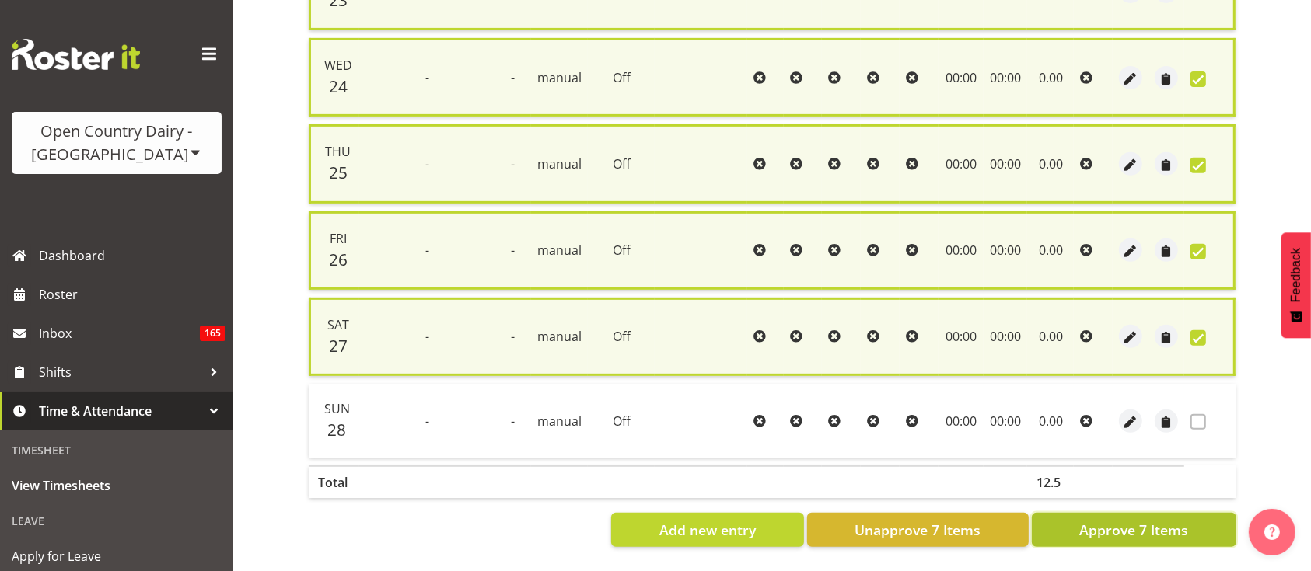
click at [1165, 520] on span "Approve 7 Items" at bounding box center [1133, 530] width 109 height 20
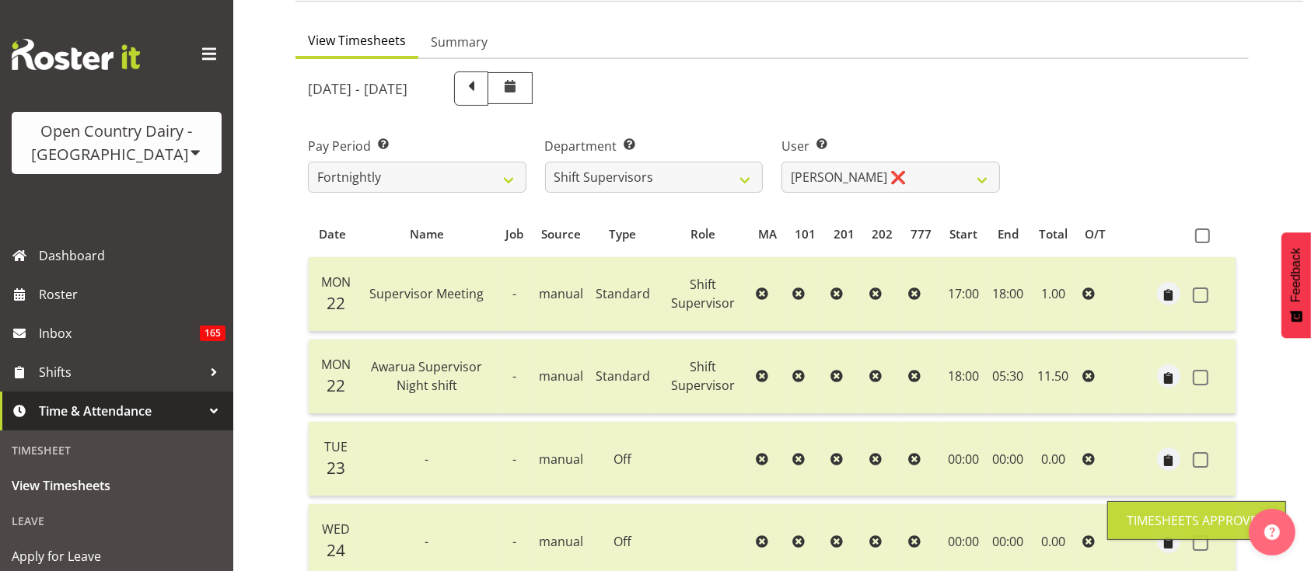
scroll to position [128, 0]
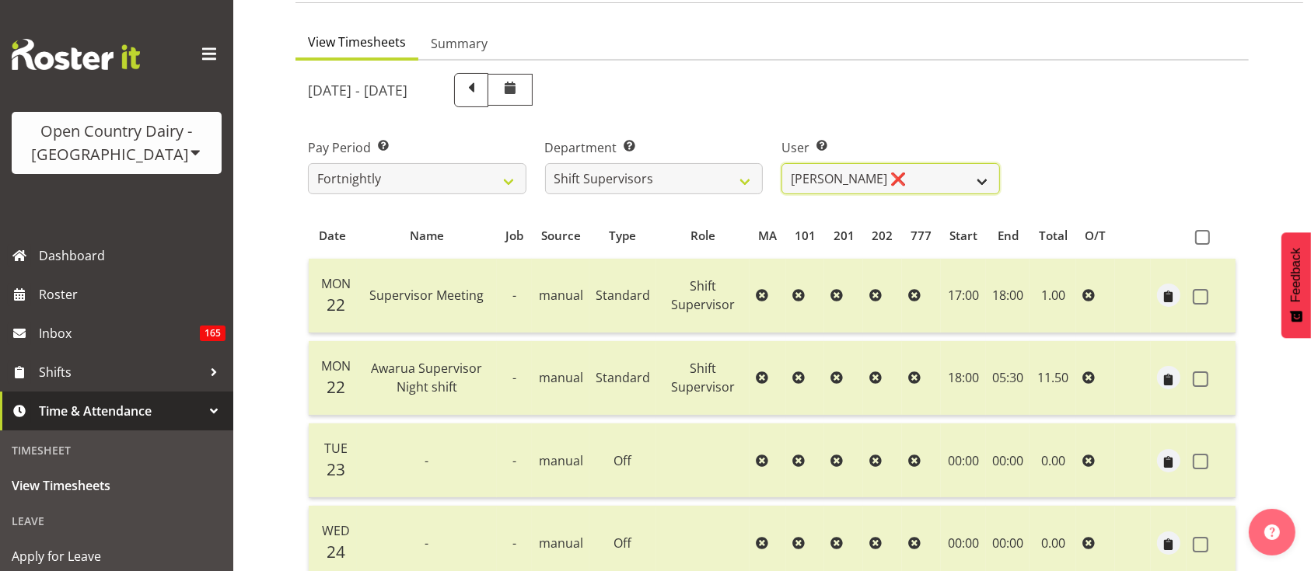
click at [872, 179] on select "[PERSON_NAME] ❌ [PERSON_NAME] ❌ [PERSON_NAME] ❌ [PERSON_NAME] ❌" at bounding box center [890, 178] width 218 height 31
click at [781, 163] on select "[PERSON_NAME] ❌ [PERSON_NAME] ❌ [PERSON_NAME] ❌ [PERSON_NAME] ❌" at bounding box center [890, 178] width 218 height 31
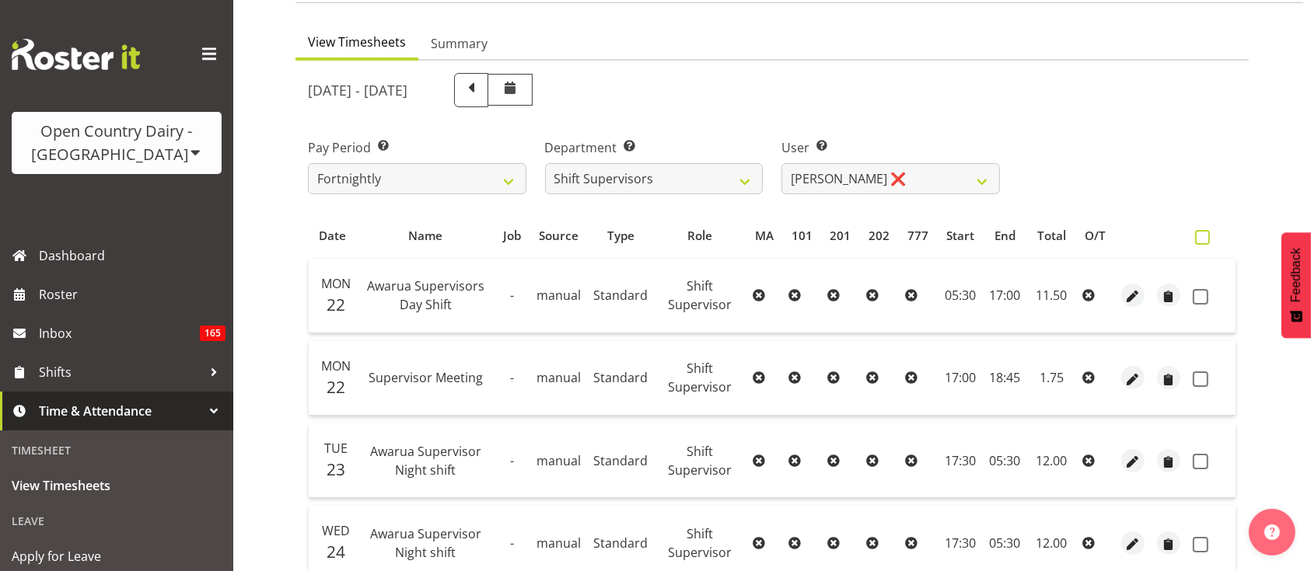
click at [1210, 243] on label at bounding box center [1206, 237] width 23 height 15
click at [1205, 243] on input "checkbox" at bounding box center [1200, 237] width 10 height 10
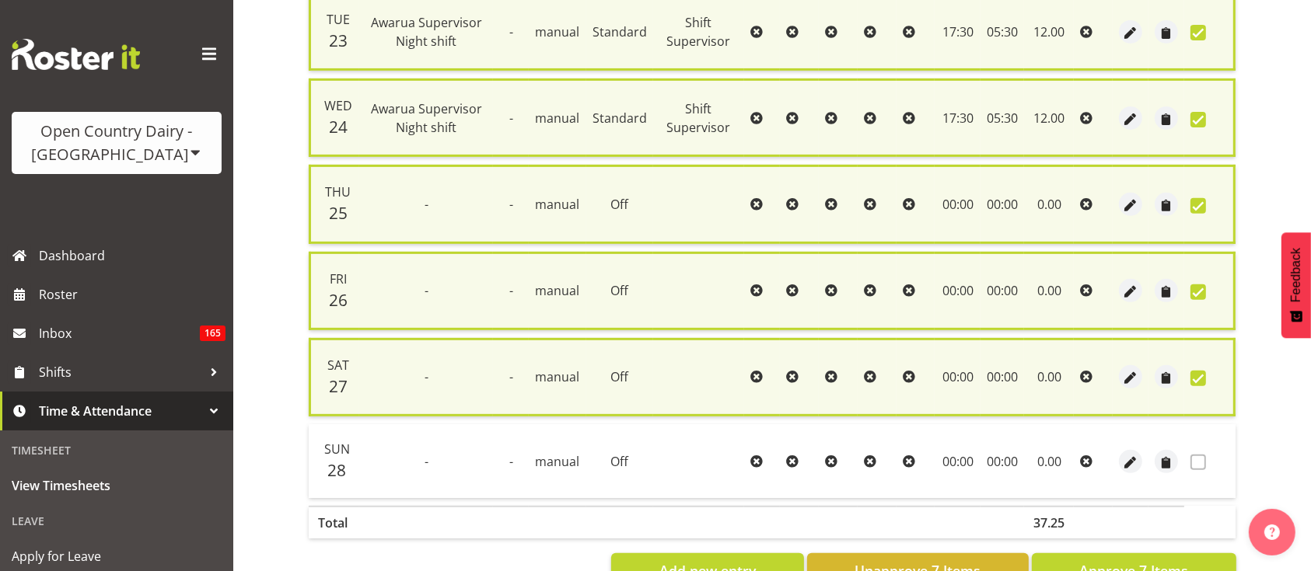
scroll to position [616, 0]
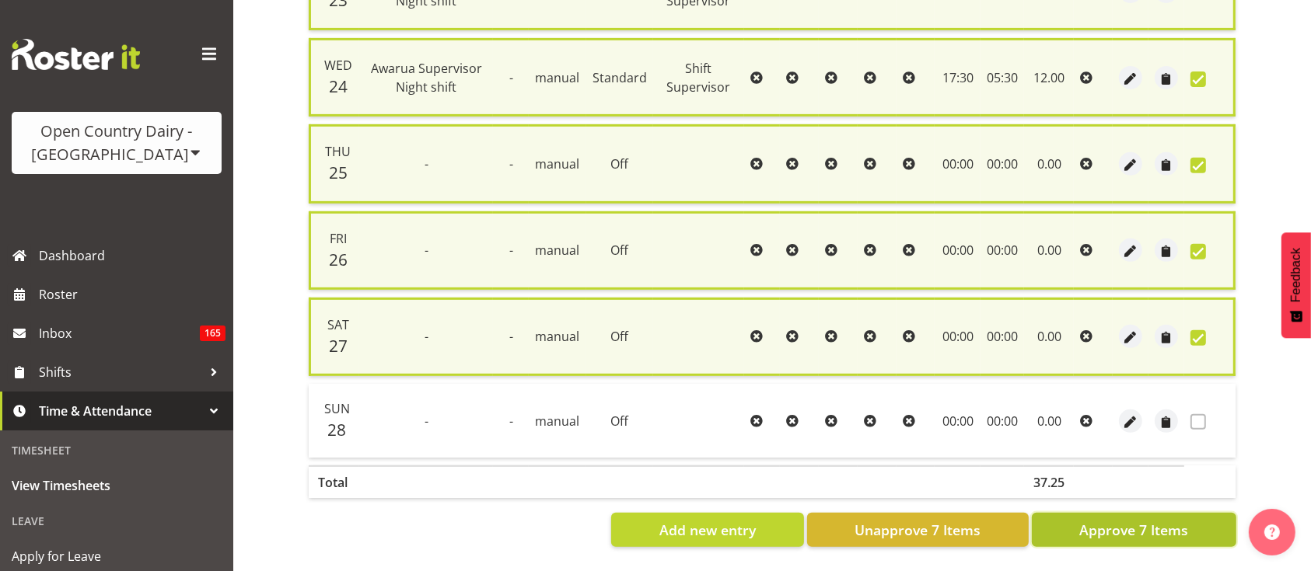
click at [1161, 520] on span "Approve 7 Items" at bounding box center [1133, 530] width 109 height 20
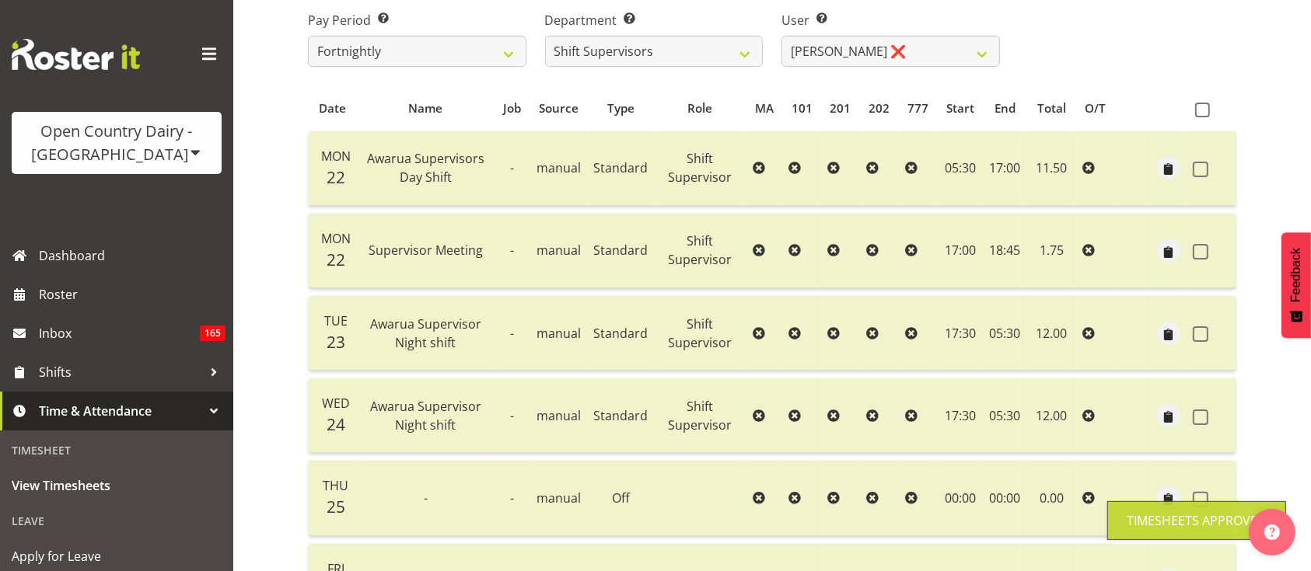
scroll to position [225, 0]
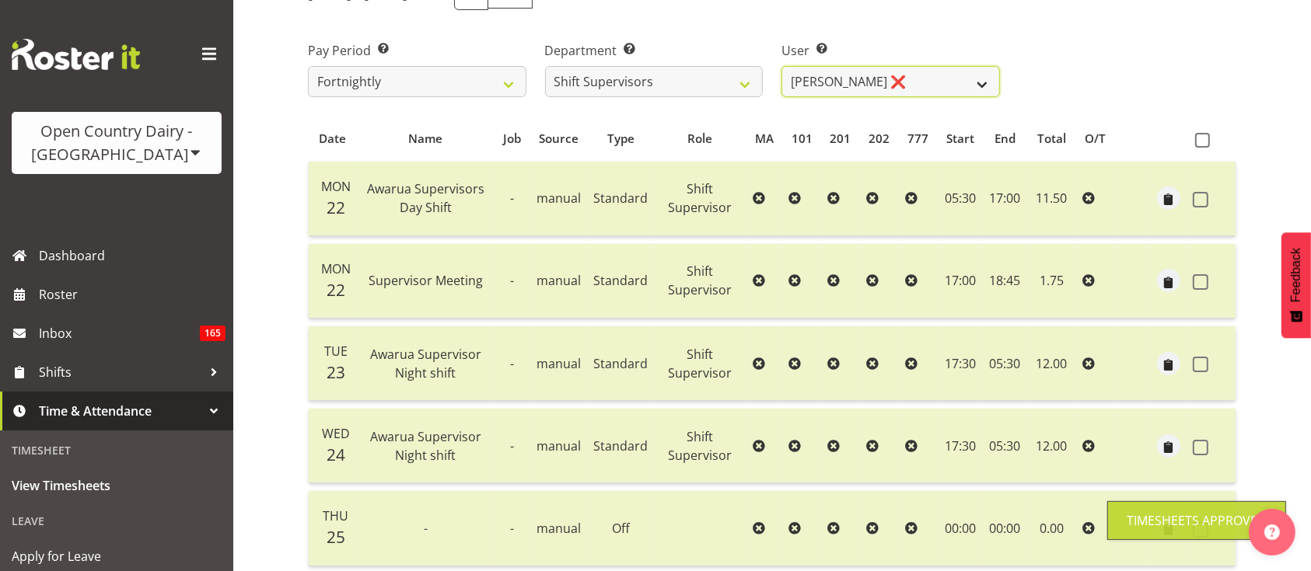
click at [922, 91] on select "[PERSON_NAME] ❌ [PERSON_NAME] ❌ [PERSON_NAME] ❌ [PERSON_NAME] ❌" at bounding box center [890, 81] width 218 height 31
click at [781, 66] on select "[PERSON_NAME] ❌ [PERSON_NAME] ❌ [PERSON_NAME] ❌ [PERSON_NAME] ❌" at bounding box center [890, 81] width 218 height 31
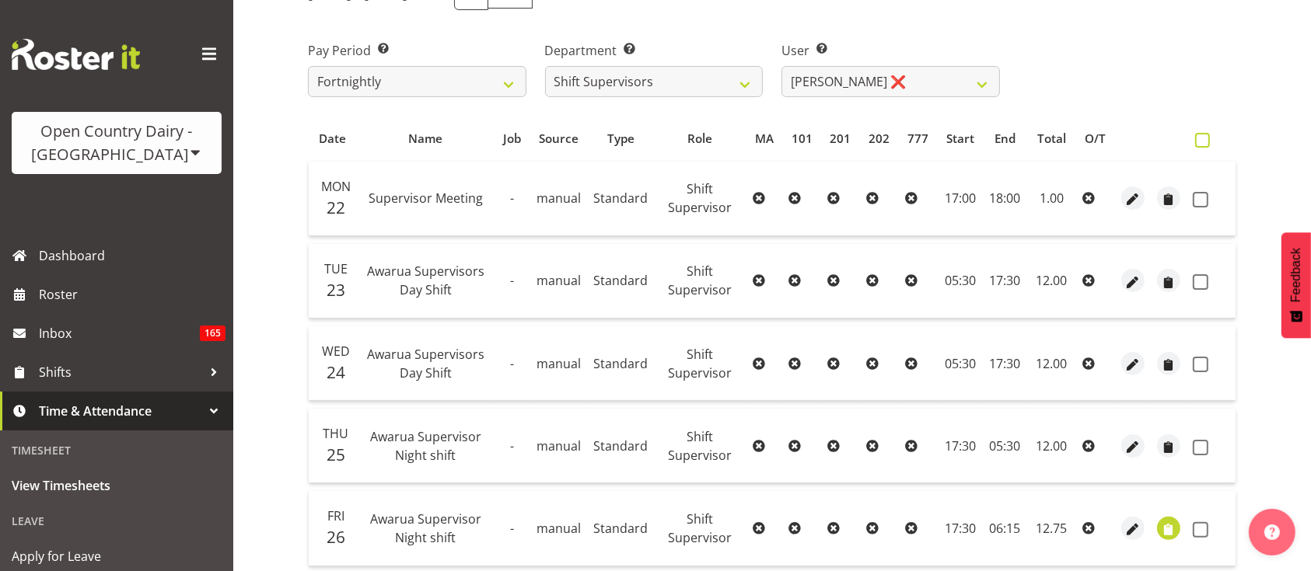
click at [1207, 142] on span at bounding box center [1202, 140] width 15 height 15
click at [1205, 142] on input "checkbox" at bounding box center [1200, 140] width 10 height 10
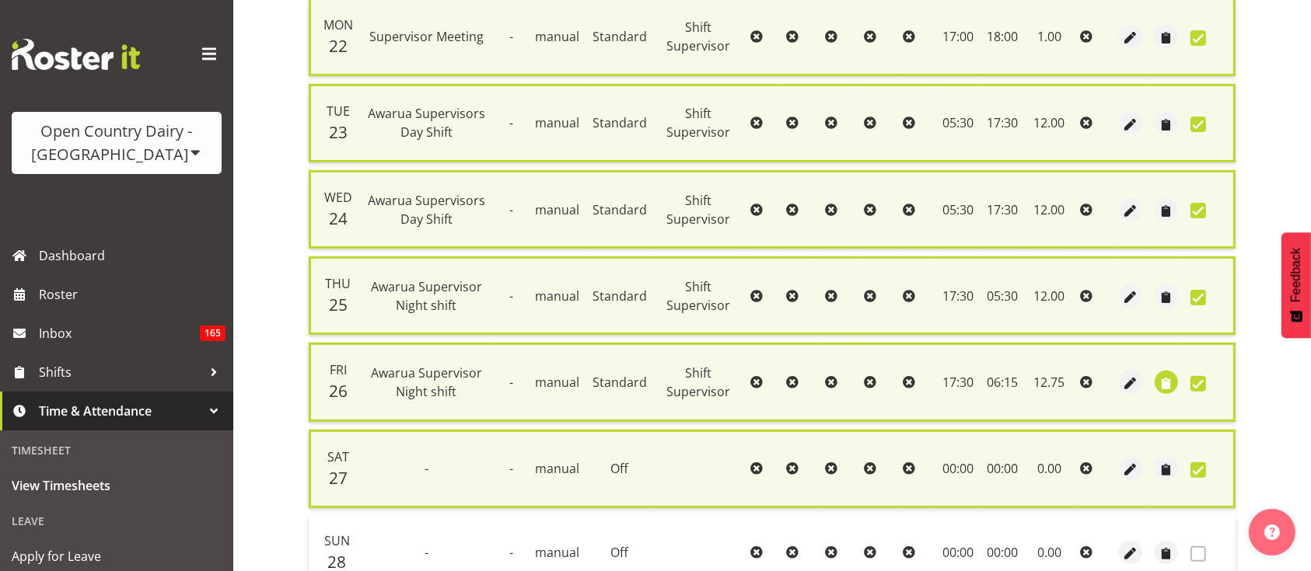
scroll to position [398, 0]
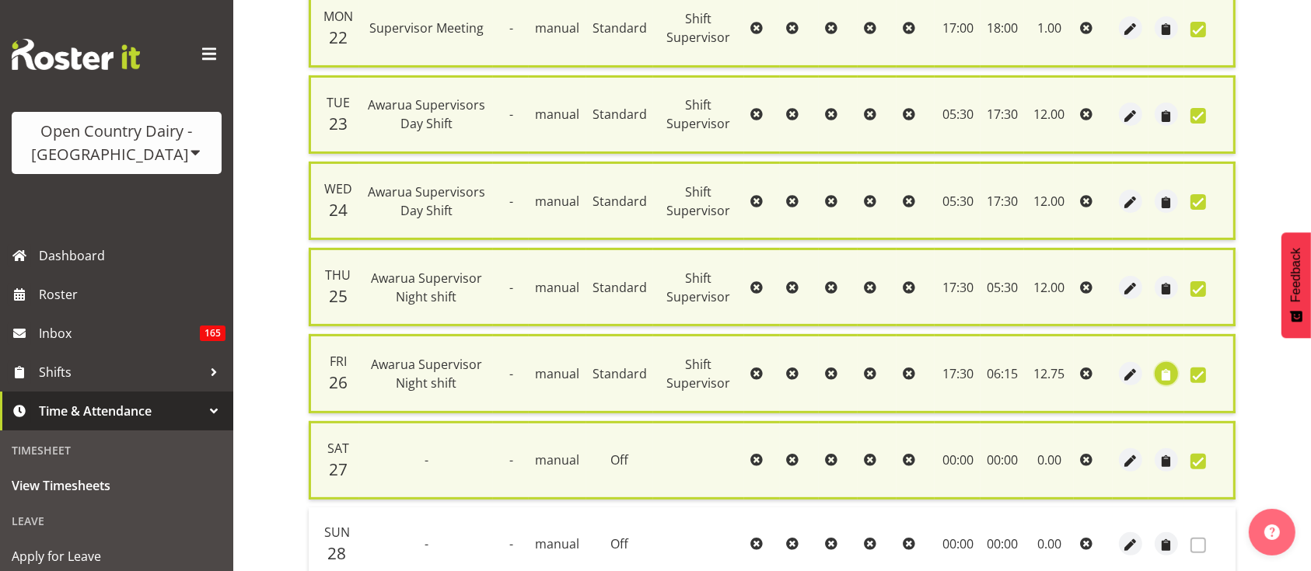
click at [1170, 375] on span "button" at bounding box center [1167, 375] width 18 height 18
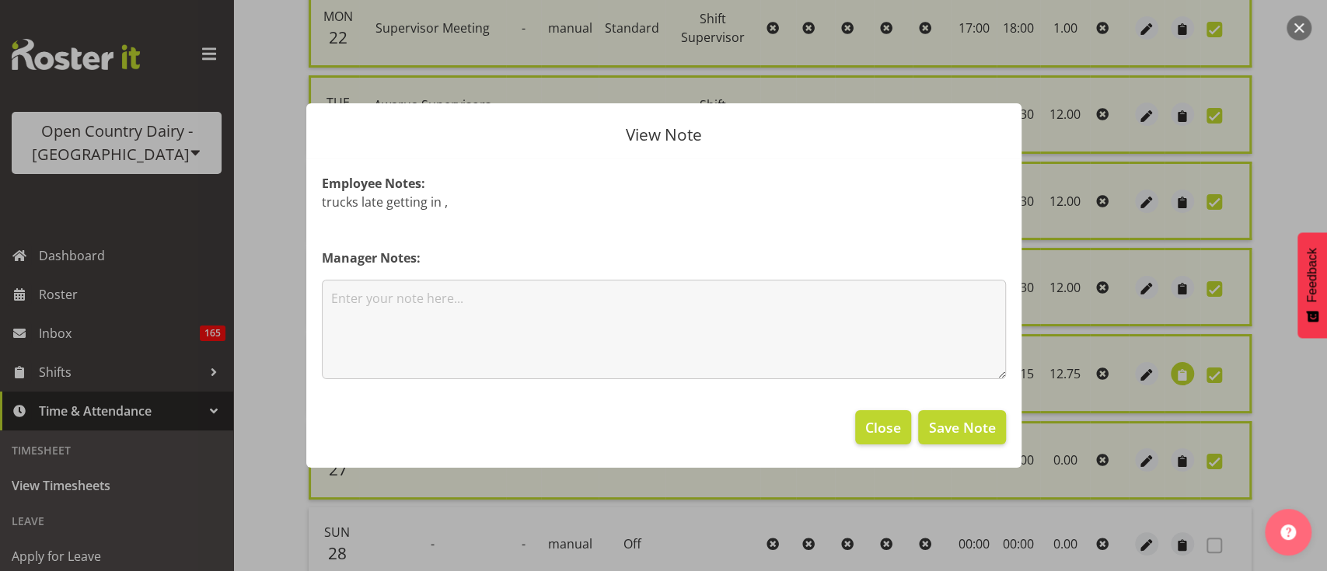
click at [1163, 370] on div at bounding box center [663, 285] width 1327 height 571
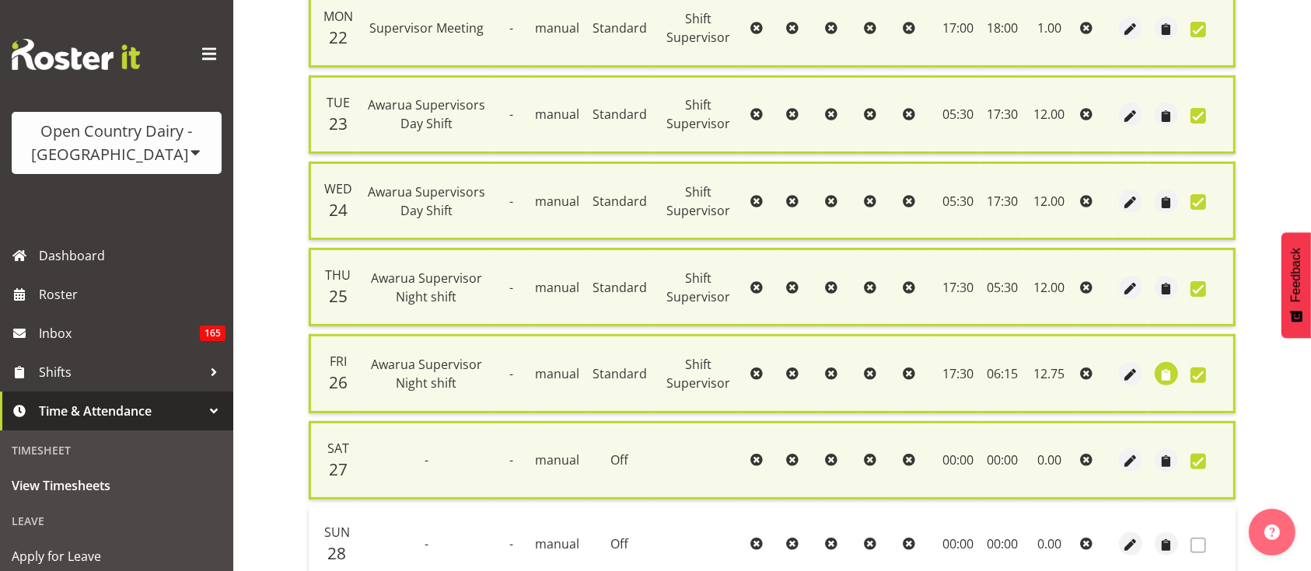
scroll to position [531, 0]
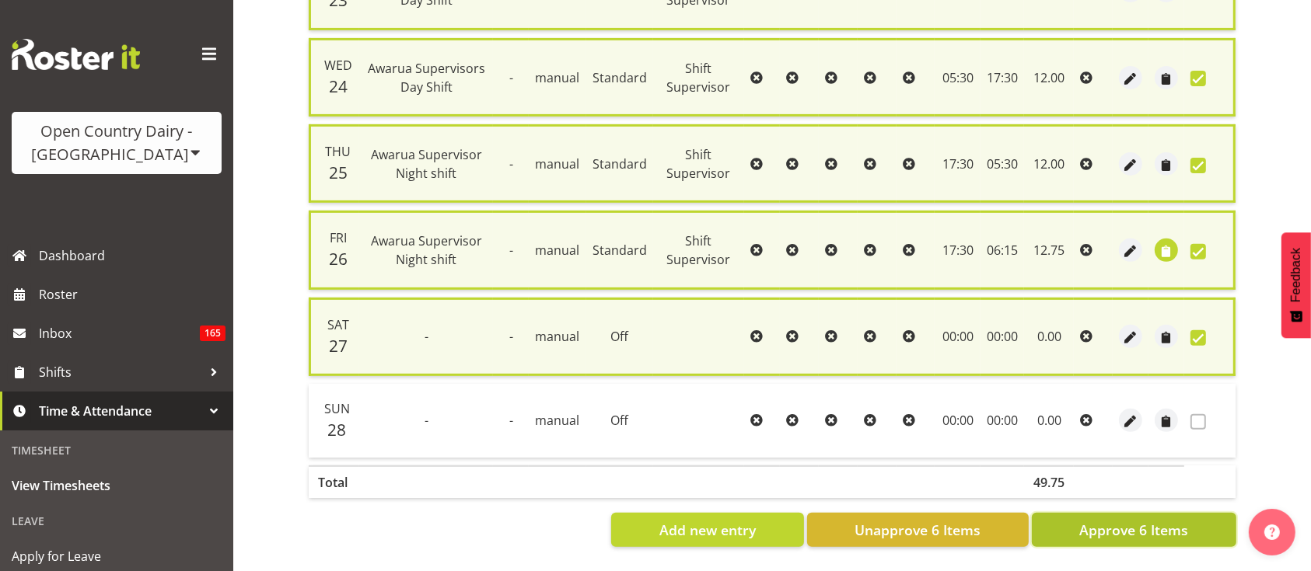
click at [1158, 520] on span "Approve 6 Items" at bounding box center [1133, 530] width 109 height 20
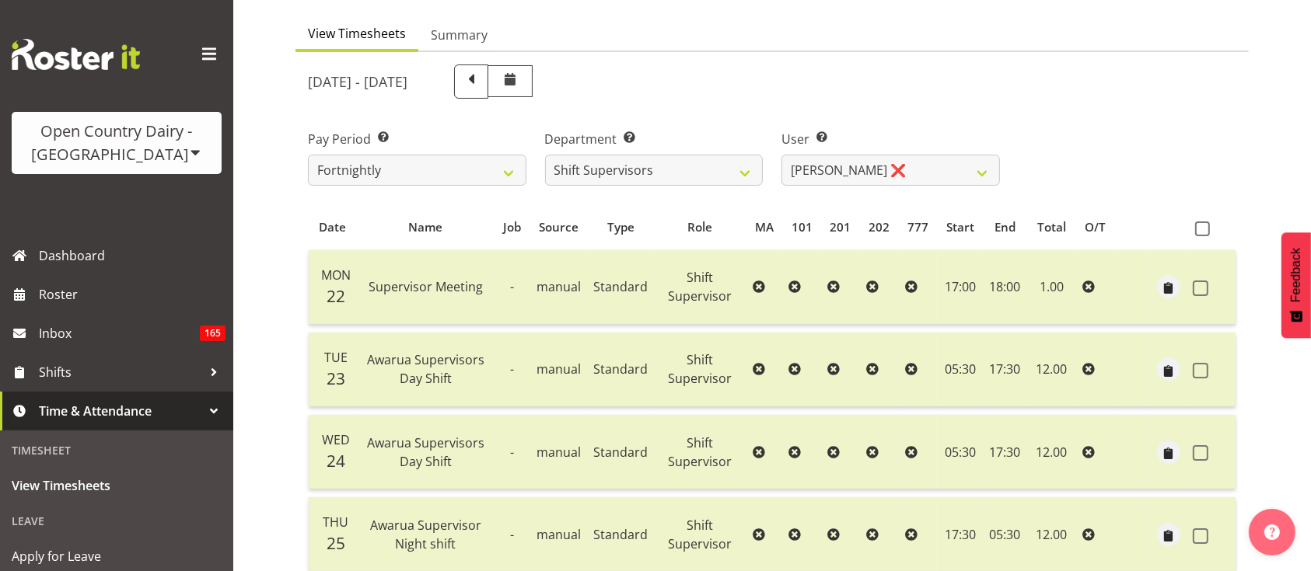
scroll to position [0, 0]
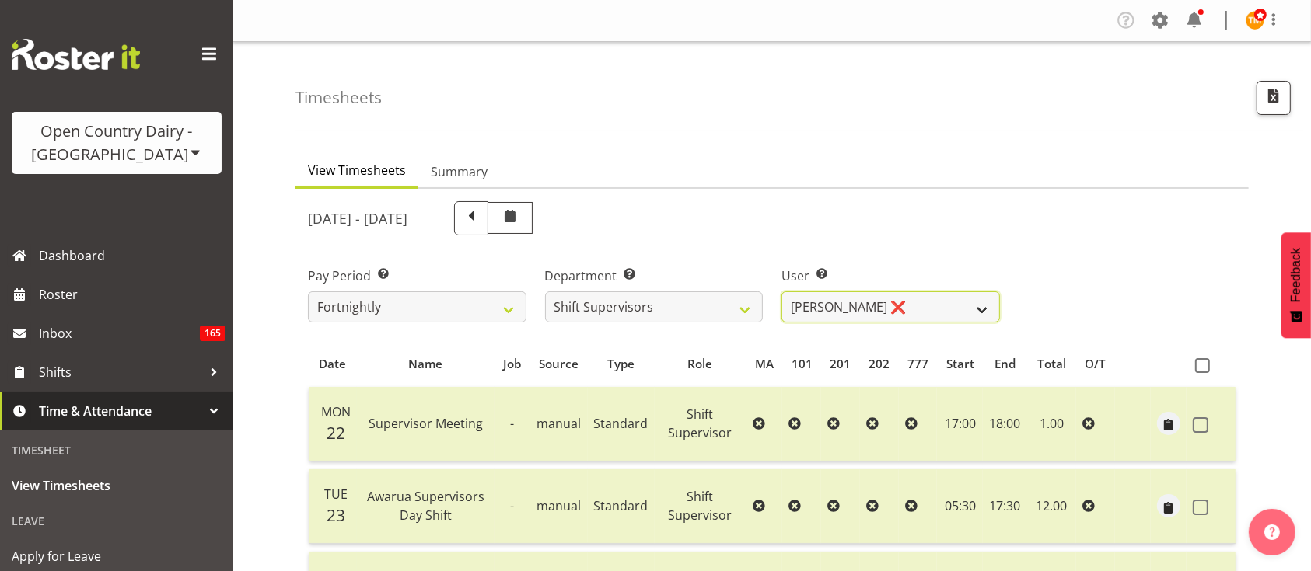
click at [959, 306] on select "[PERSON_NAME] ❌ [PERSON_NAME] ❌ [PERSON_NAME] ❌ [PERSON_NAME] ❌" at bounding box center [890, 307] width 218 height 31
click at [781, 292] on select "[PERSON_NAME] ❌ [PERSON_NAME] ❌ [PERSON_NAME] ❌ [PERSON_NAME] ❌" at bounding box center [890, 307] width 218 height 31
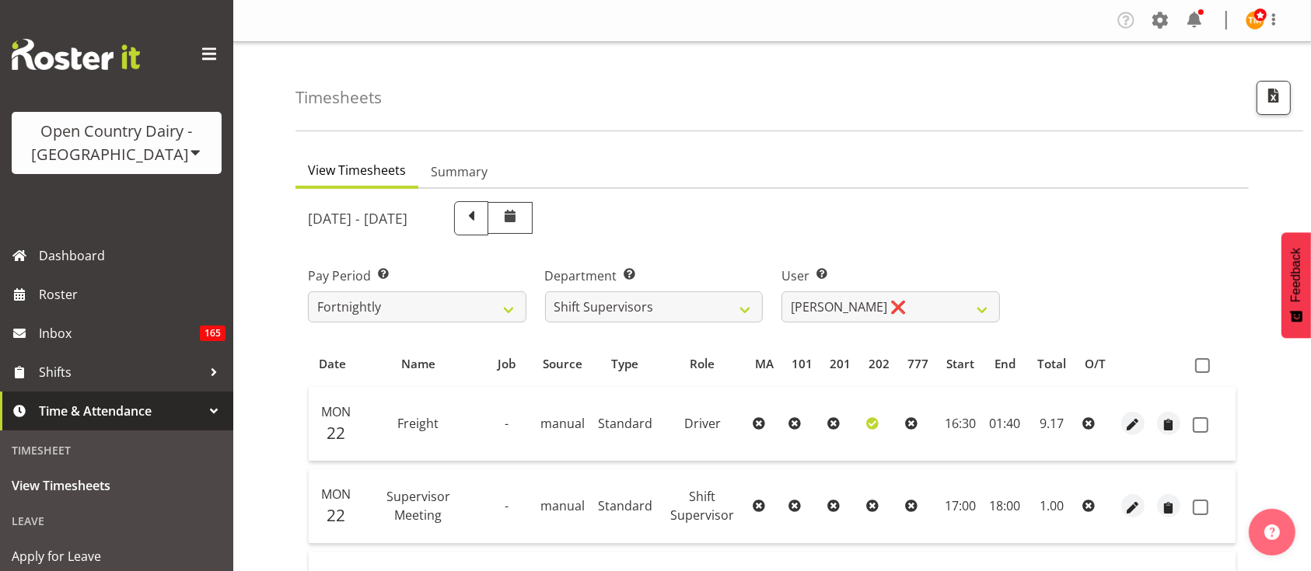
click at [1195, 365] on span at bounding box center [1202, 365] width 15 height 15
click at [1195, 365] on input "checkbox" at bounding box center [1200, 366] width 10 height 10
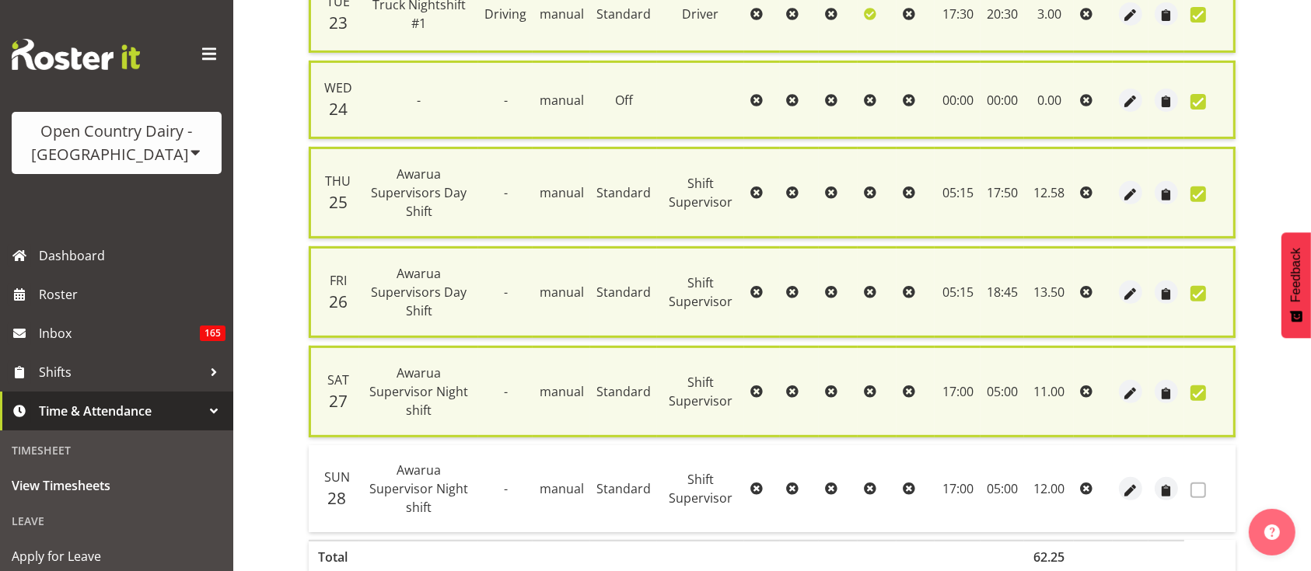
scroll to position [643, 0]
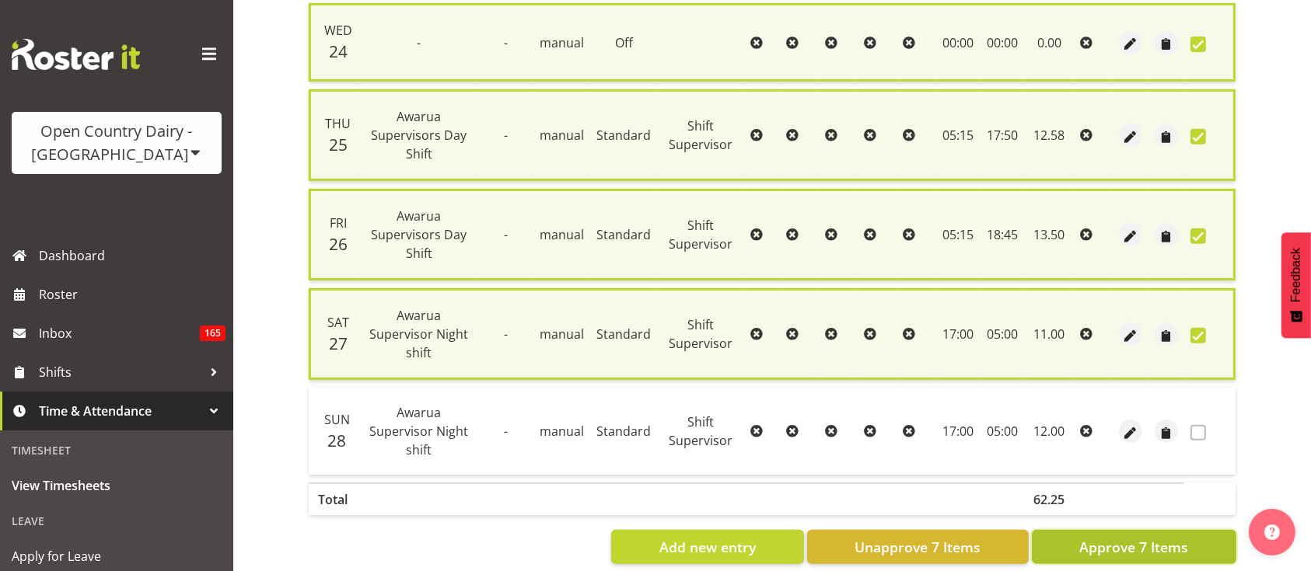
click at [1174, 537] on span "Approve 7 Items" at bounding box center [1133, 547] width 109 height 20
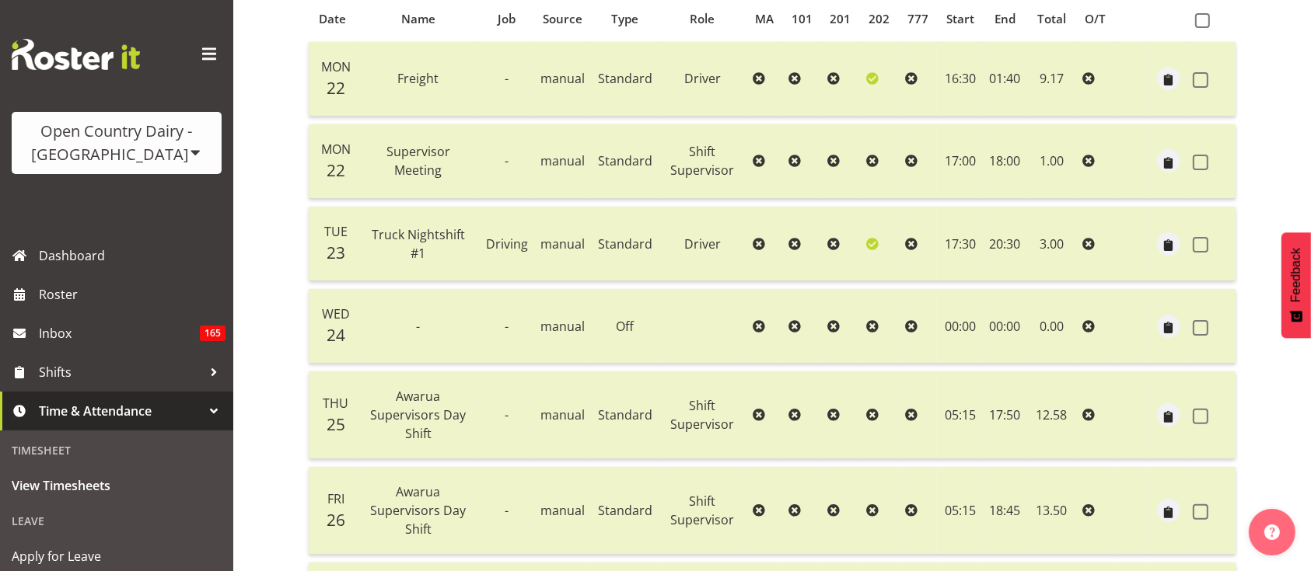
scroll to position [347, 0]
click at [1194, 236] on span at bounding box center [1201, 244] width 16 height 16
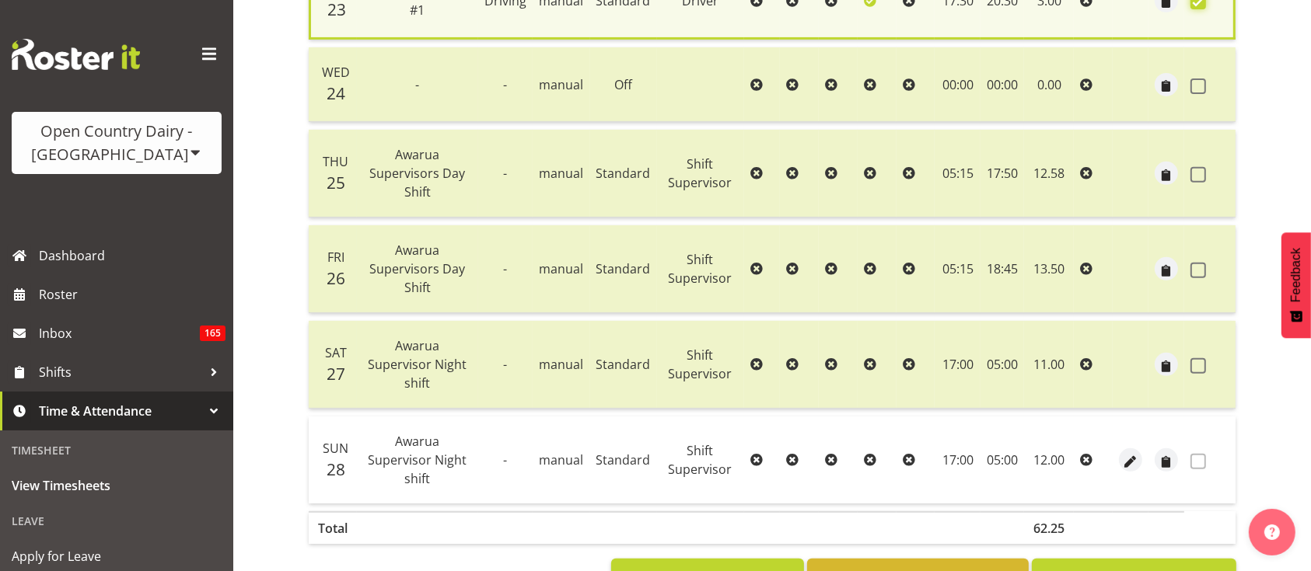
scroll to position [596, 0]
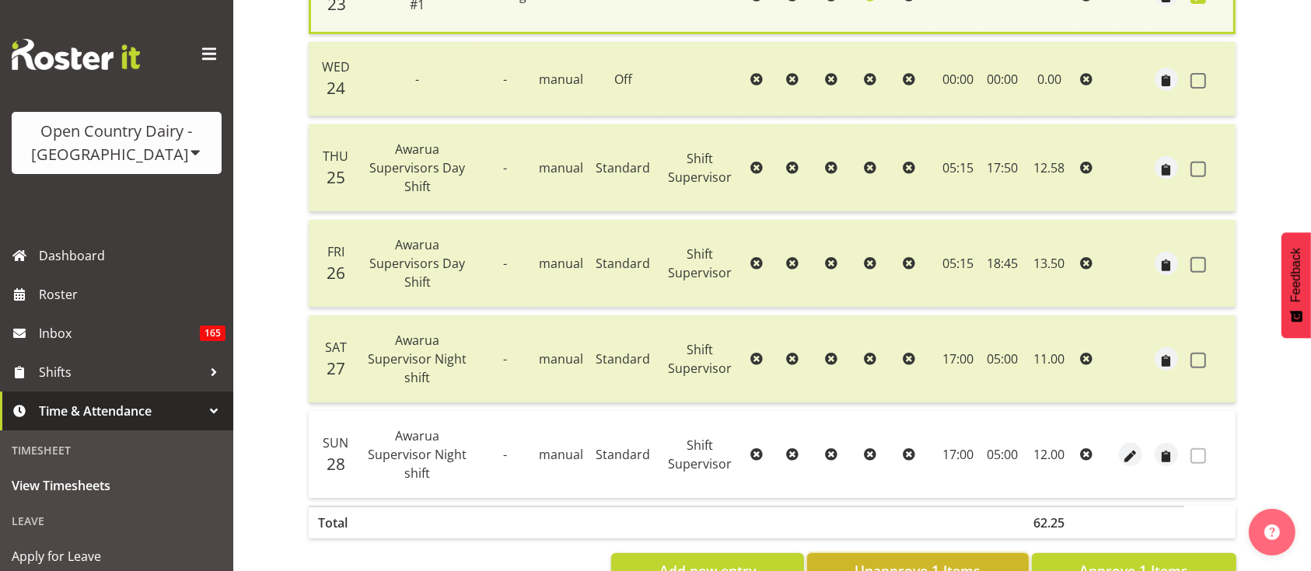
click at [971, 561] on span "Unapprove 1 Items" at bounding box center [917, 571] width 126 height 20
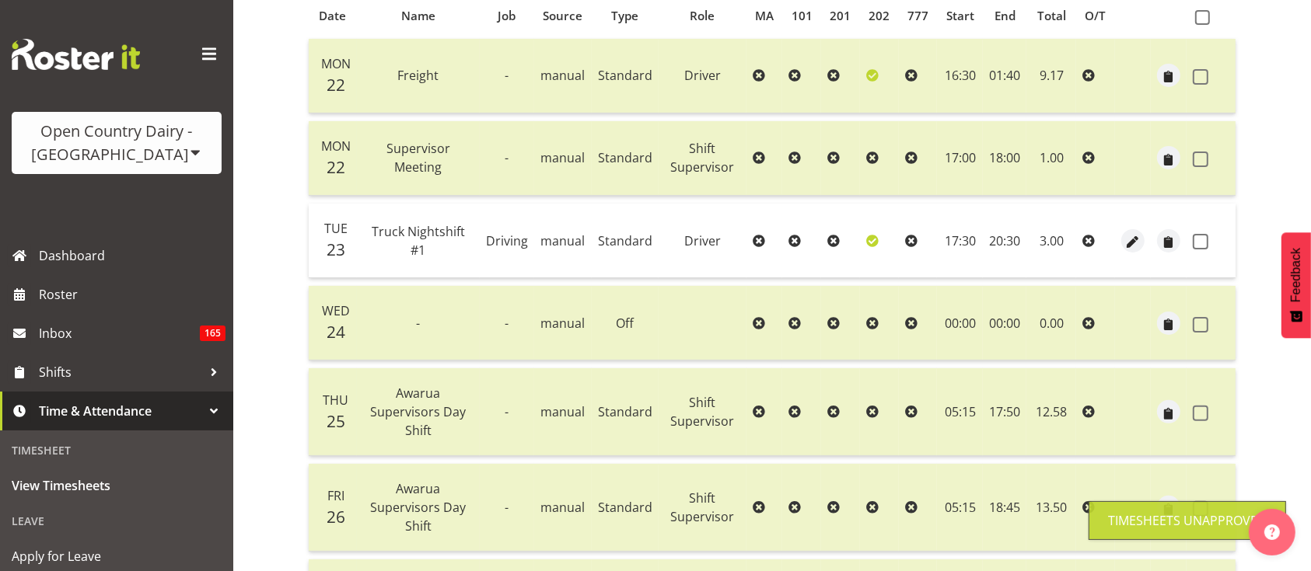
scroll to position [347, 0]
click at [1199, 244] on span at bounding box center [1201, 243] width 16 height 16
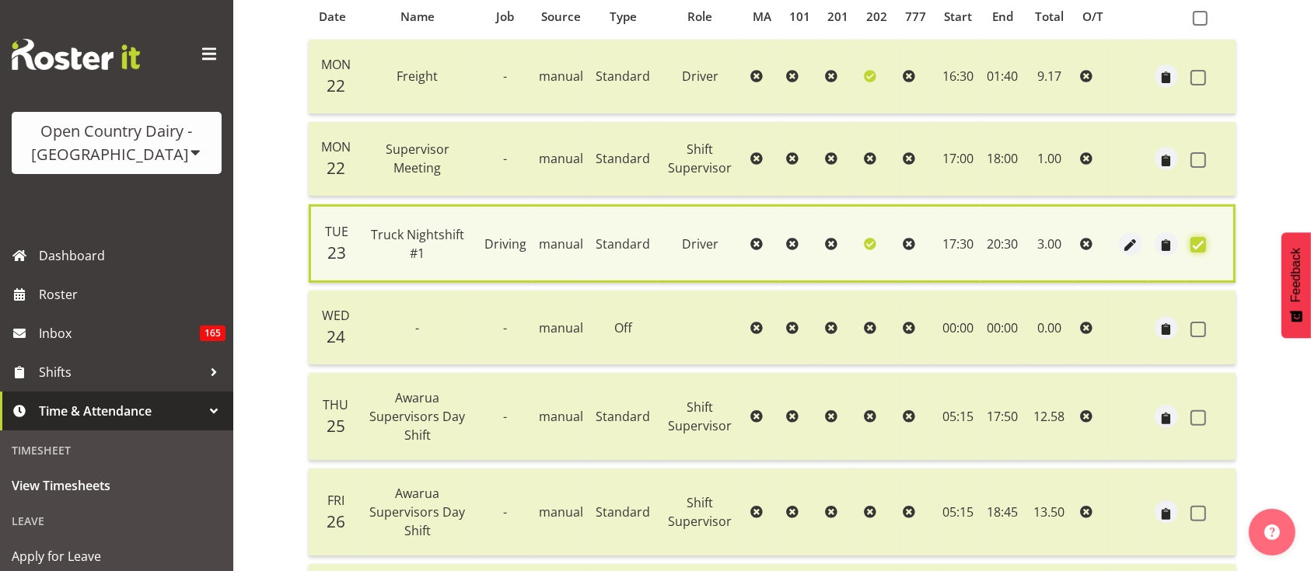
scroll to position [622, 0]
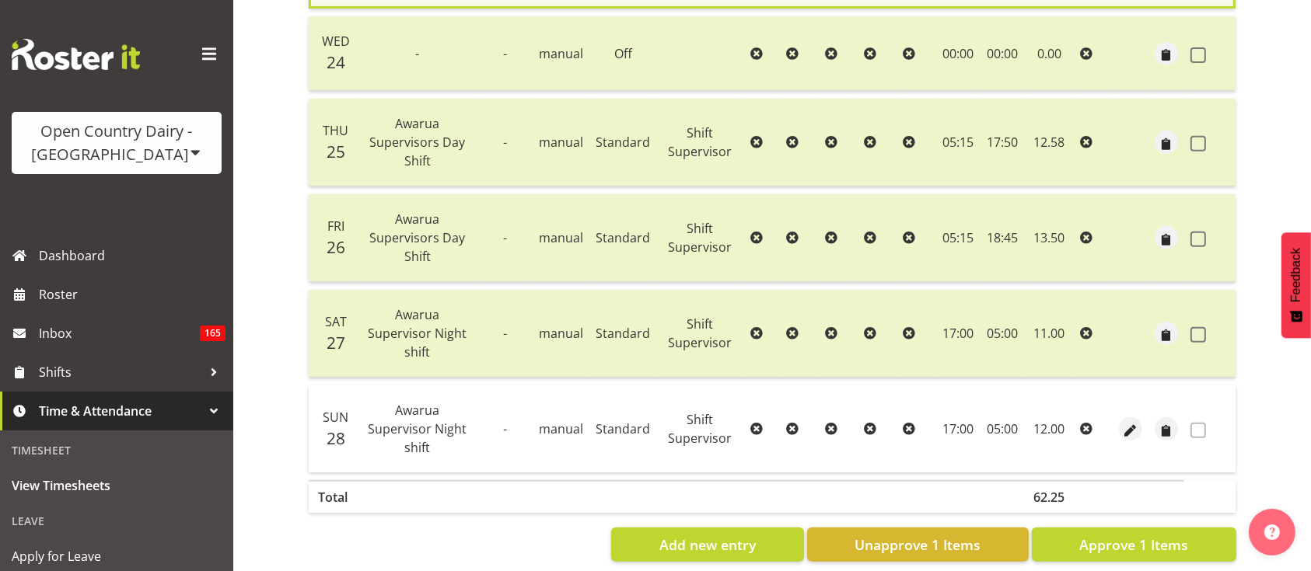
click at [1116, 491] on div "Date Name Job Source Type Role MA 101 201 202 777 Start End Total O/T Mon 22 Fr…" at bounding box center [772, 140] width 928 height 843
click at [1112, 535] on span "Approve 1 Items" at bounding box center [1133, 545] width 109 height 20
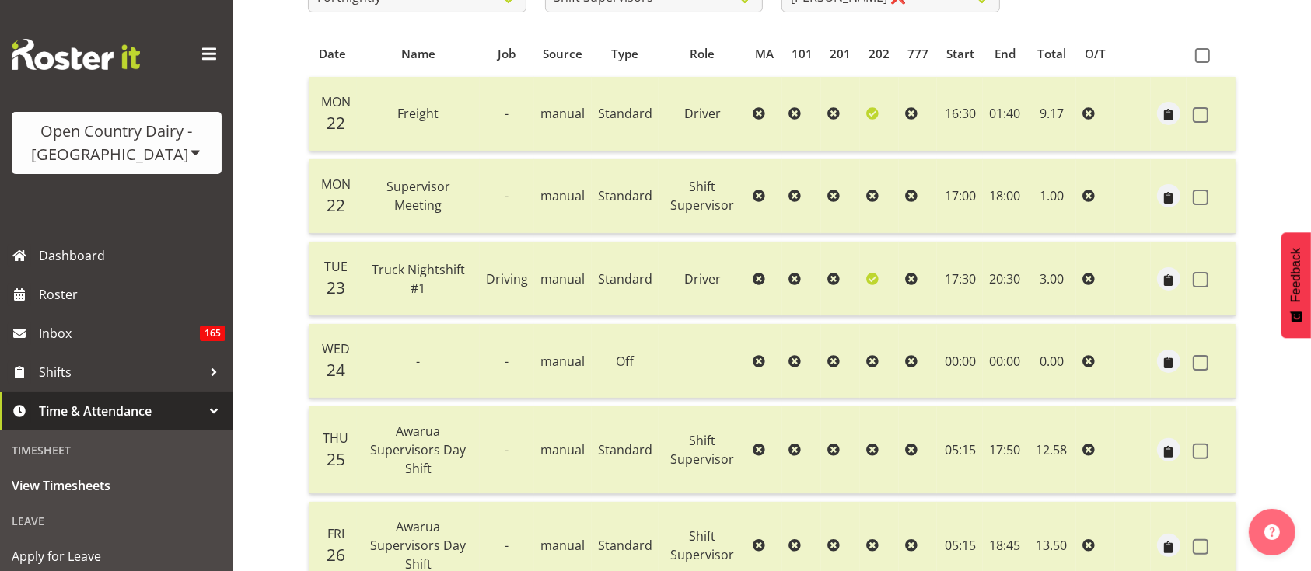
scroll to position [292, 0]
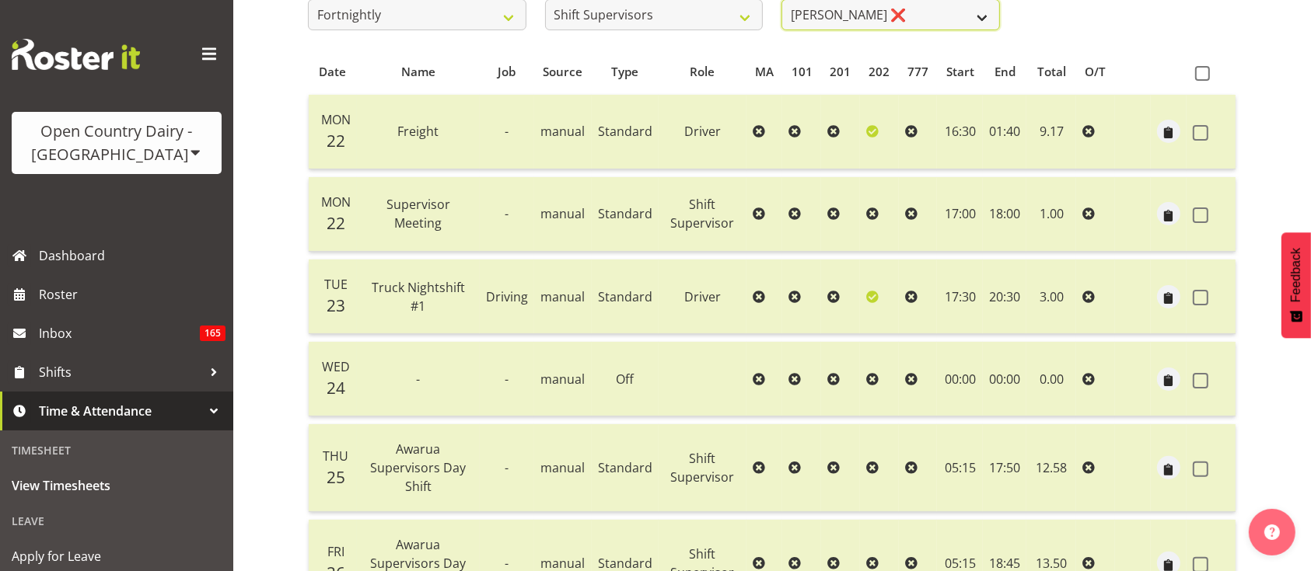
click at [850, 10] on select "[PERSON_NAME] ❌ [PERSON_NAME] ❌ [PERSON_NAME] ❌ [PERSON_NAME] ❌" at bounding box center [890, 14] width 218 height 31
click at [781, 2] on select "[PERSON_NAME] ❌ [PERSON_NAME] ❌ [PERSON_NAME] ❌ [PERSON_NAME] ❌" at bounding box center [890, 17] width 218 height 31
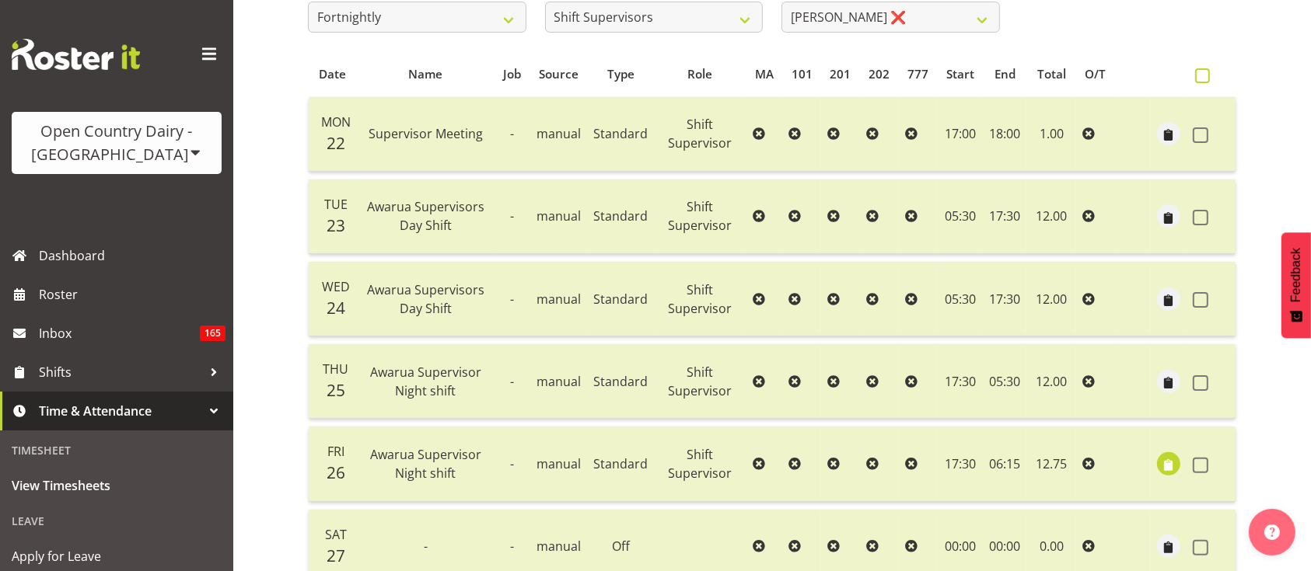
click at [1199, 78] on span at bounding box center [1202, 75] width 15 height 15
click at [1199, 78] on input "checkbox" at bounding box center [1200, 76] width 10 height 10
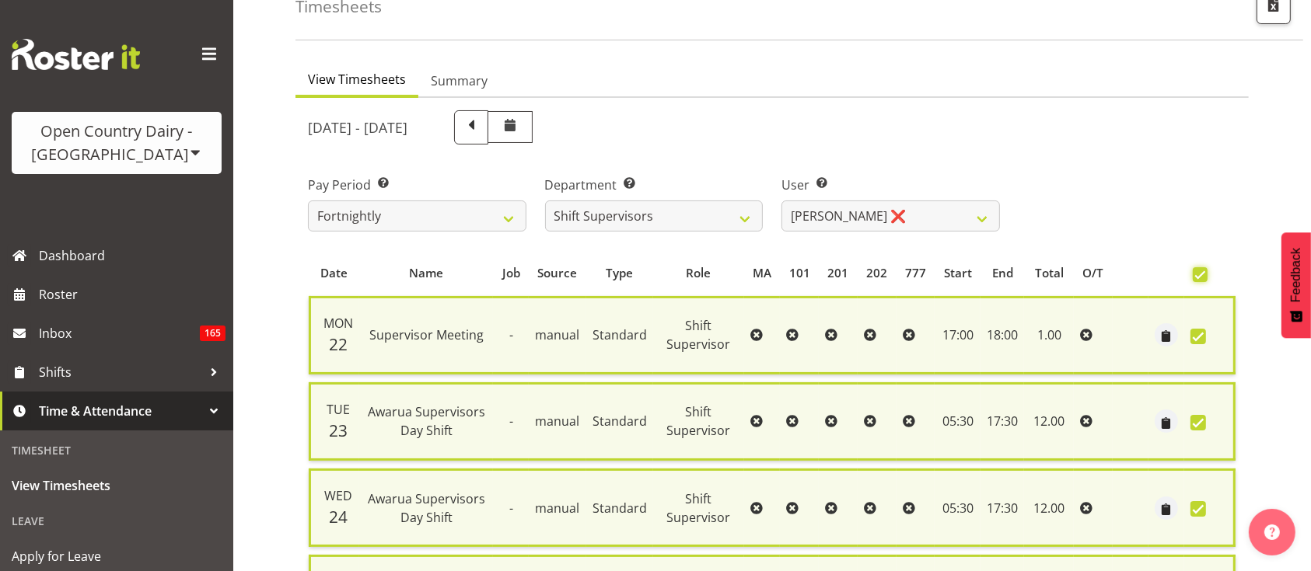
scroll to position [83, 0]
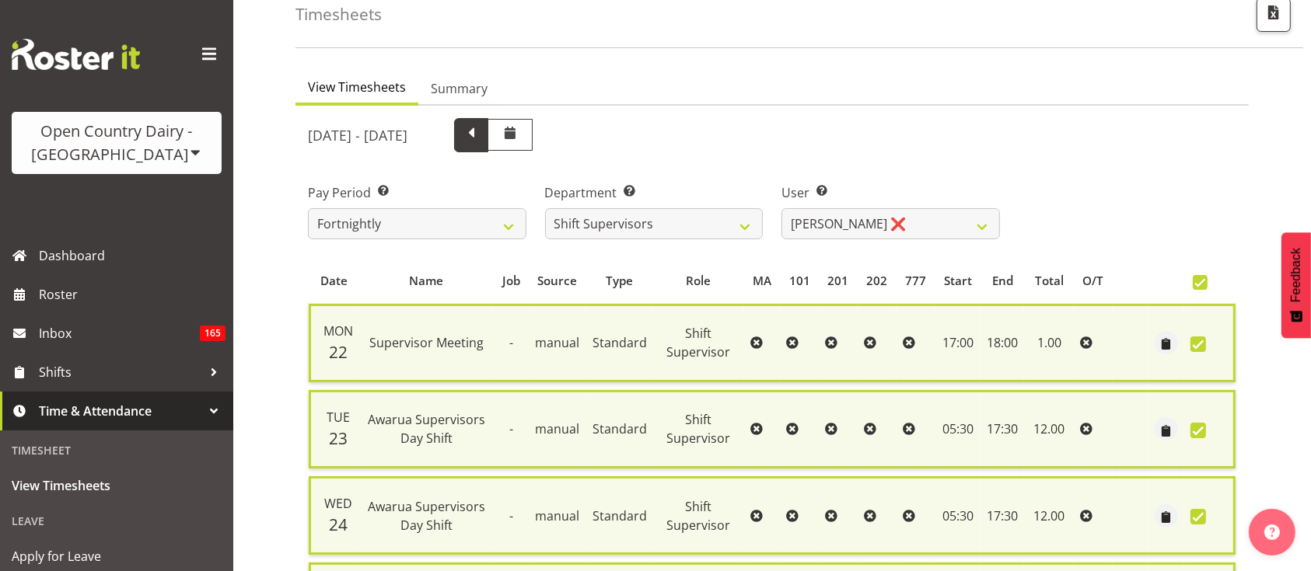
click at [481, 131] on span at bounding box center [471, 134] width 20 height 20
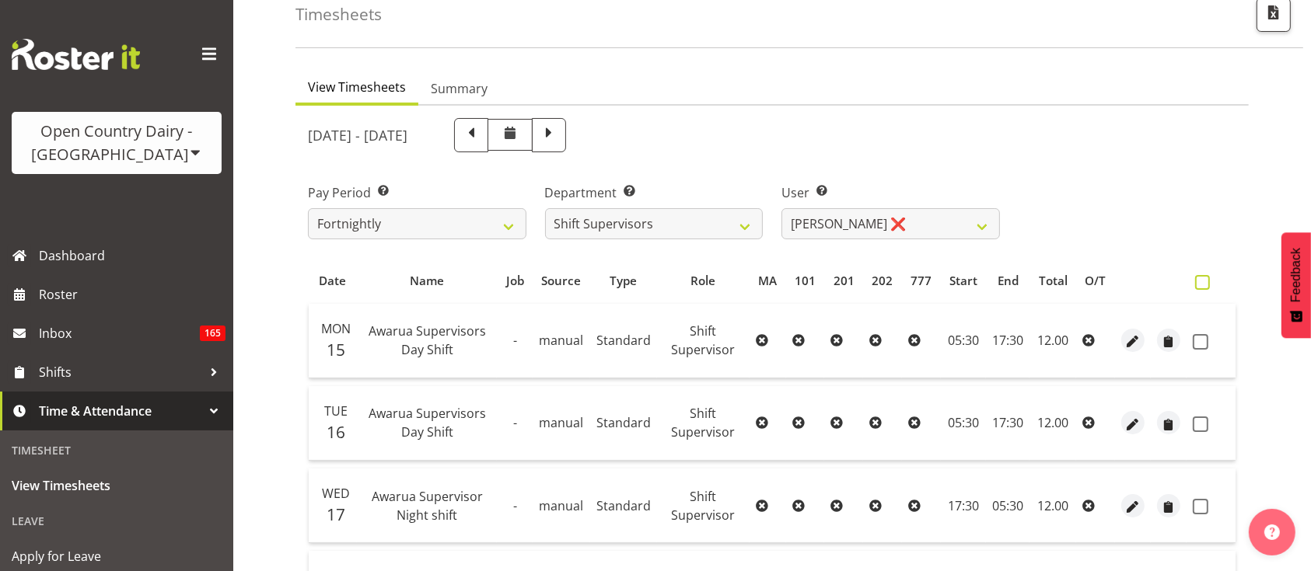
click at [1200, 278] on span at bounding box center [1202, 282] width 15 height 15
click at [1200, 278] on input "checkbox" at bounding box center [1200, 283] width 10 height 10
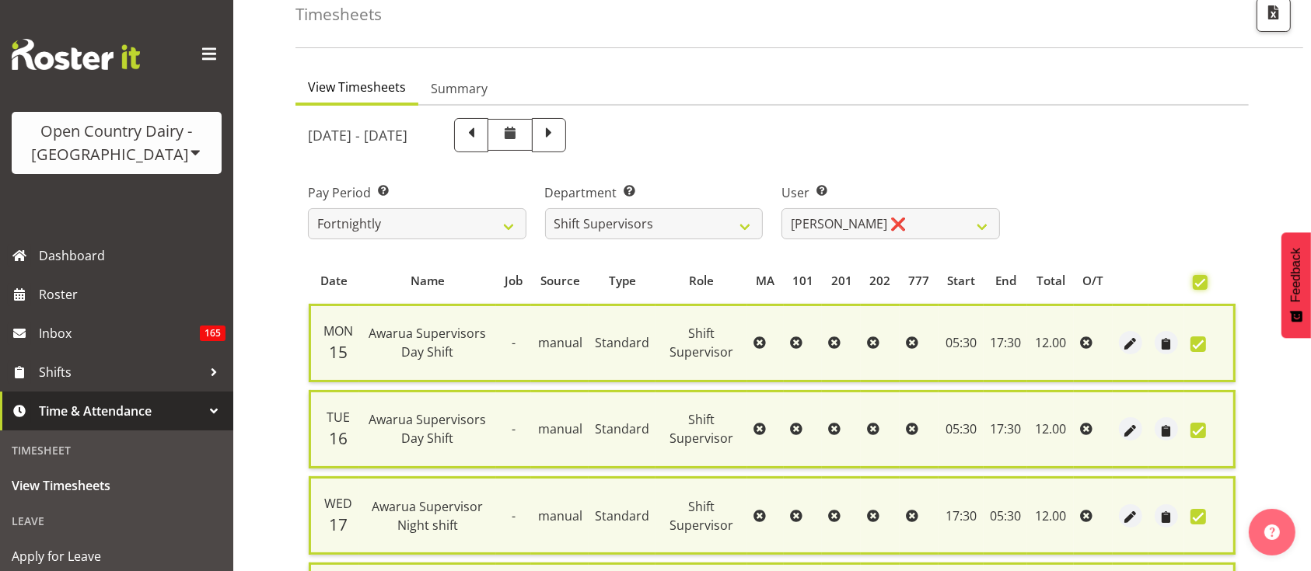
scroll to position [533, 0]
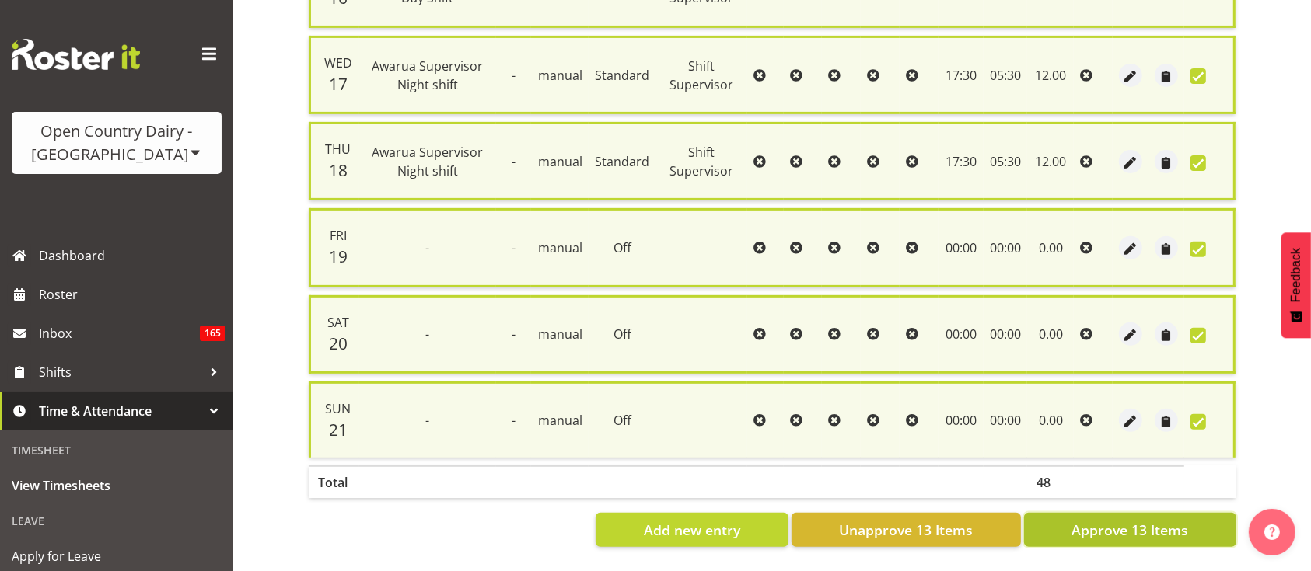
click at [1160, 520] on span "Approve 13 Items" at bounding box center [1129, 530] width 117 height 20
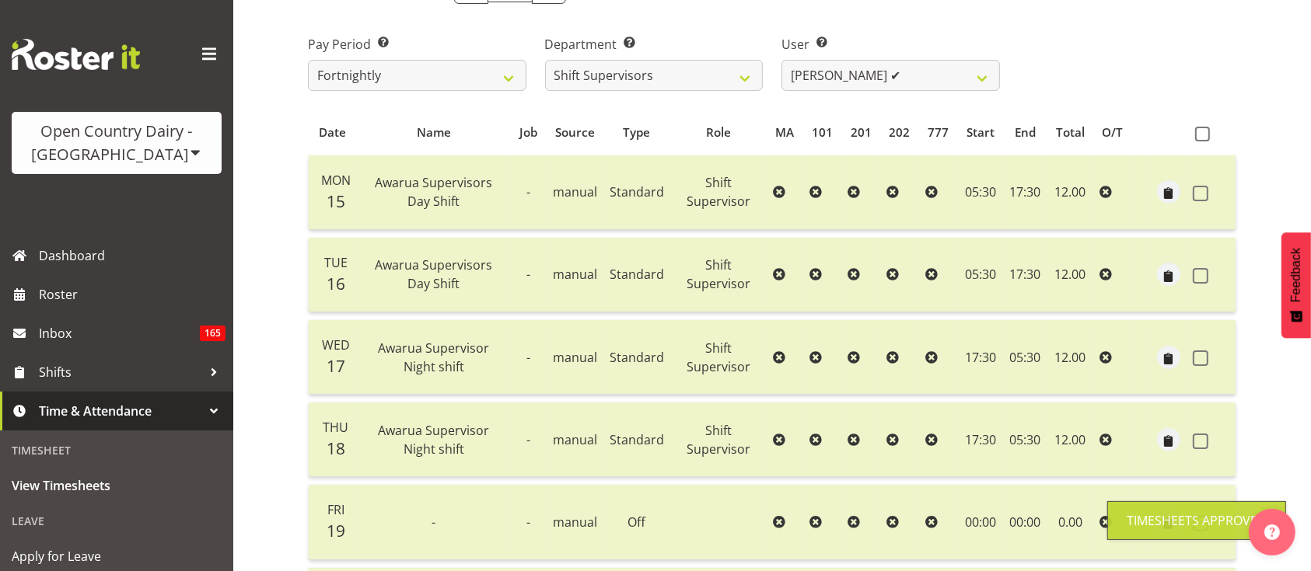
scroll to position [230, 0]
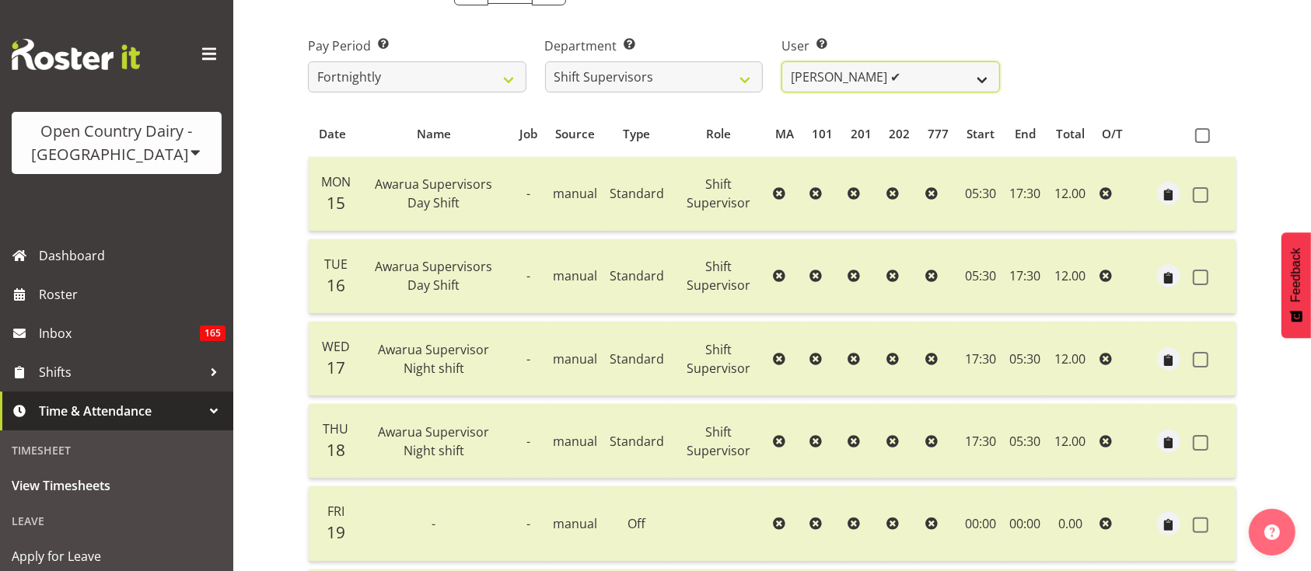
click at [876, 78] on select "[PERSON_NAME] ❌ [PERSON_NAME] ❌ [PERSON_NAME] ✔ [PERSON_NAME] ❌" at bounding box center [890, 76] width 218 height 31
click at [781, 61] on select "[PERSON_NAME] ❌ [PERSON_NAME] ❌ [PERSON_NAME] ✔ [PERSON_NAME] ❌" at bounding box center [890, 76] width 218 height 31
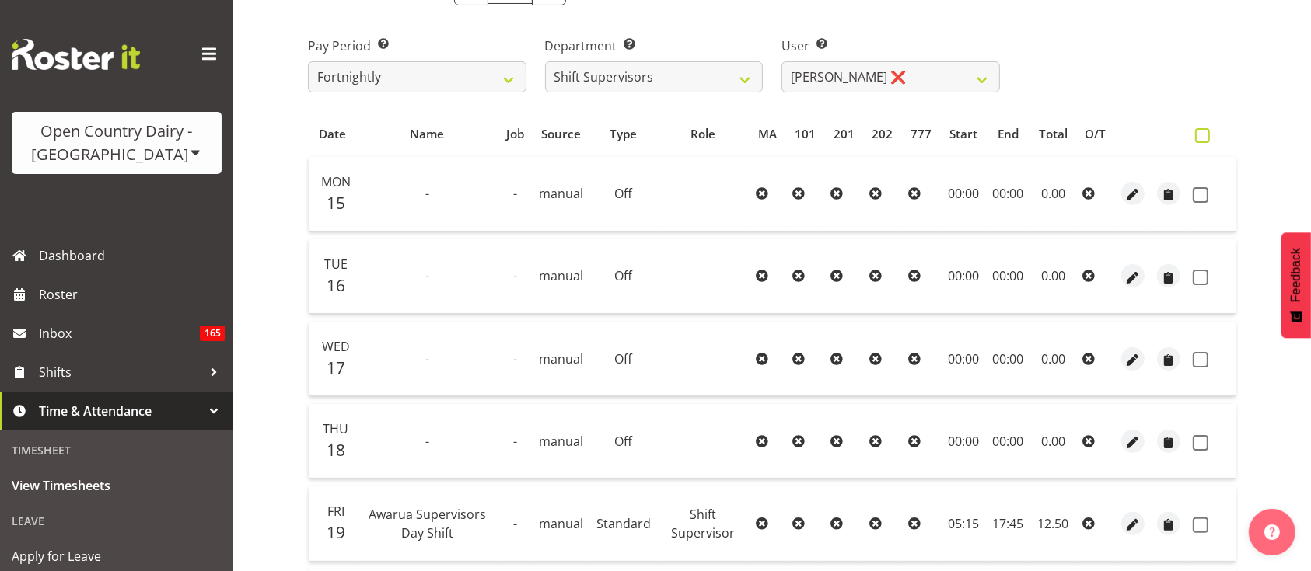
click at [1195, 132] on span at bounding box center [1202, 135] width 15 height 15
click at [1195, 132] on input "checkbox" at bounding box center [1200, 136] width 10 height 10
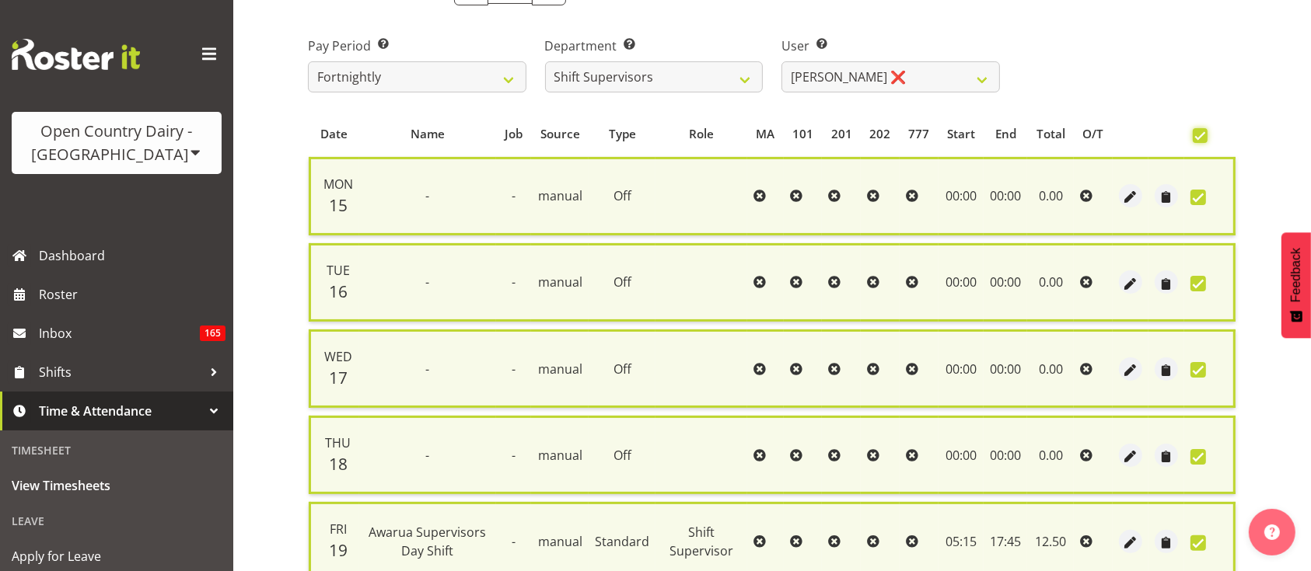
scroll to position [533, 0]
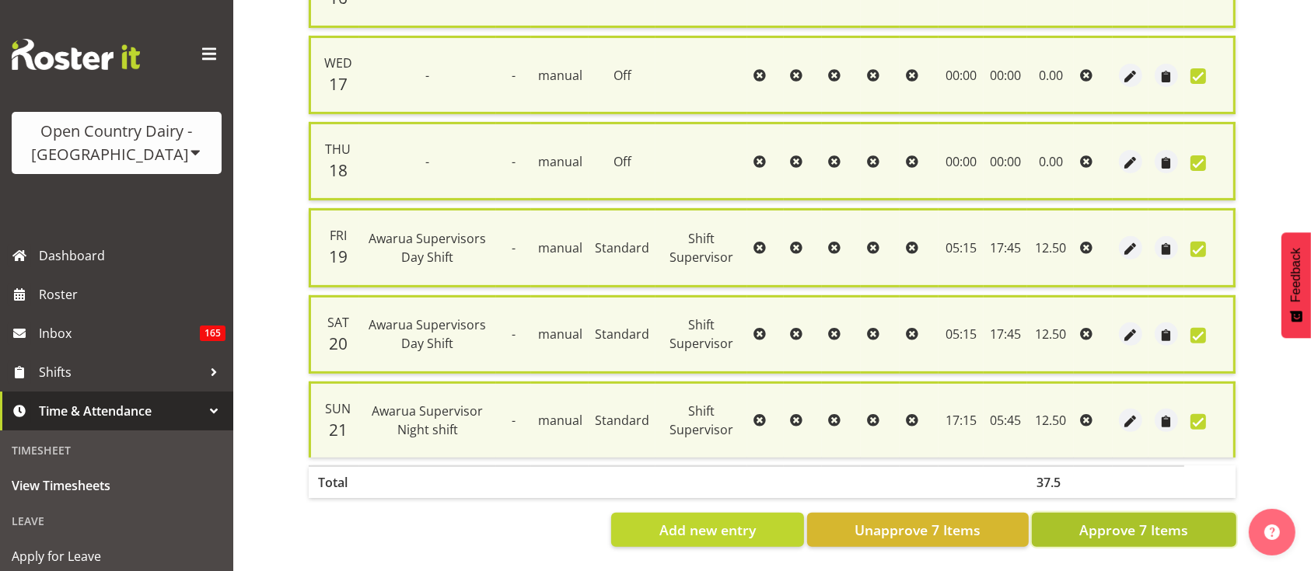
click at [1174, 513] on button "Approve 7 Items" at bounding box center [1134, 530] width 204 height 34
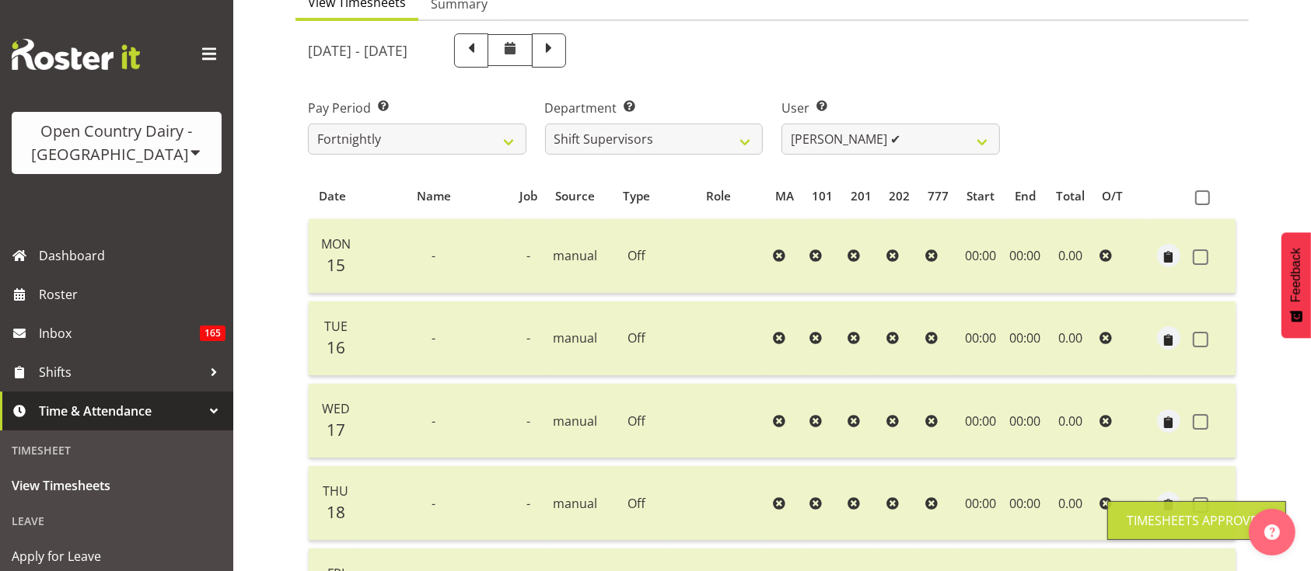
scroll to position [166, 0]
click at [840, 155] on div "User Select user. Note: This is filtered down by the previous two drop-down ite…" at bounding box center [890, 122] width 237 height 87
click at [840, 153] on select "[PERSON_NAME] ✔ [PERSON_NAME] ❌ [PERSON_NAME] ✔ [PERSON_NAME] ❌" at bounding box center [890, 140] width 218 height 31
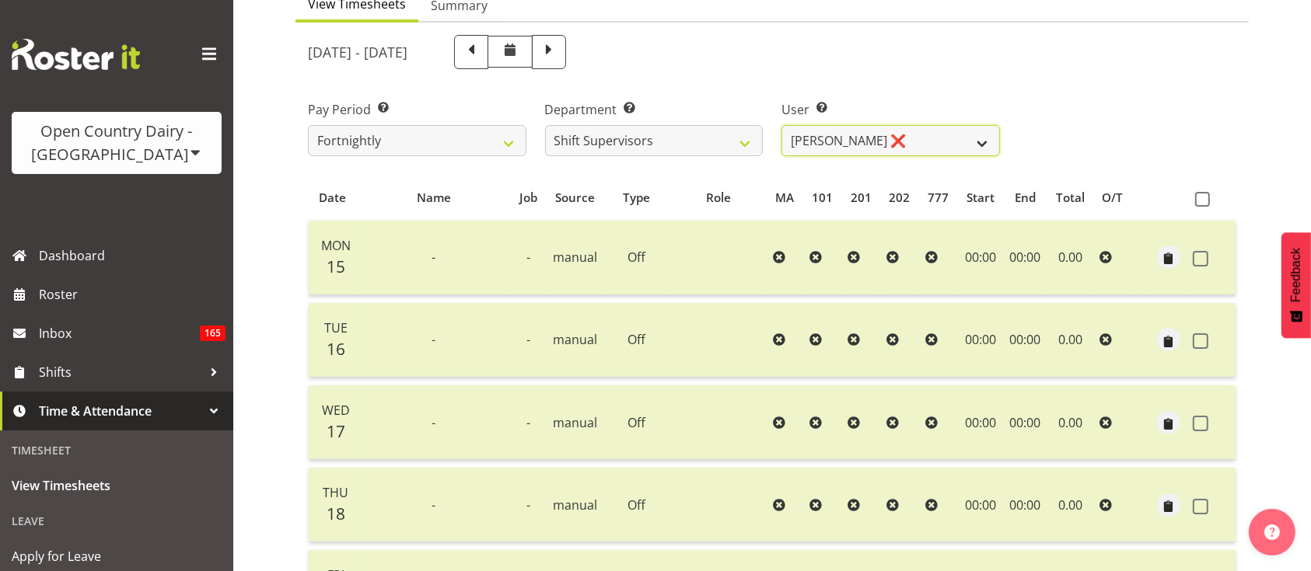
click at [781, 125] on select "[PERSON_NAME] ✔ [PERSON_NAME] ❌ [PERSON_NAME] ✔ [PERSON_NAME] ❌" at bounding box center [890, 140] width 218 height 31
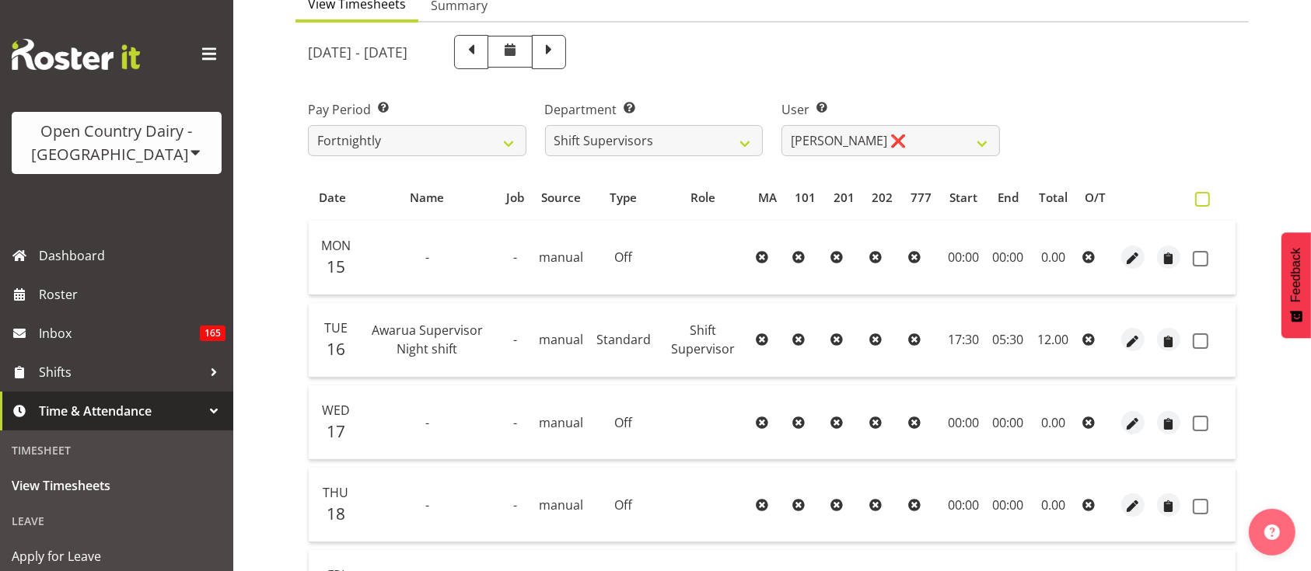
click at [1200, 199] on span at bounding box center [1202, 199] width 15 height 15
click at [1200, 199] on input "checkbox" at bounding box center [1200, 199] width 10 height 10
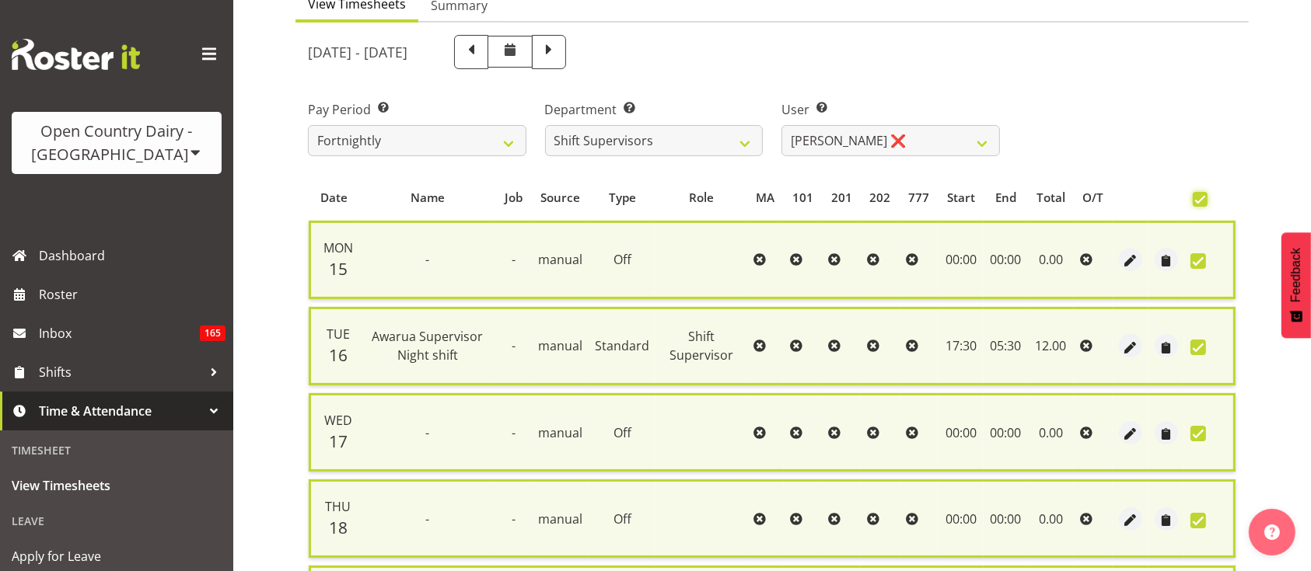
scroll to position [533, 0]
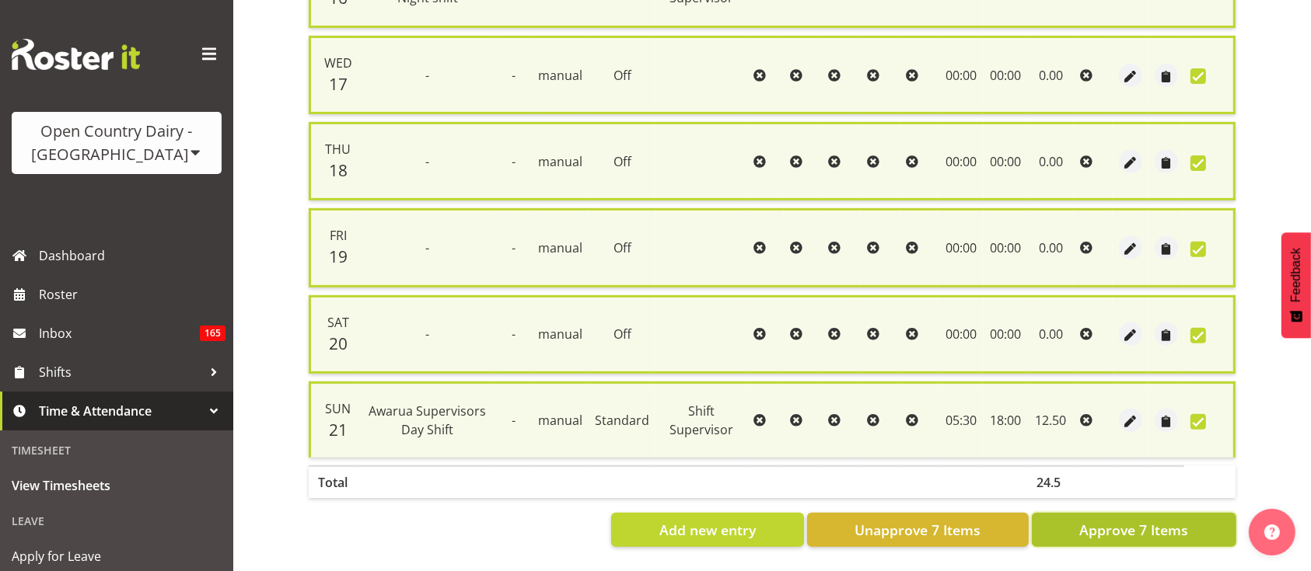
click at [1144, 520] on span "Approve 7 Items" at bounding box center [1133, 530] width 109 height 20
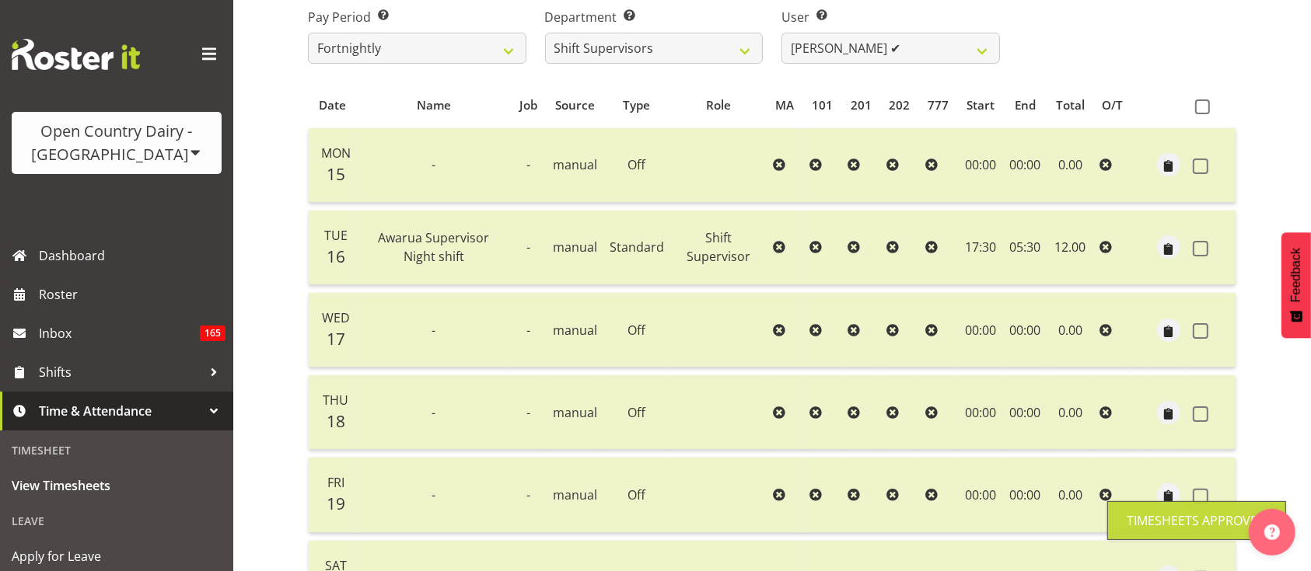
scroll to position [257, 0]
click at [899, 44] on select "[PERSON_NAME] ✔ [PERSON_NAME] ✔ [PERSON_NAME] ✔ [PERSON_NAME] ❌" at bounding box center [890, 49] width 218 height 31
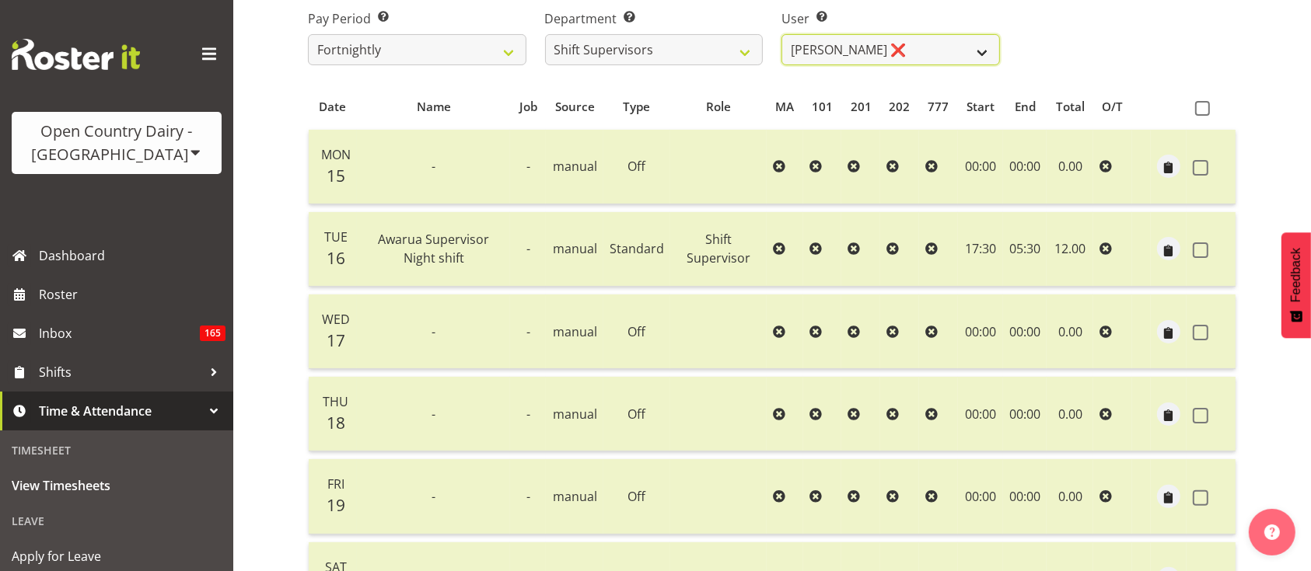
click at [781, 34] on select "[PERSON_NAME] ✔ [PERSON_NAME] ✔ [PERSON_NAME] ✔ [PERSON_NAME] ❌" at bounding box center [890, 49] width 218 height 31
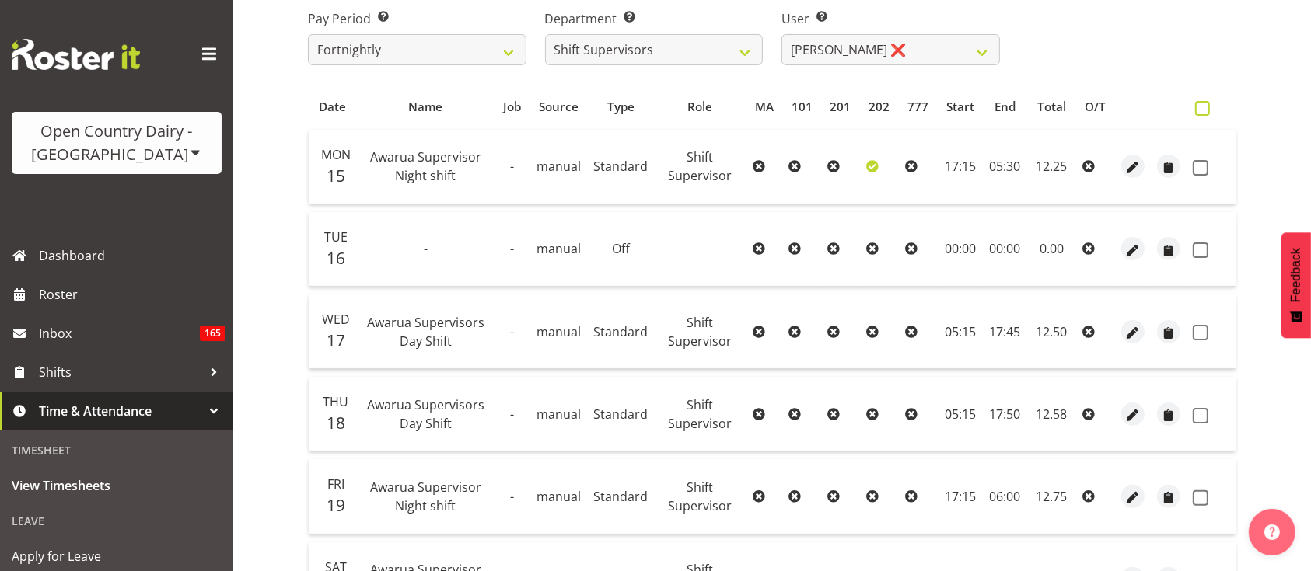
click at [1208, 106] on span at bounding box center [1202, 108] width 15 height 15
click at [1205, 106] on input "checkbox" at bounding box center [1200, 108] width 10 height 10
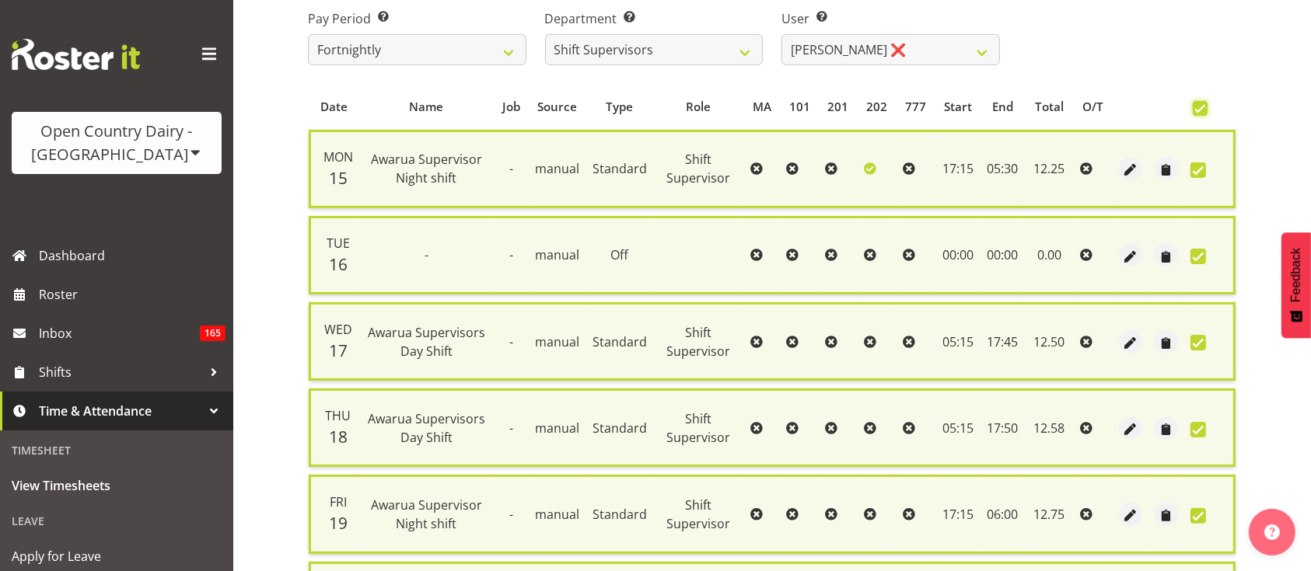
scroll to position [533, 0]
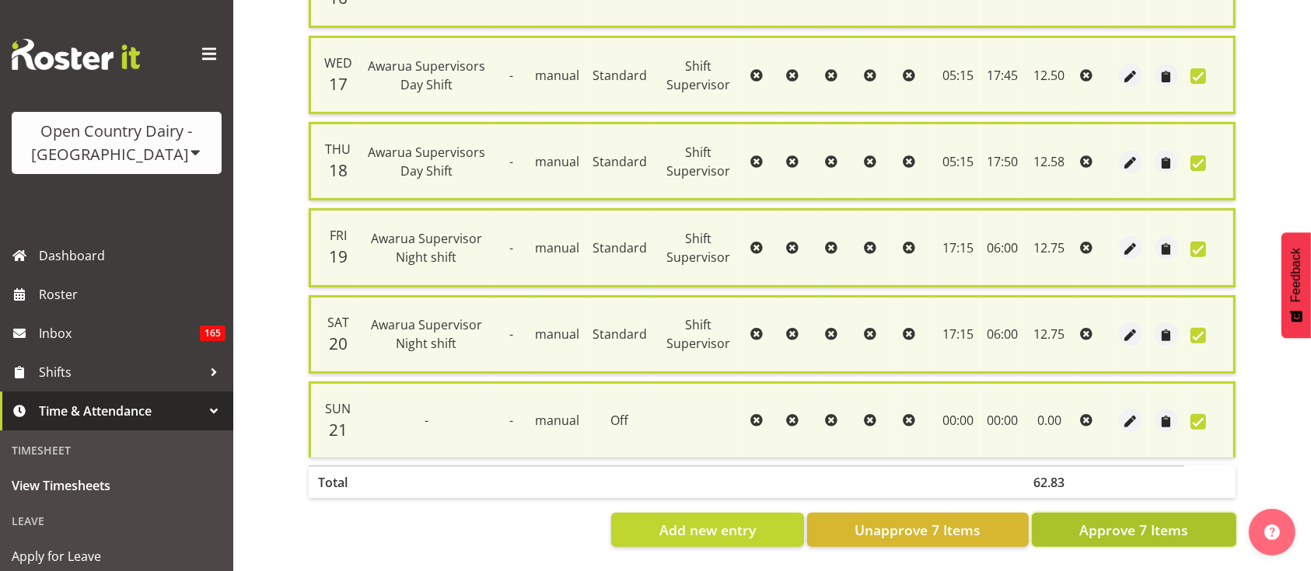
click at [1137, 520] on span "Approve 7 Items" at bounding box center [1133, 530] width 109 height 20
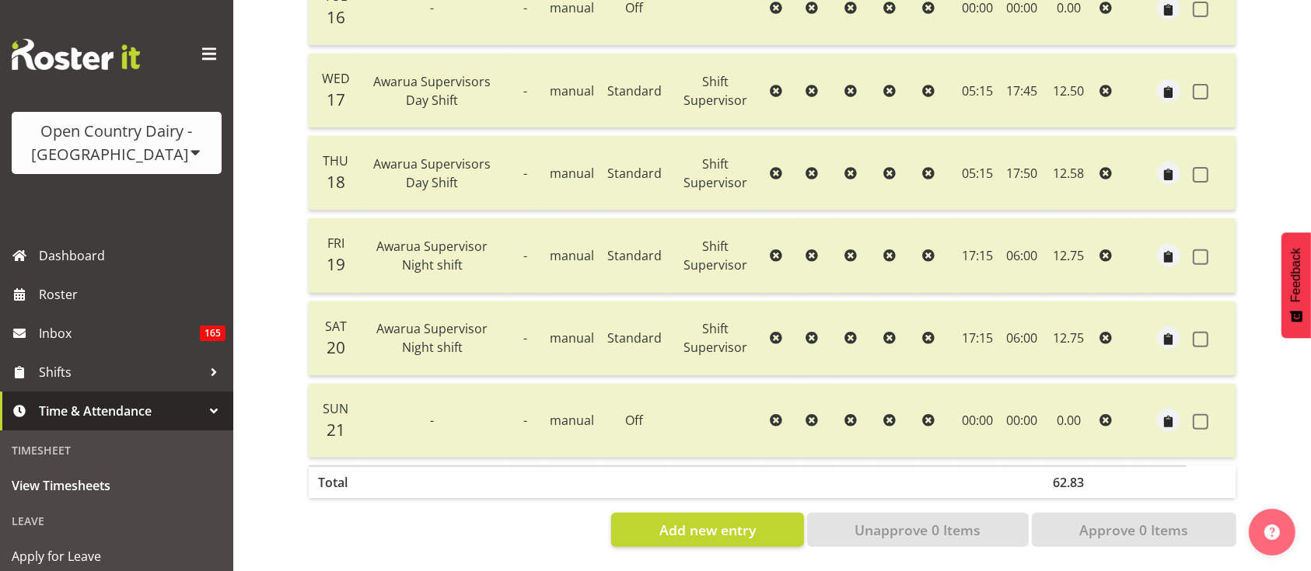
scroll to position [0, 0]
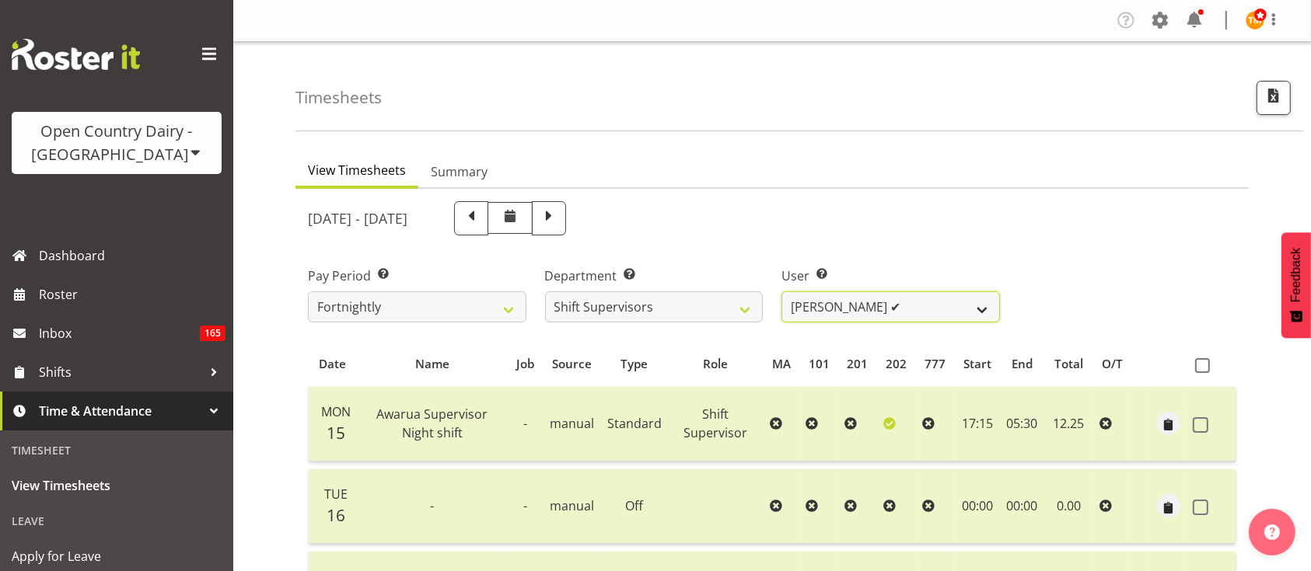
click at [807, 320] on select "[PERSON_NAME] ✔ [PERSON_NAME] ✔ [PERSON_NAME] ✔ [PERSON_NAME] ✔" at bounding box center [890, 307] width 218 height 31
click at [732, 323] on div "Department Select which department you would like to view. 734 735 736 737 738 …" at bounding box center [654, 288] width 237 height 87
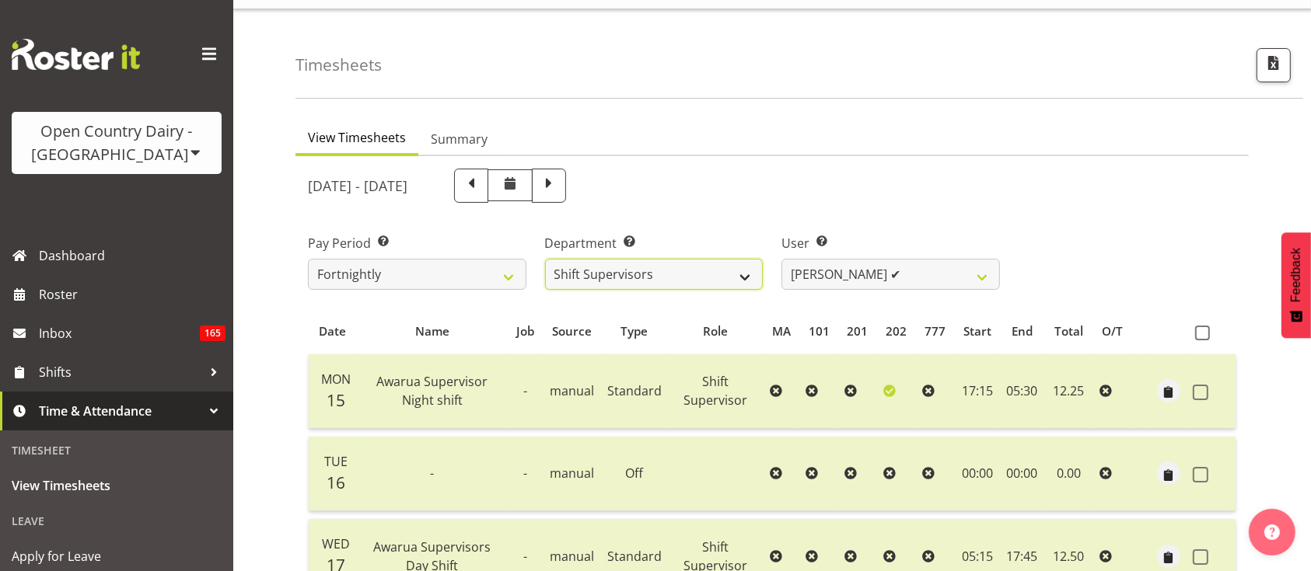
click at [690, 269] on select "734 735 736 737 738 739 851 853 854 855 856 858 861 862 865 867-9032 868 869 87…" at bounding box center [654, 274] width 218 height 31
click at [545, 259] on select "734 735 736 737 738 739 851 853 854 855 856 858 861 862 865 867-9032 868 869 87…" at bounding box center [654, 274] width 218 height 31
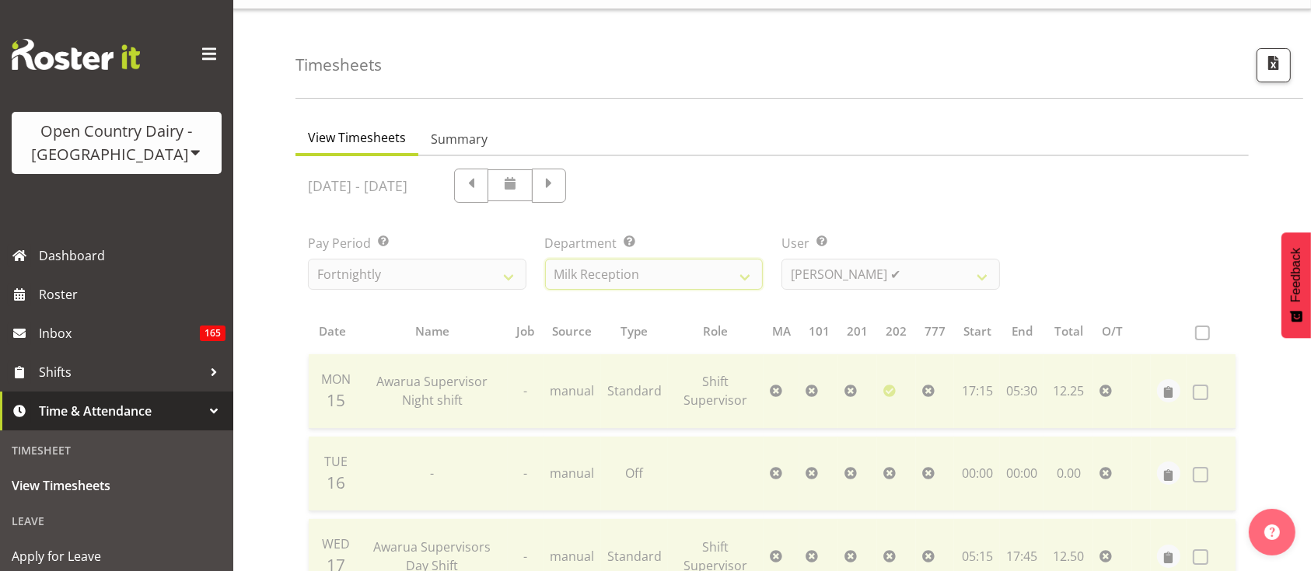
scroll to position [76, 0]
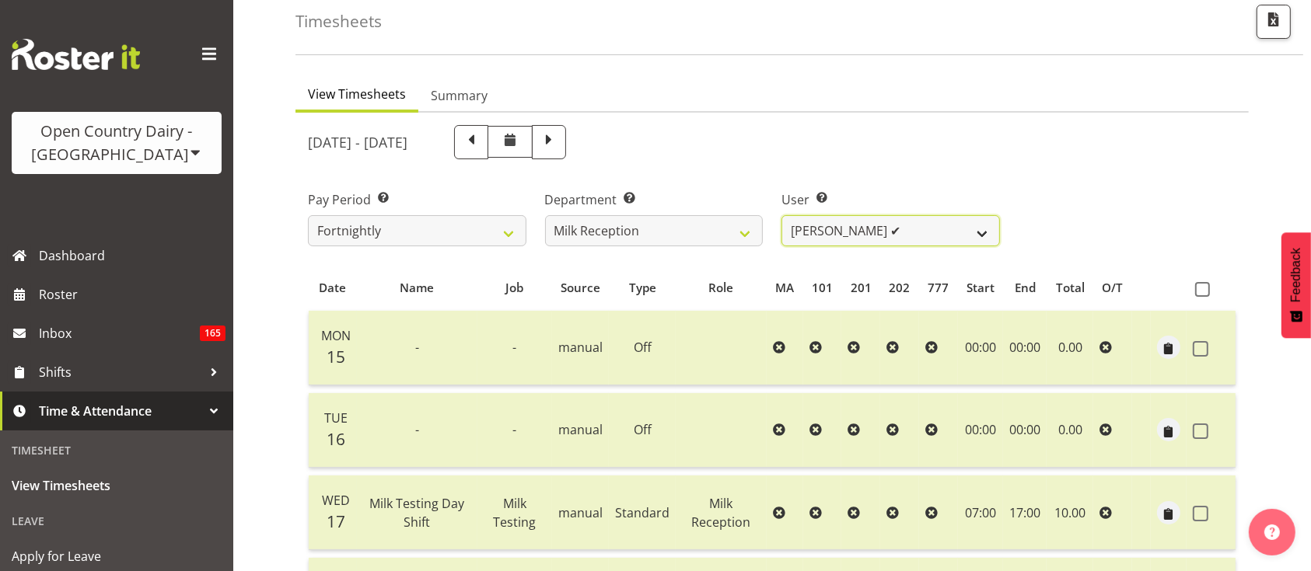
click at [912, 223] on select "[PERSON_NAME] ✔ [PERSON_NAME] ❌ [PERSON_NAME] ✔ [PERSON_NAME] ✔" at bounding box center [890, 230] width 218 height 31
click at [781, 215] on select "[PERSON_NAME] ✔ [PERSON_NAME] ❌ [PERSON_NAME] ✔ [PERSON_NAME] ✔" at bounding box center [890, 230] width 218 height 31
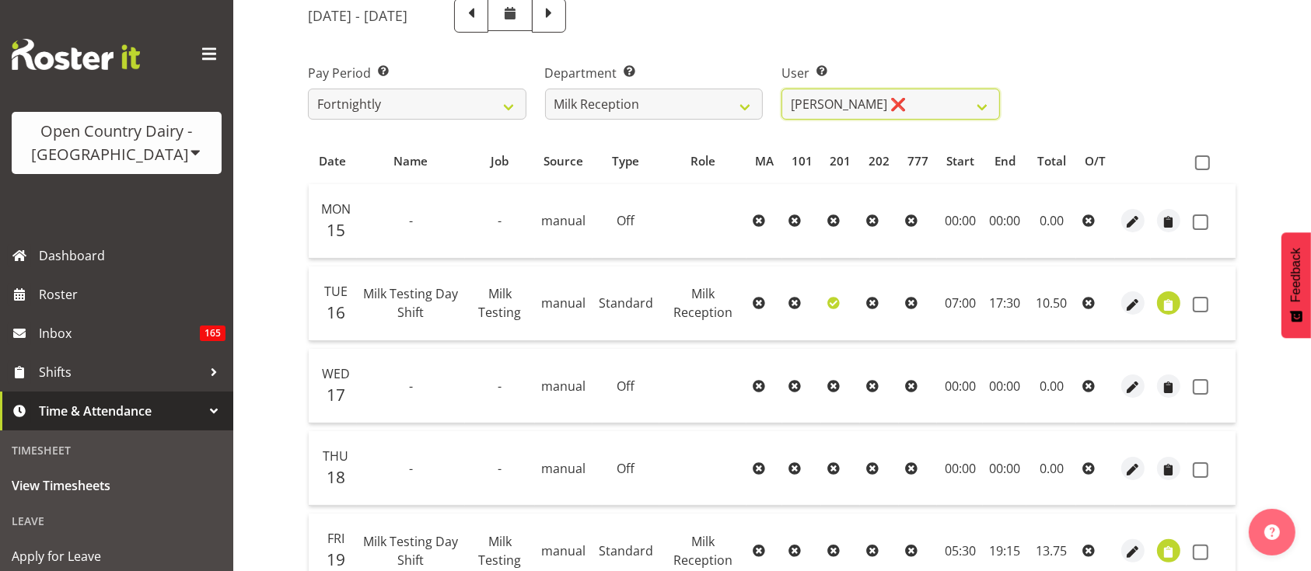
scroll to position [321, 0]
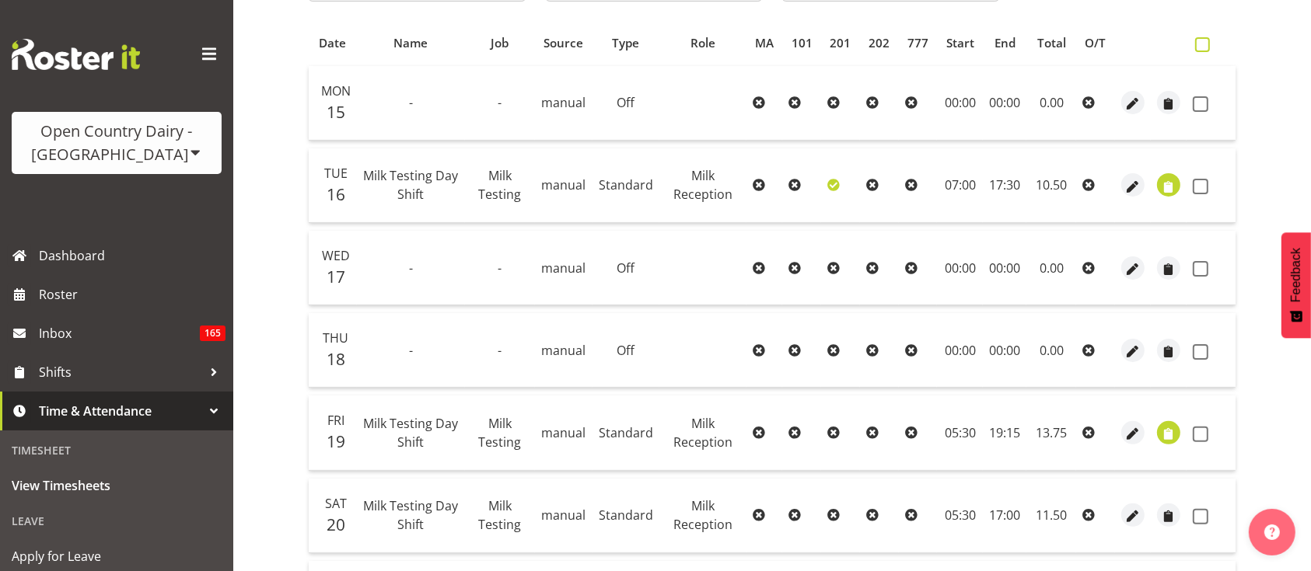
click at [1201, 40] on span at bounding box center [1202, 44] width 15 height 15
click at [1201, 40] on input "checkbox" at bounding box center [1200, 45] width 10 height 10
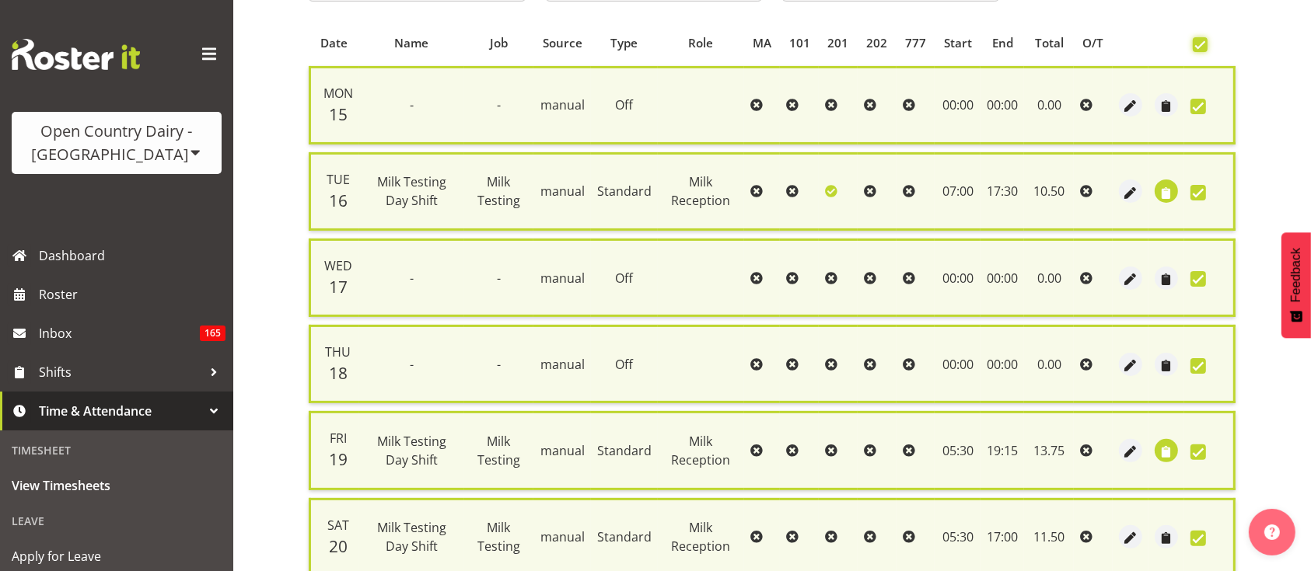
scroll to position [533, 0]
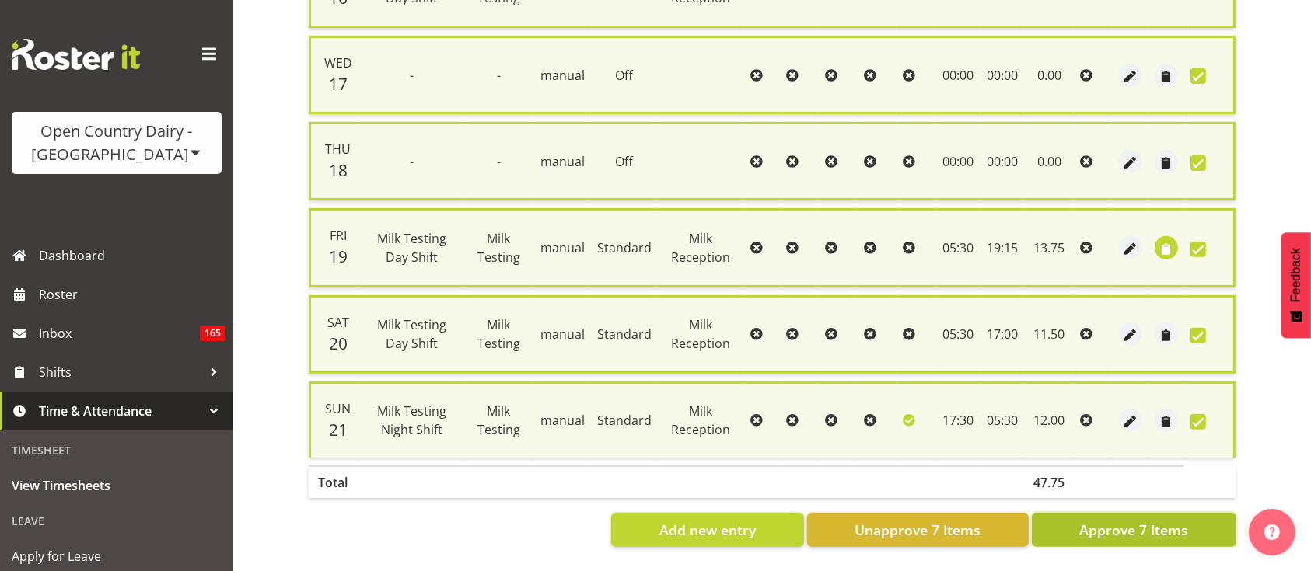
click at [1151, 520] on span "Approve 7 Items" at bounding box center [1133, 530] width 109 height 20
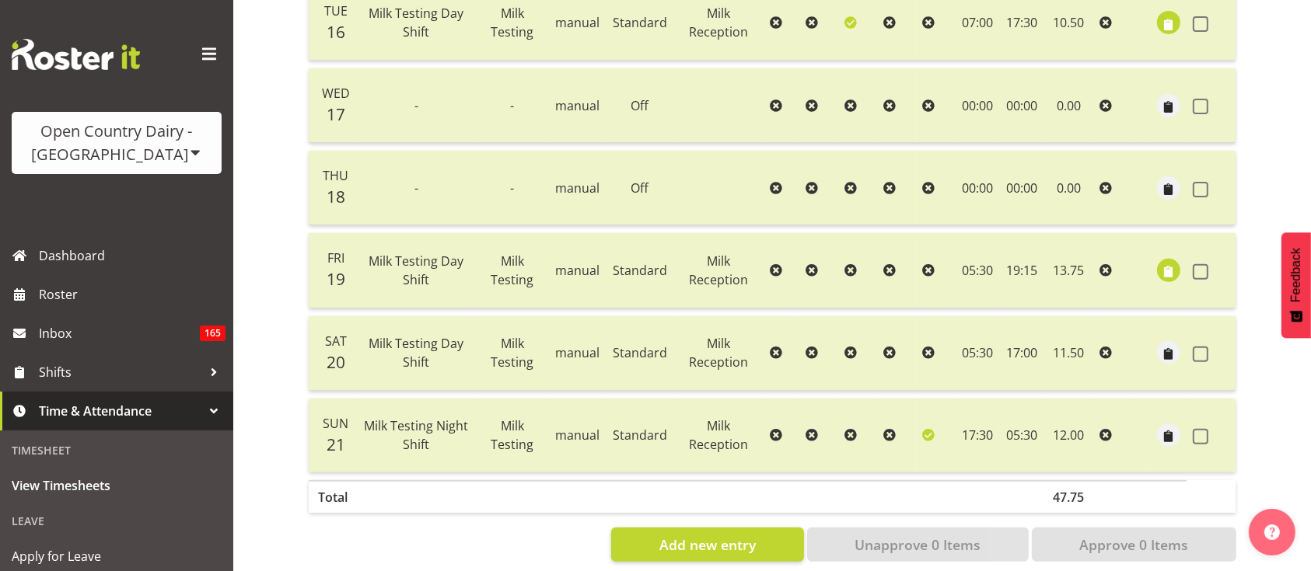
scroll to position [510, 0]
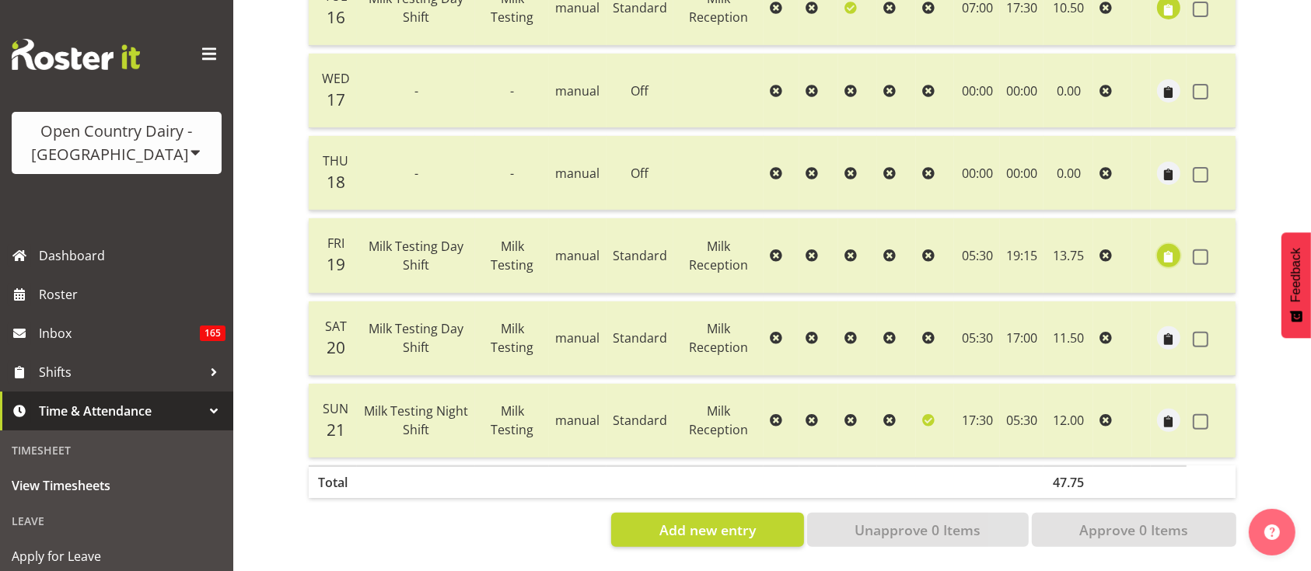
click at [1166, 248] on span "button" at bounding box center [1169, 257] width 18 height 18
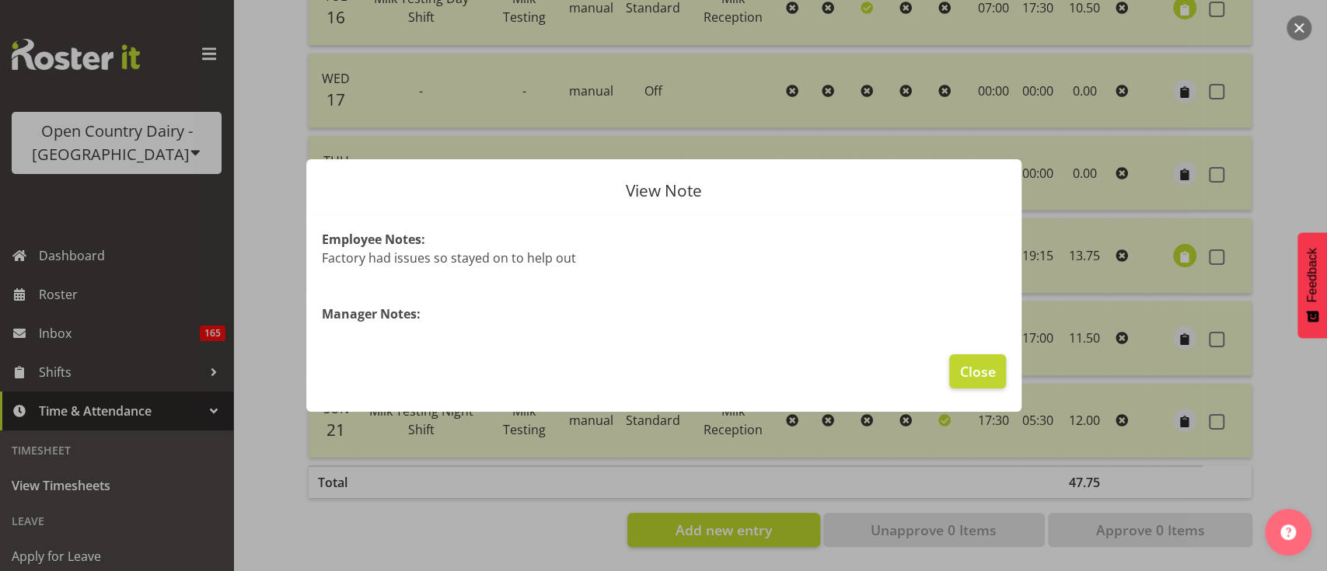
click at [1121, 252] on div at bounding box center [663, 285] width 1327 height 571
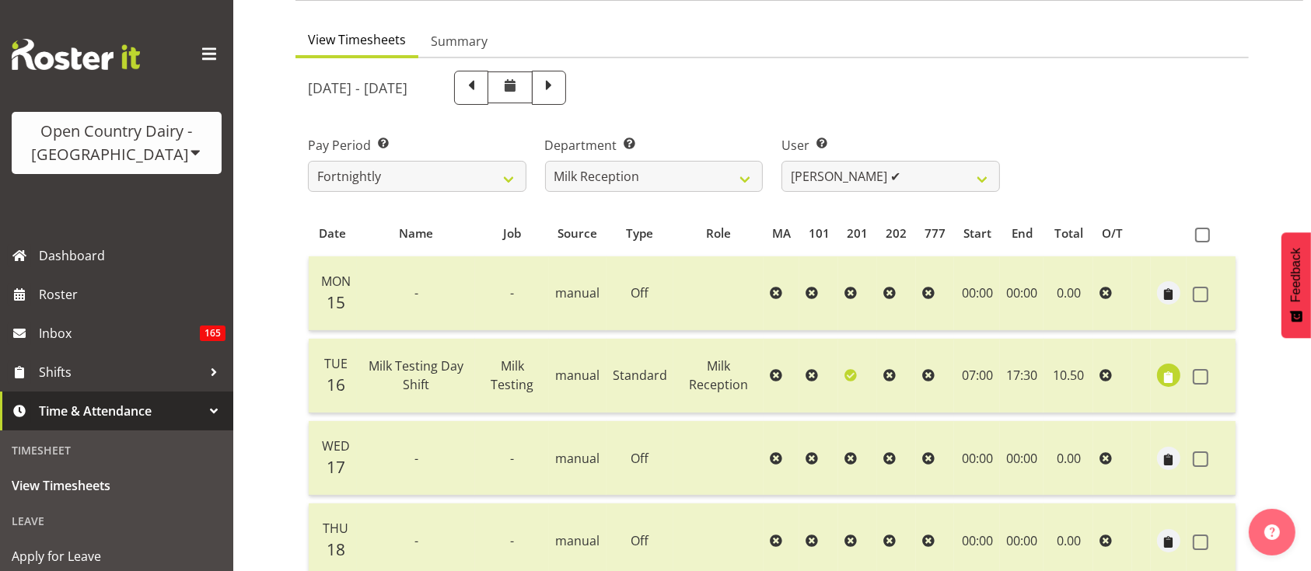
scroll to position [129, 0]
click at [835, 165] on select "[PERSON_NAME] ✔ [PERSON_NAME] ✔ [PERSON_NAME] ✔ [PERSON_NAME] ✔" at bounding box center [890, 177] width 218 height 31
click at [840, 133] on div "User Select user. Note: This is filtered down by the previous two drop-down ite…" at bounding box center [890, 159] width 237 height 87
click at [566, 103] on span at bounding box center [549, 89] width 34 height 34
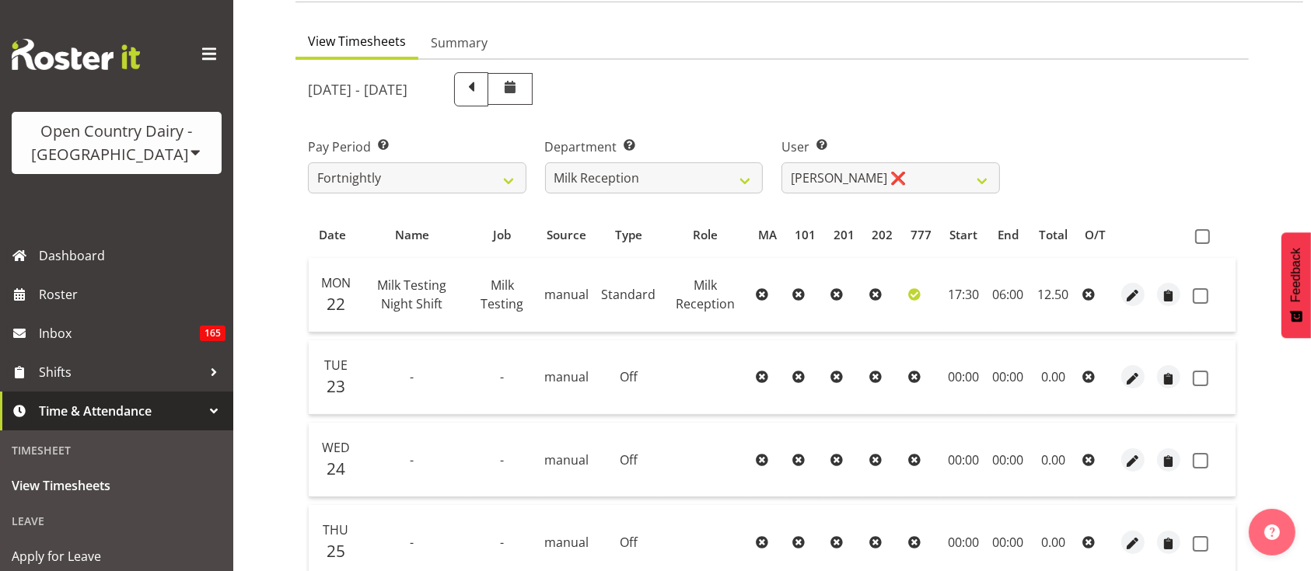
click at [1195, 238] on span at bounding box center [1202, 236] width 15 height 15
click at [1195, 238] on input "checkbox" at bounding box center [1200, 237] width 10 height 10
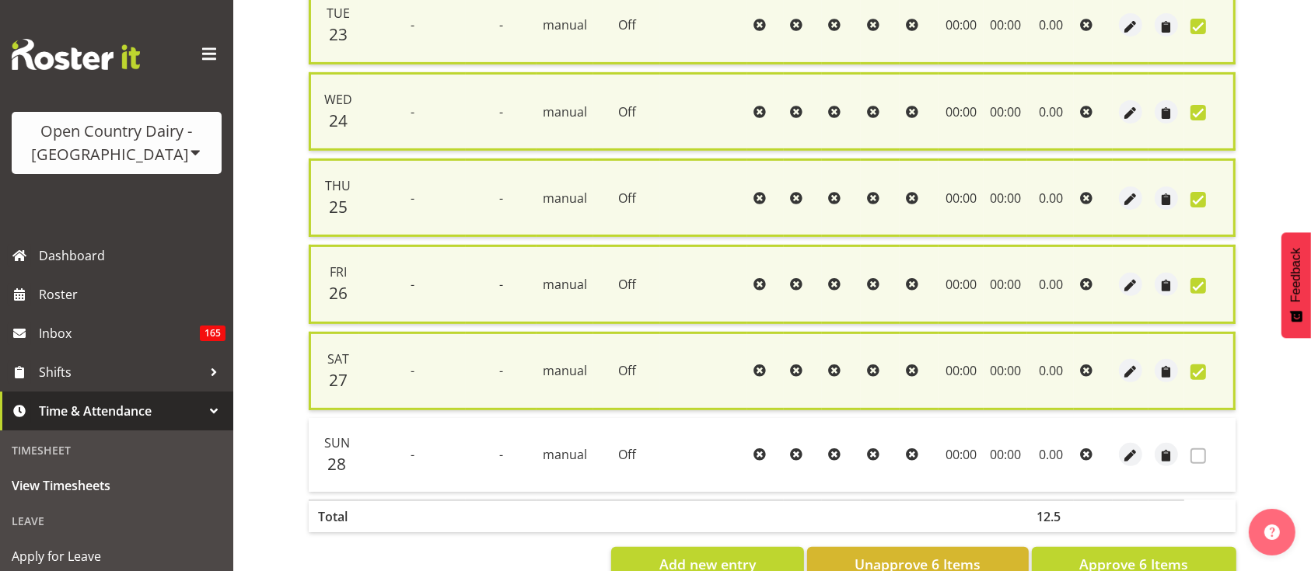
scroll to position [510, 0]
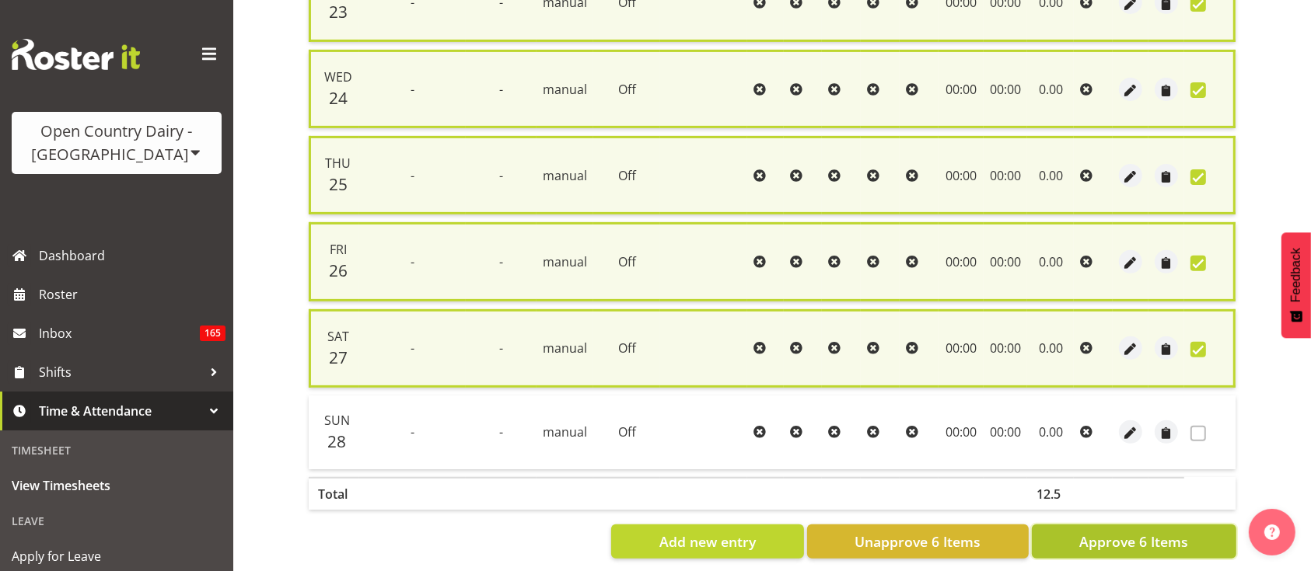
click at [1084, 532] on span "Approve 6 Items" at bounding box center [1133, 542] width 109 height 20
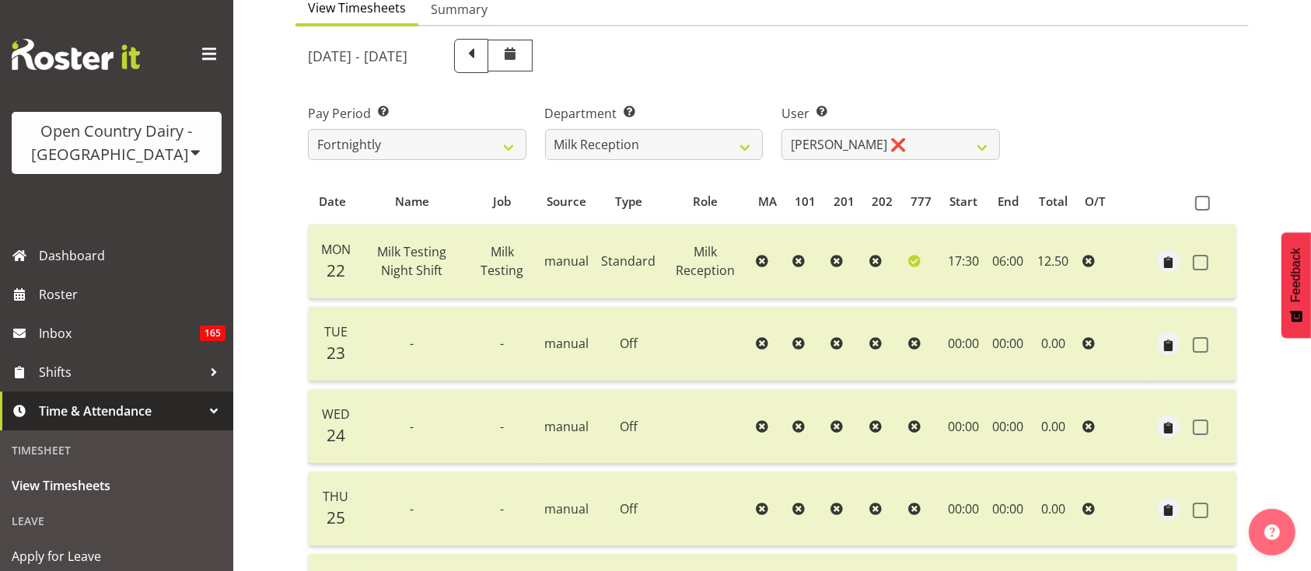
scroll to position [162, 0]
click at [909, 136] on select "[PERSON_NAME] ❌ [PERSON_NAME] ❌ [PERSON_NAME] ❌ [PERSON_NAME] ❌" at bounding box center [890, 145] width 218 height 31
click at [781, 130] on select "[PERSON_NAME] ❌ [PERSON_NAME] ❌ [PERSON_NAME] ❌ [PERSON_NAME] ❌" at bounding box center [890, 145] width 218 height 31
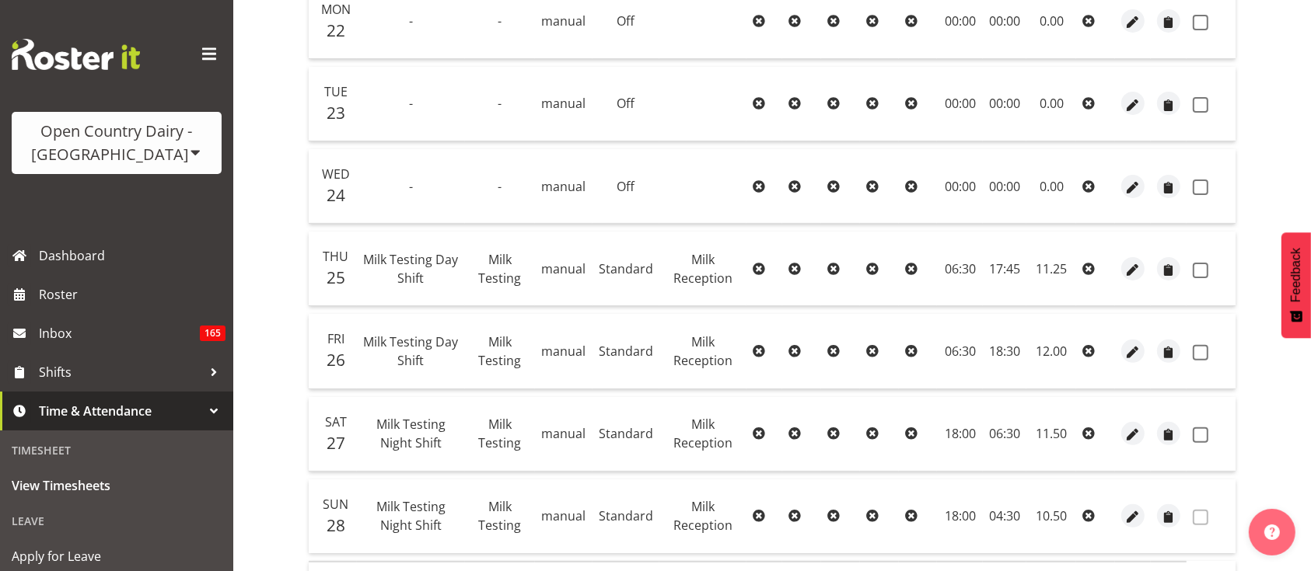
scroll to position [282, 0]
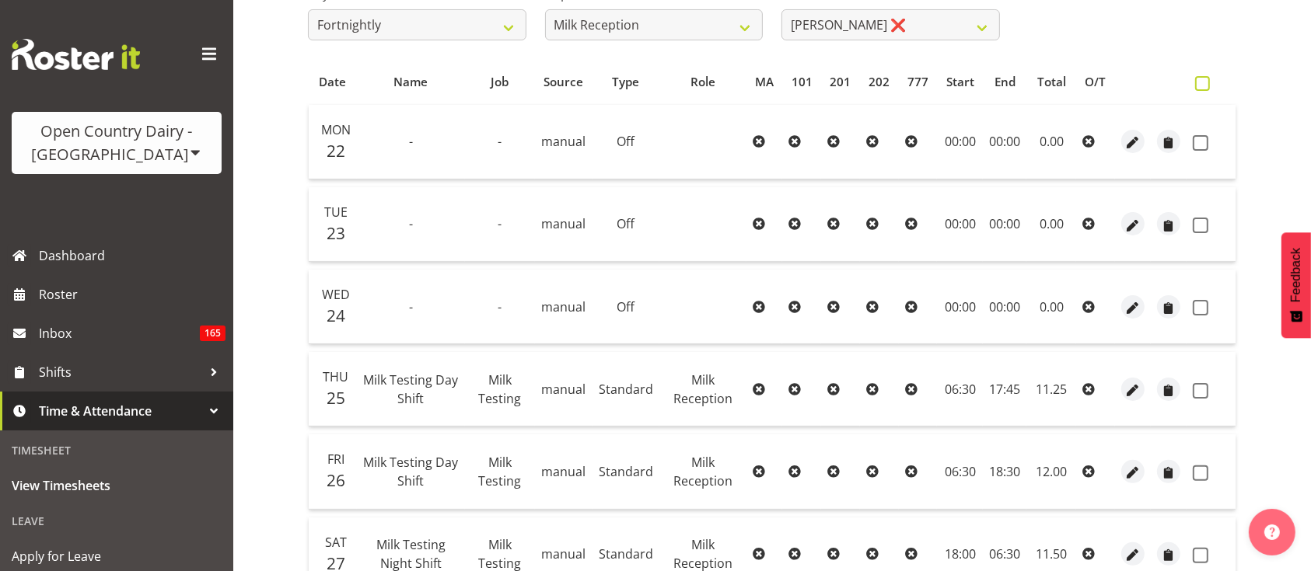
click at [1199, 85] on span at bounding box center [1202, 83] width 15 height 15
click at [1199, 85] on input "checkbox" at bounding box center [1200, 84] width 10 height 10
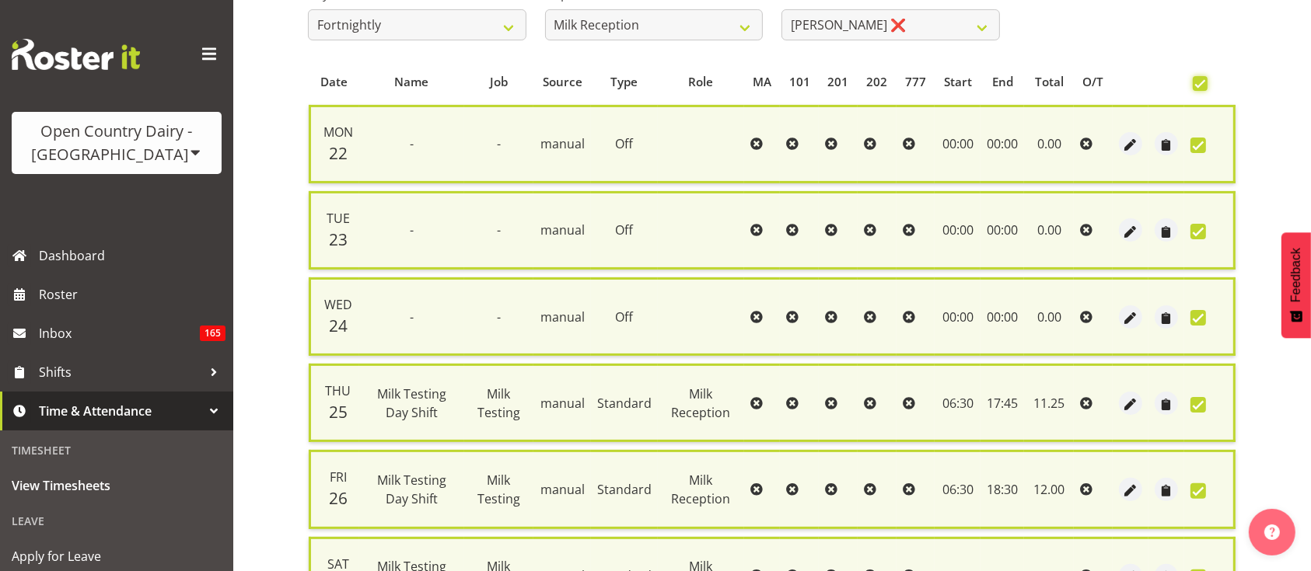
scroll to position [531, 0]
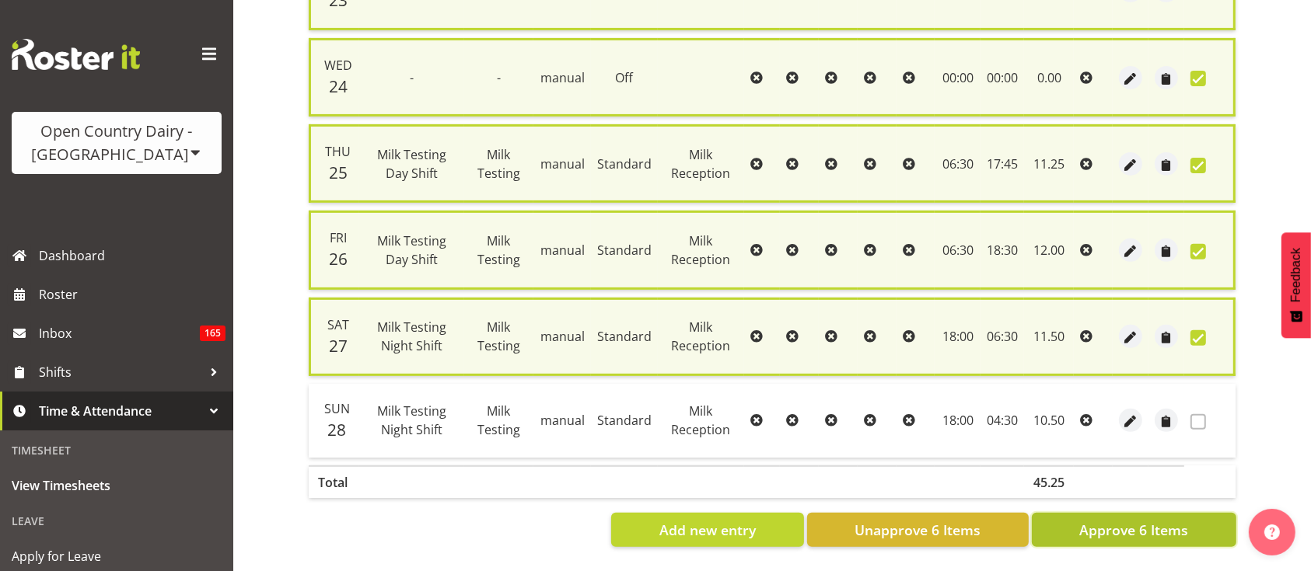
click at [1113, 524] on span "Approve 6 Items" at bounding box center [1133, 530] width 109 height 20
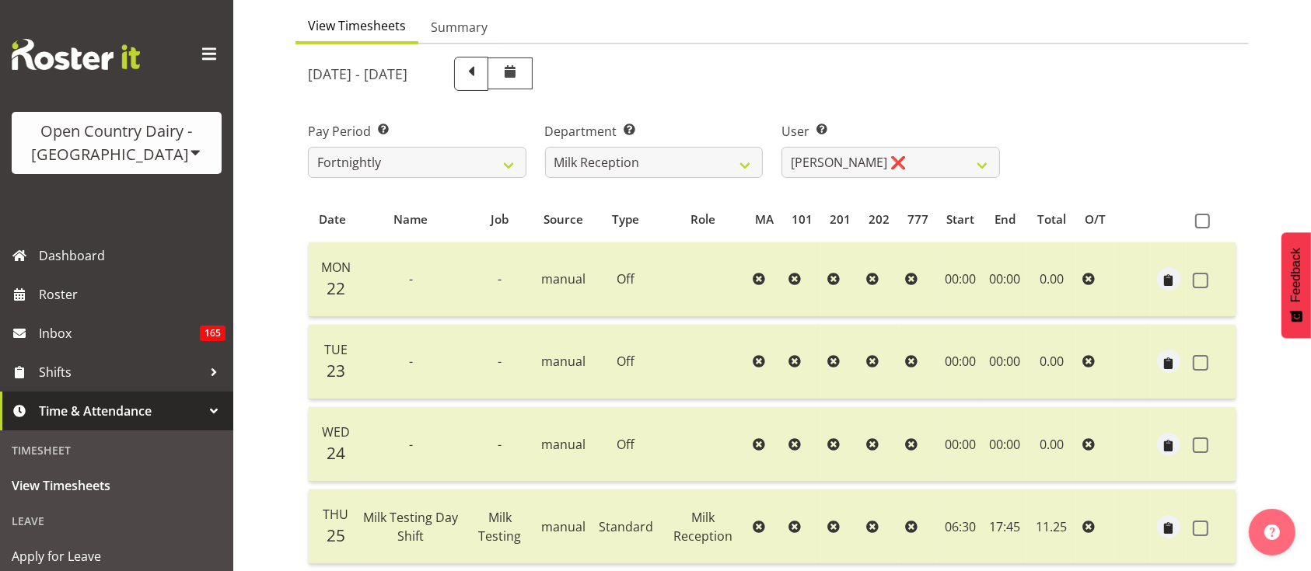
scroll to position [143, 0]
click at [878, 158] on select "[PERSON_NAME] ❌ [PERSON_NAME] ❌ [PERSON_NAME] ❌ [PERSON_NAME] ❌" at bounding box center [890, 163] width 218 height 31
click at [781, 148] on select "[PERSON_NAME] ❌ [PERSON_NAME] ❌ [PERSON_NAME] ❌ [PERSON_NAME] ❌" at bounding box center [890, 163] width 218 height 31
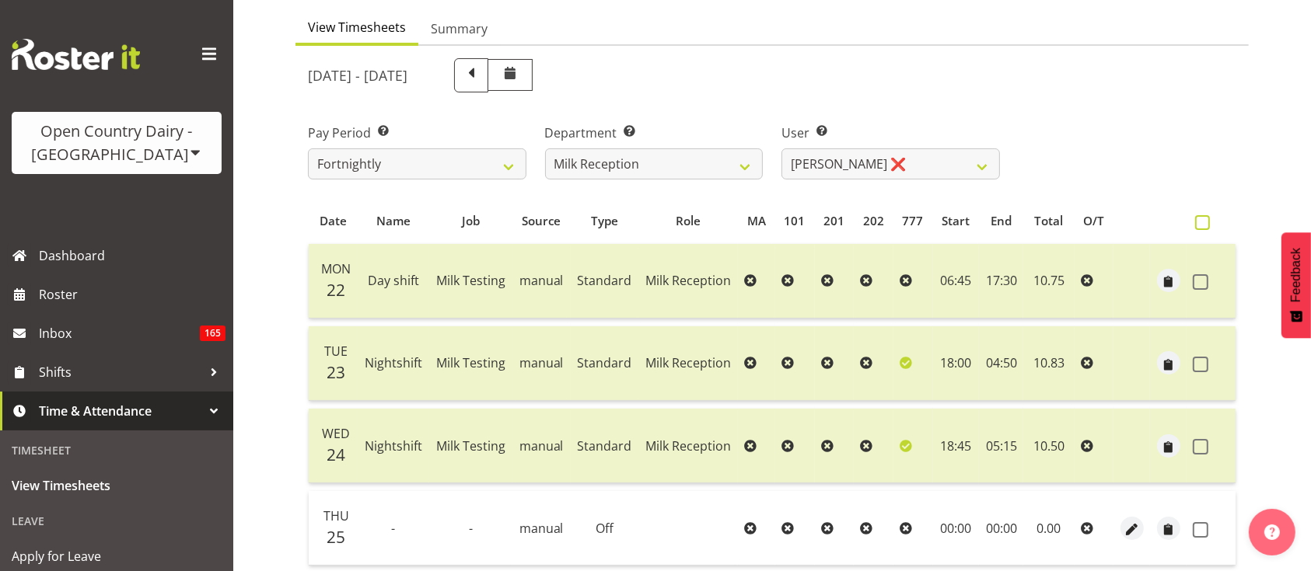
click at [1203, 221] on span at bounding box center [1202, 222] width 15 height 15
click at [1203, 221] on input "checkbox" at bounding box center [1200, 223] width 10 height 10
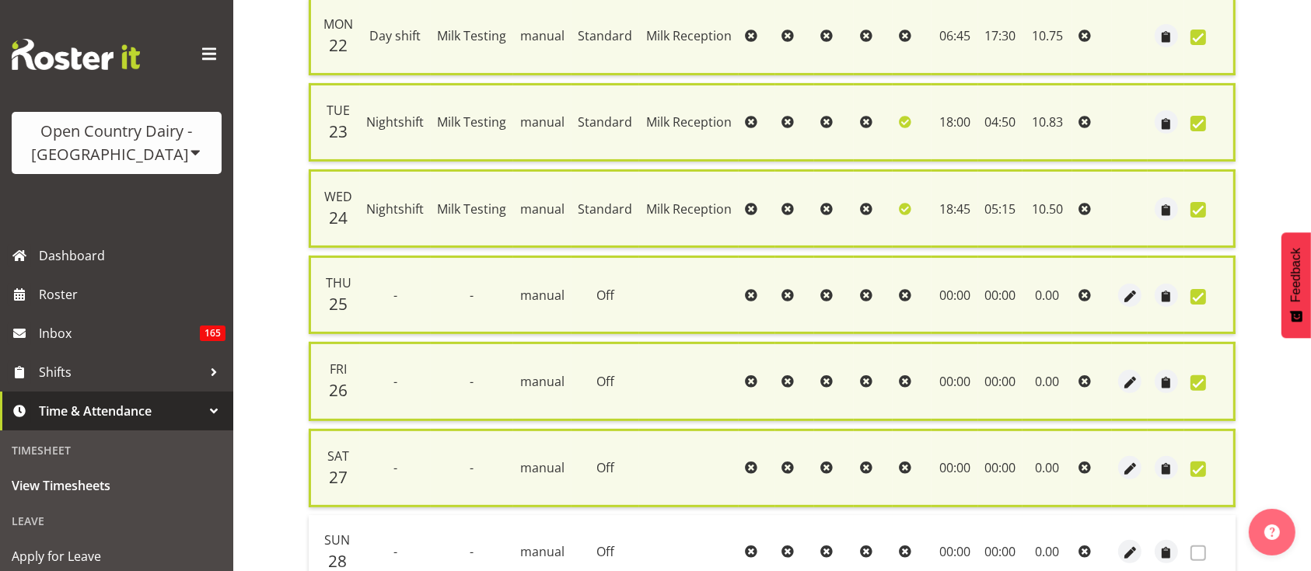
scroll to position [531, 0]
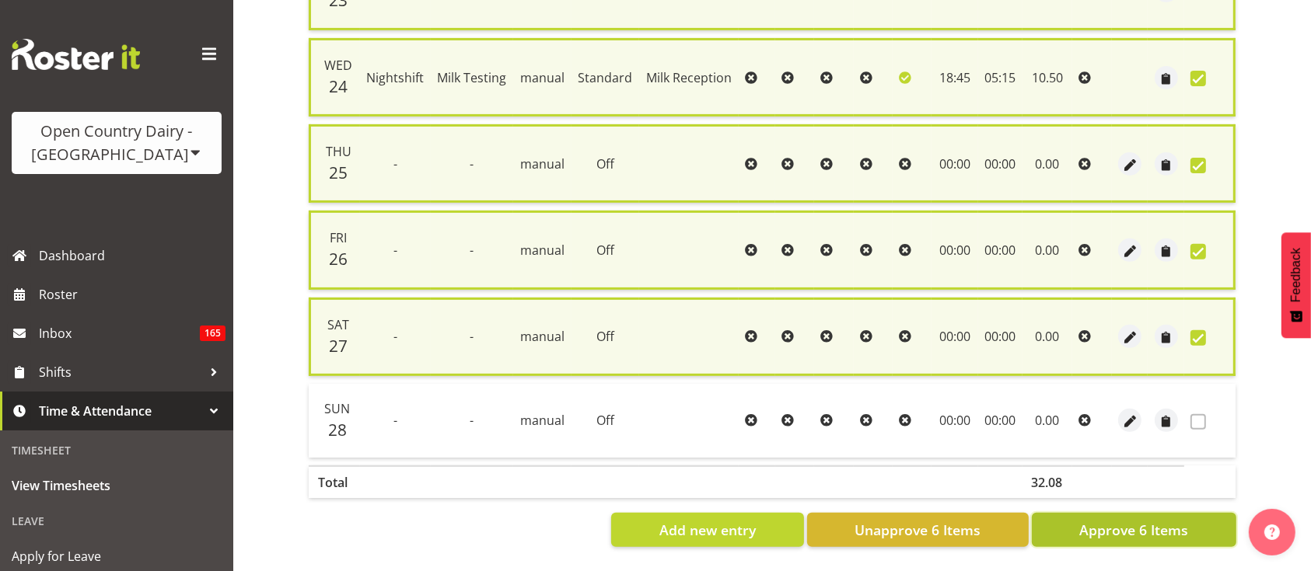
click at [1151, 513] on button "Approve 6 Items" at bounding box center [1134, 530] width 204 height 34
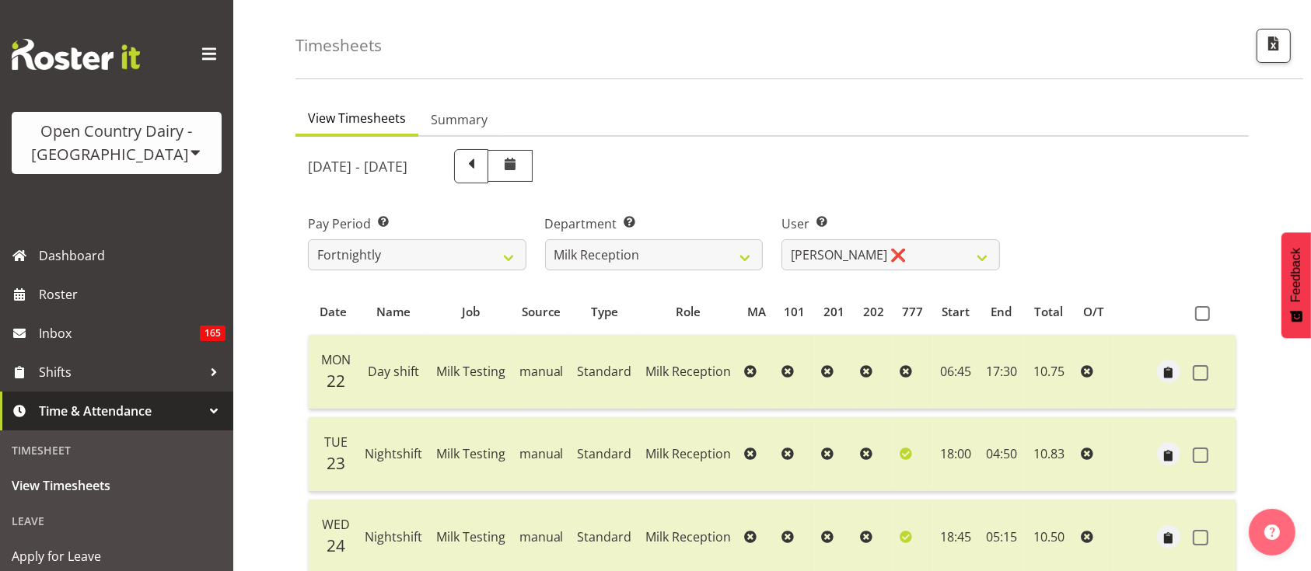
scroll to position [51, 0]
click at [920, 265] on select "[PERSON_NAME] ❌ [PERSON_NAME] ❌ [PERSON_NAME] ❌ [PERSON_NAME] ❌" at bounding box center [890, 255] width 218 height 31
click at [781, 240] on select "[PERSON_NAME] ❌ [PERSON_NAME] ❌ [PERSON_NAME] ❌ [PERSON_NAME] ❌" at bounding box center [890, 255] width 218 height 31
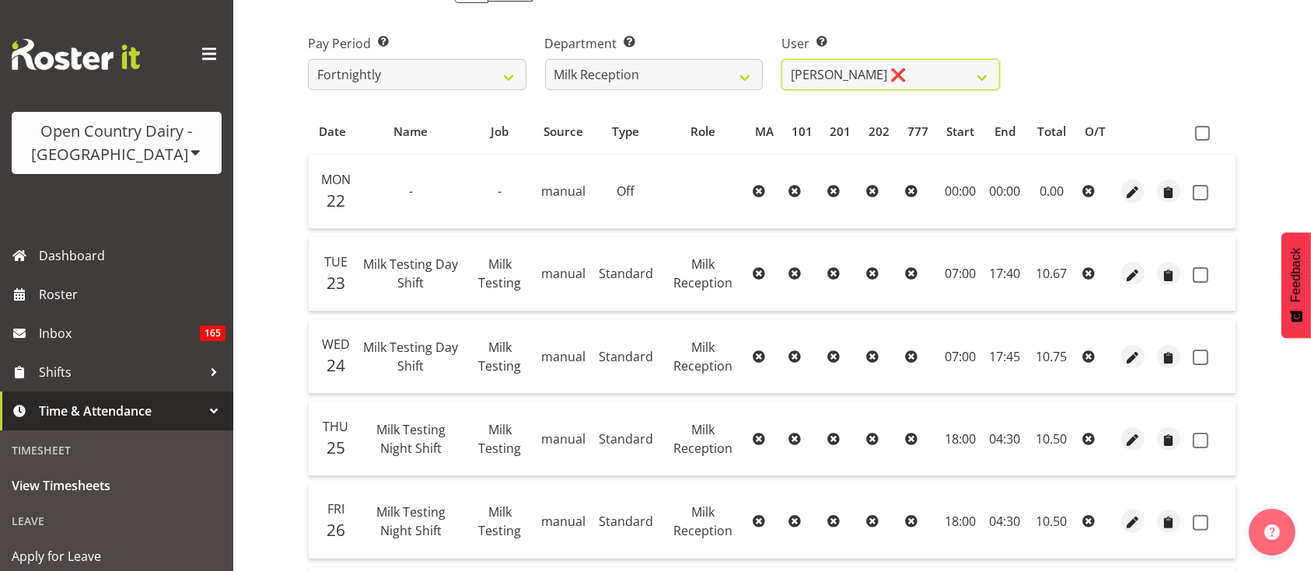
scroll to position [183, 0]
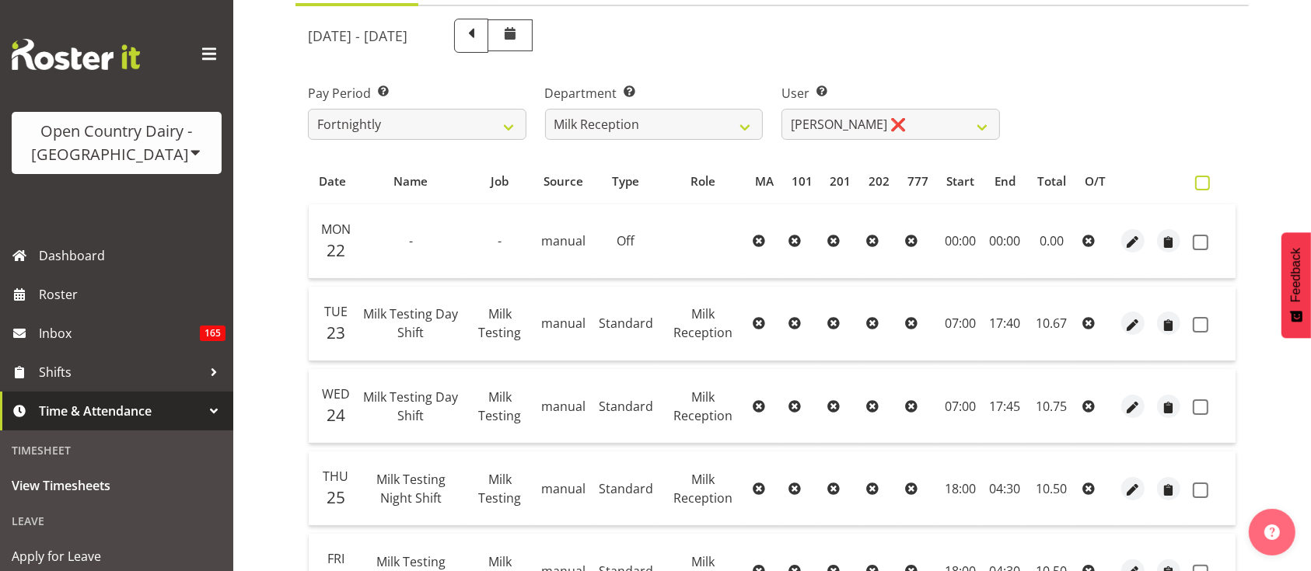
click at [1211, 177] on label at bounding box center [1206, 183] width 23 height 15
click at [1205, 178] on input "checkbox" at bounding box center [1200, 183] width 10 height 10
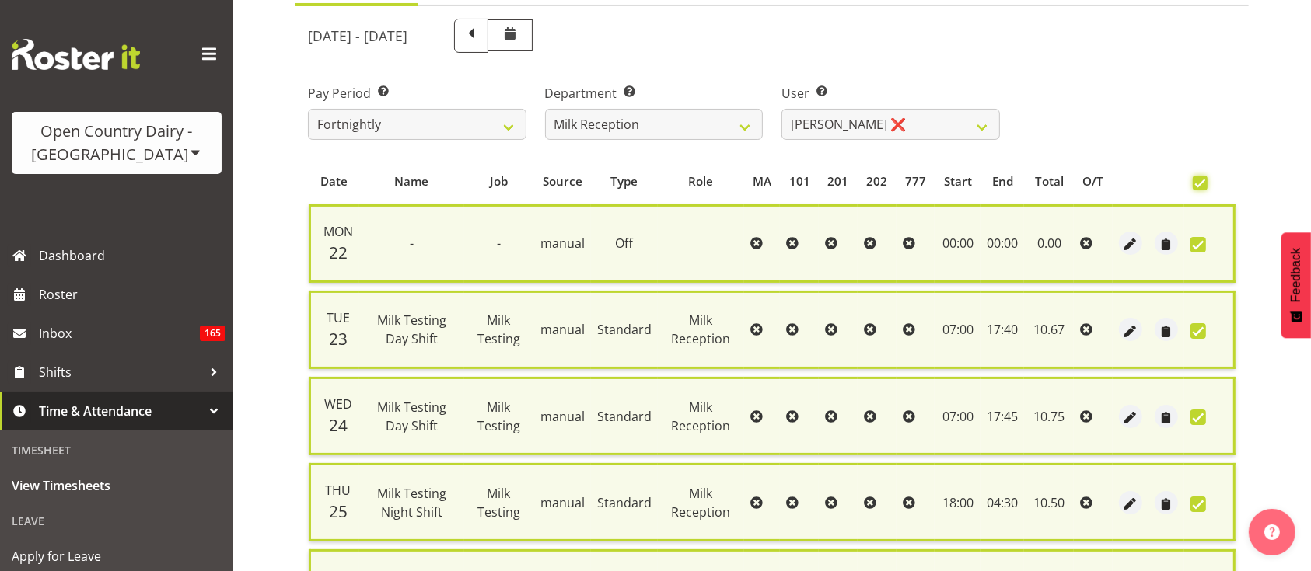
scroll to position [531, 0]
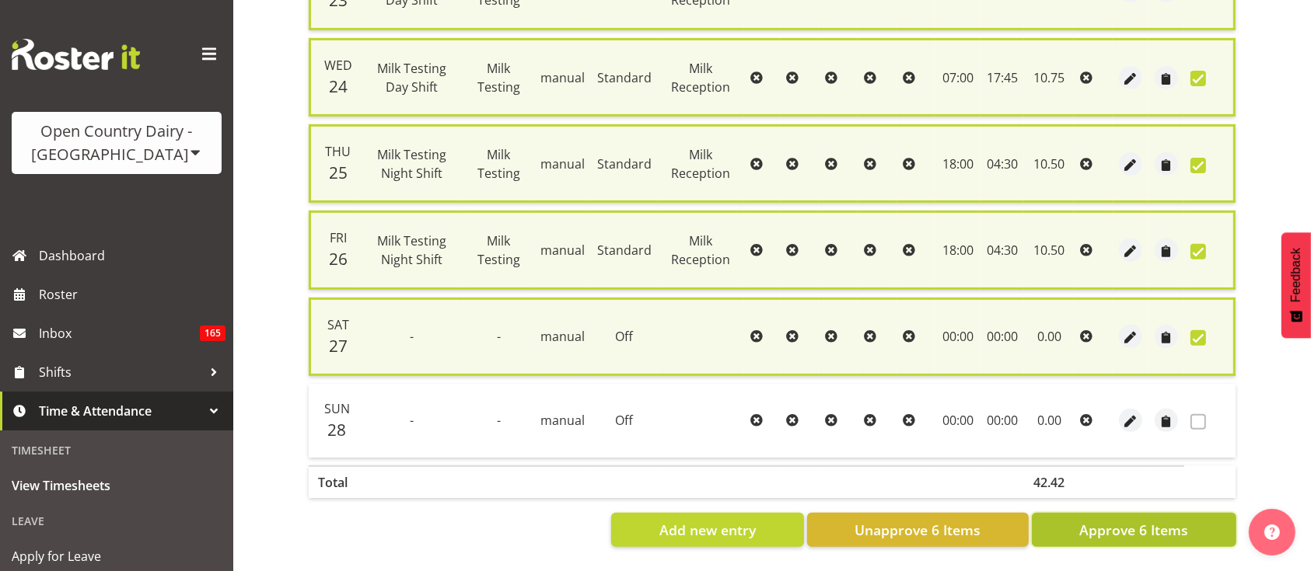
click at [1099, 520] on span "Approve 6 Items" at bounding box center [1133, 530] width 109 height 20
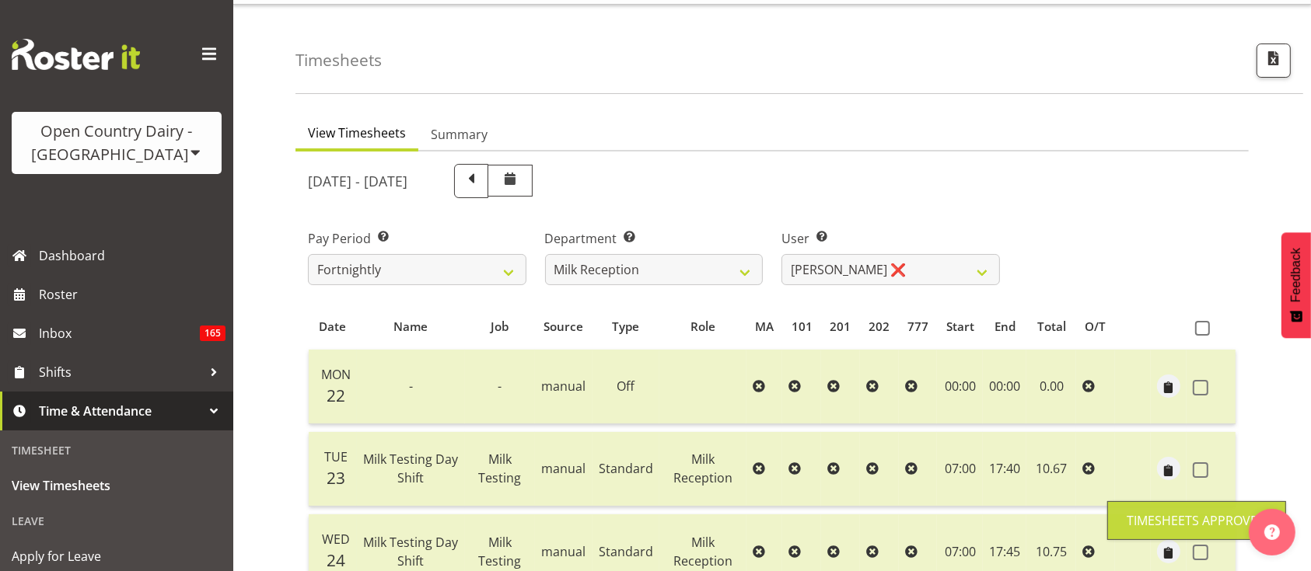
scroll to position [33, 0]
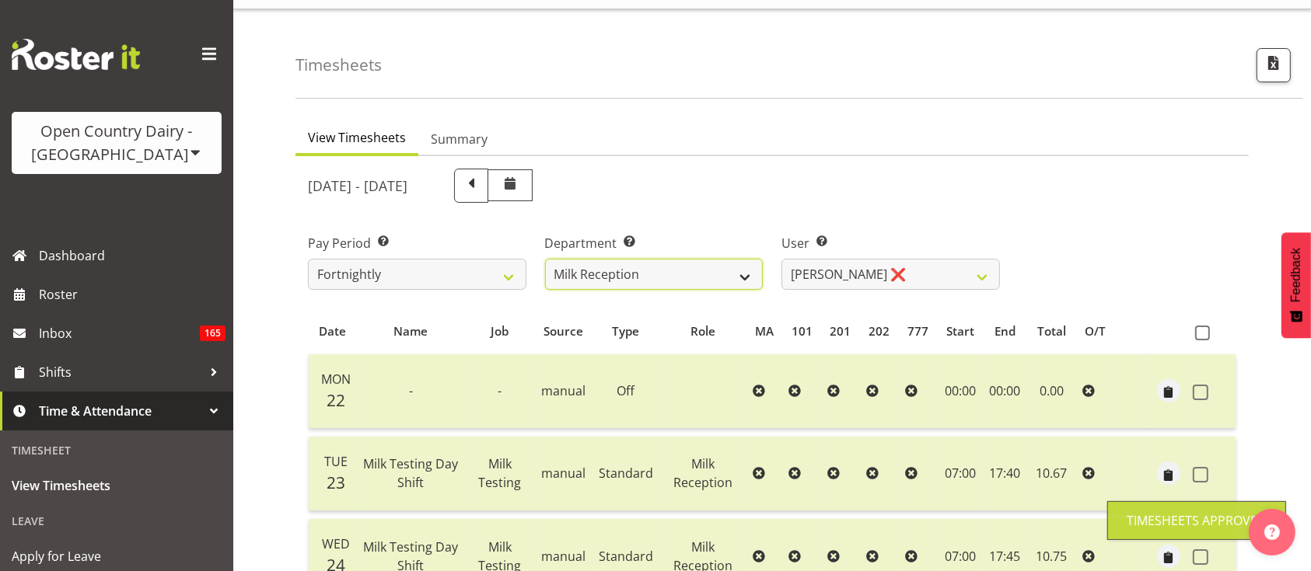
click at [721, 272] on select "734 735 736 737 738 739 851 853 854 855 856 858 861 862 865 867-9032 868 869 87…" at bounding box center [654, 274] width 218 height 31
click at [545, 259] on select "734 735 736 737 738 739 851 853 854 855 856 858 861 862 865 867-9032 868 869 87…" at bounding box center [654, 274] width 218 height 31
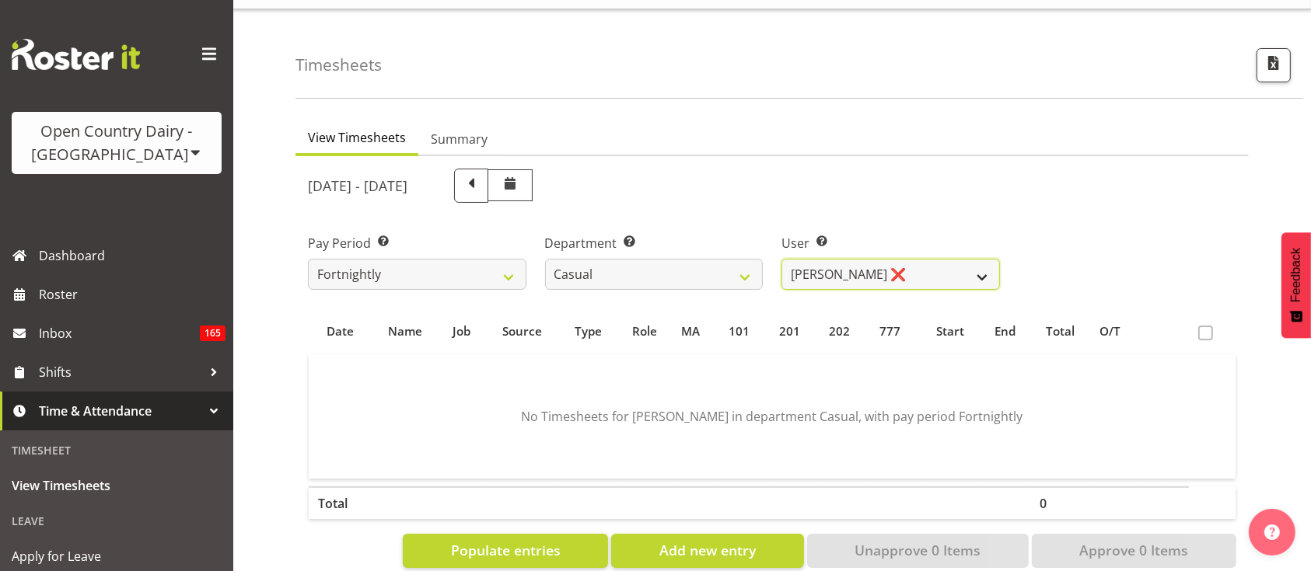
click at [826, 278] on select "[PERSON_NAME] ❌" at bounding box center [890, 274] width 218 height 31
click at [749, 271] on select "734 735 736 737 738 739 851 853 854 855 856 858 861 862 865 867-9032 868 869 87…" at bounding box center [654, 274] width 218 height 31
click at [545, 259] on select "734 735 736 737 738 739 851 853 854 855 856 858 861 862 865 867-9032 868 869 87…" at bounding box center [654, 274] width 218 height 31
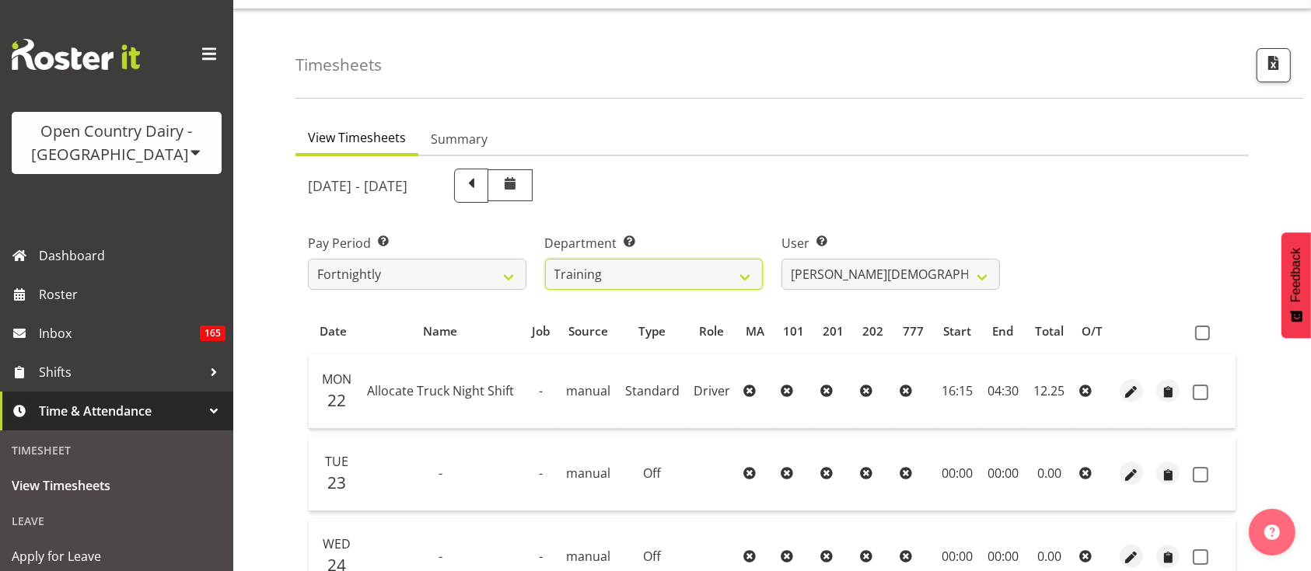
scroll to position [137, 0]
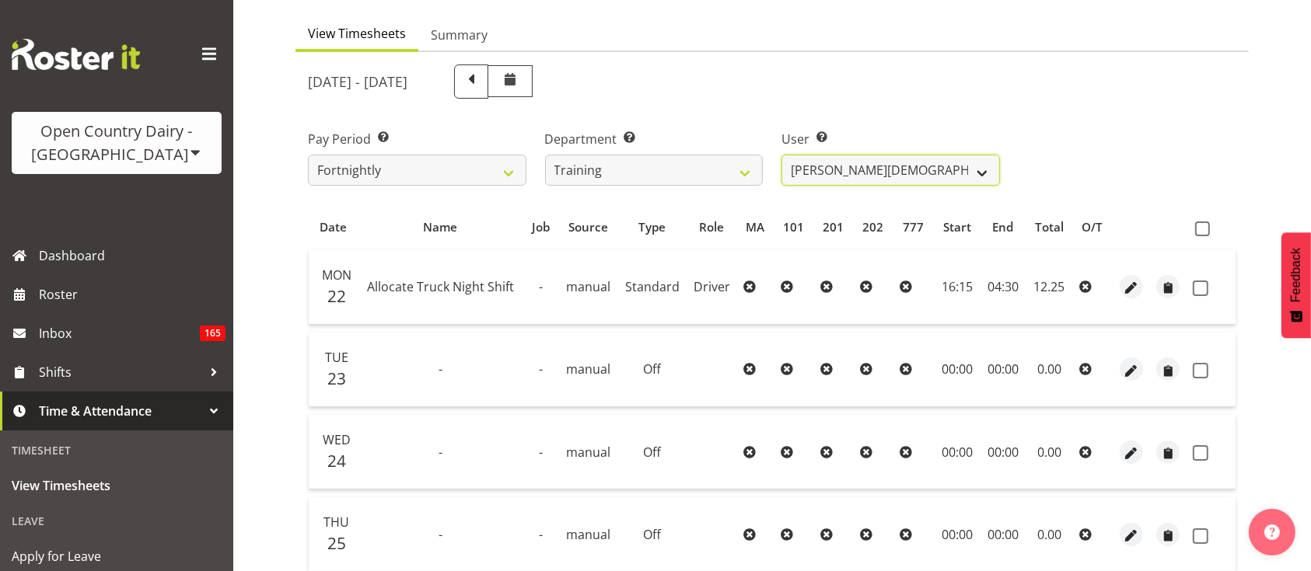
click at [902, 169] on select "[PERSON_NAME][DEMOGRAPHIC_DATA] ❌" at bounding box center [890, 170] width 218 height 31
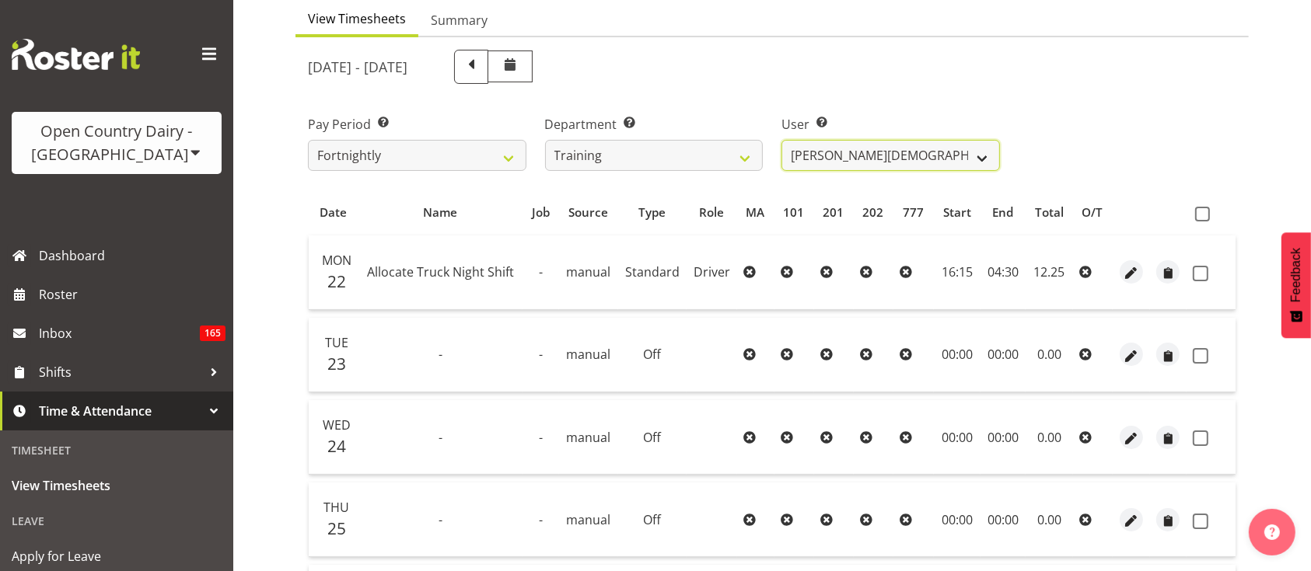
scroll to position [162, 0]
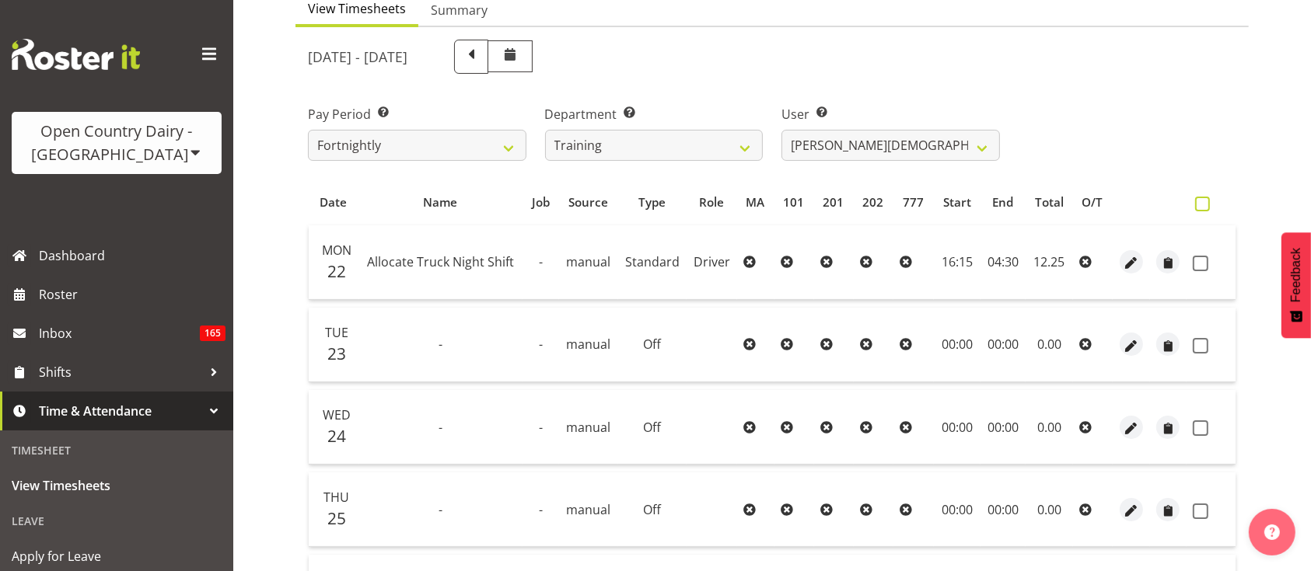
click at [1203, 199] on span at bounding box center [1202, 204] width 15 height 15
click at [1203, 199] on input "checkbox" at bounding box center [1200, 204] width 10 height 10
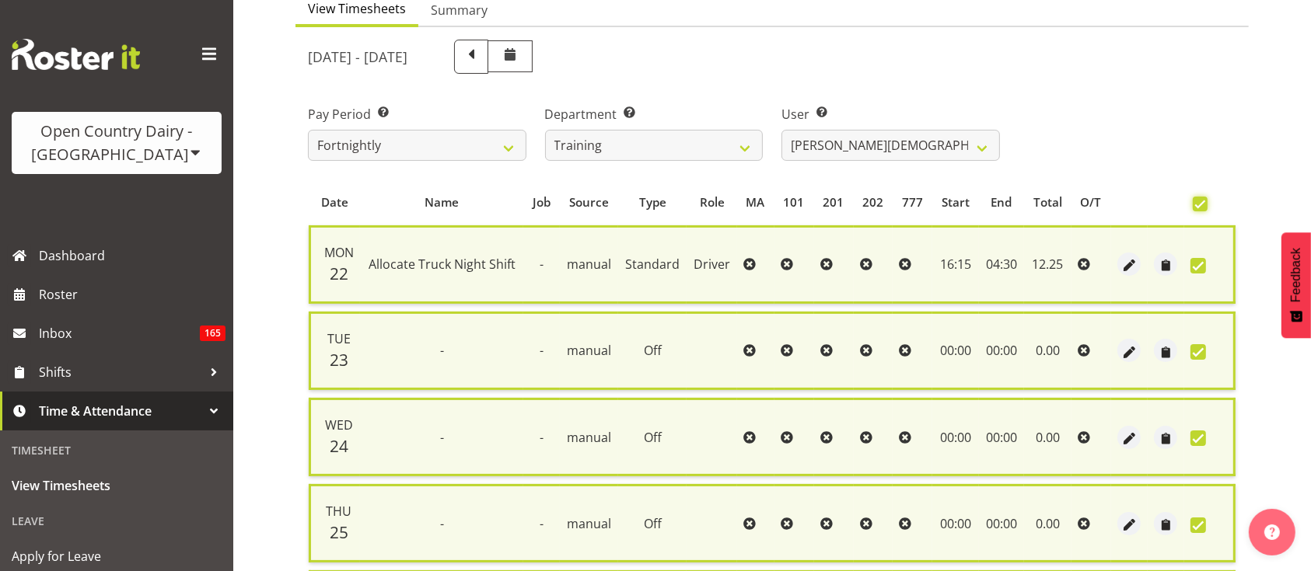
scroll to position [448, 0]
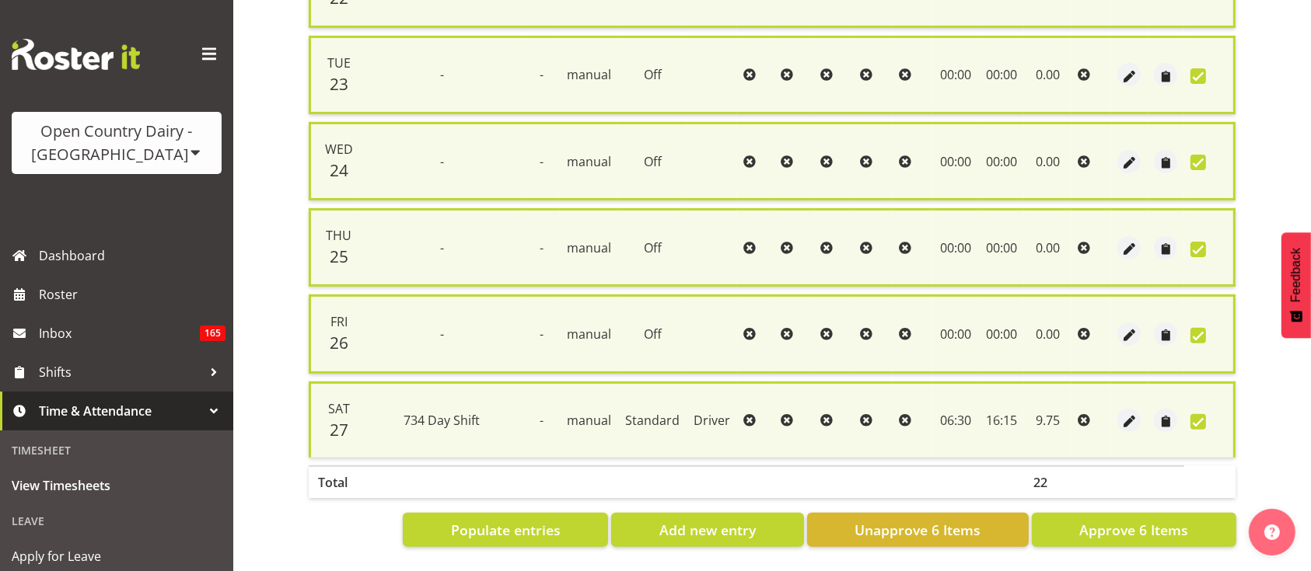
click at [1113, 532] on section "[DATE] - [DATE] Pay Period Select which pay period you would like to view. Fort…" at bounding box center [771, 155] width 953 height 808
click at [1111, 523] on span "Approve 6 Items" at bounding box center [1133, 530] width 109 height 20
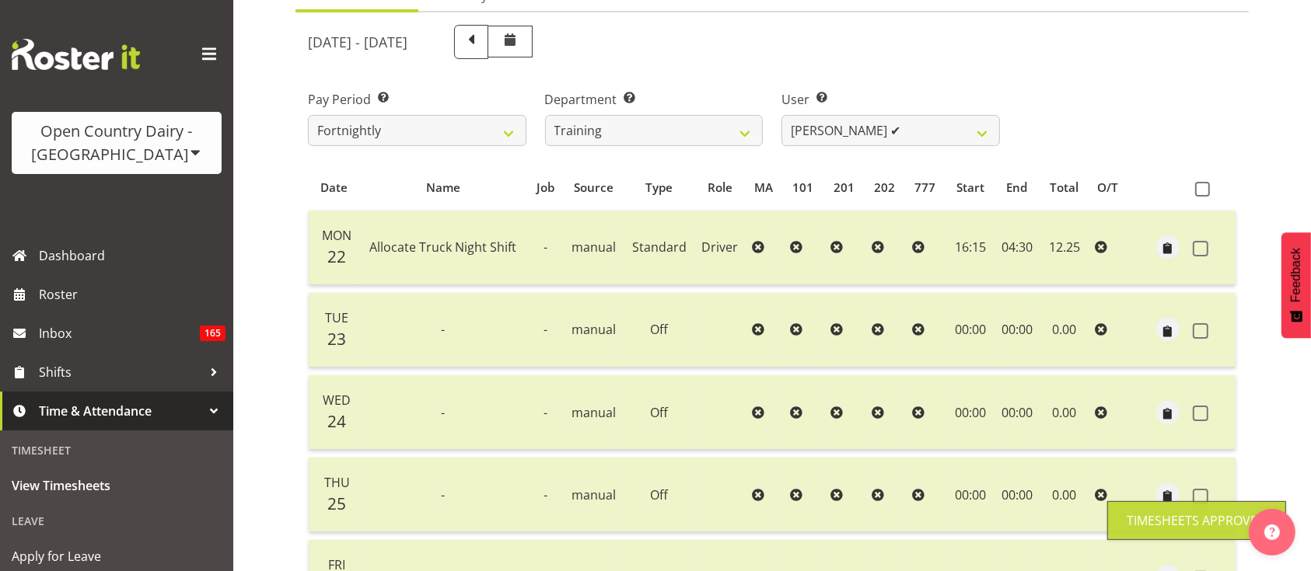
scroll to position [135, 0]
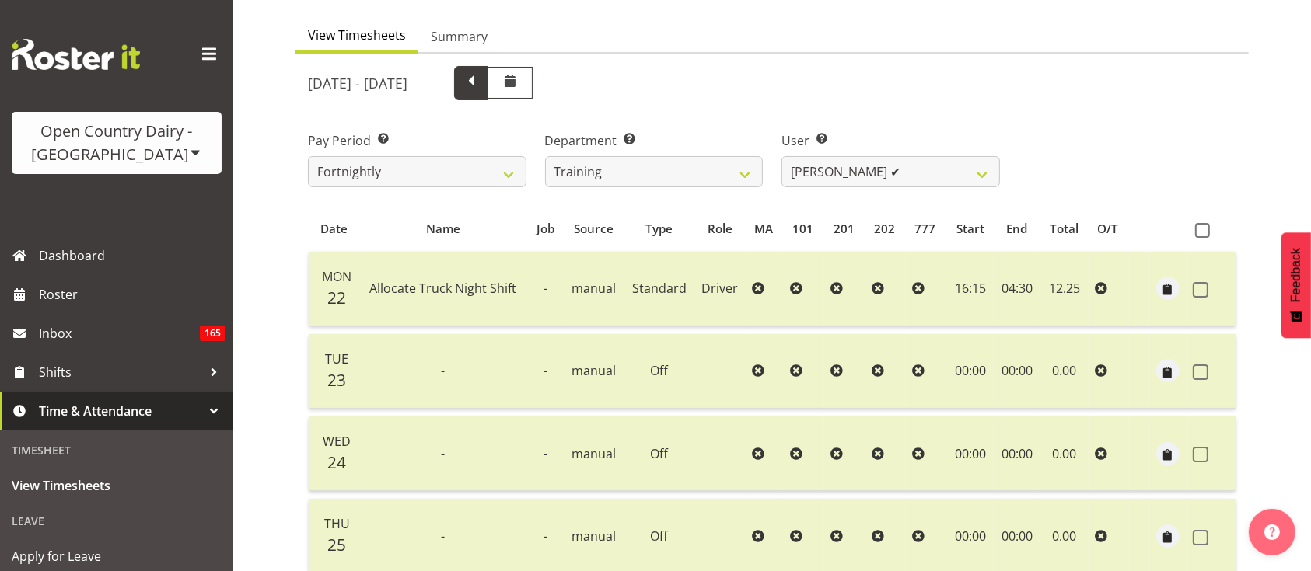
click at [488, 96] on span at bounding box center [471, 83] width 34 height 34
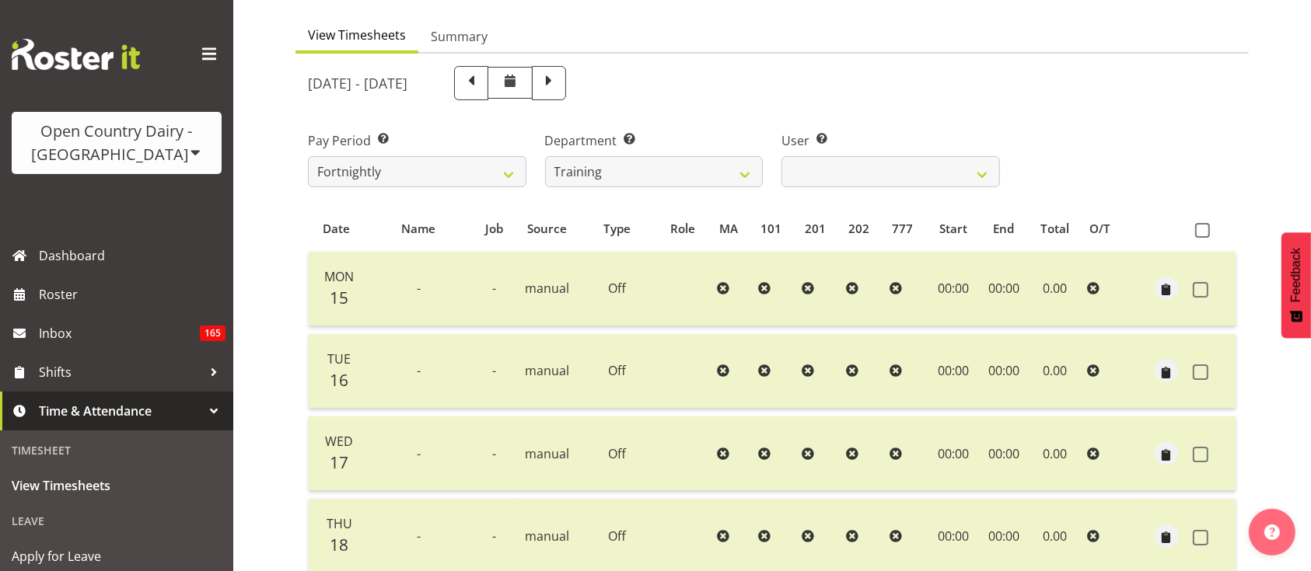
click at [889, 190] on div "User Select user. Note: This is filtered down by the previous two drop-down ite…" at bounding box center [890, 153] width 237 height 87
click at [881, 167] on select "[PERSON_NAME] ✔" at bounding box center [890, 171] width 218 height 31
click at [738, 170] on select "734 735 736 737 738 739 851 853 854 855 856 858 861 862 865 867-9032 868 869 87…" at bounding box center [654, 171] width 218 height 31
click at [545, 156] on select "734 735 736 737 738 739 851 853 854 855 856 858 861 862 865 867-9032 868 869 87…" at bounding box center [654, 171] width 218 height 31
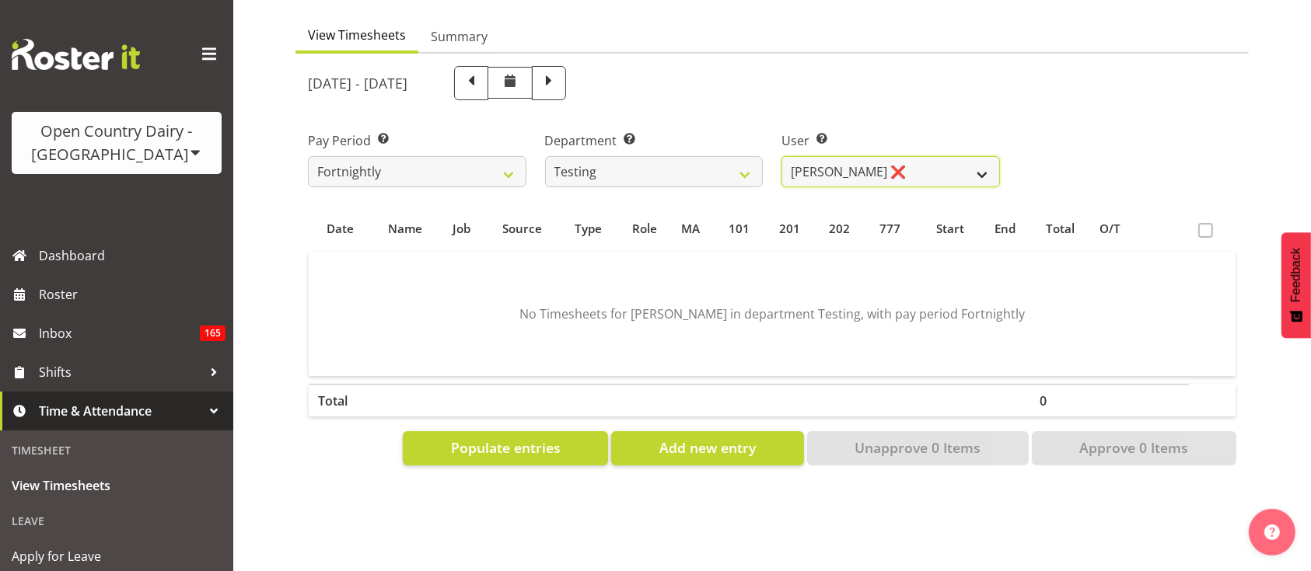
click at [829, 182] on select "[PERSON_NAME] ❌ [PERSON_NAME] Bloggs ❌ Milk Reception Awarua ❌ SMT Planning ❌ […" at bounding box center [890, 171] width 218 height 31
click at [699, 174] on select "734 735 736 737 738 739 851 853 854 855 856 858 861 862 865 867-9032 868 869 87…" at bounding box center [654, 171] width 218 height 31
click at [545, 156] on select "734 735 736 737 738 739 851 853 854 855 856 858 861 862 865 867-9032 868 869 87…" at bounding box center [654, 171] width 218 height 31
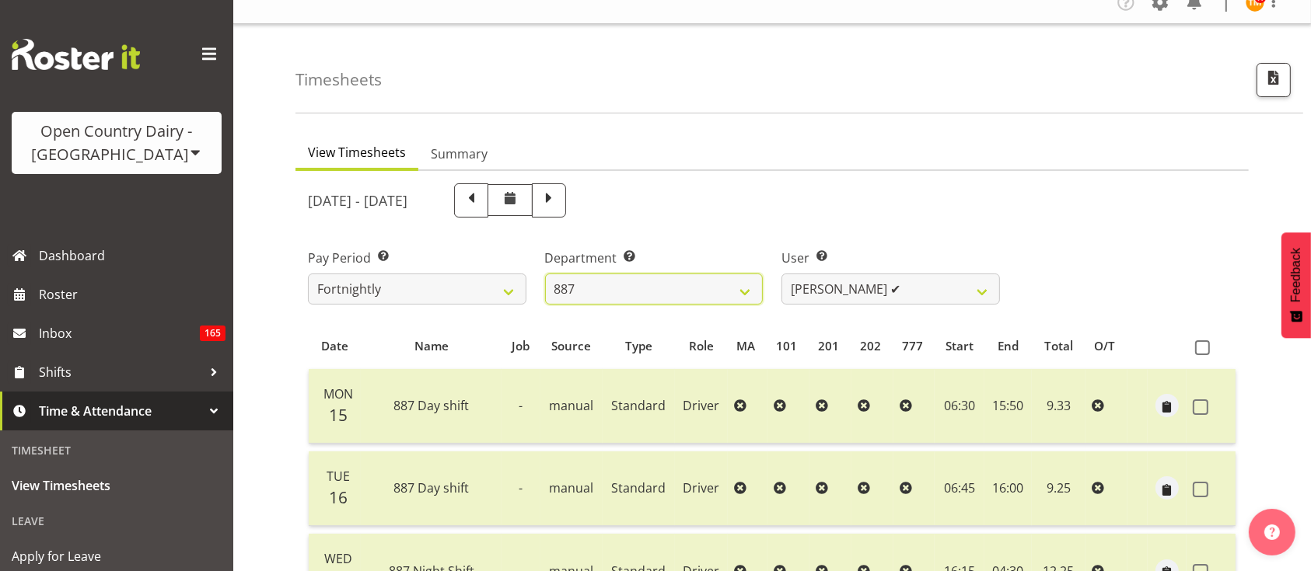
scroll to position [19, 0]
click at [687, 295] on select "734 735 736 737 738 739 851 853 854 855 856 858 861 862 865 867-9032 868 869 87…" at bounding box center [654, 288] width 218 height 31
click at [545, 273] on select "734 735 736 737 738 739 851 853 854 855 856 858 861 862 865 867-9032 868 869 87…" at bounding box center [654, 288] width 218 height 31
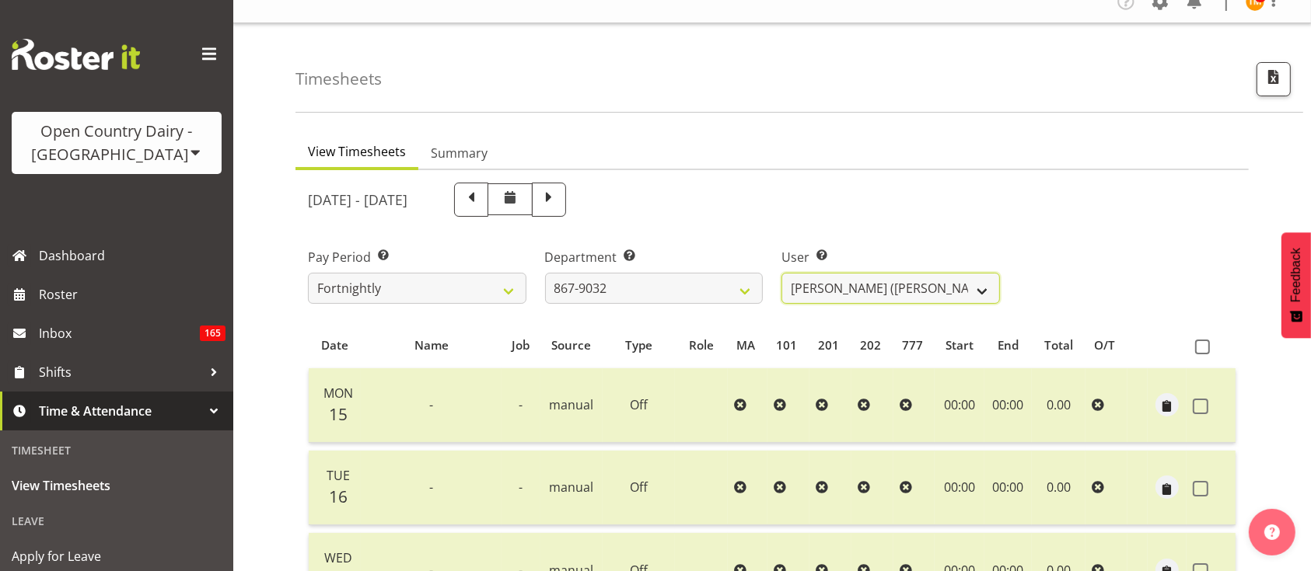
click at [876, 276] on select "[PERSON_NAME] ([PERSON_NAME]) [PERSON_NAME] ✔ [PERSON_NAME] ✔ [PERSON_NAME] ❌ […" at bounding box center [890, 288] width 218 height 31
click at [781, 273] on select "[PERSON_NAME] ([PERSON_NAME]) [PERSON_NAME] ✔ [PERSON_NAME] ✔ [PERSON_NAME] ❌ […" at bounding box center [890, 288] width 218 height 31
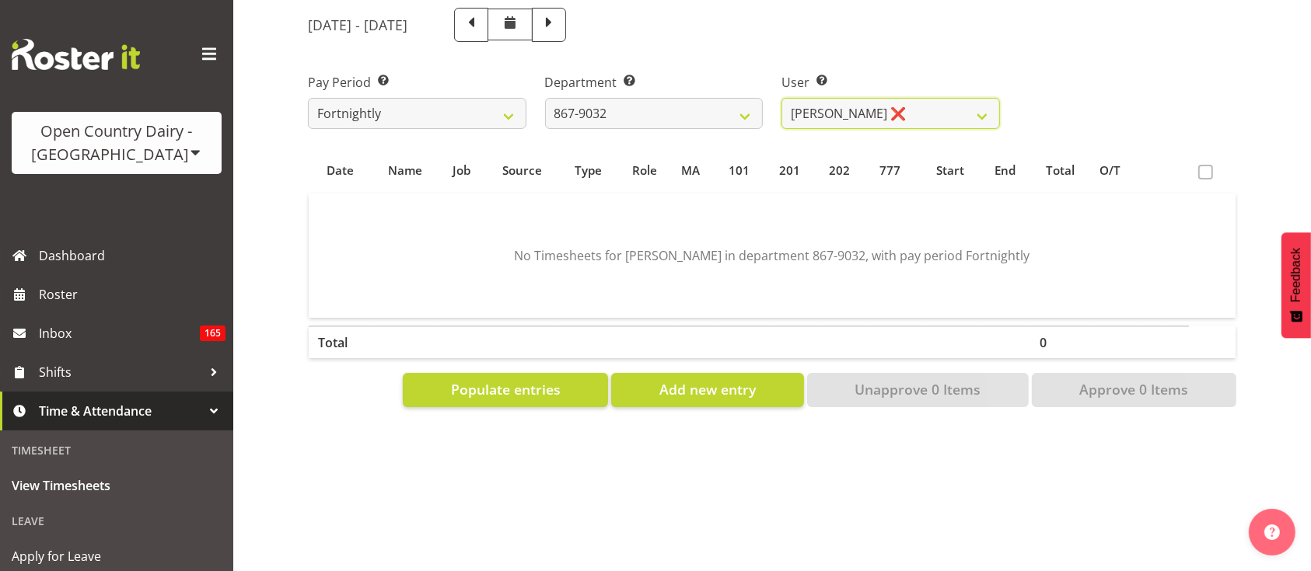
scroll to position [126, 0]
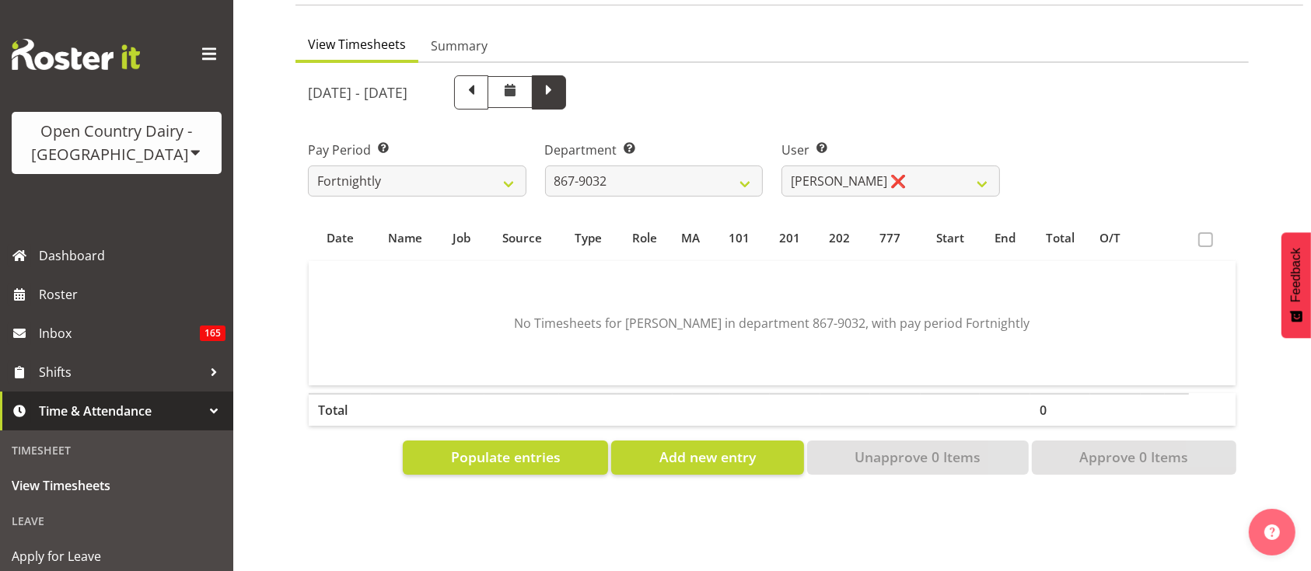
click at [559, 99] on span at bounding box center [549, 91] width 20 height 20
click at [481, 95] on span at bounding box center [471, 91] width 20 height 20
click at [509, 449] on span "Populate entries" at bounding box center [506, 457] width 110 height 20
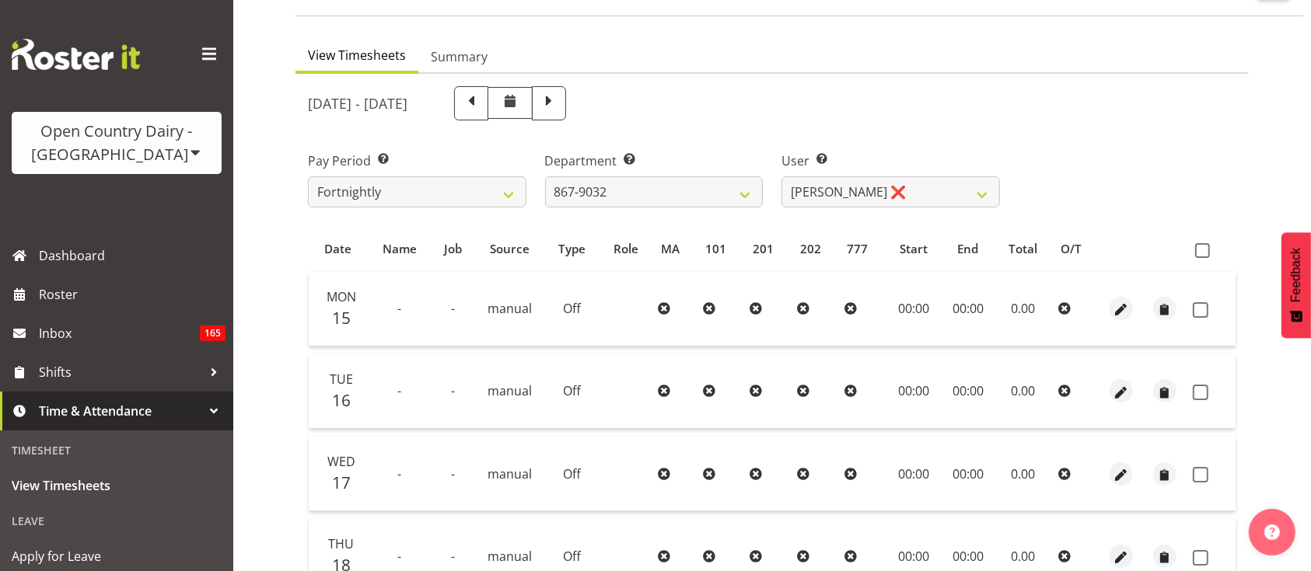
scroll to position [0, 0]
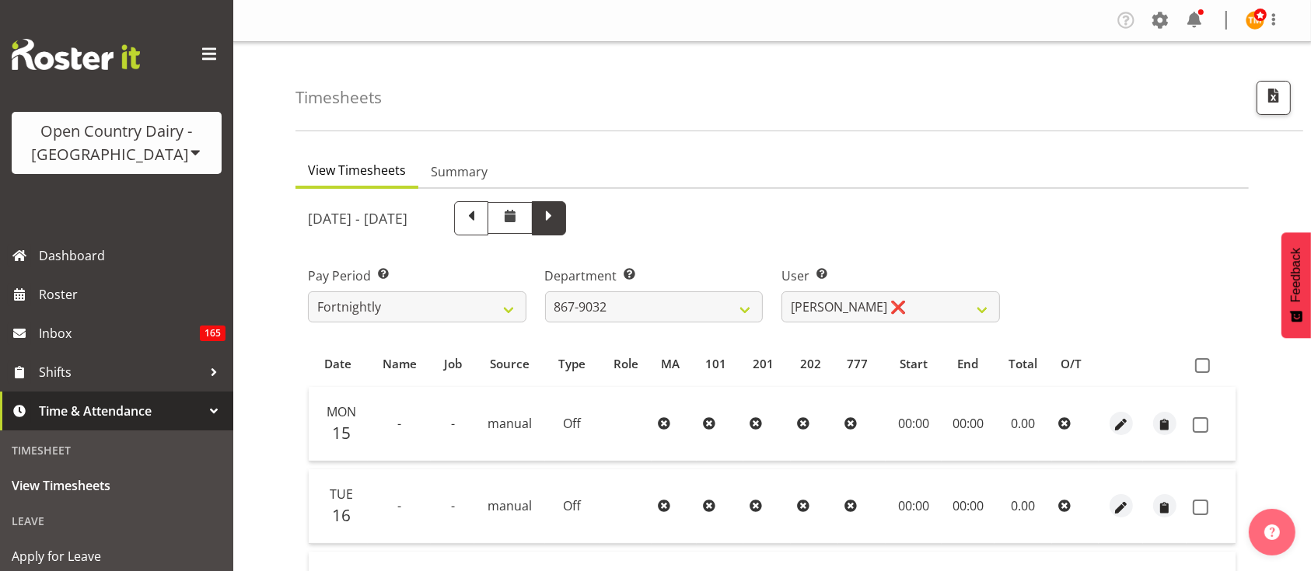
click at [566, 219] on span at bounding box center [549, 218] width 34 height 34
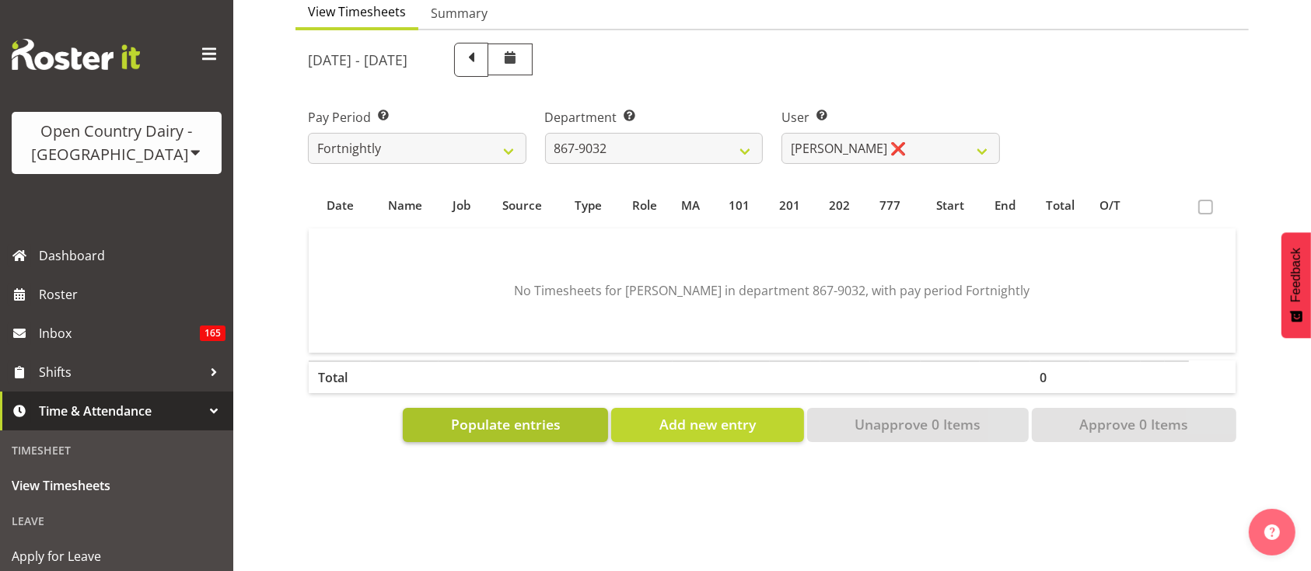
scroll to position [159, 0]
click at [596, 412] on button "Populate entries" at bounding box center [505, 424] width 205 height 34
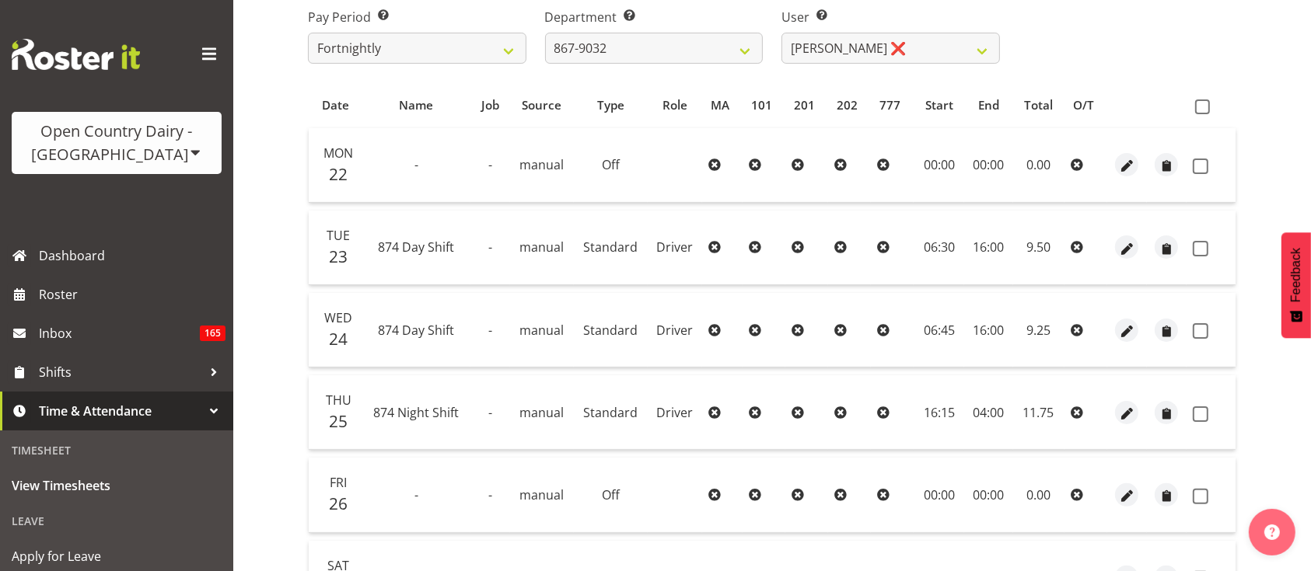
scroll to position [204, 0]
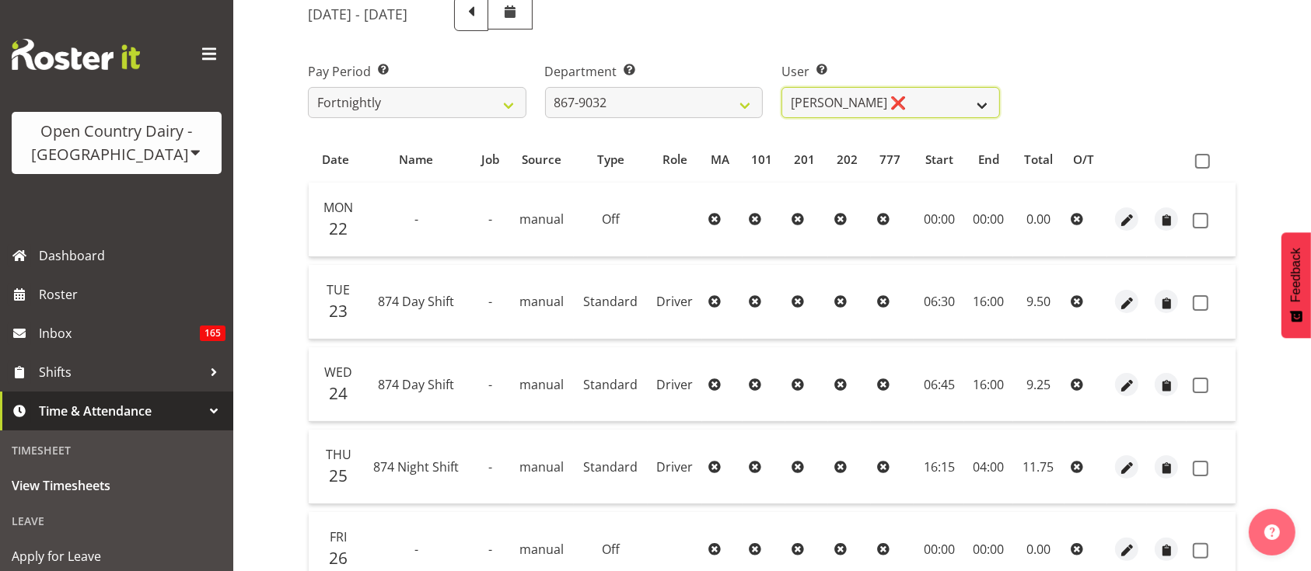
click at [911, 111] on select "[PERSON_NAME] ([PERSON_NAME]) [PERSON_NAME] ❌ [PERSON_NAME] ❌ [PERSON_NAME] ❌ […" at bounding box center [890, 102] width 218 height 31
click at [781, 87] on select "[PERSON_NAME] ([PERSON_NAME]) [PERSON_NAME] ❌ [PERSON_NAME] ❌ [PERSON_NAME] ❌ […" at bounding box center [890, 102] width 218 height 31
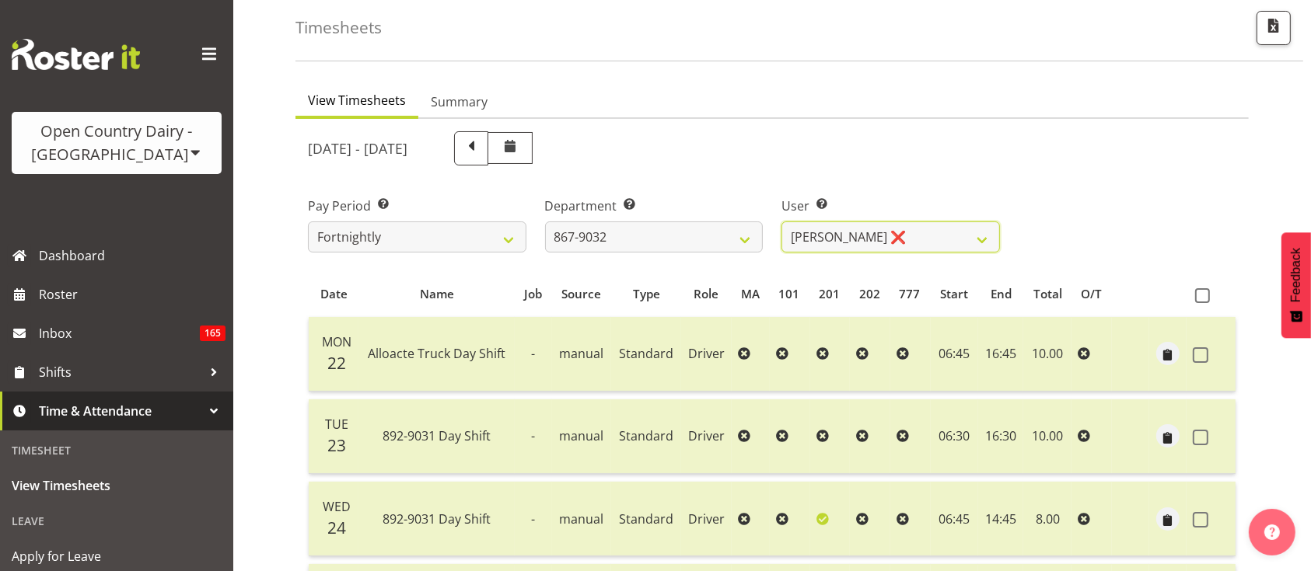
scroll to position [63, 0]
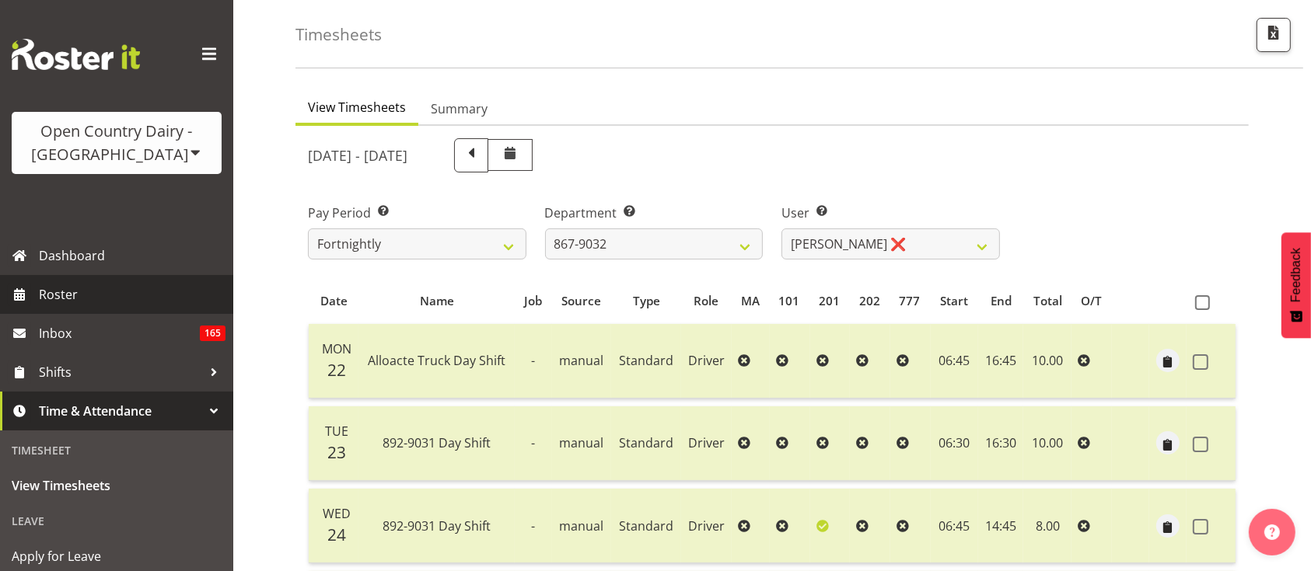
click at [127, 284] on span "Roster" at bounding box center [132, 294] width 187 height 23
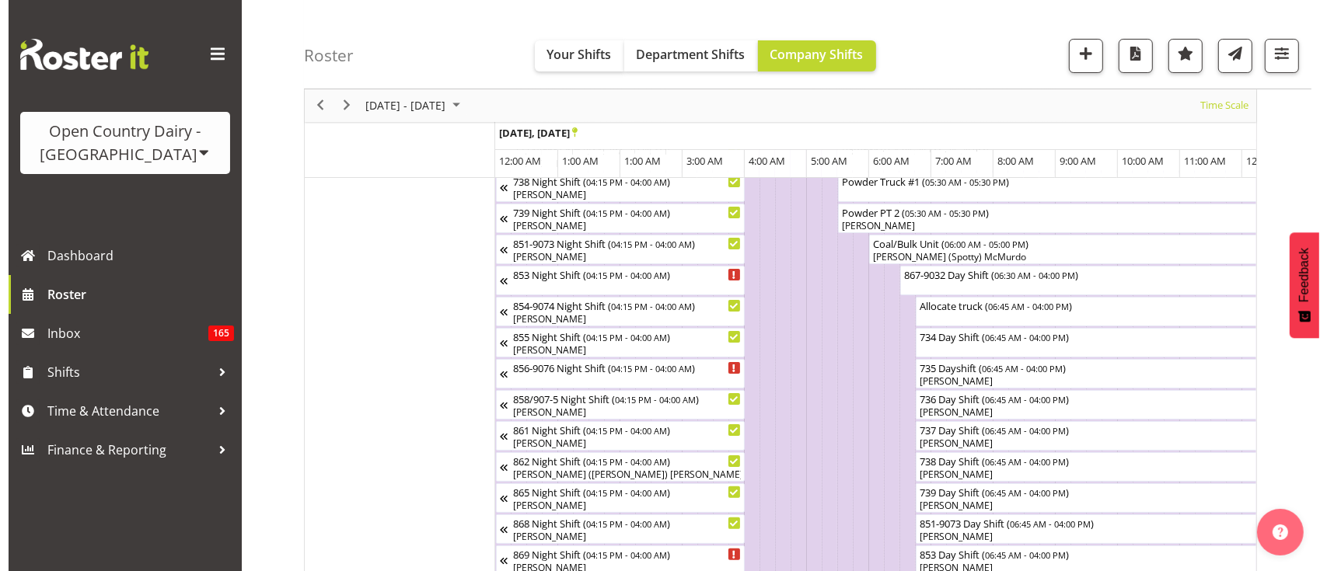
scroll to position [227, 0]
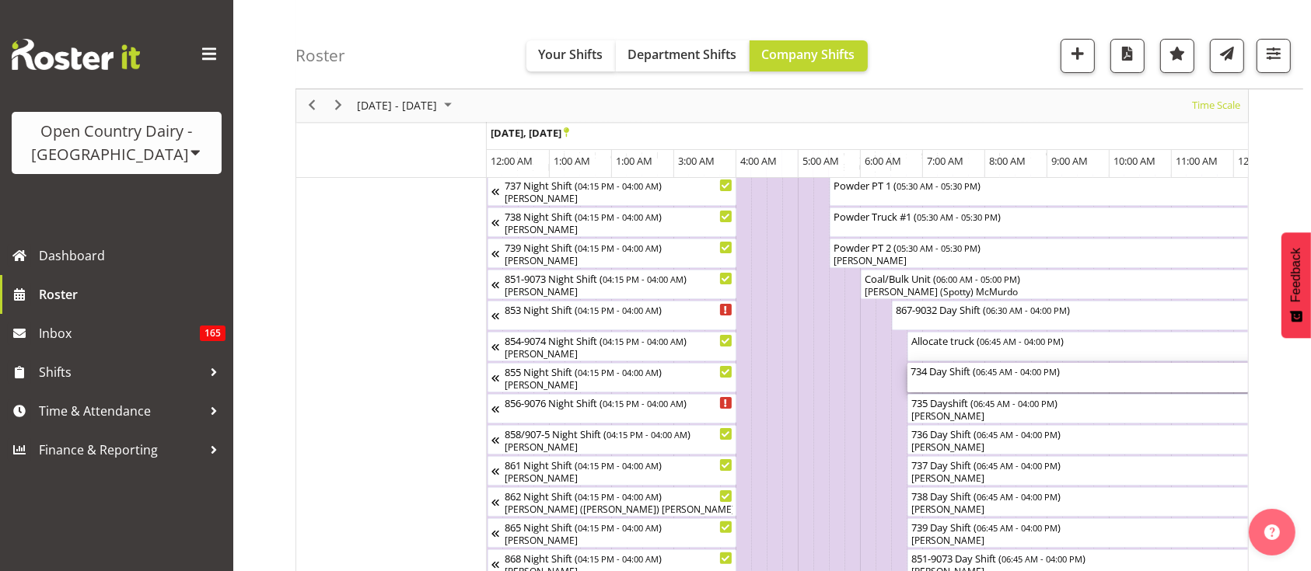
click at [977, 389] on div "734 Day Shift ( 06:45 AM - 04:00 PM )" at bounding box center [1194, 378] width 569 height 30
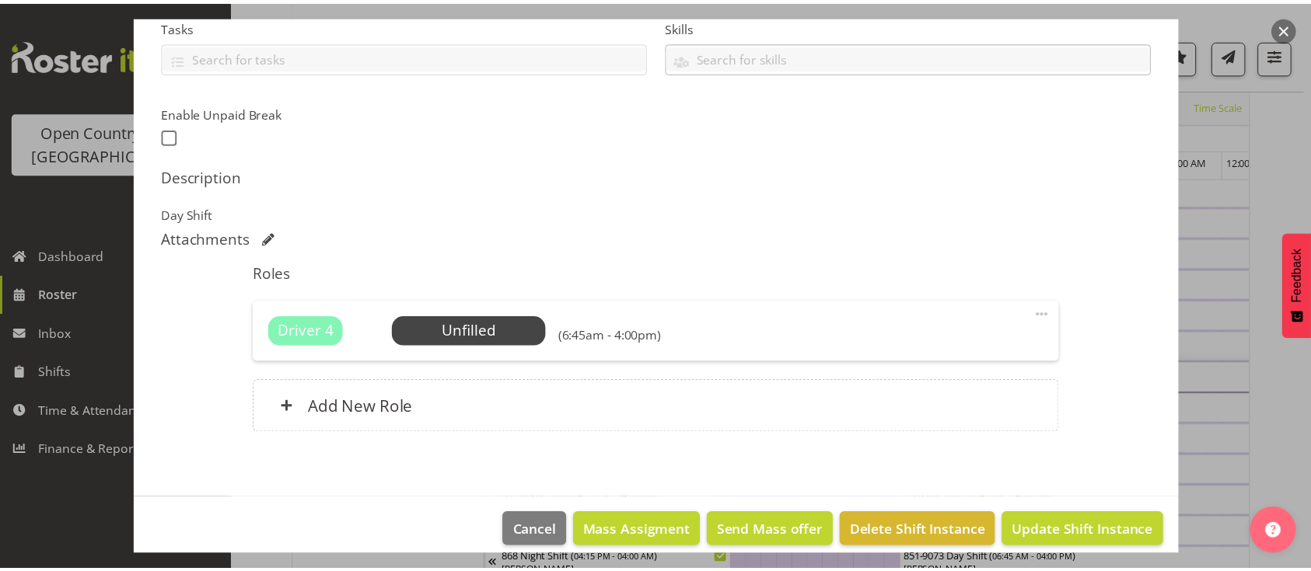
scroll to position [345, 0]
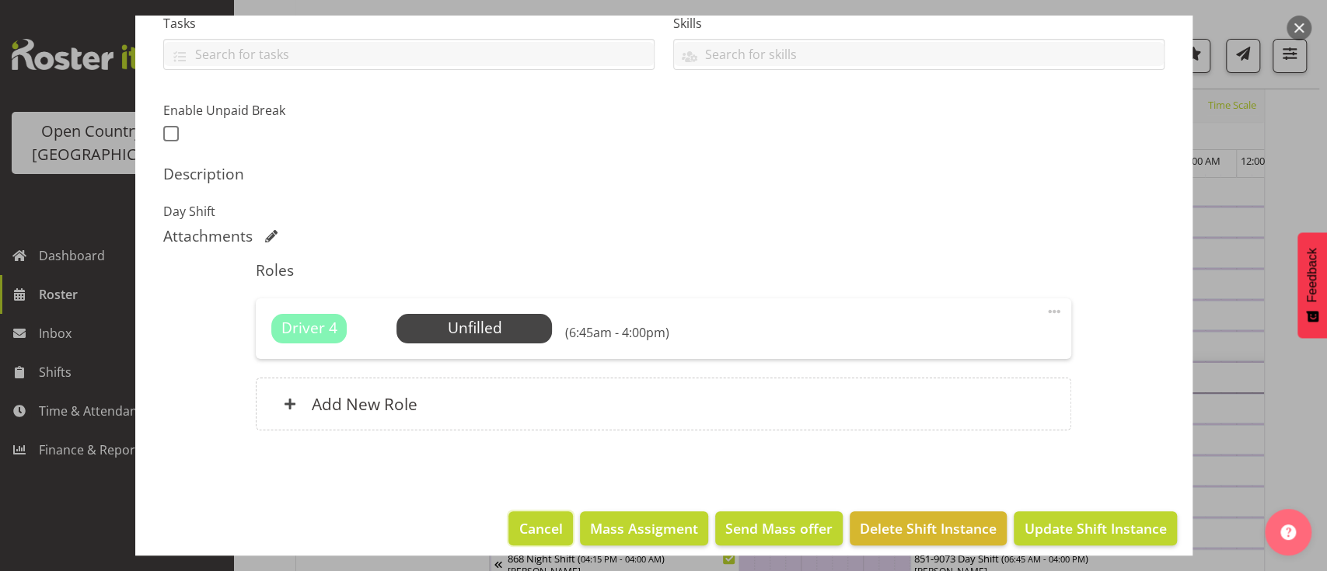
click at [553, 533] on button "Cancel" at bounding box center [540, 529] width 64 height 34
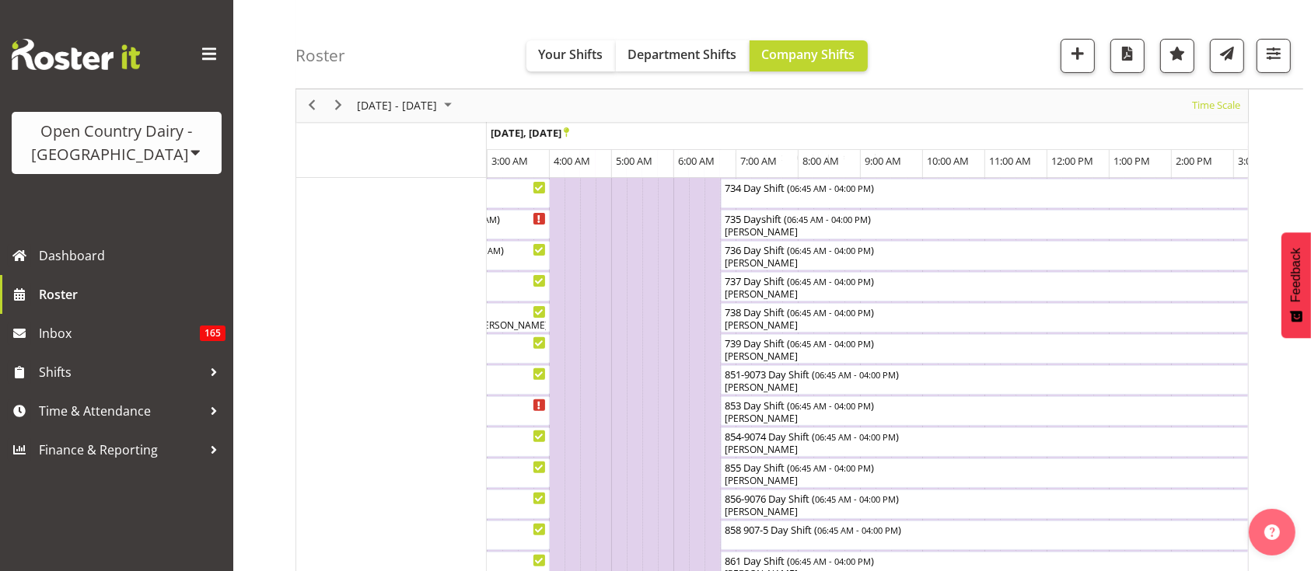
scroll to position [410, 0]
click at [341, 103] on span "Next" at bounding box center [338, 105] width 19 height 19
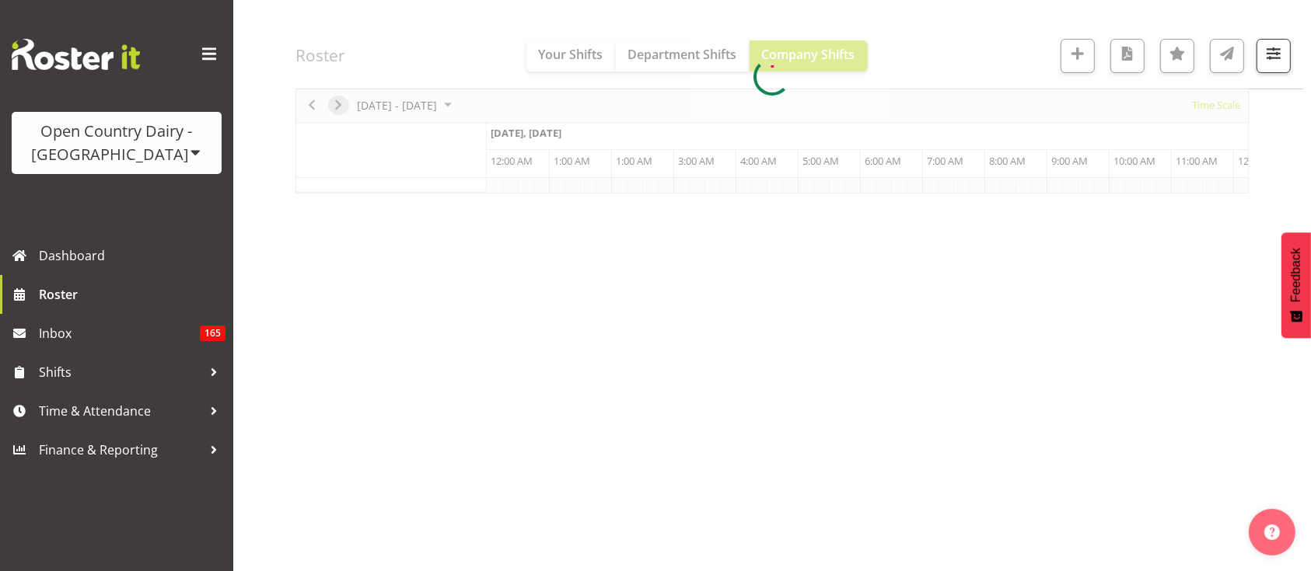
scroll to position [193, 0]
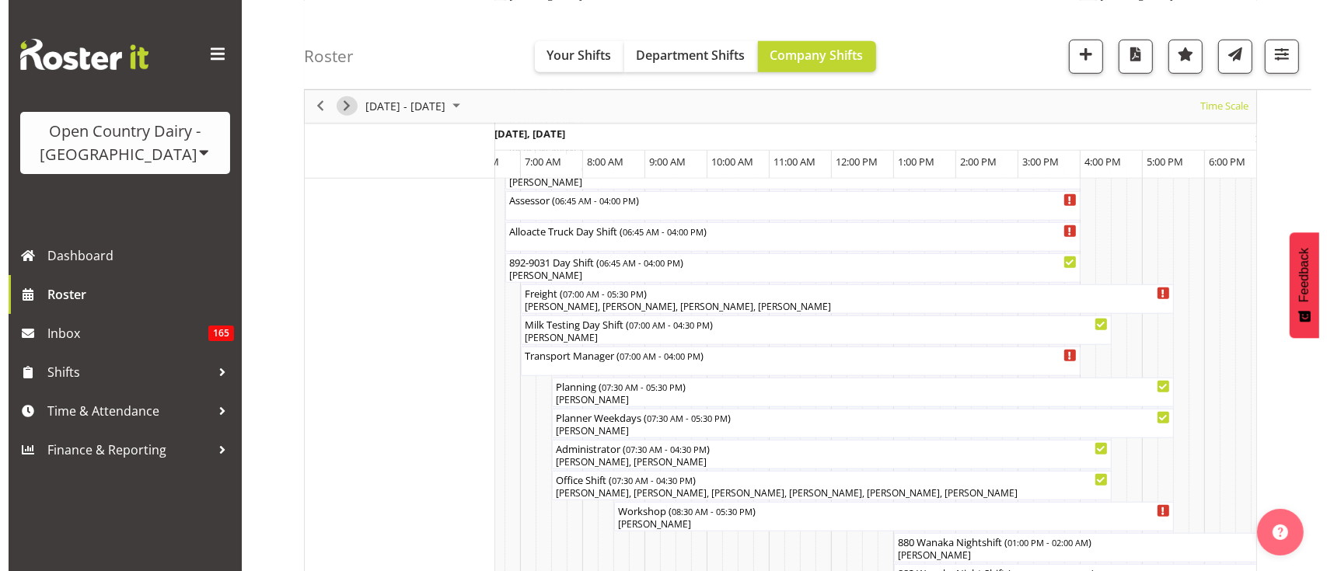
scroll to position [0, 396]
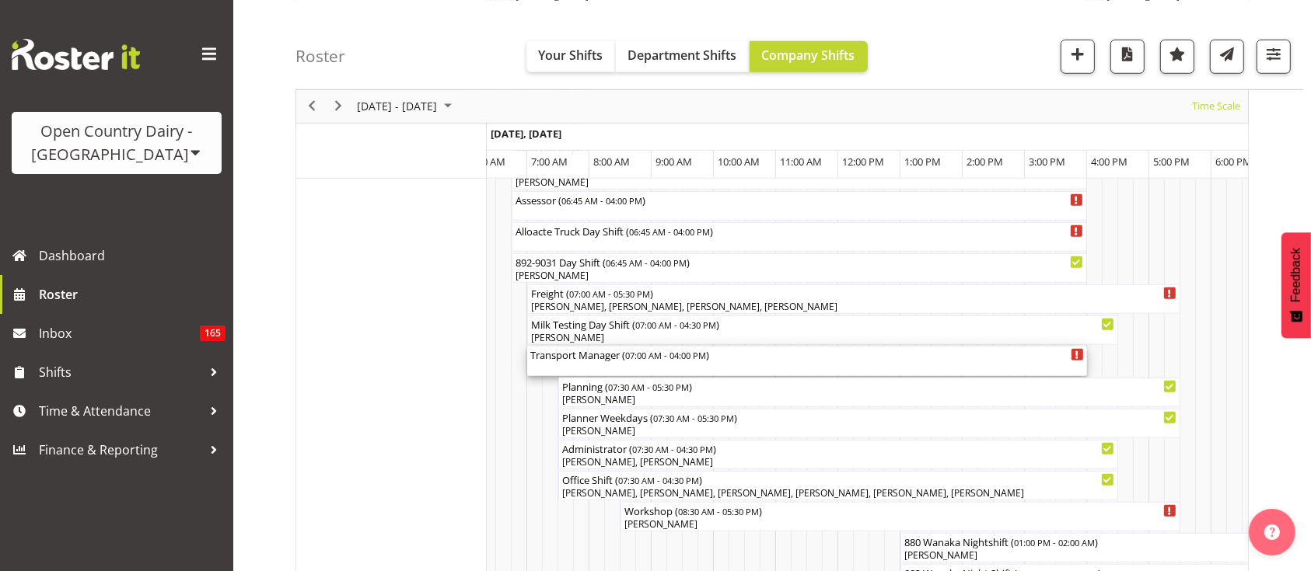
click at [597, 366] on div "Transport Manager ( 07:00 AM - 04:00 PM )" at bounding box center [807, 362] width 554 height 30
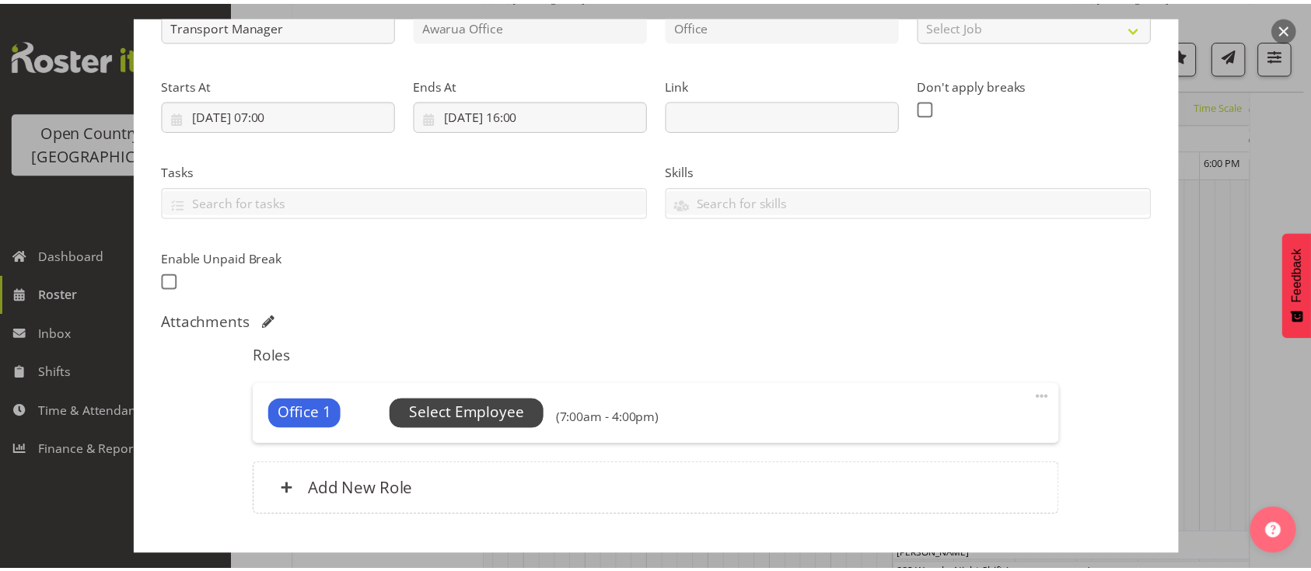
scroll to position [295, 0]
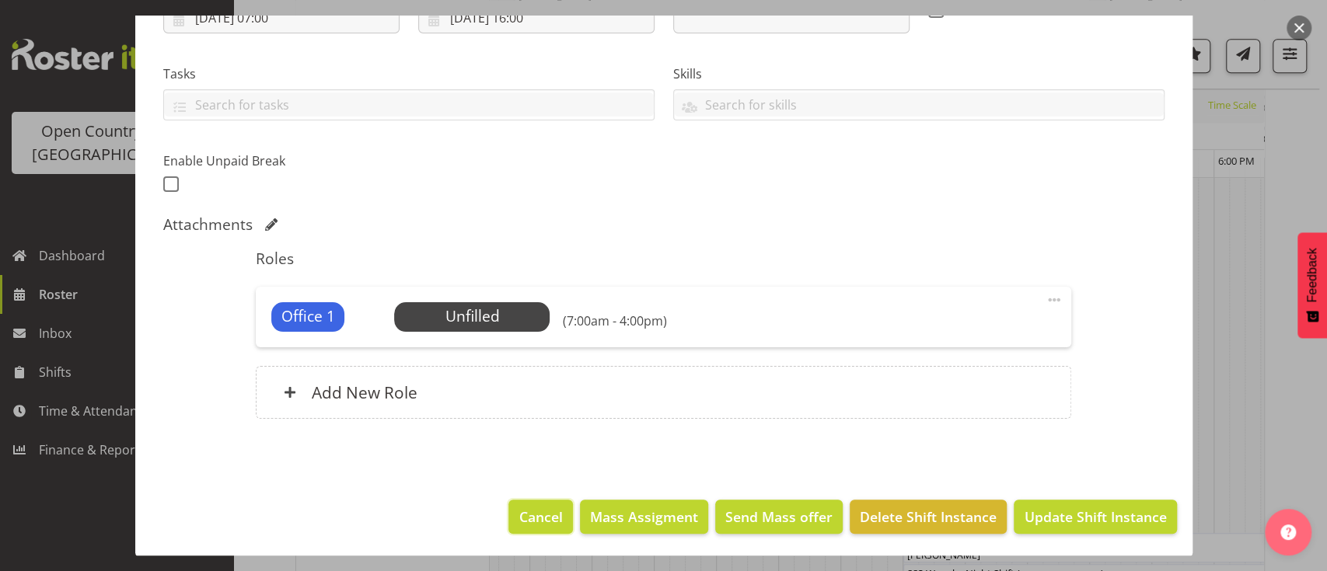
click at [535, 509] on span "Cancel" at bounding box center [541, 517] width 44 height 20
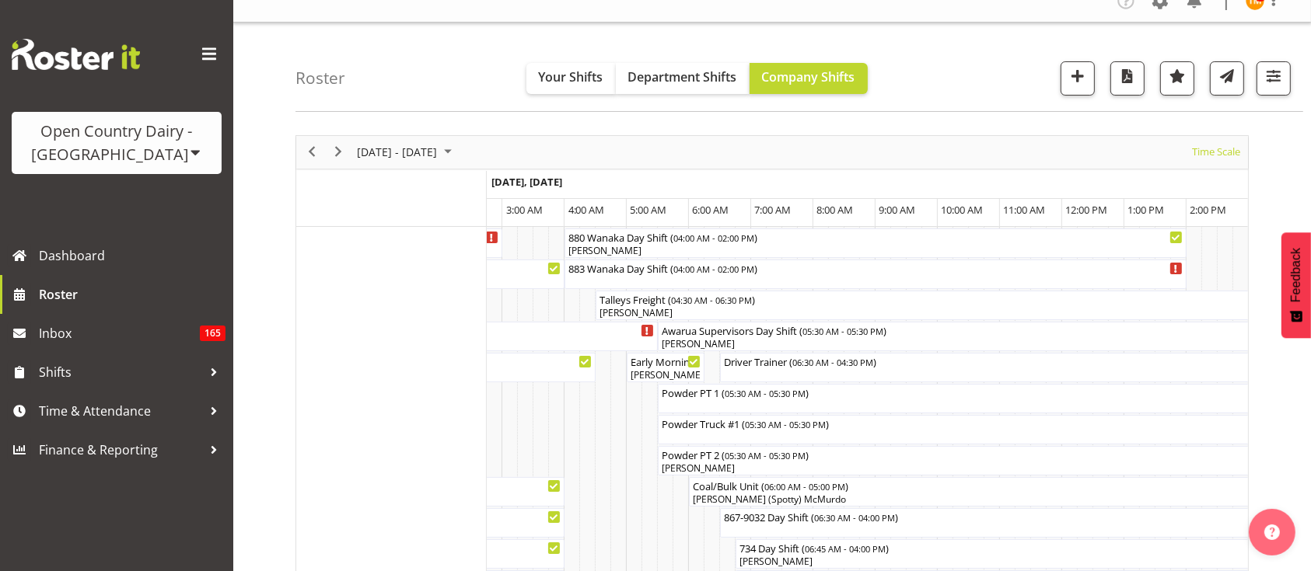
scroll to position [0, 0]
